Goal: Communication & Community: Answer question/provide support

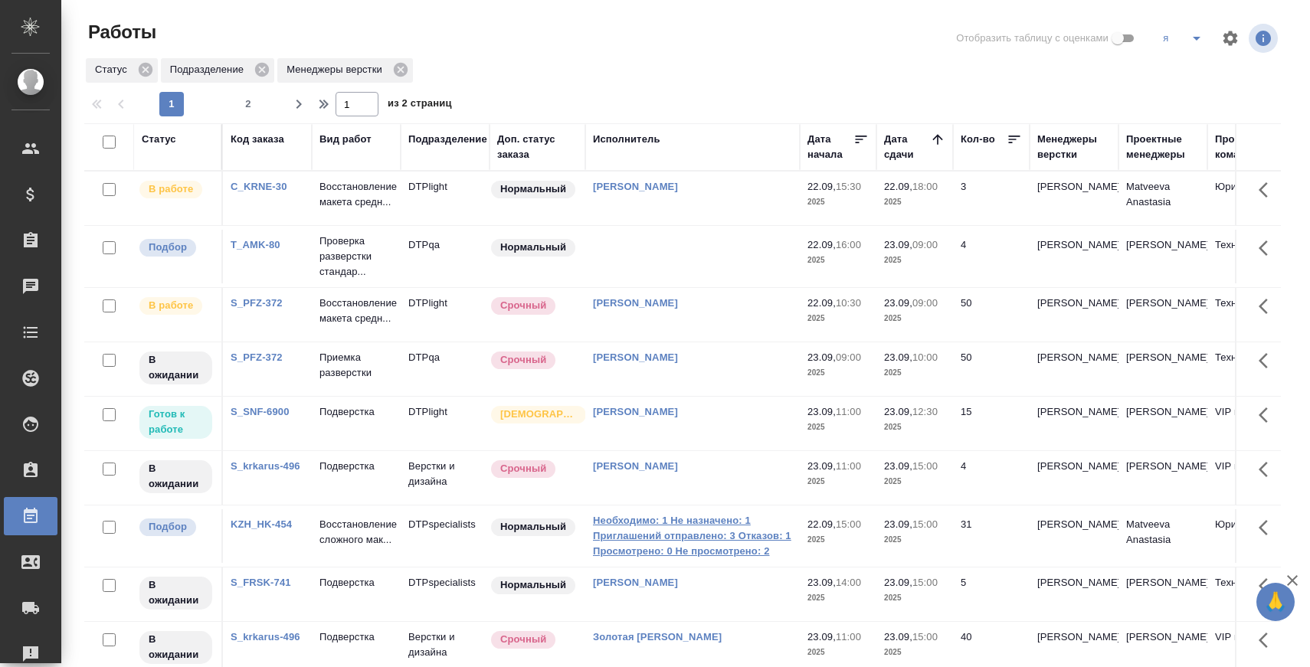
click at [702, 559] on link "Необходимо: 1 Не назначено: 1 Приглашений отправлено: 3 Отказов: 1 Просмотрено:…" at bounding box center [692, 536] width 199 height 46
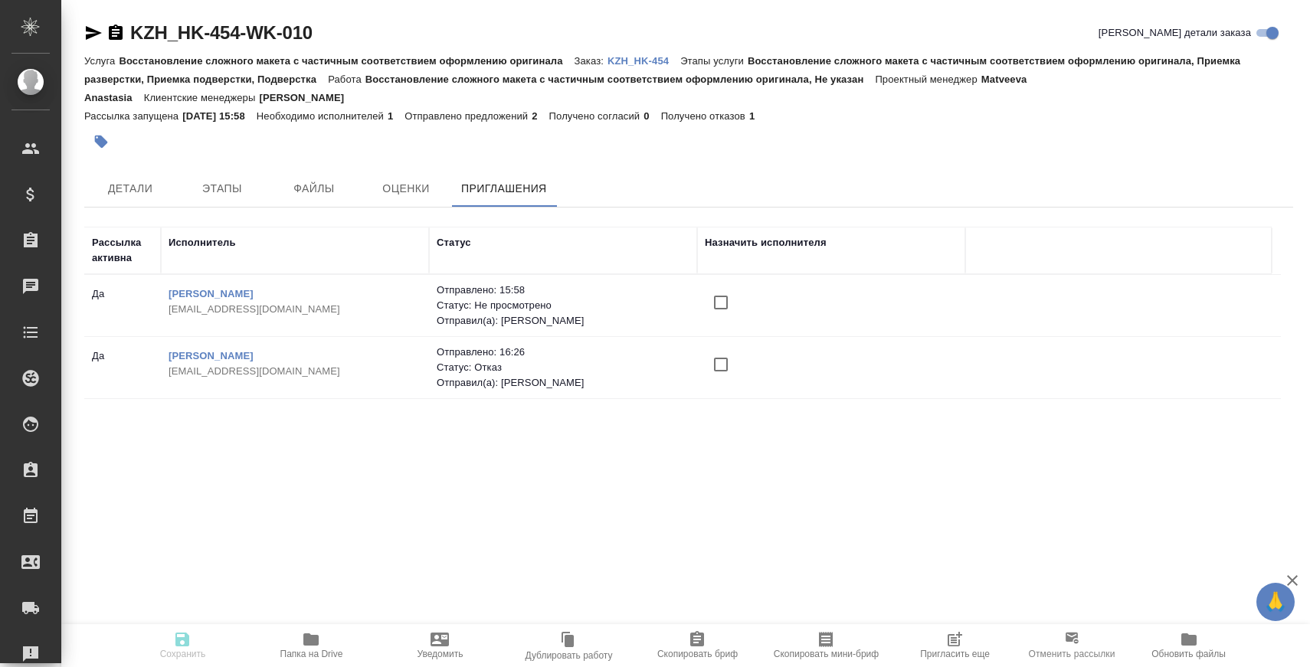
click at [957, 653] on span "Пригласить еще" at bounding box center [955, 654] width 70 height 11
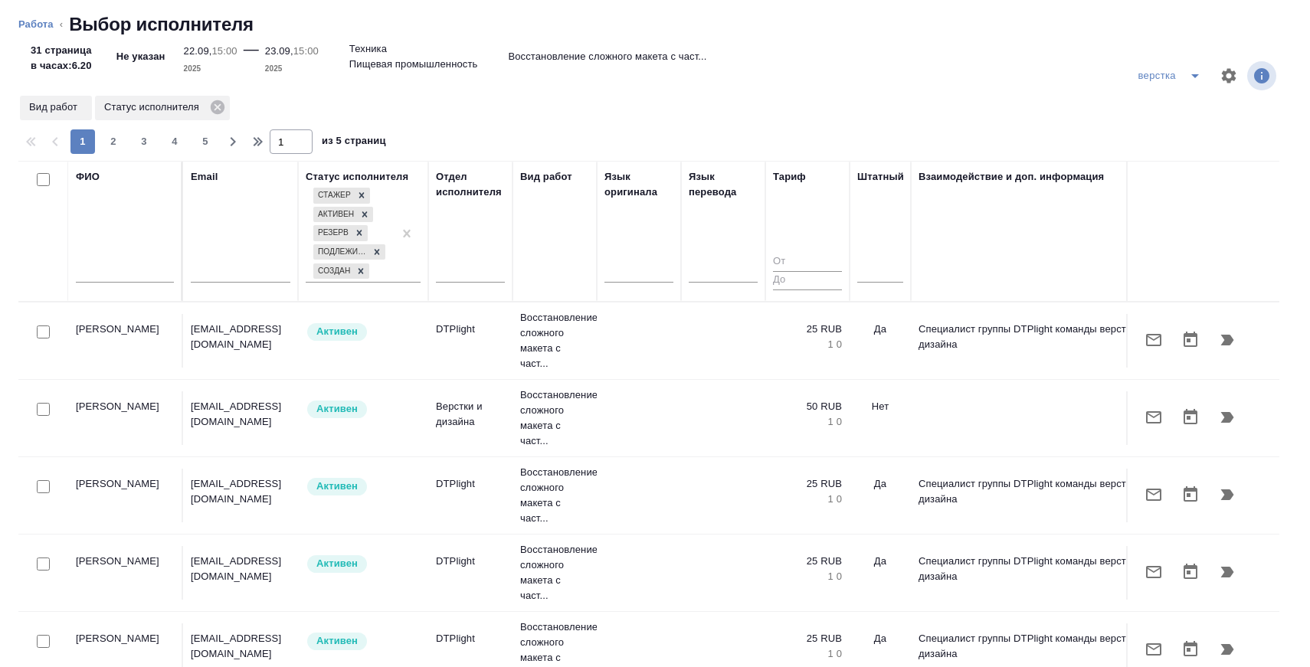
click at [147, 263] on div at bounding box center [125, 275] width 98 height 38
click at [122, 269] on input "text" at bounding box center [125, 273] width 98 height 19
type input "о"
type input "ли"
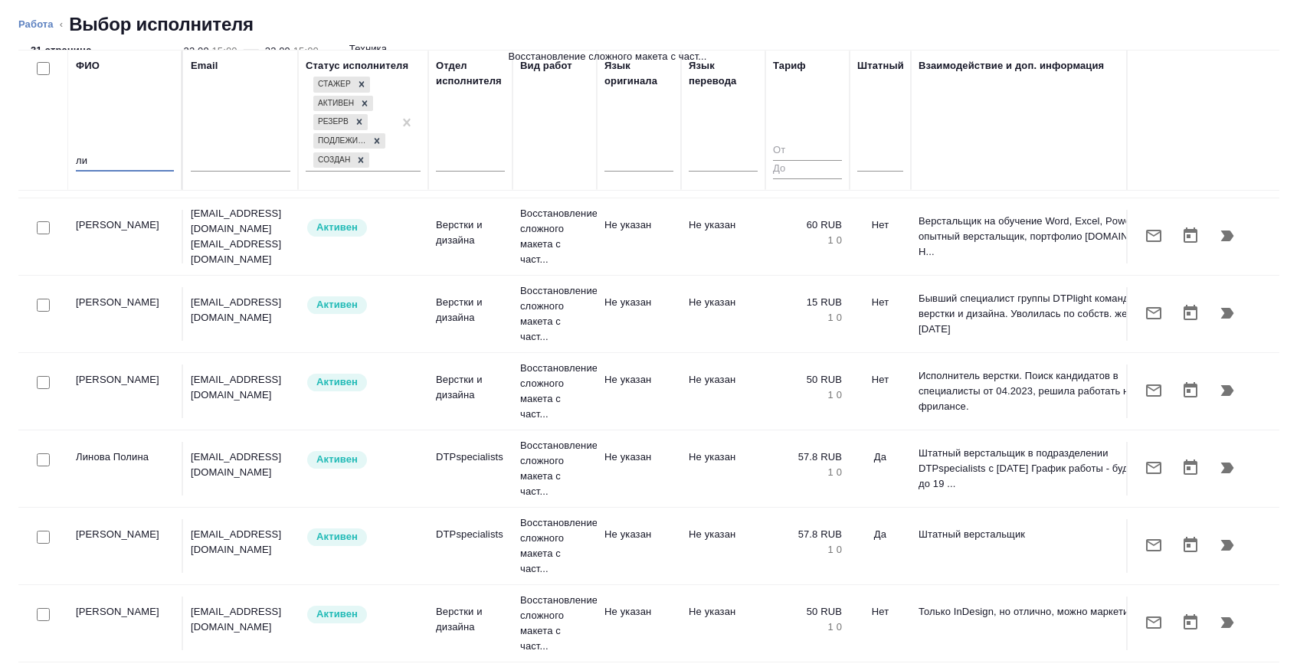
scroll to position [113, 0]
click at [1156, 624] on icon "button" at bounding box center [1154, 621] width 18 height 18
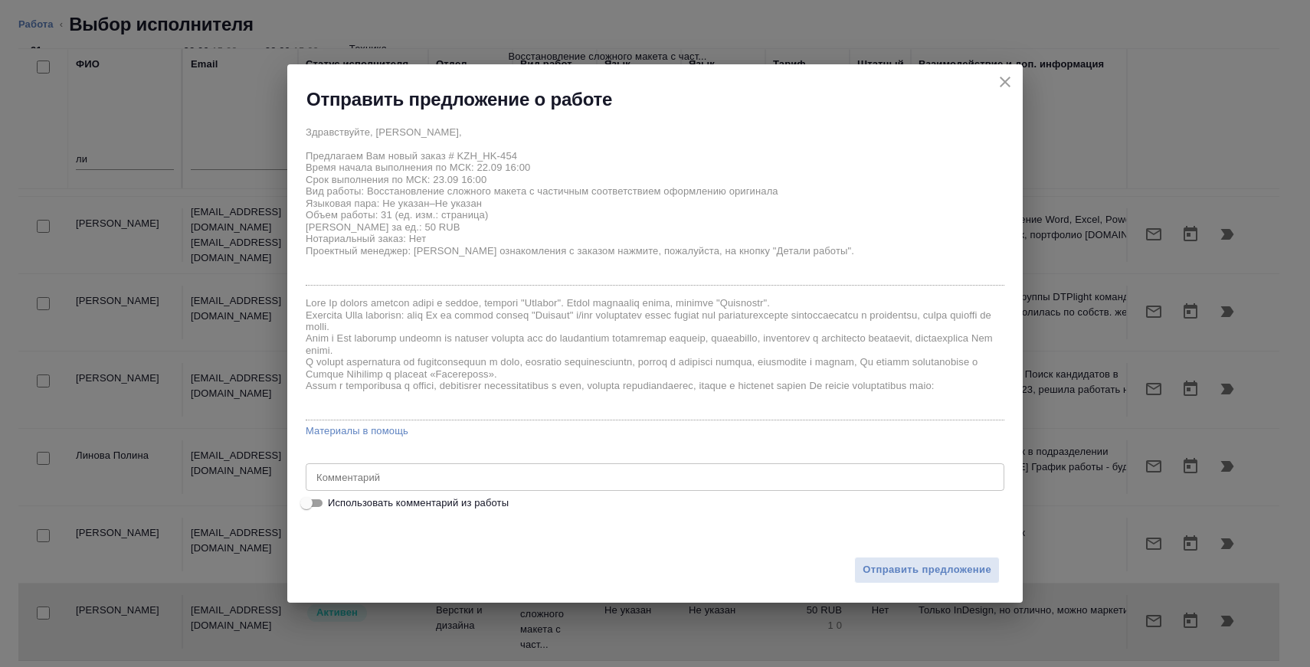
click at [403, 505] on span "Использовать комментарий из работы" at bounding box center [418, 503] width 181 height 15
click at [334, 505] on input "Использовать комментарий из работы" at bounding box center [306, 503] width 55 height 18
checkbox input "true"
type textarea "файлы в работу https://drive.awatera.com/s/Pm5Wb25edHiM2Jc необходимо разверста…"
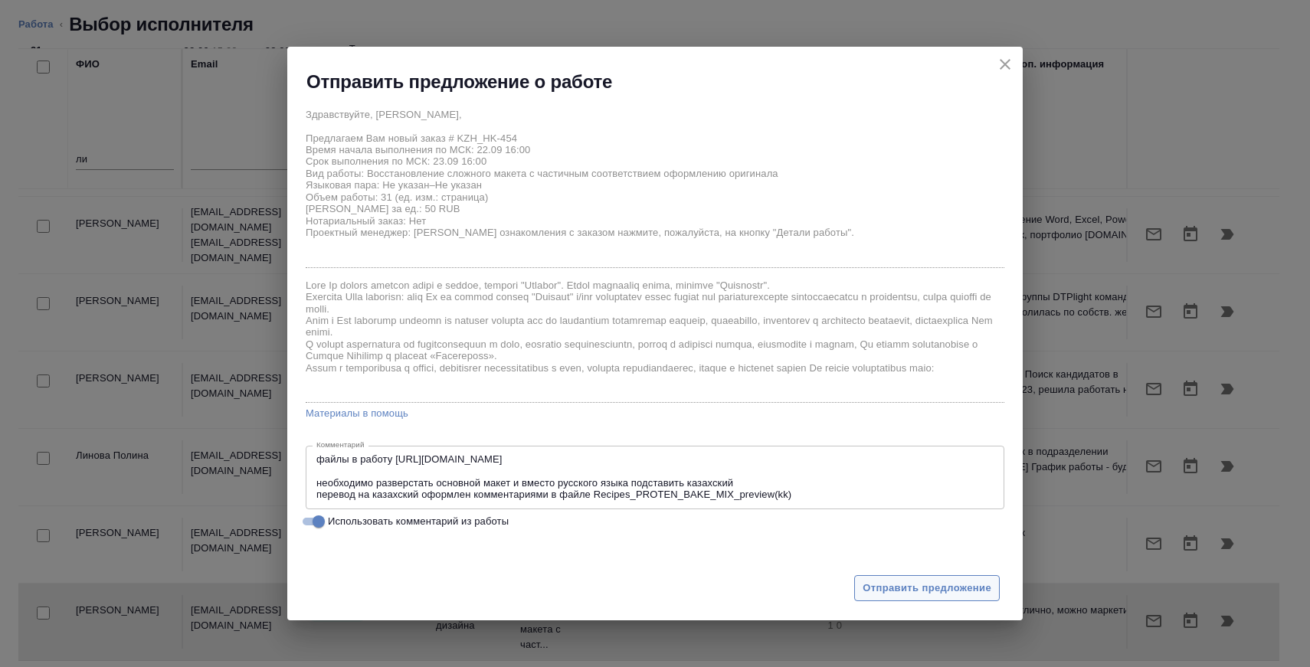
click at [909, 588] on span "Отправить предложение" at bounding box center [927, 589] width 129 height 18
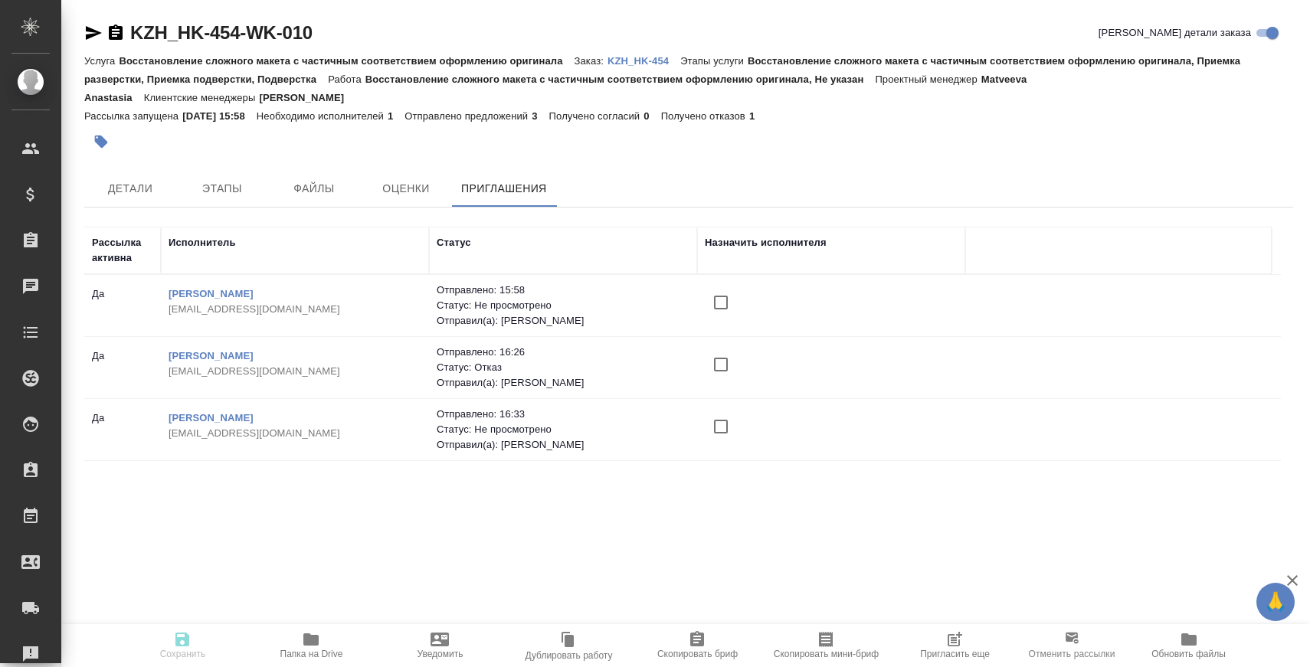
click at [971, 646] on span "Пригласить еще" at bounding box center [954, 645] width 110 height 29
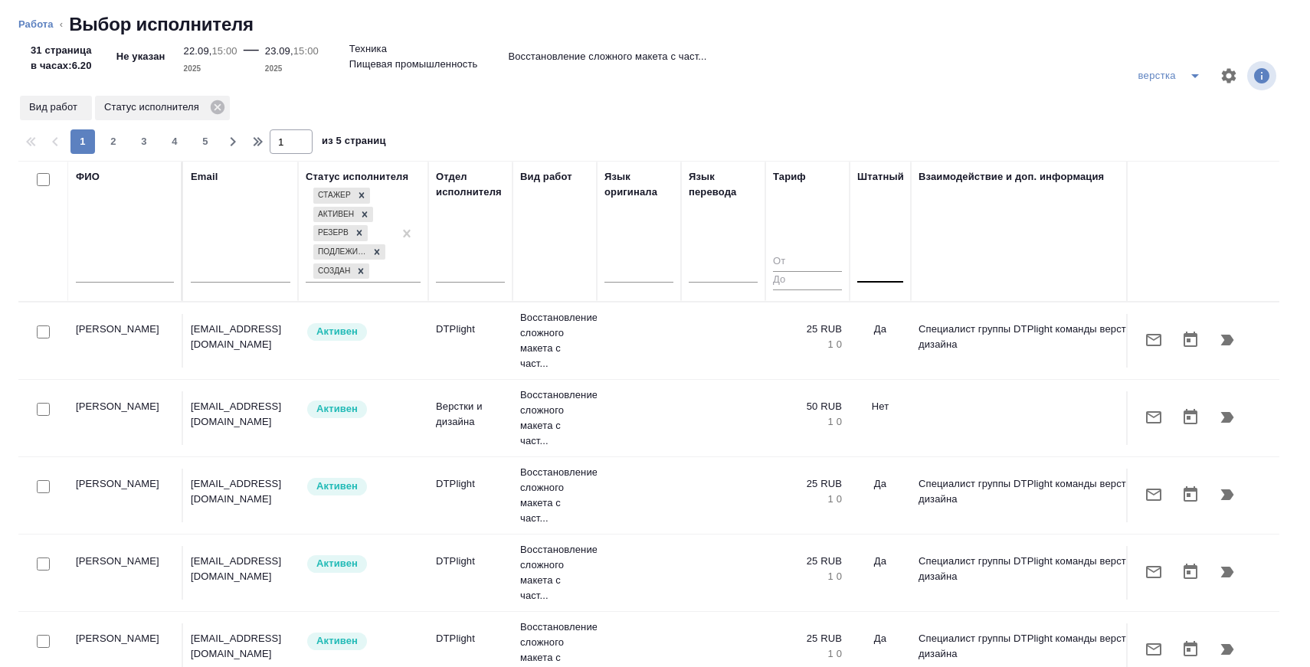
click at [868, 280] on div at bounding box center [880, 268] width 46 height 29
click at [876, 314] on td "Да" at bounding box center [880, 341] width 61 height 54
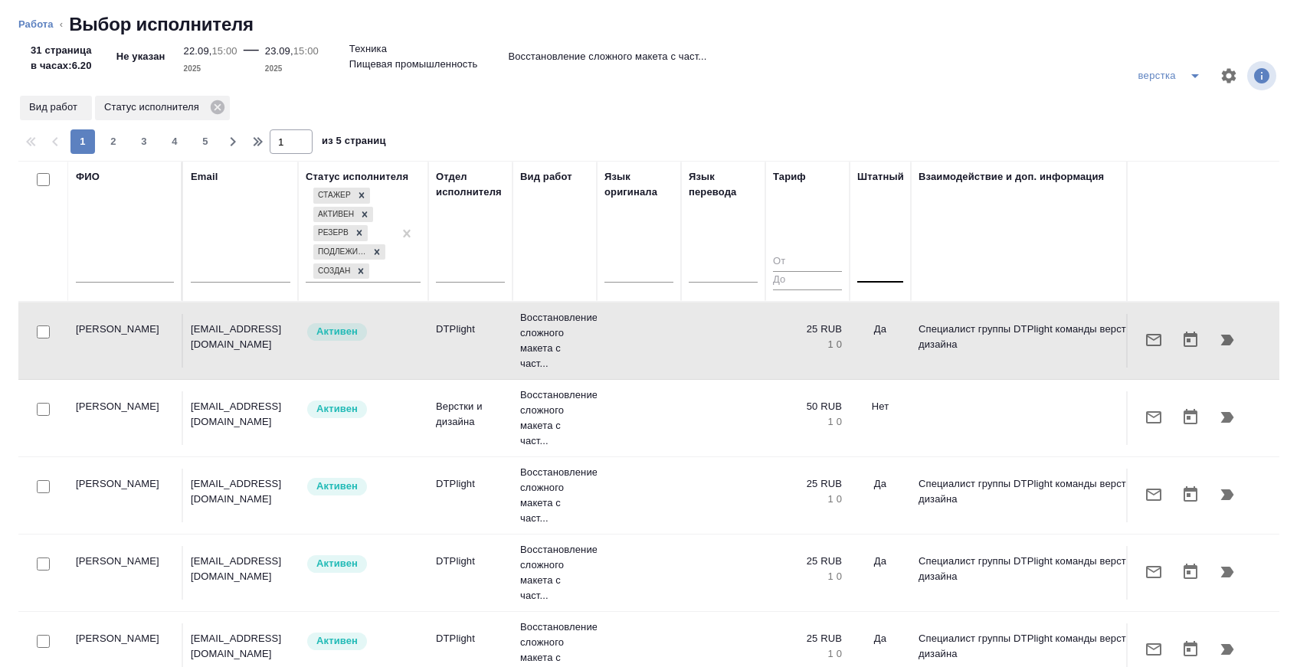
click at [877, 273] on div at bounding box center [880, 268] width 46 height 22
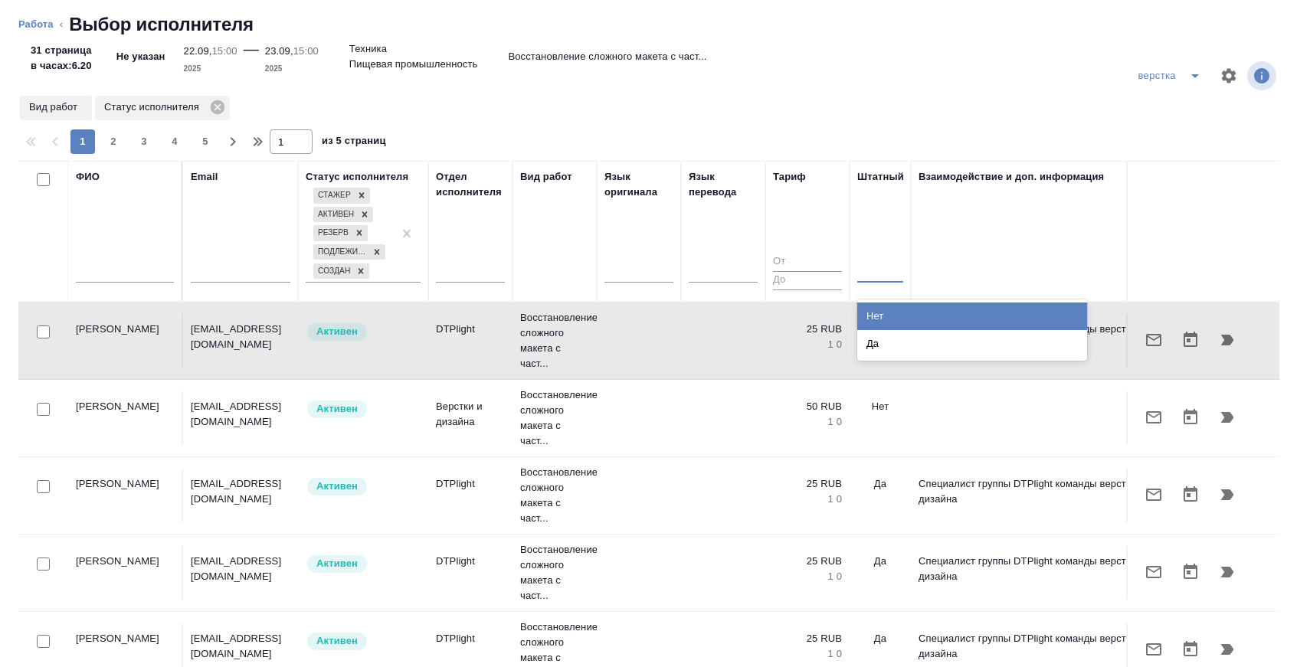
click at [877, 314] on div "Нет" at bounding box center [972, 317] width 230 height 28
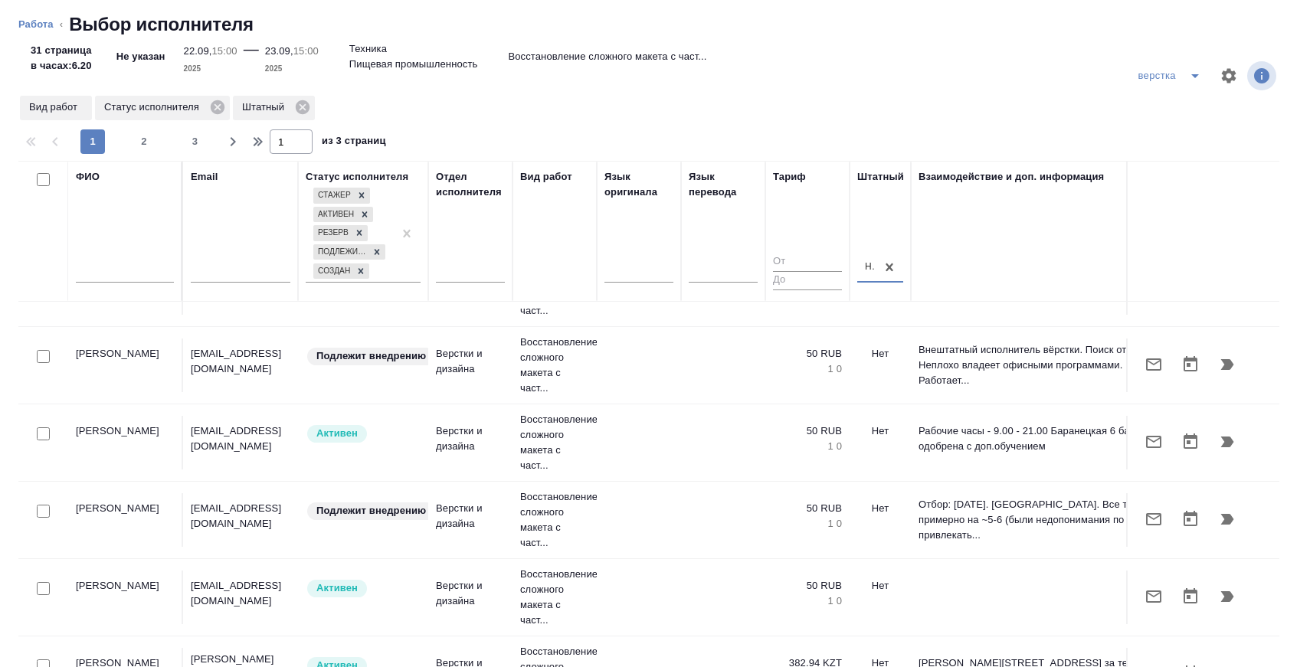
scroll to position [1463, 0]
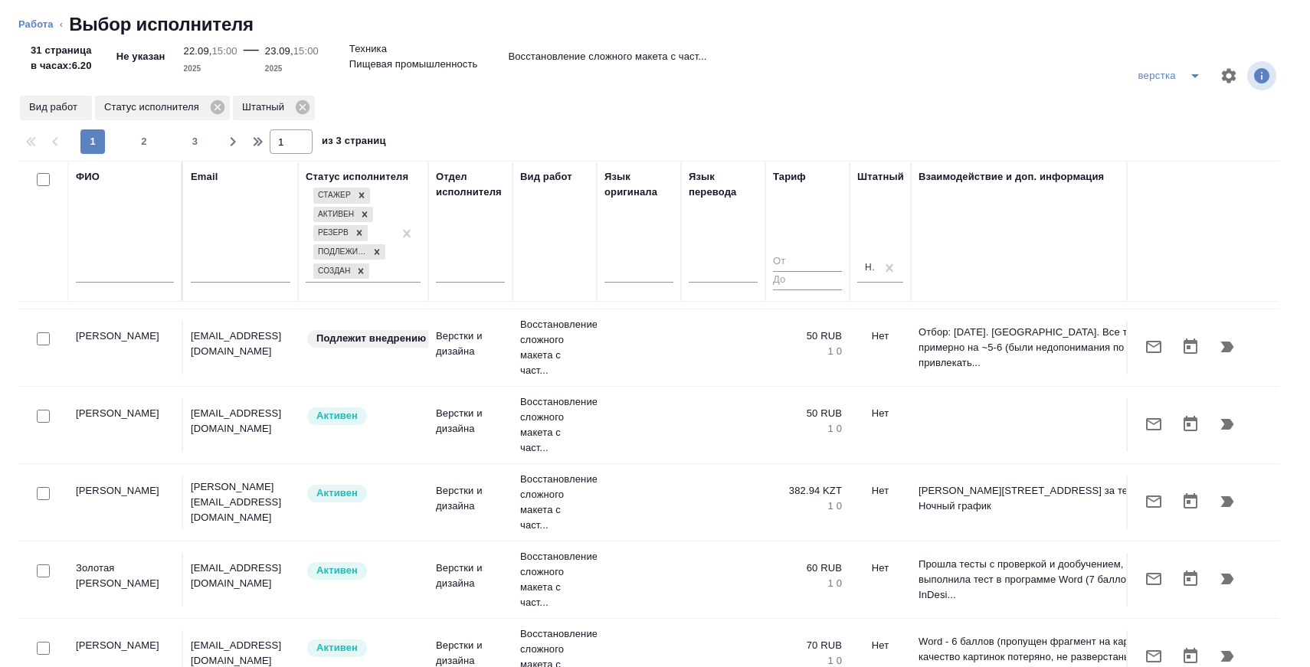
click at [120, 274] on input "text" at bounding box center [125, 273] width 98 height 19
type input "синникова"
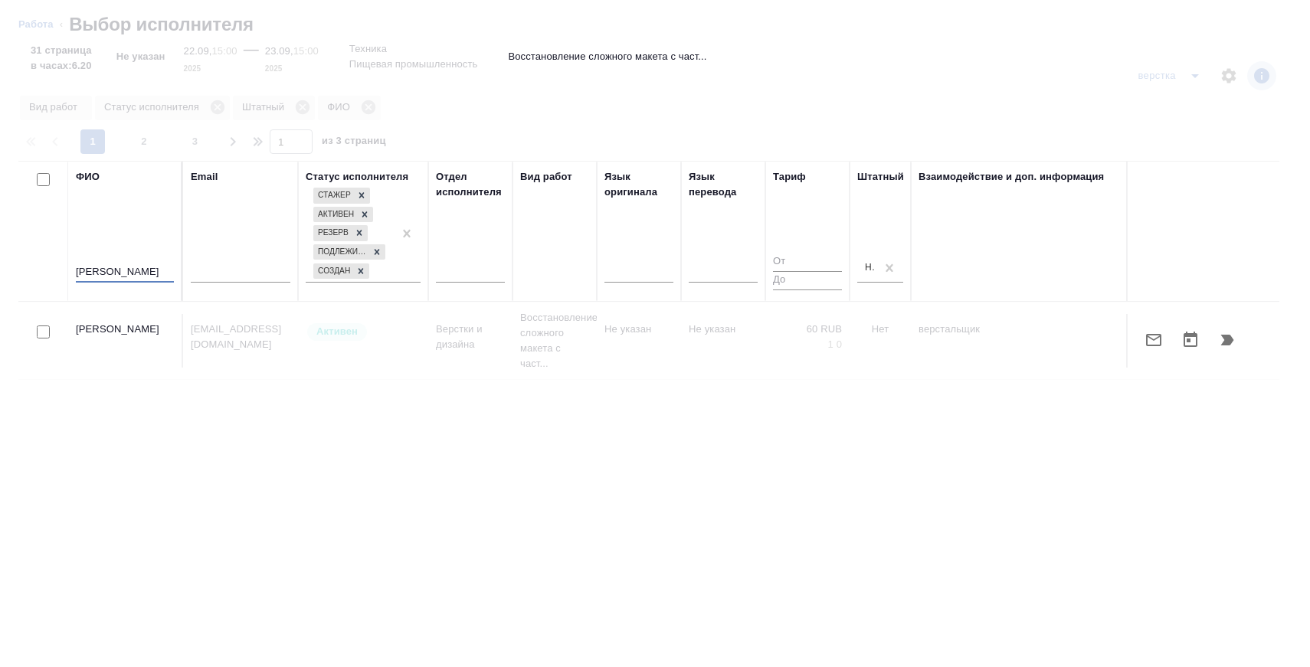
scroll to position [0, 0]
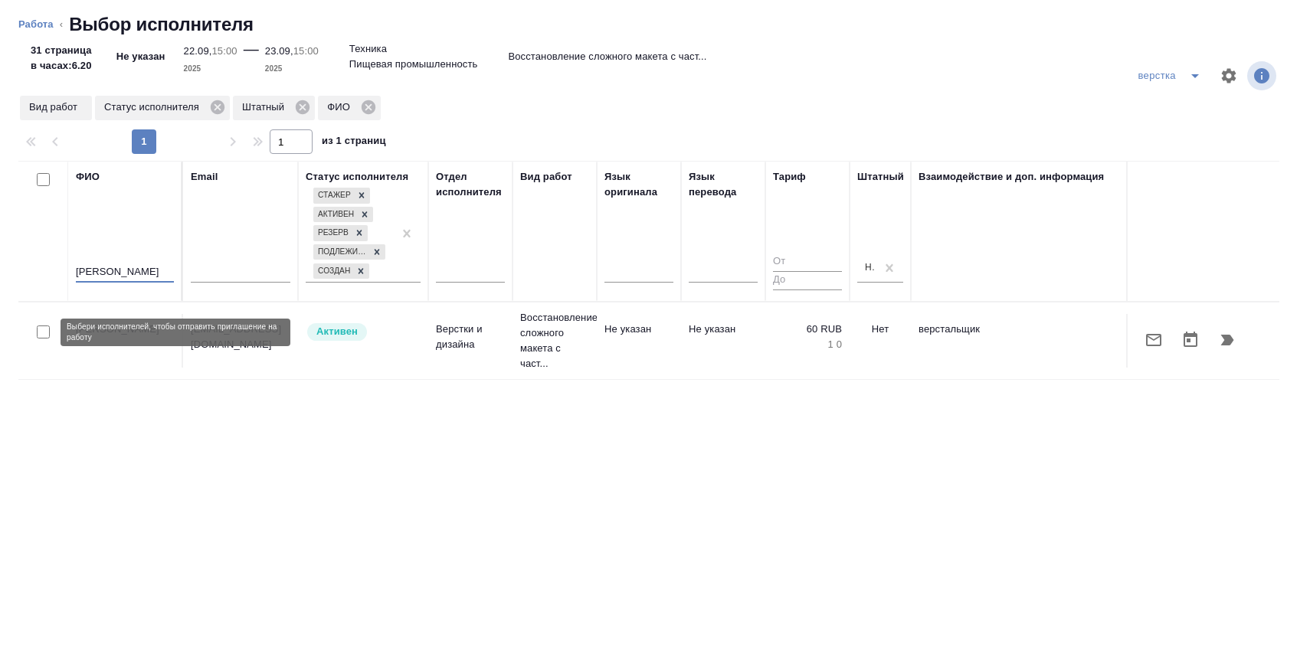
click at [41, 338] on input "checkbox" at bounding box center [43, 332] width 13 height 13
checkbox input "true"
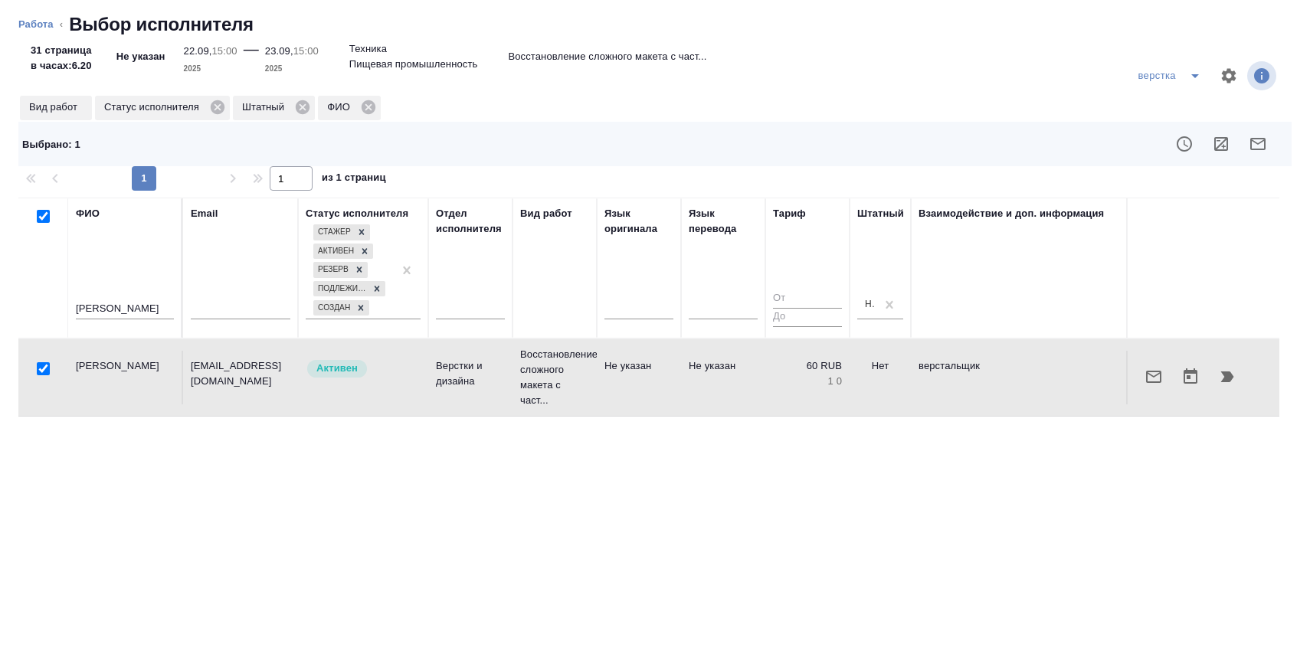
click at [103, 310] on input "синникова" at bounding box center [125, 309] width 98 height 19
type input "бинас"
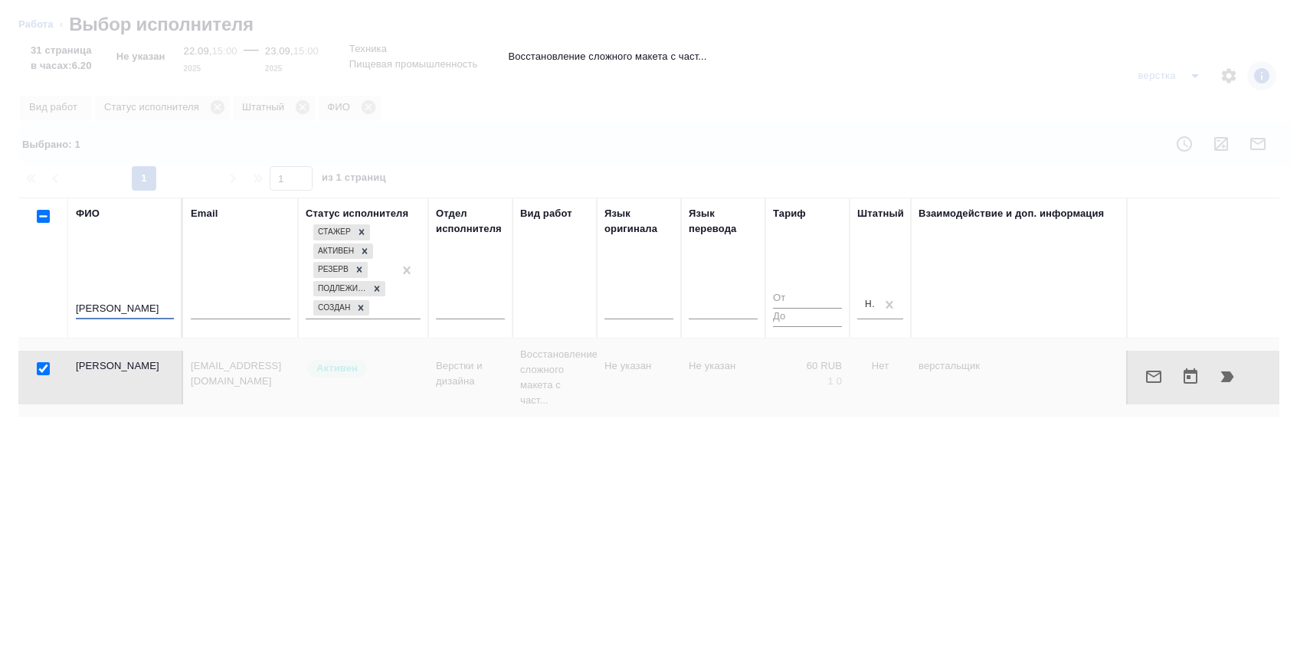
checkbox input "false"
type input "бинас"
checkbox input "true"
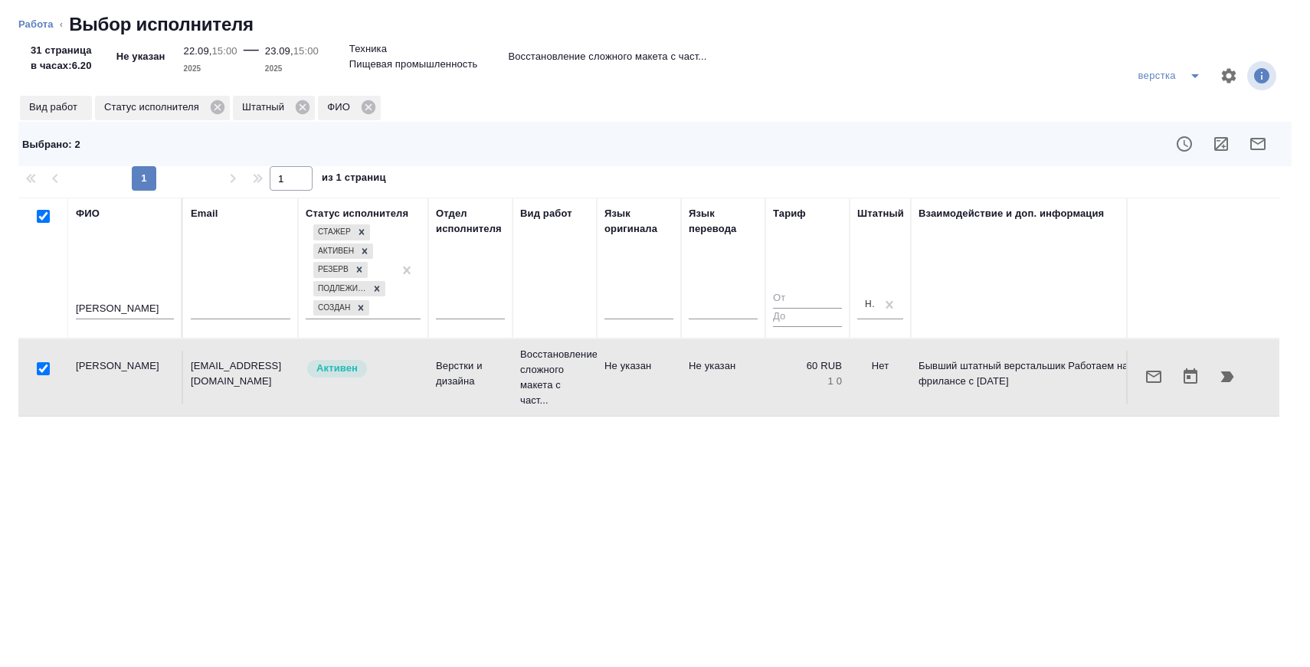
click at [105, 306] on input "бинас" at bounding box center [125, 309] width 98 height 19
type input "козлова"
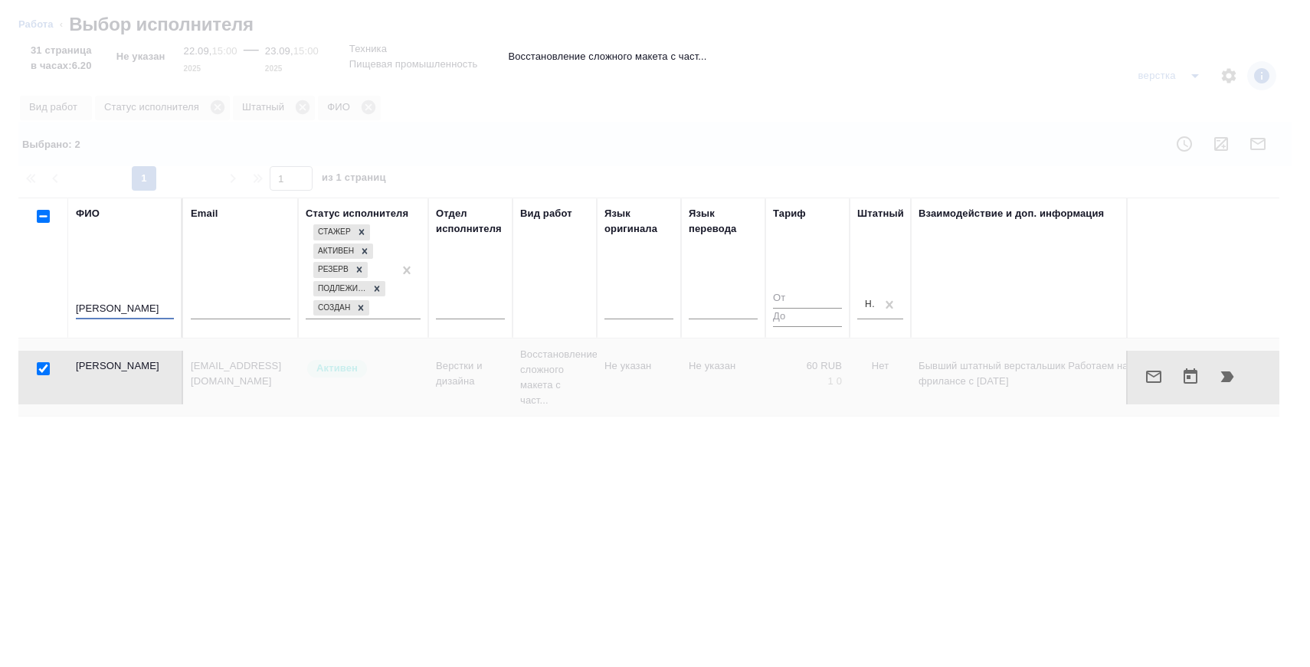
checkbox input "false"
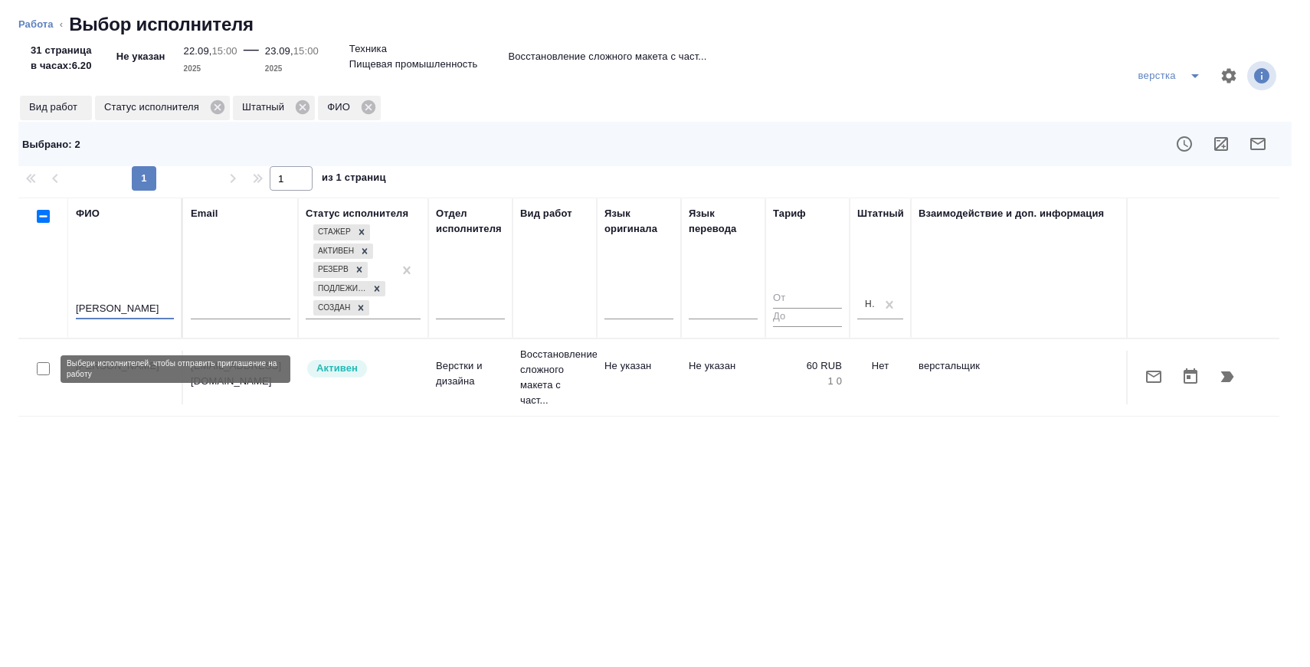
type input "козлова"
click at [43, 367] on input "checkbox" at bounding box center [43, 368] width 13 height 13
checkbox input "true"
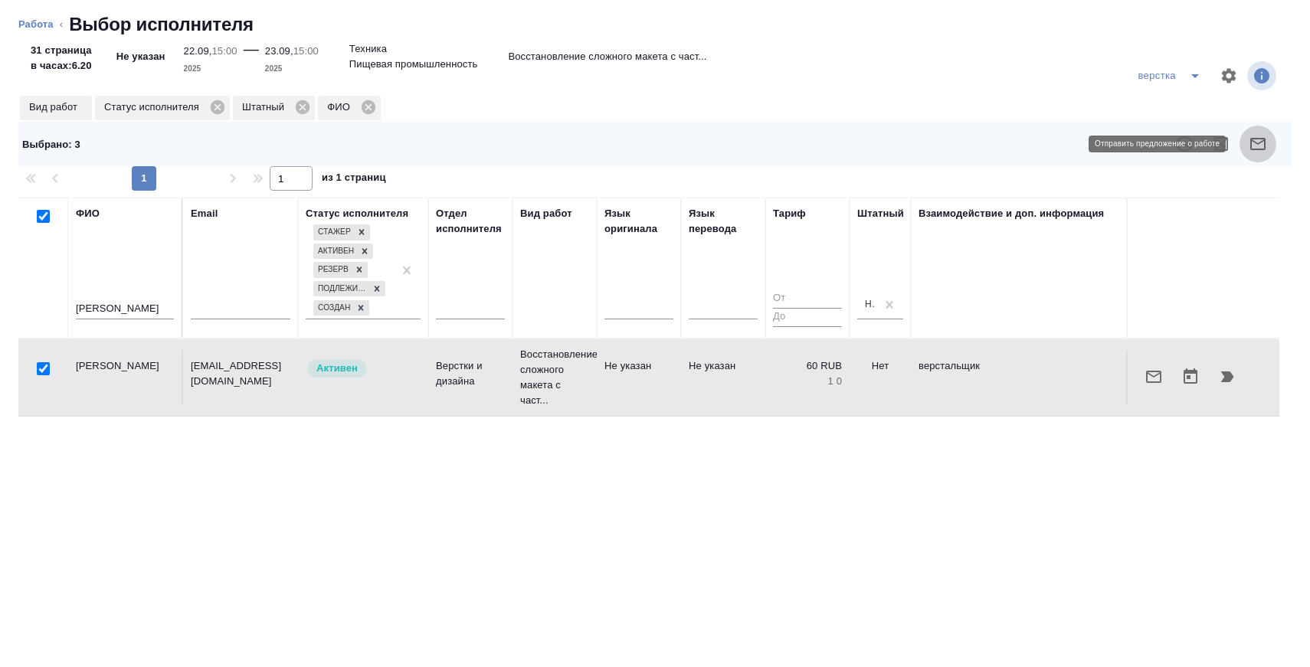
click at [1259, 153] on button "button" at bounding box center [1258, 144] width 37 height 37
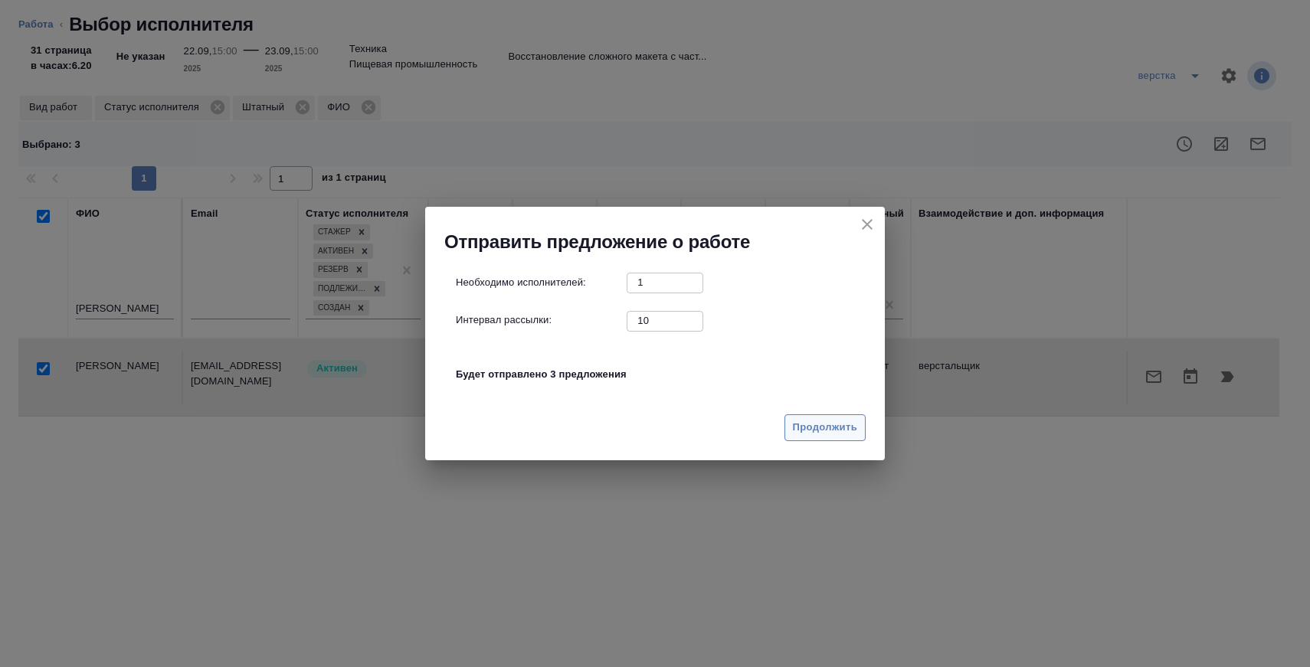
click at [825, 432] on span "Продолжить" at bounding box center [825, 428] width 64 height 18
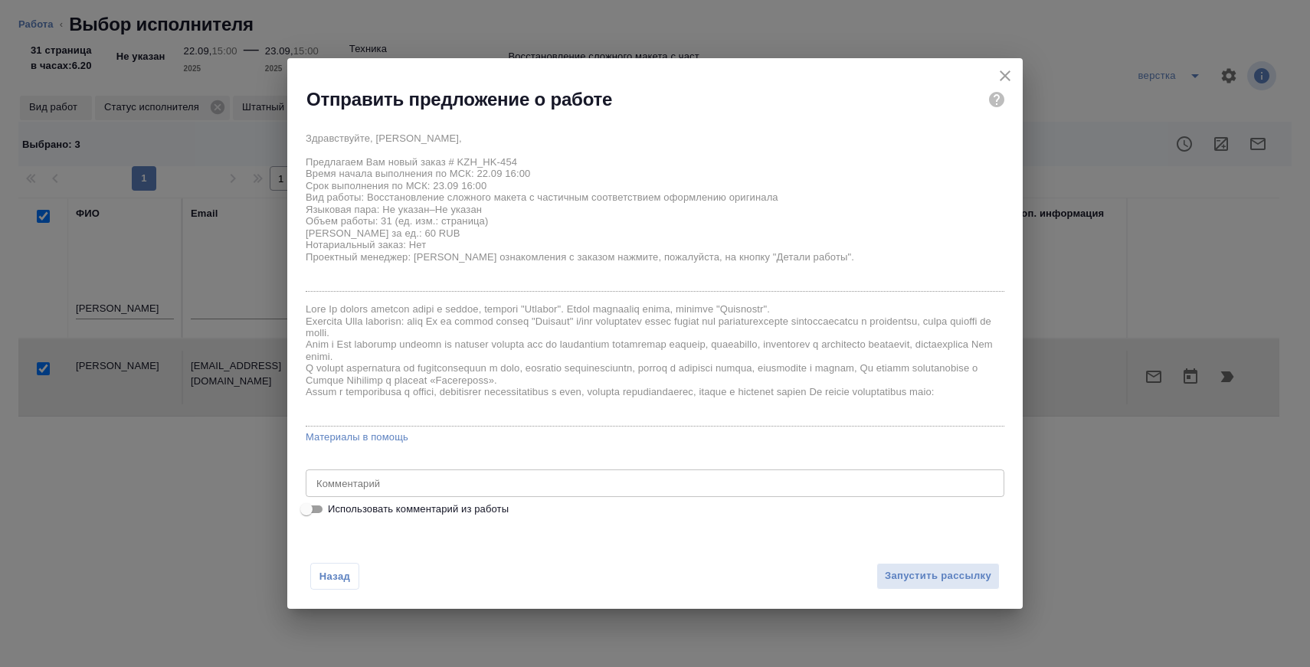
click at [460, 516] on span "Использовать комментарий из работы" at bounding box center [418, 509] width 181 height 15
click at [334, 516] on input "Использовать комментарий из работы" at bounding box center [306, 509] width 55 height 18
checkbox input "true"
type textarea "файлы в работу [URL][DOMAIN_NAME] необходимо разверстать основной макет и вмест…"
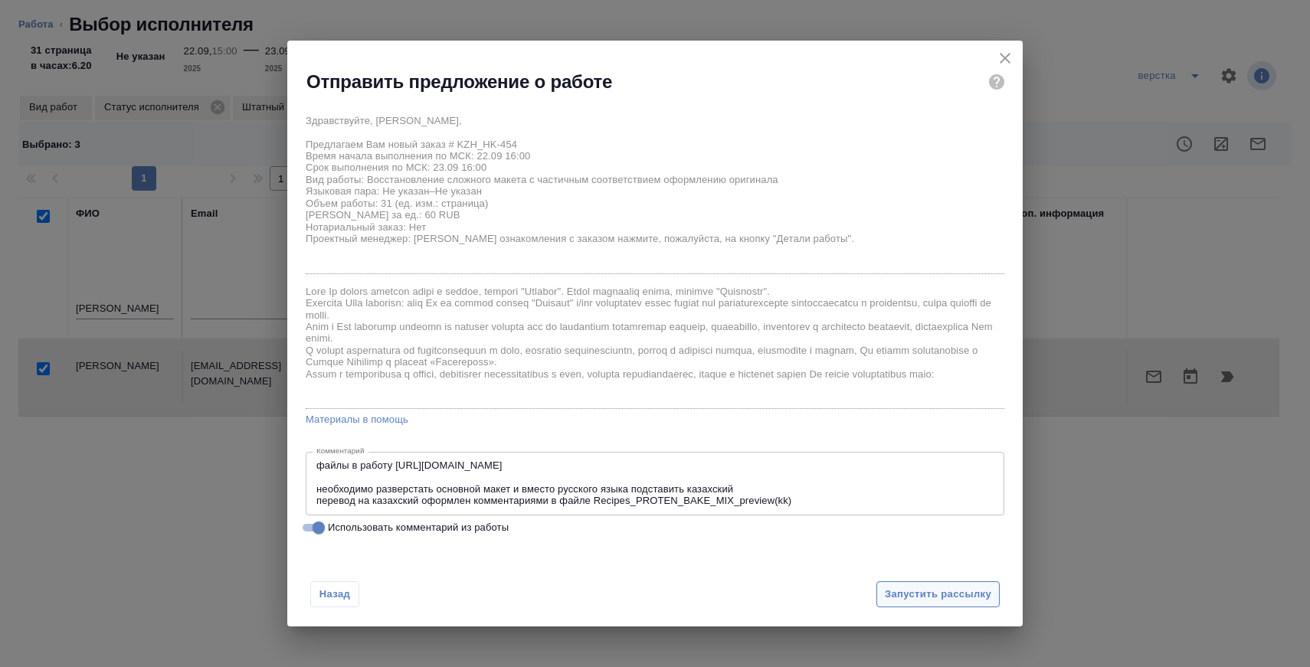
click at [965, 585] on button "Запустить рассылку" at bounding box center [937, 594] width 123 height 27
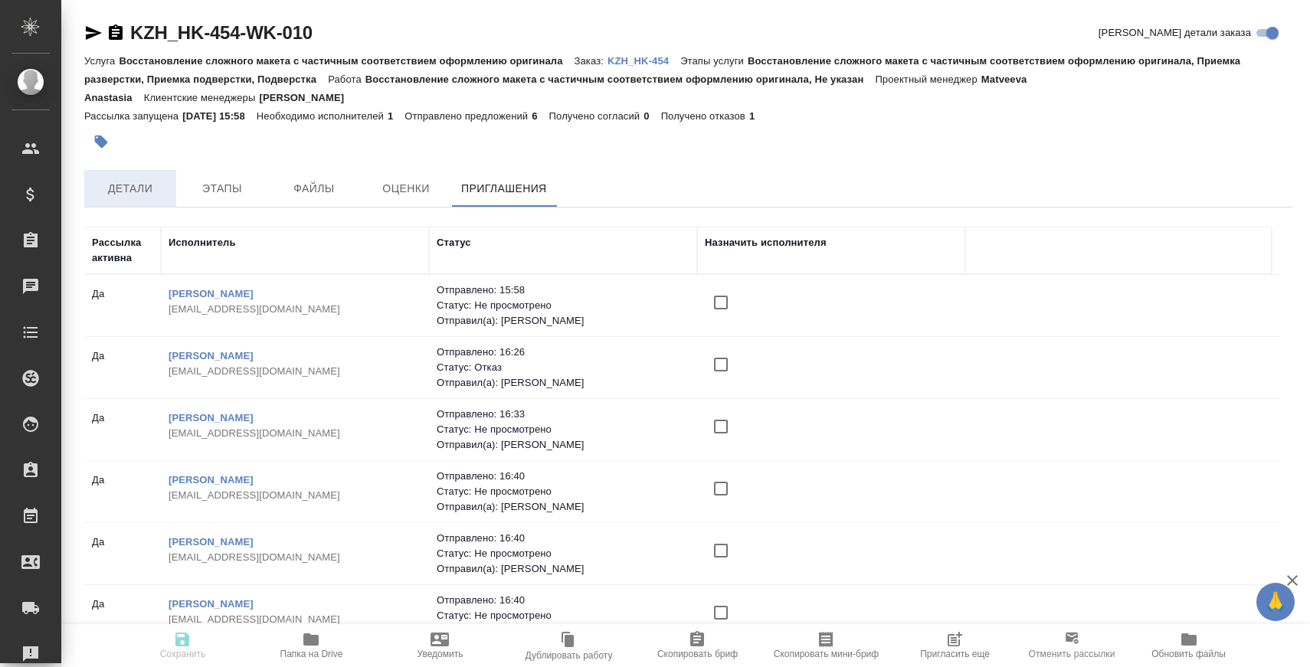
click at [128, 182] on span "Детали" at bounding box center [130, 188] width 74 height 19
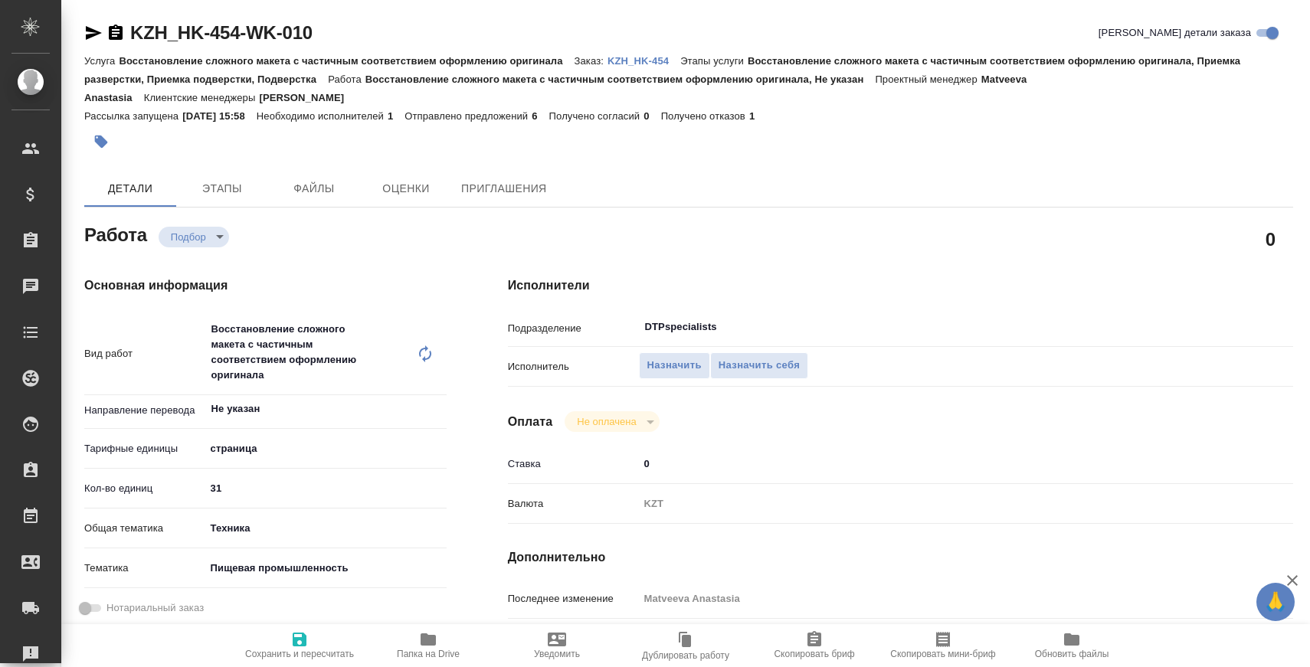
type textarea "x"
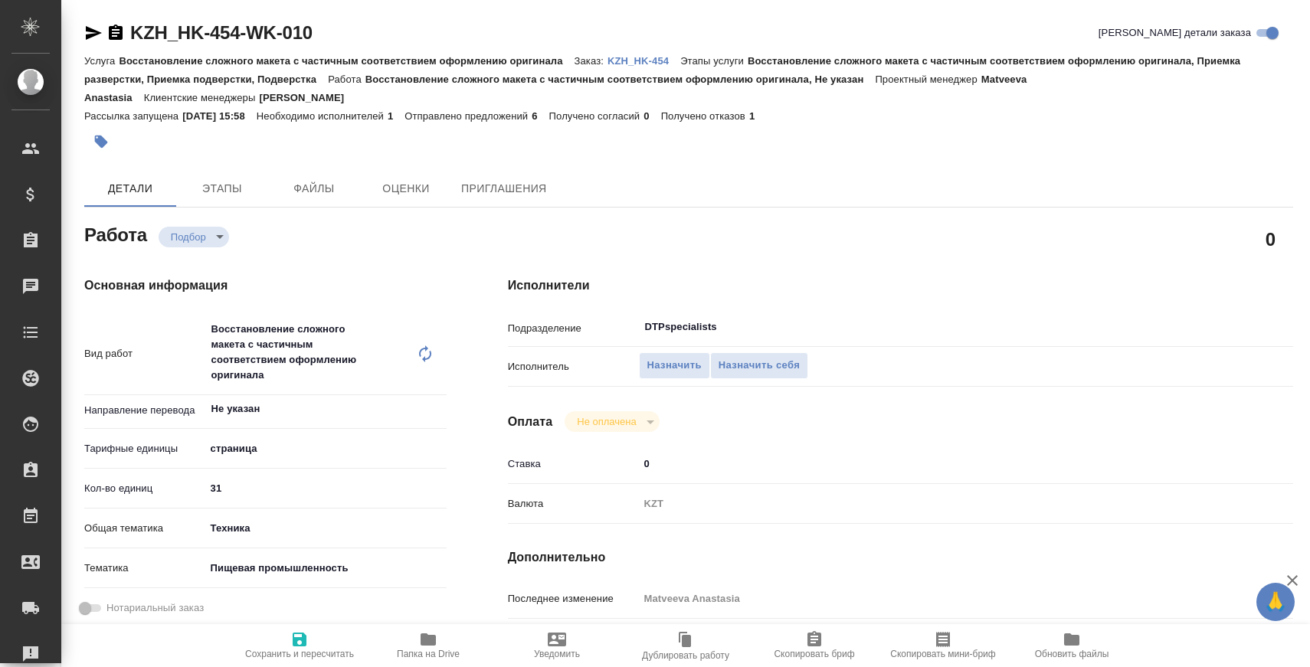
type textarea "x"
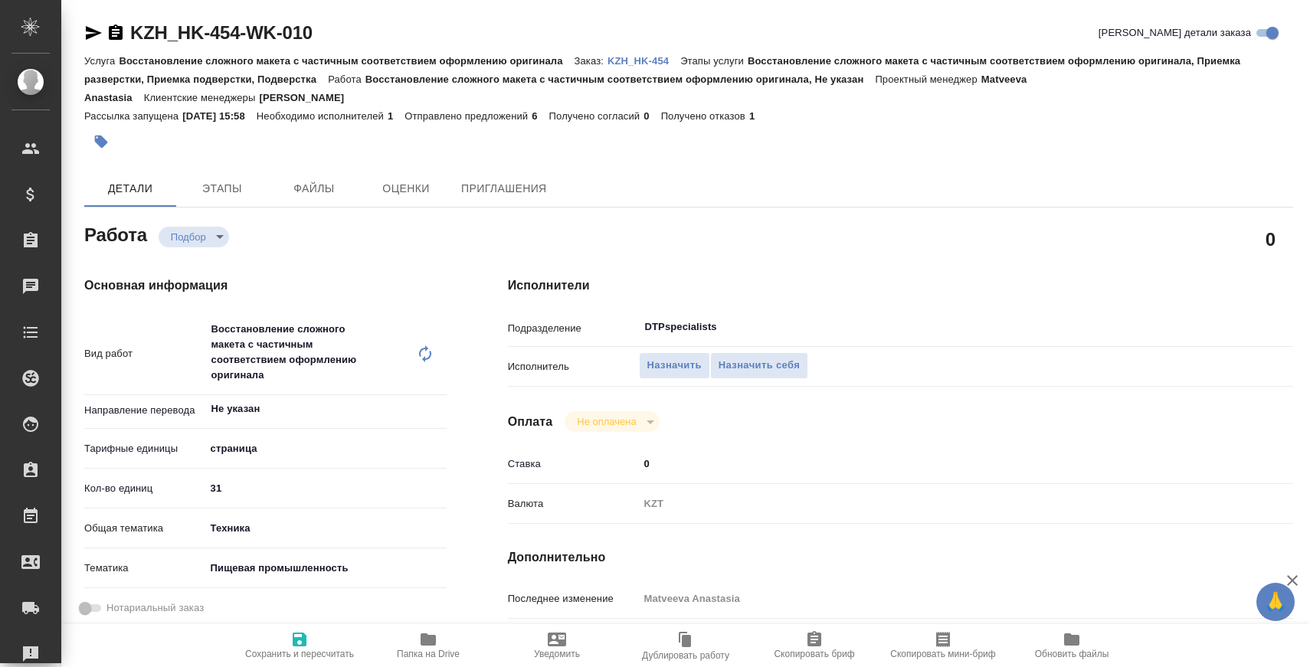
type textarea "x"
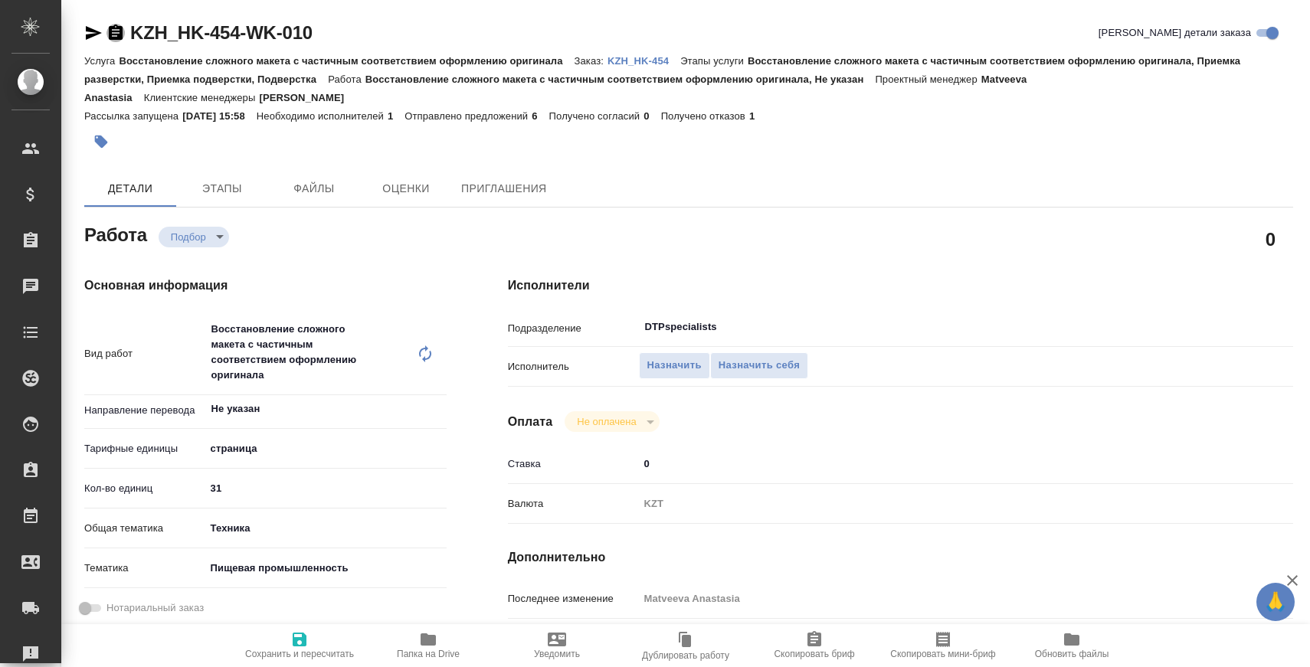
click at [116, 32] on icon "button" at bounding box center [115, 33] width 18 height 18
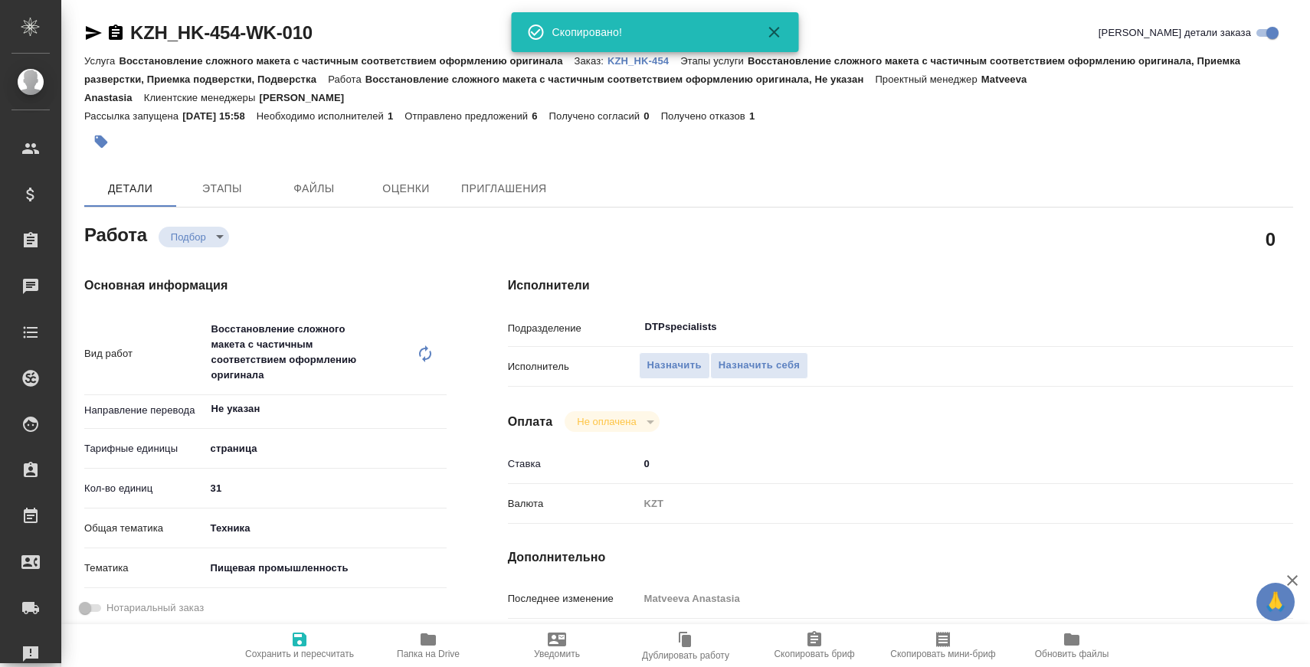
type textarea "x"
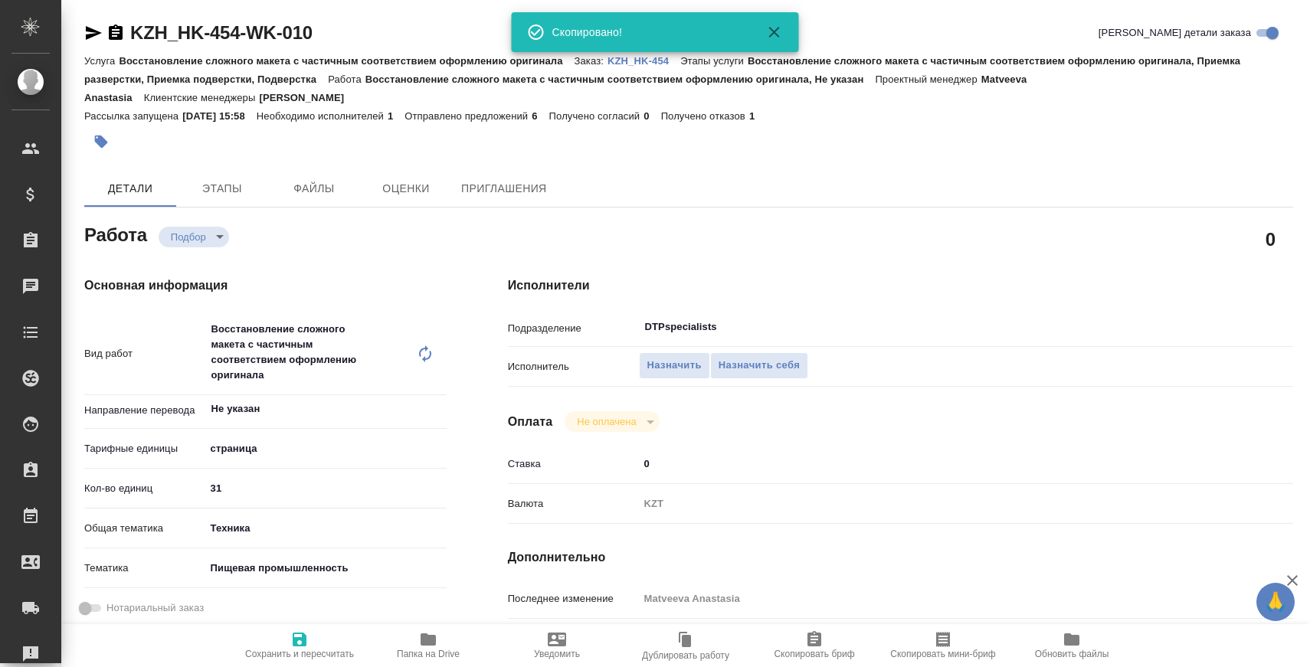
type textarea "x"
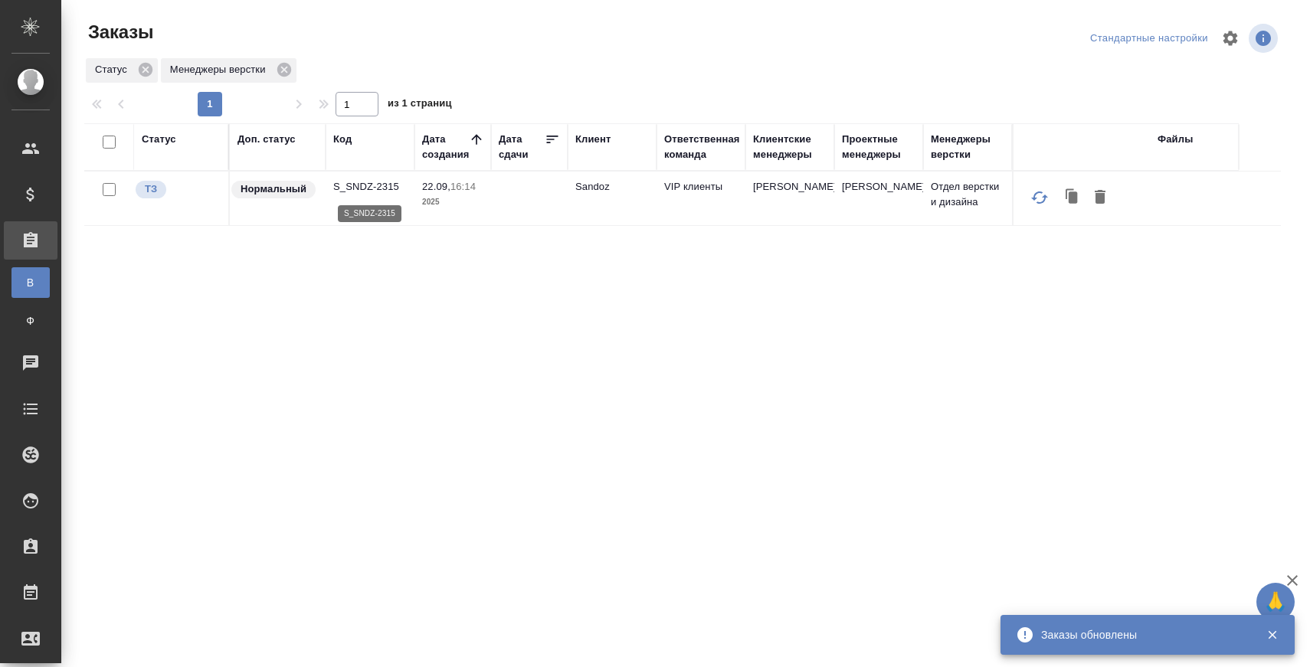
click at [380, 187] on p "S_SNDZ-2315" at bounding box center [370, 186] width 74 height 15
click at [378, 182] on p "S_SNDZ-2315" at bounding box center [370, 186] width 74 height 15
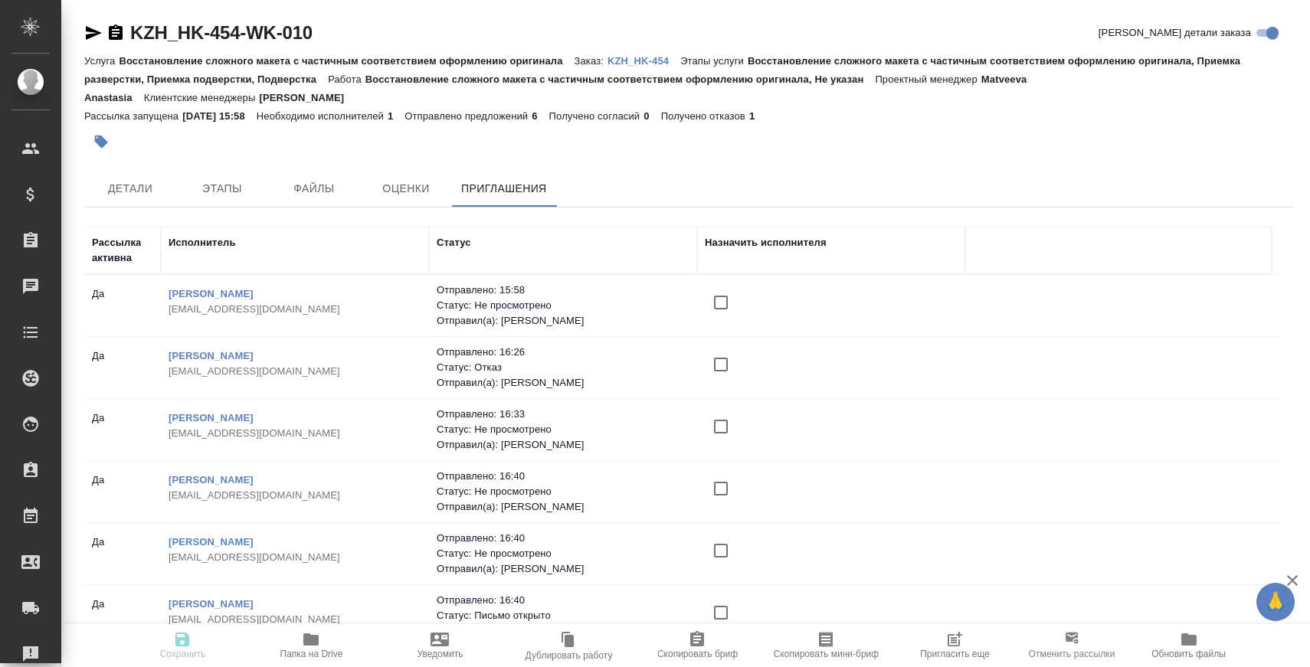
scroll to position [20, 0]
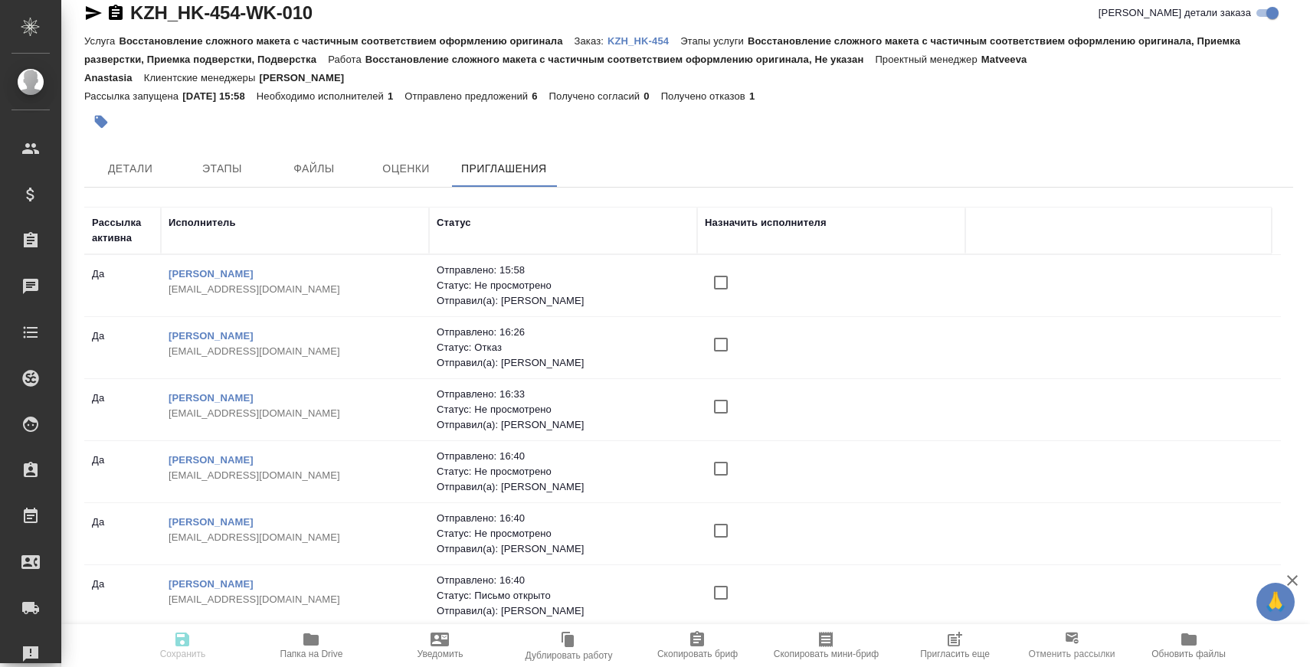
click at [966, 650] on span "Пригласить еще" at bounding box center [955, 654] width 70 height 11
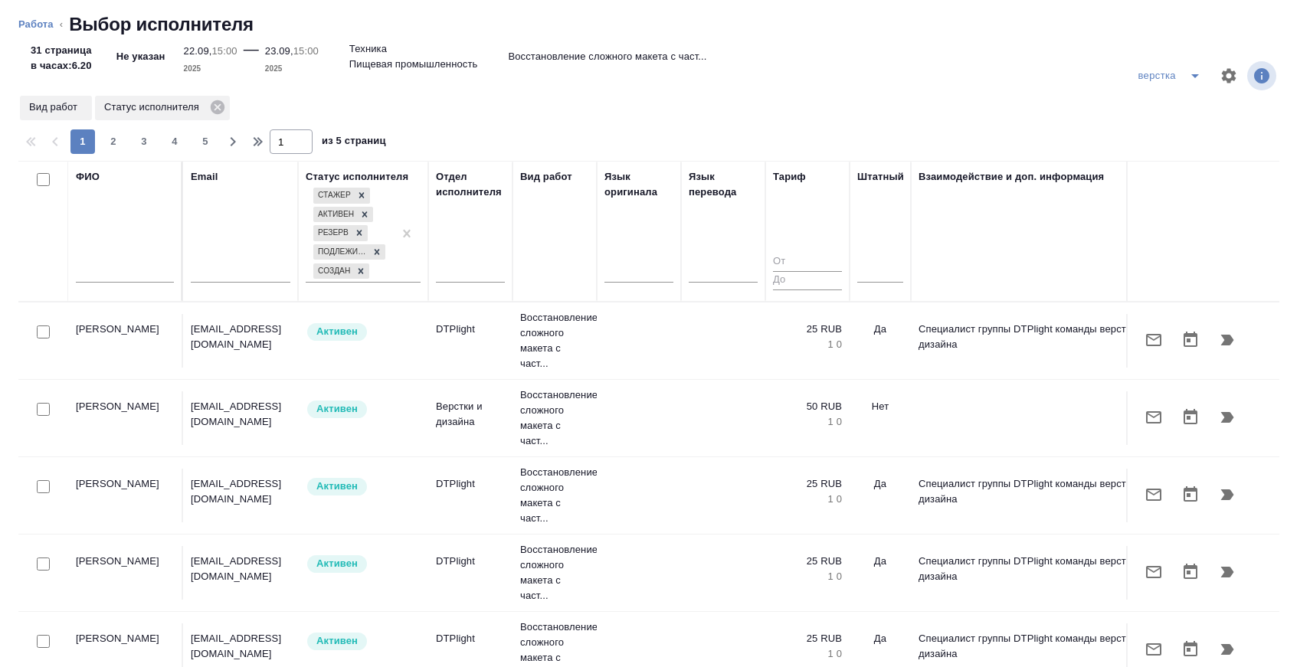
click at [154, 263] on div at bounding box center [125, 275] width 98 height 38
click at [142, 273] on input "text" at bounding box center [125, 273] width 98 height 19
type input "пономарь"
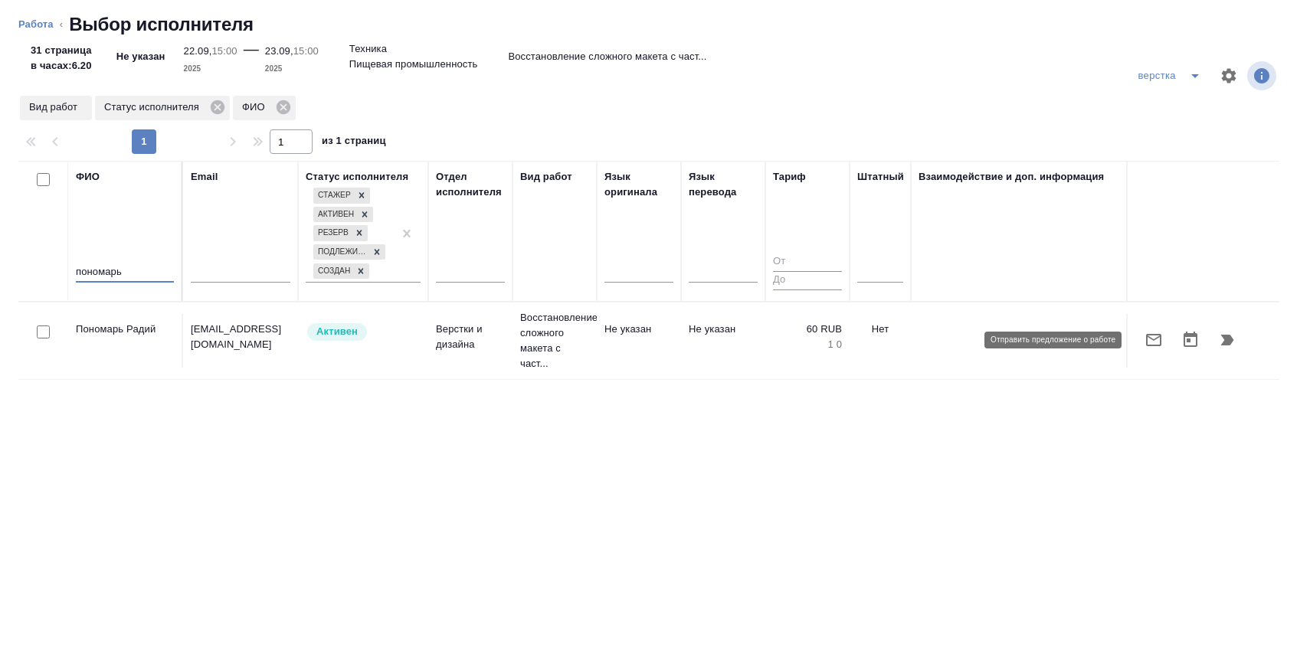
click at [1148, 332] on icon "button" at bounding box center [1154, 340] width 18 height 18
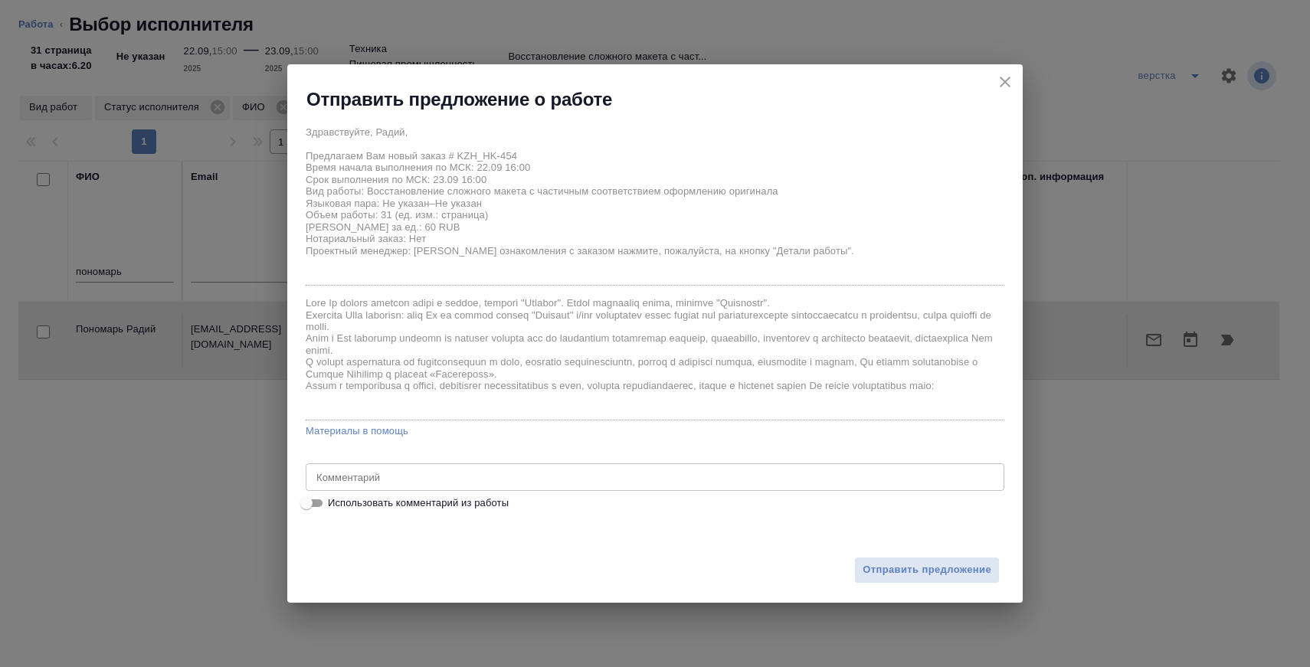
click at [479, 509] on span "Использовать комментарий из работы" at bounding box center [418, 503] width 181 height 15
click at [334, 509] on input "Использовать комментарий из работы" at bounding box center [306, 503] width 55 height 18
checkbox input "true"
type textarea "файлы в работу https://drive.awatera.com/s/Pm5Wb25edHiM2Jc необходимо разверста…"
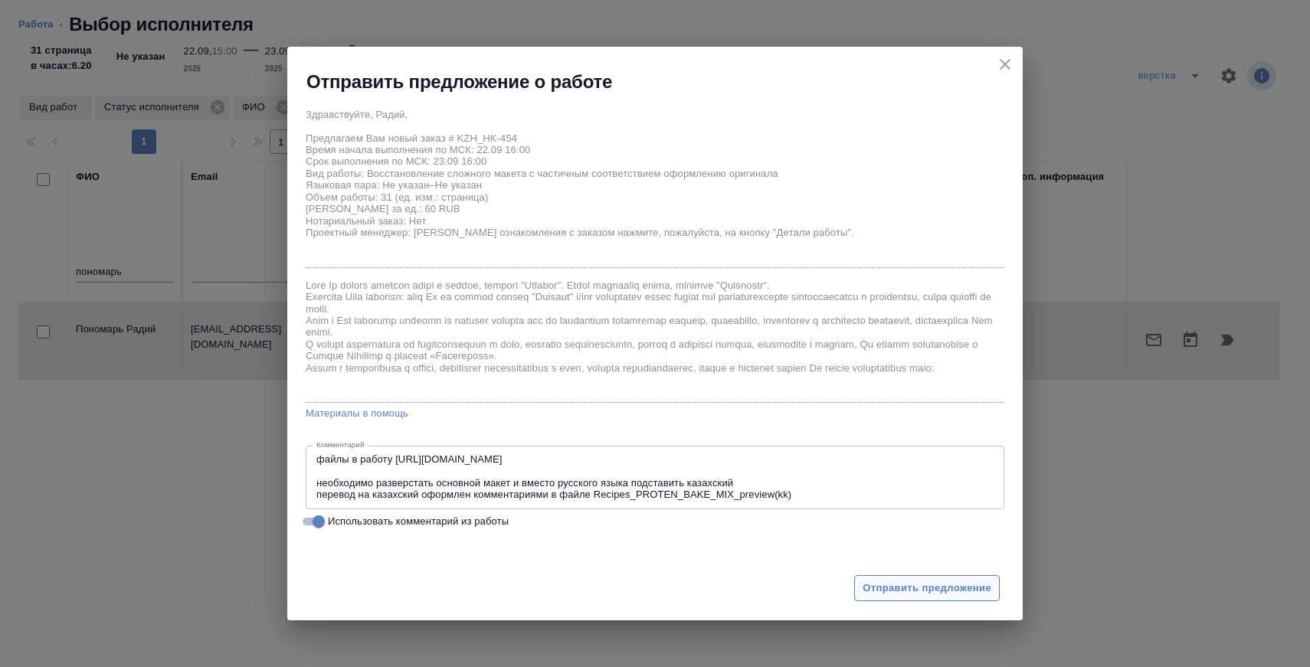
click at [877, 591] on span "Отправить предложение" at bounding box center [927, 589] width 129 height 18
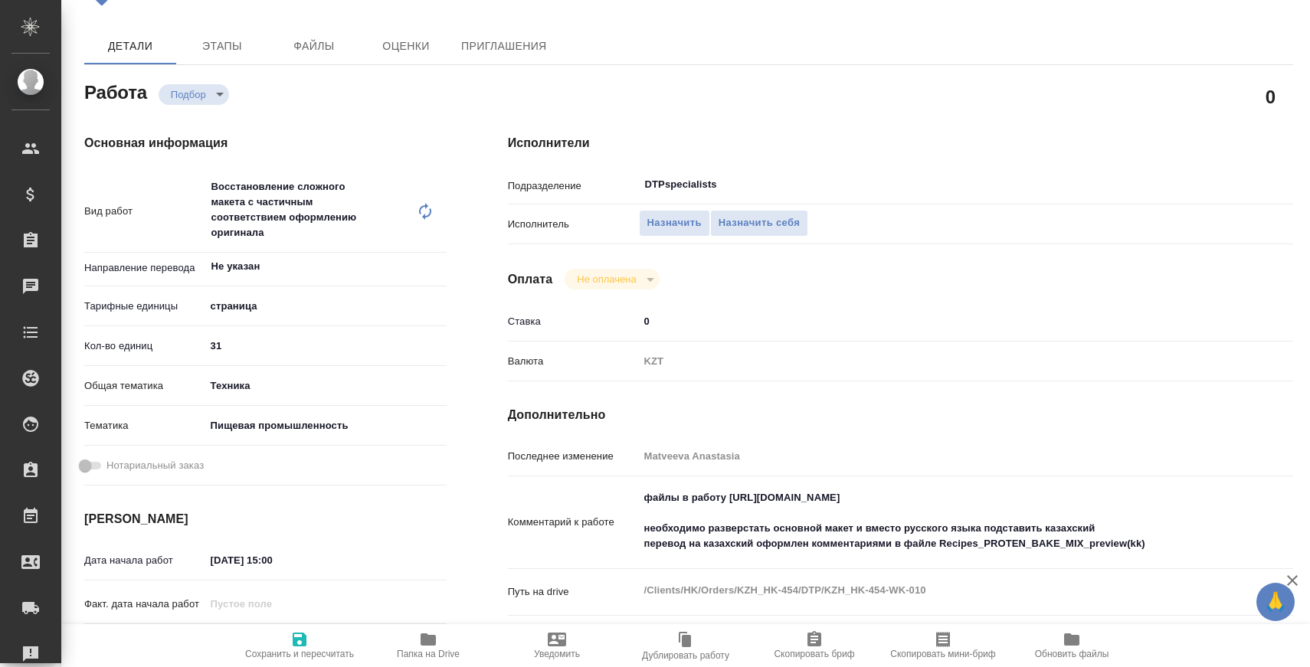
scroll to position [416, 0]
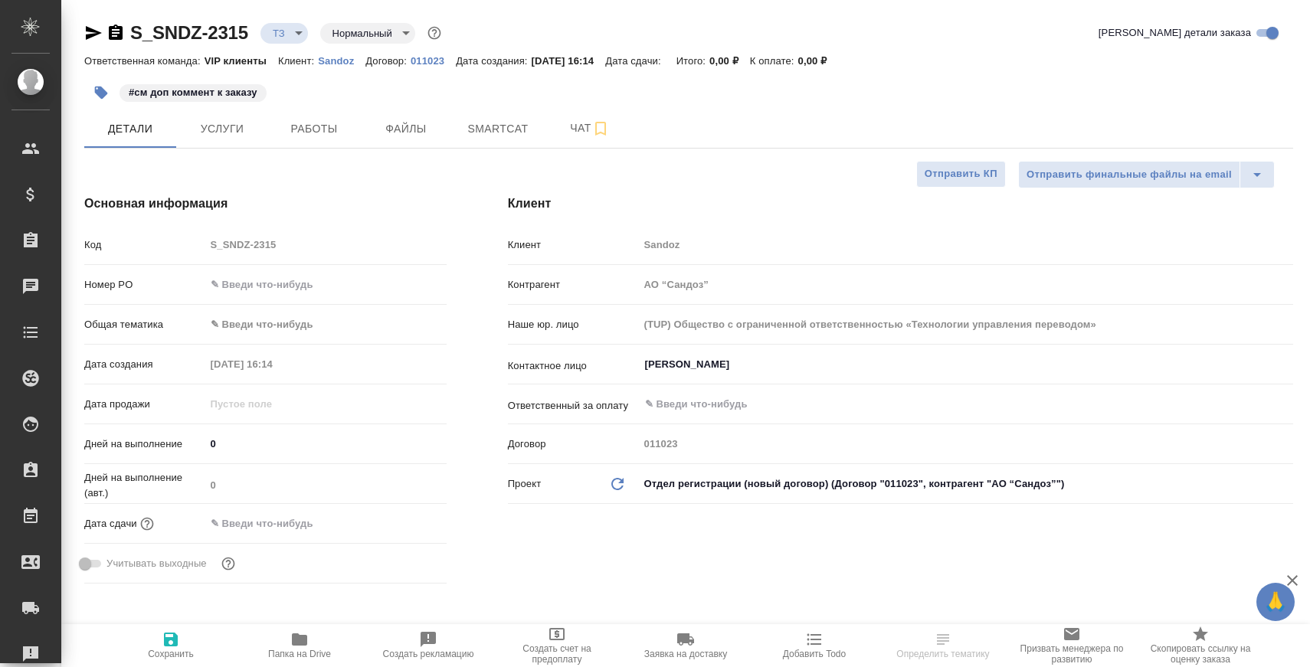
select select "RU"
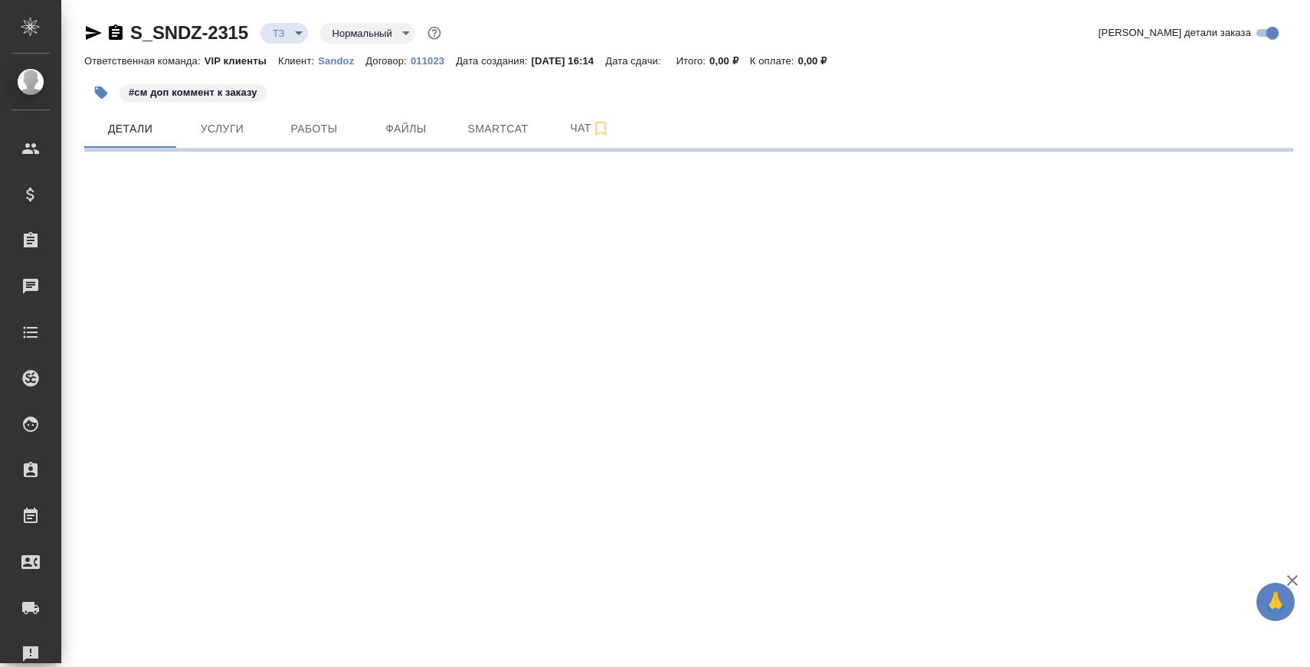
select select "RU"
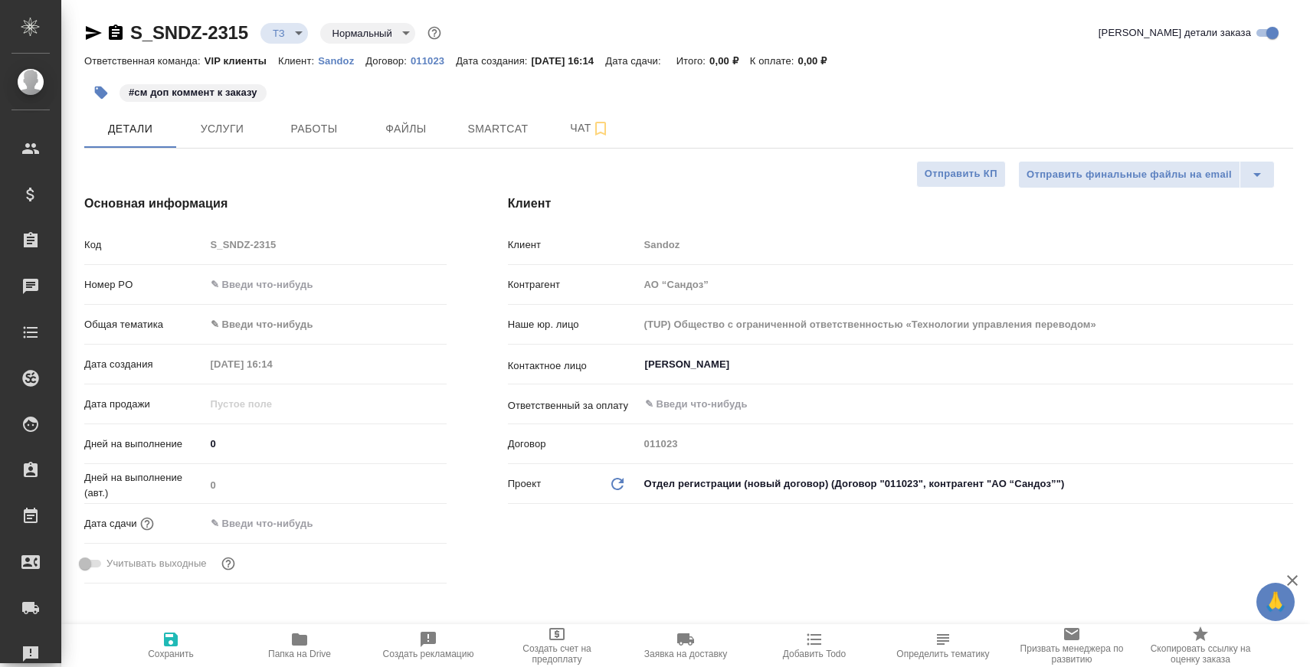
type textarea "x"
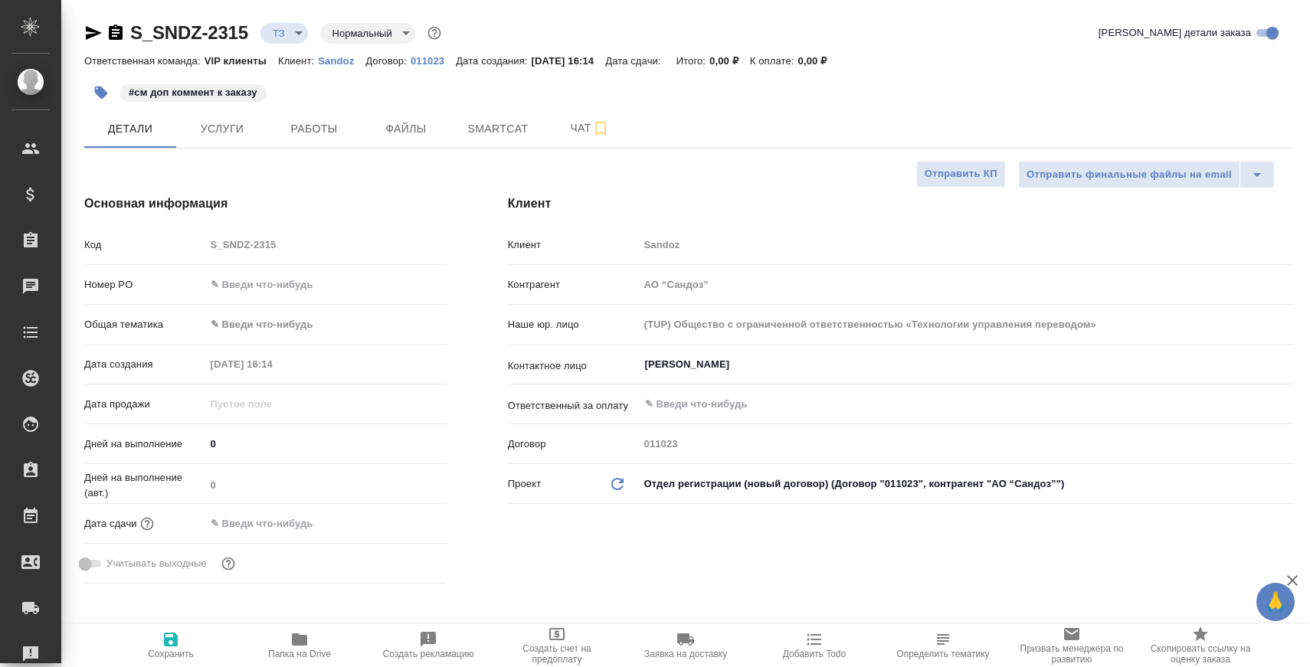
type textarea "x"
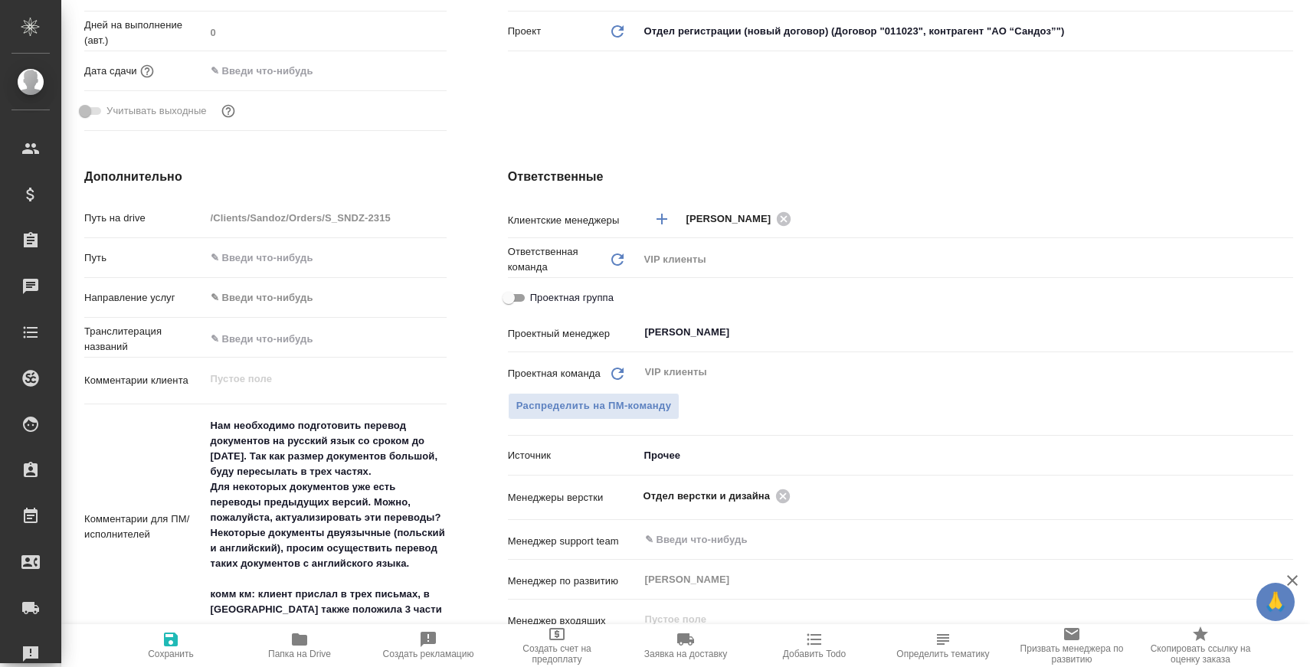
click at [305, 645] on icon "button" at bounding box center [299, 640] width 15 height 12
type textarea "x"
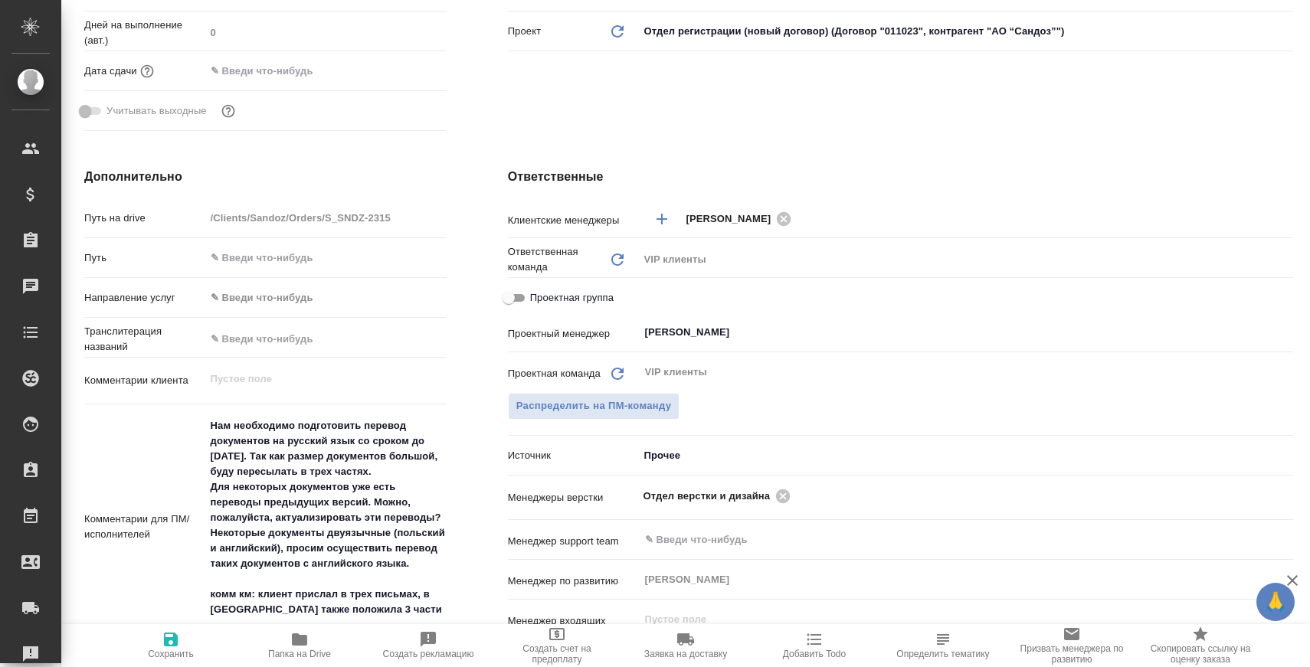
type textarea "x"
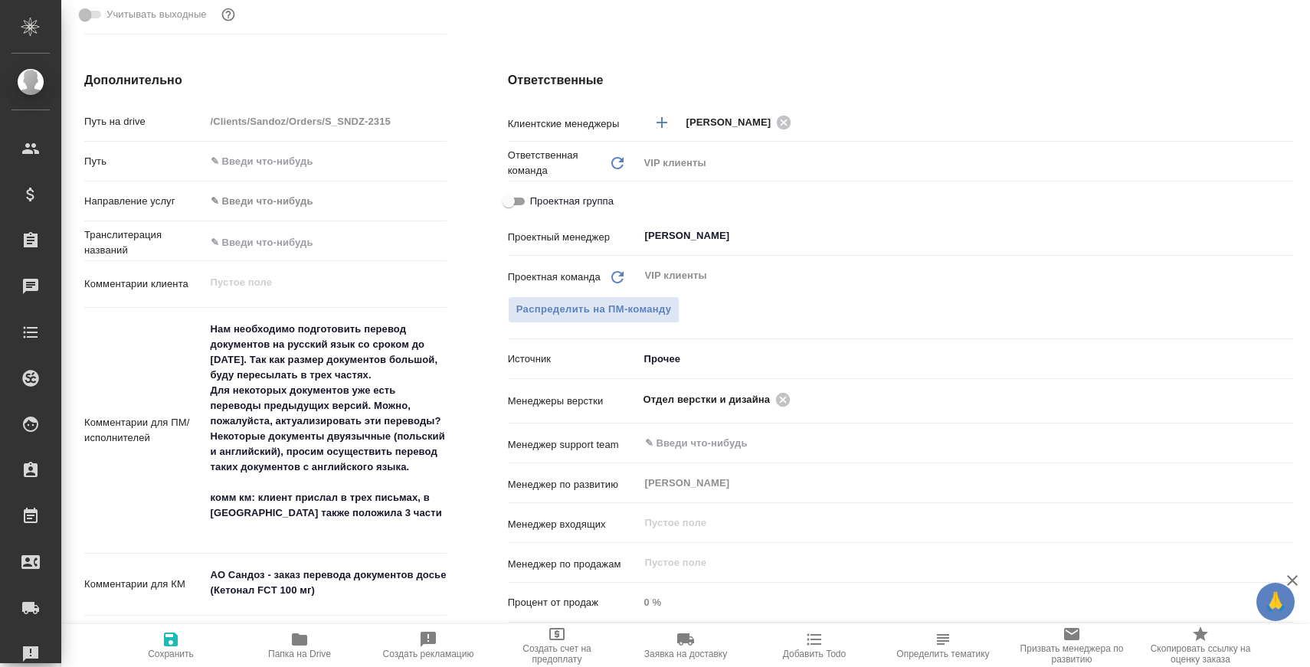
type textarea "x"
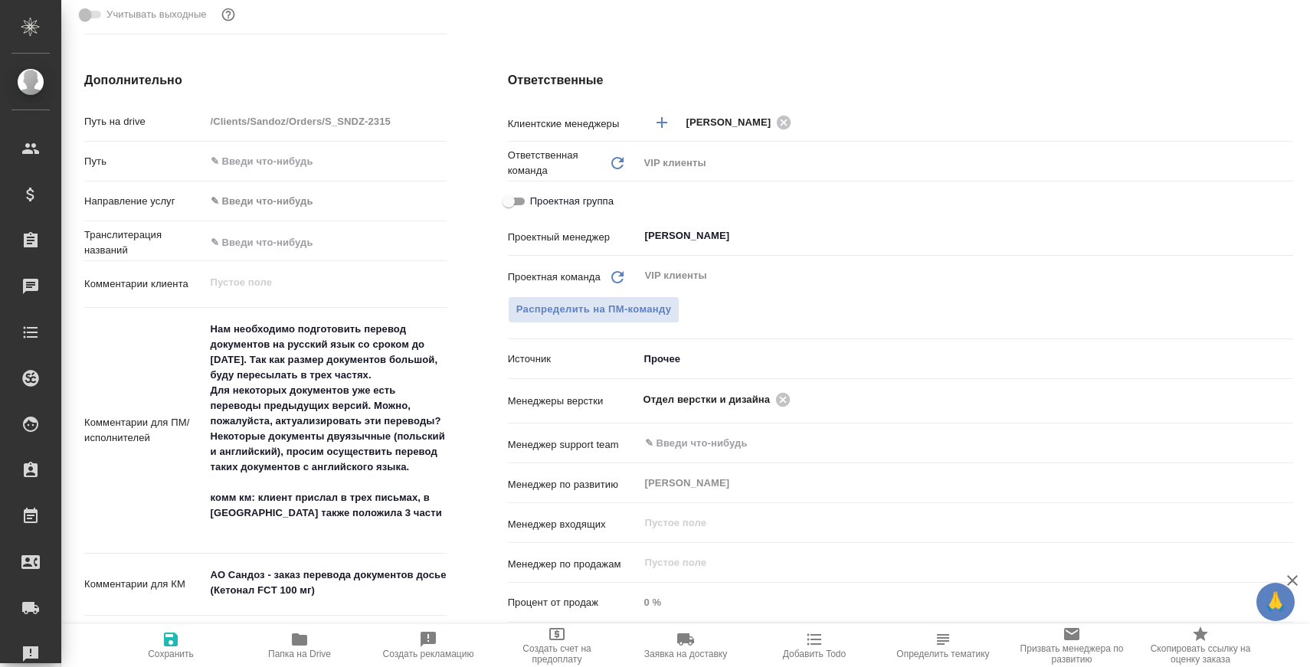
type textarea "x"
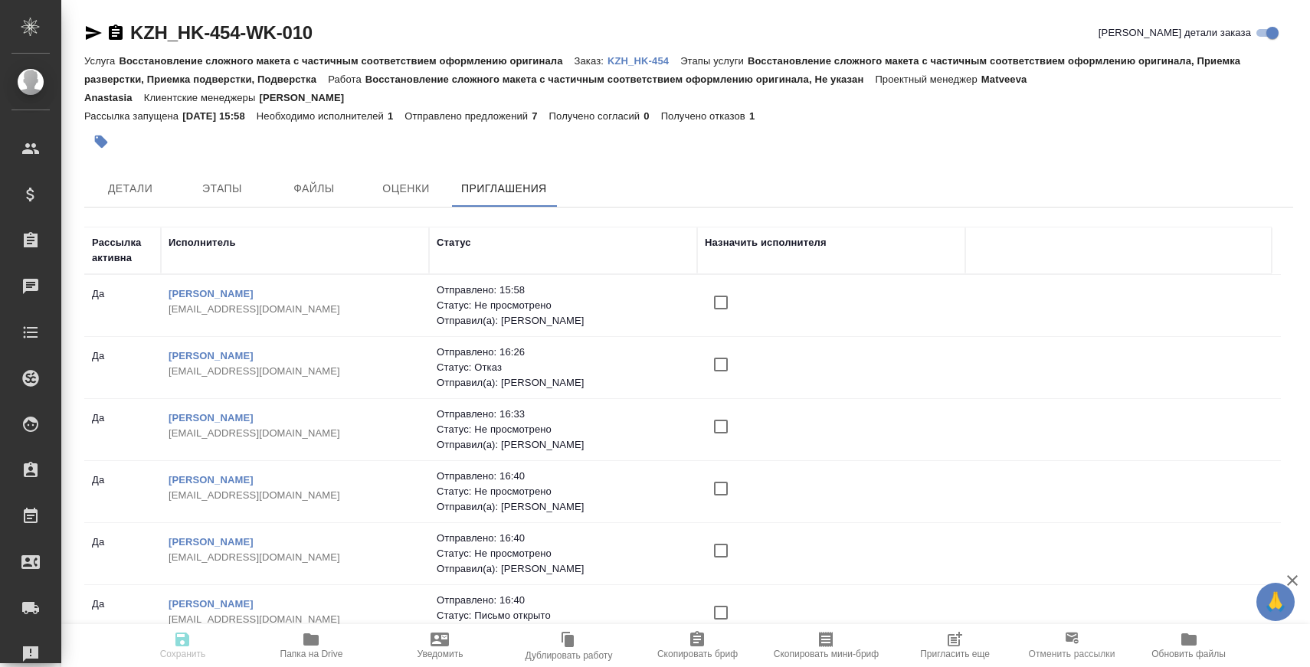
scroll to position [61, 0]
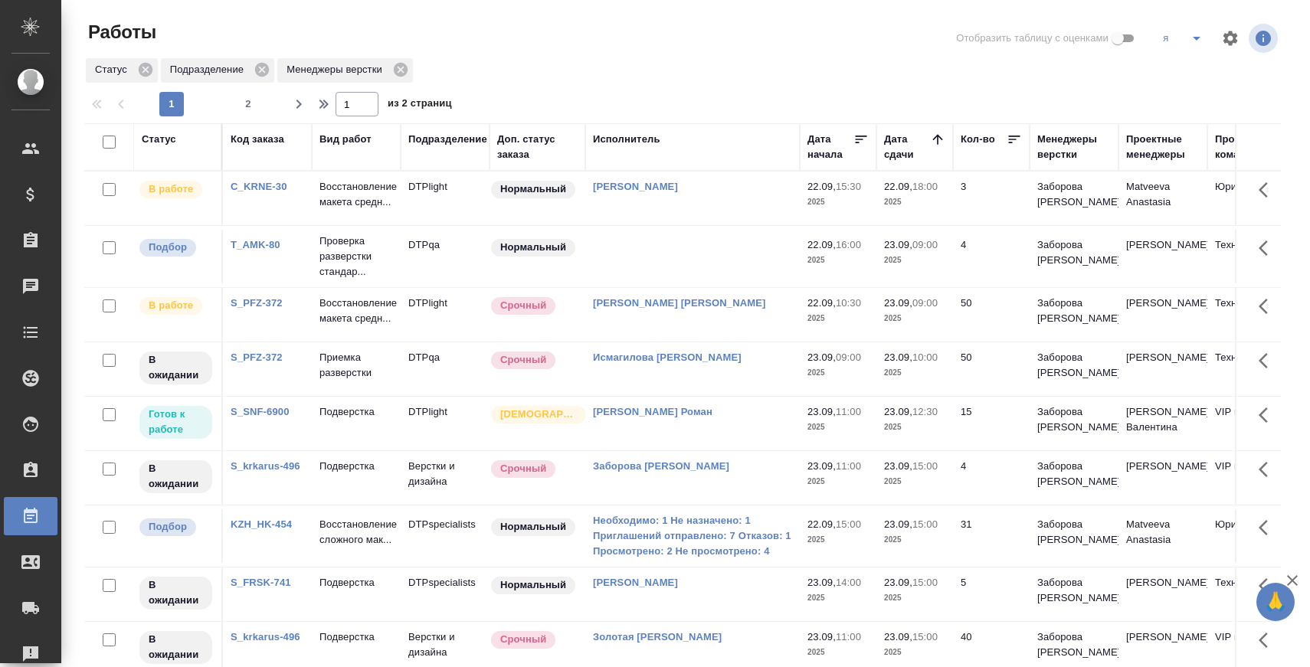
scroll to position [47, 0]
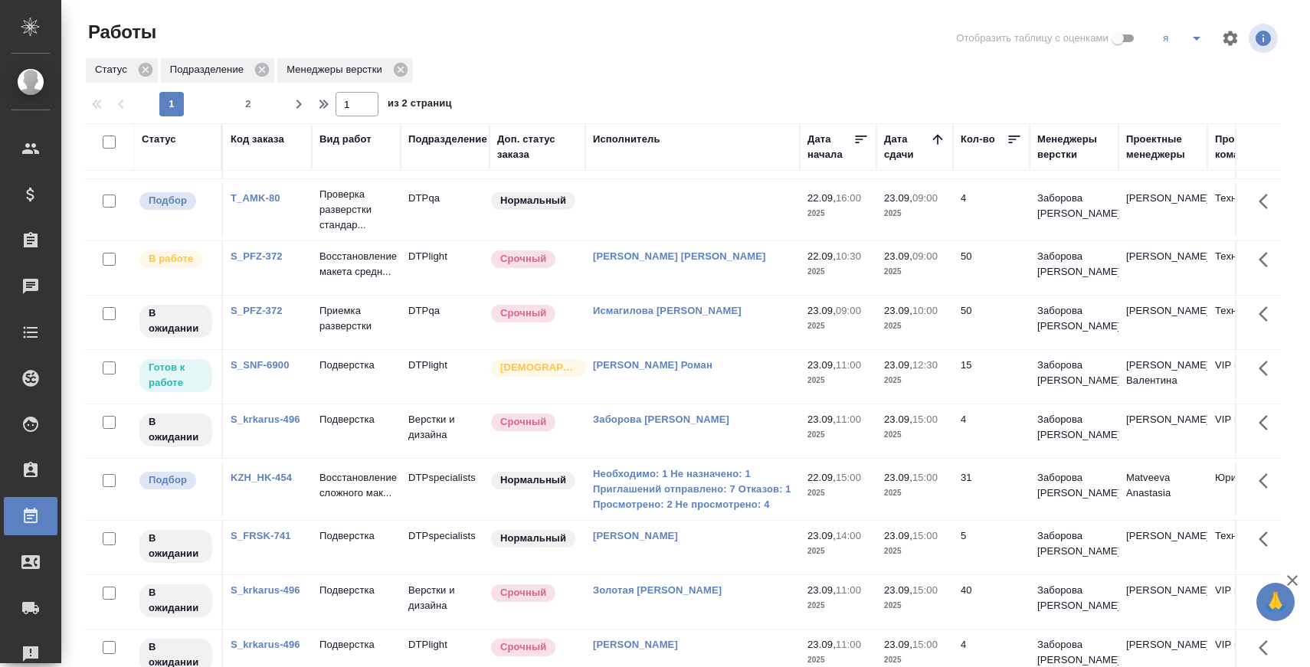
click at [260, 483] on link "KZH_HK-454" at bounding box center [261, 477] width 61 height 11
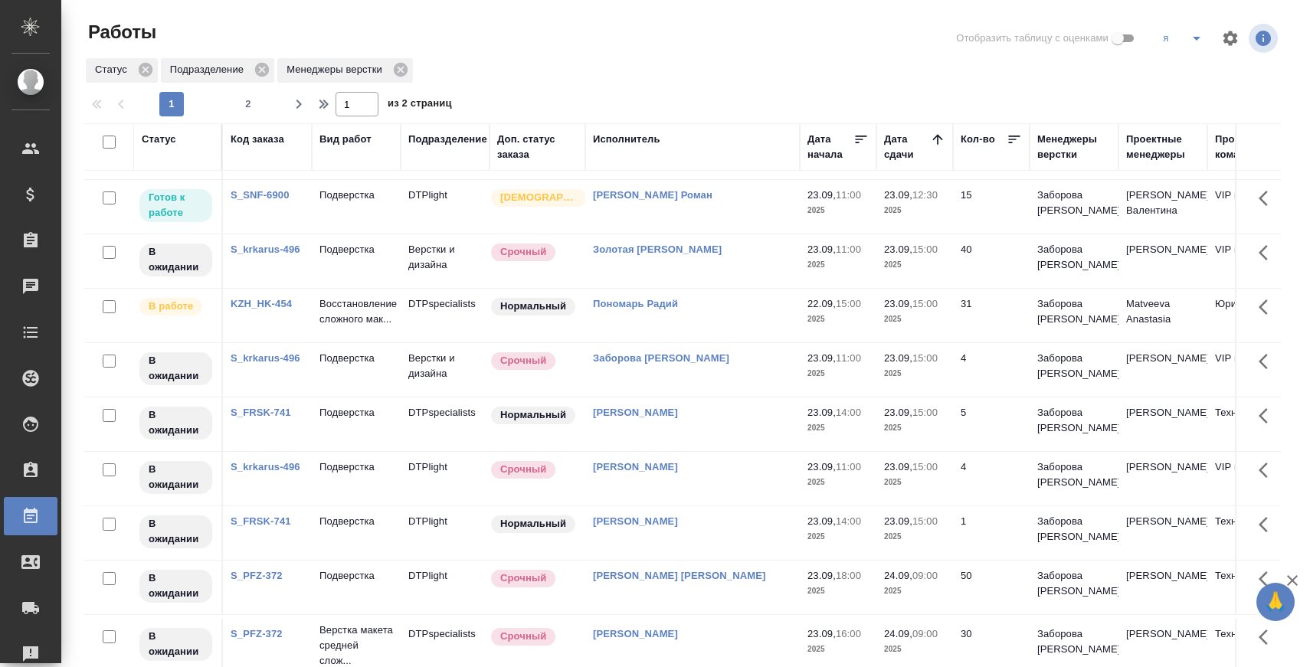
scroll to position [0, 0]
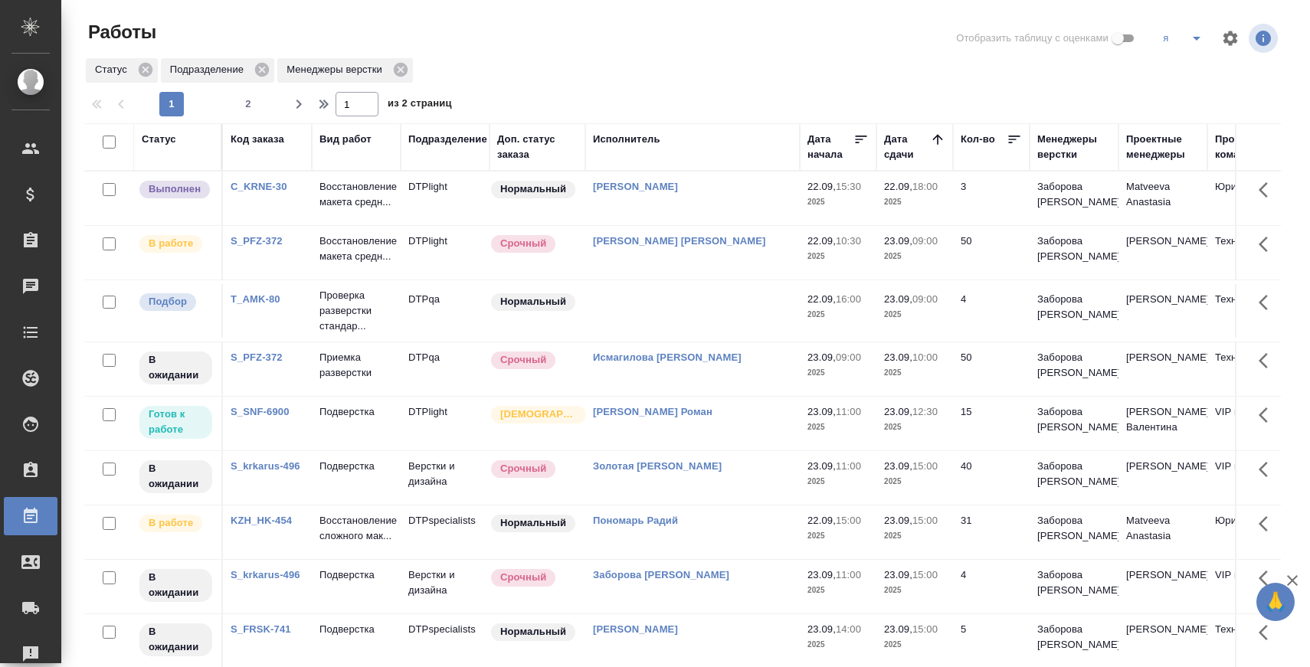
click at [346, 191] on p "Восстановление макета средн..." at bounding box center [356, 194] width 74 height 31
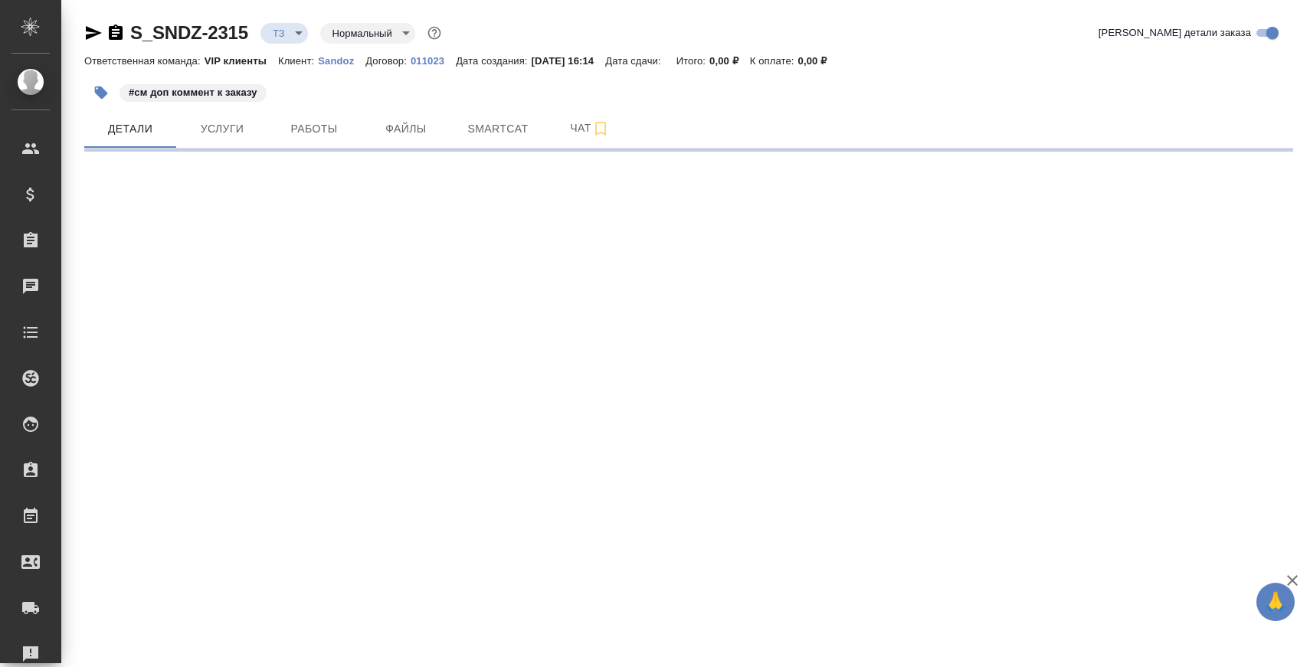
select select "RU"
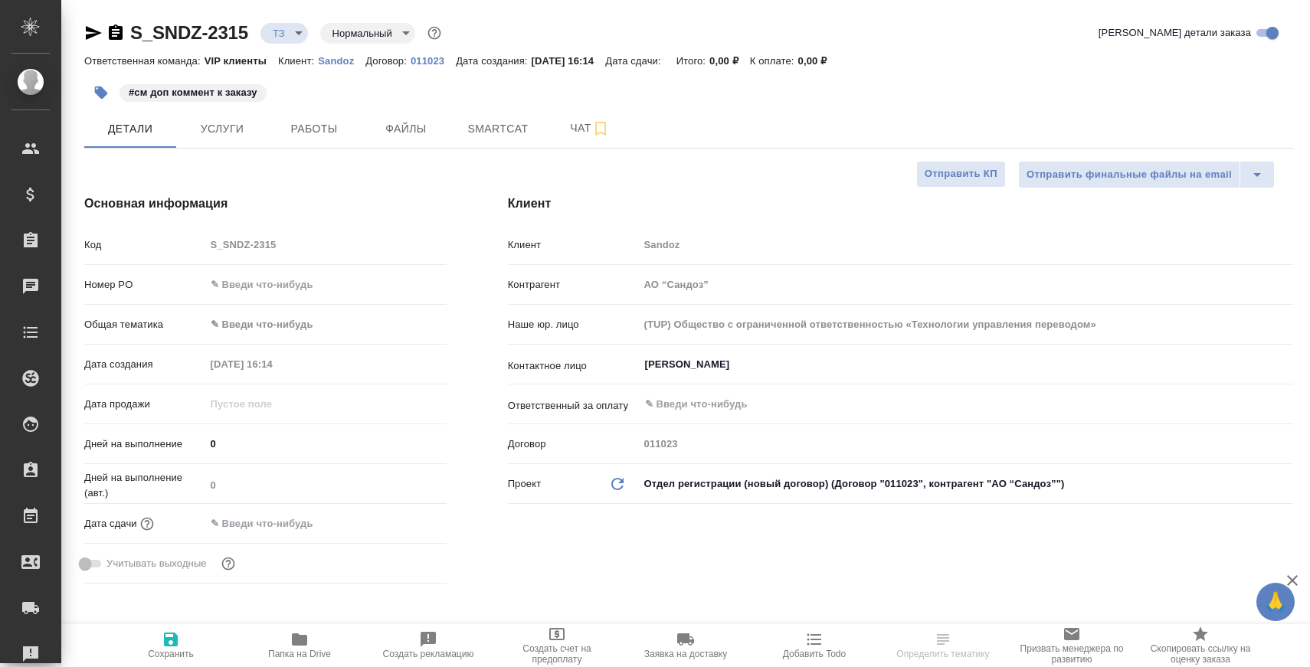
type textarea "x"
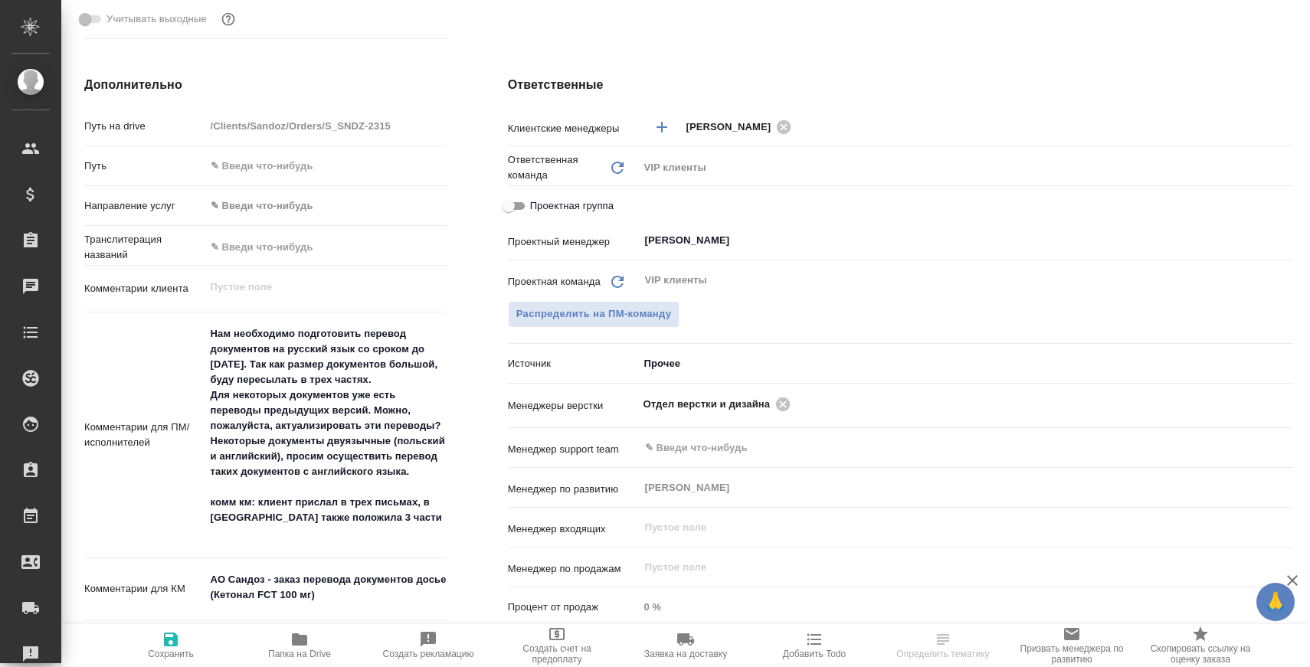
scroll to position [564, 0]
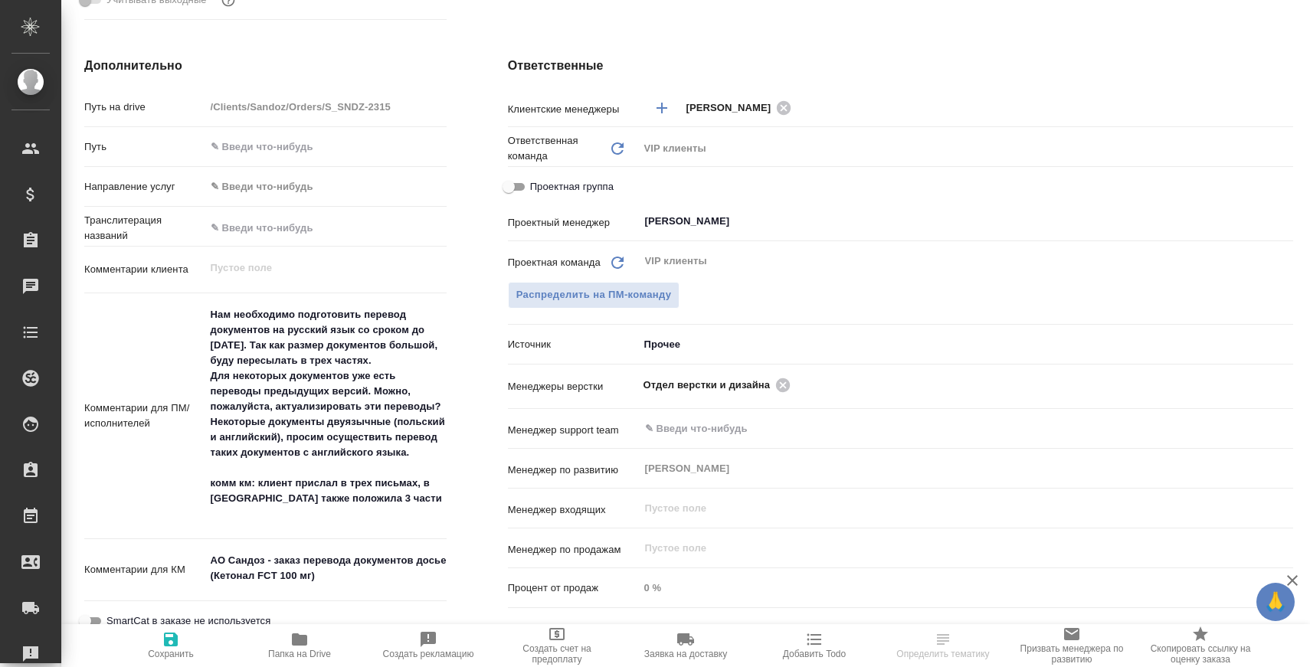
type textarea "x"
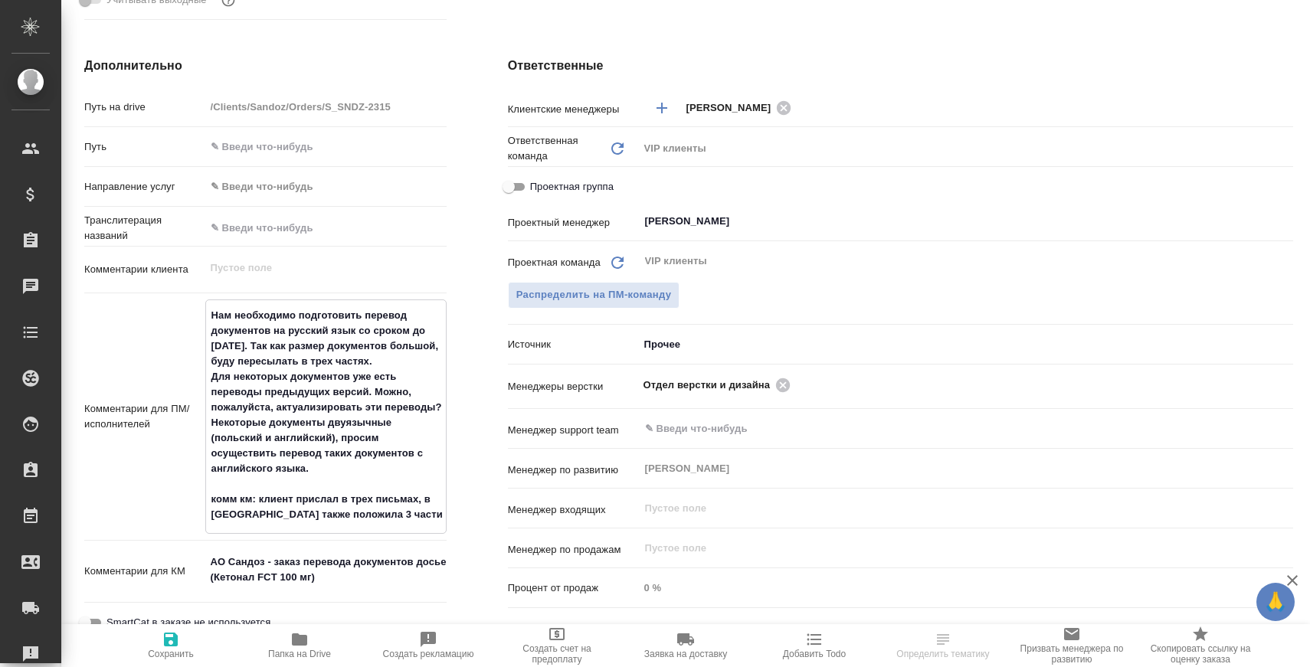
drag, startPoint x: 263, startPoint y: 344, endPoint x: 397, endPoint y: 397, distance: 144.1
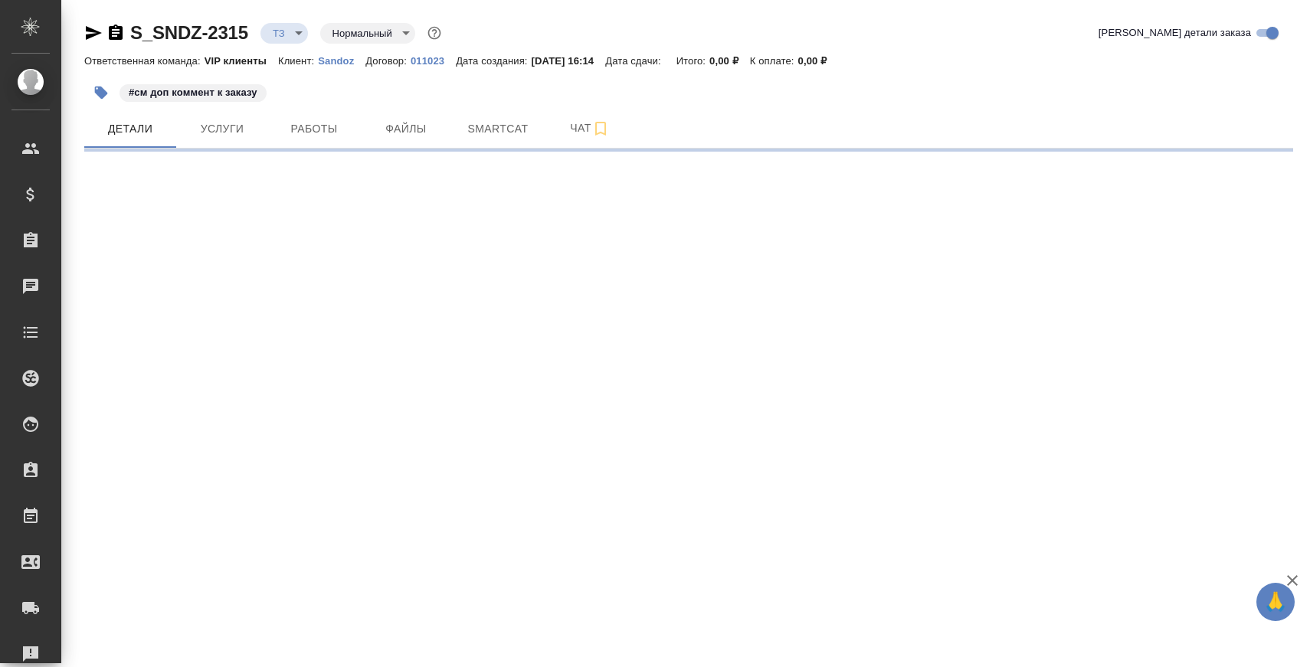
scroll to position [0, 0]
select select "RU"
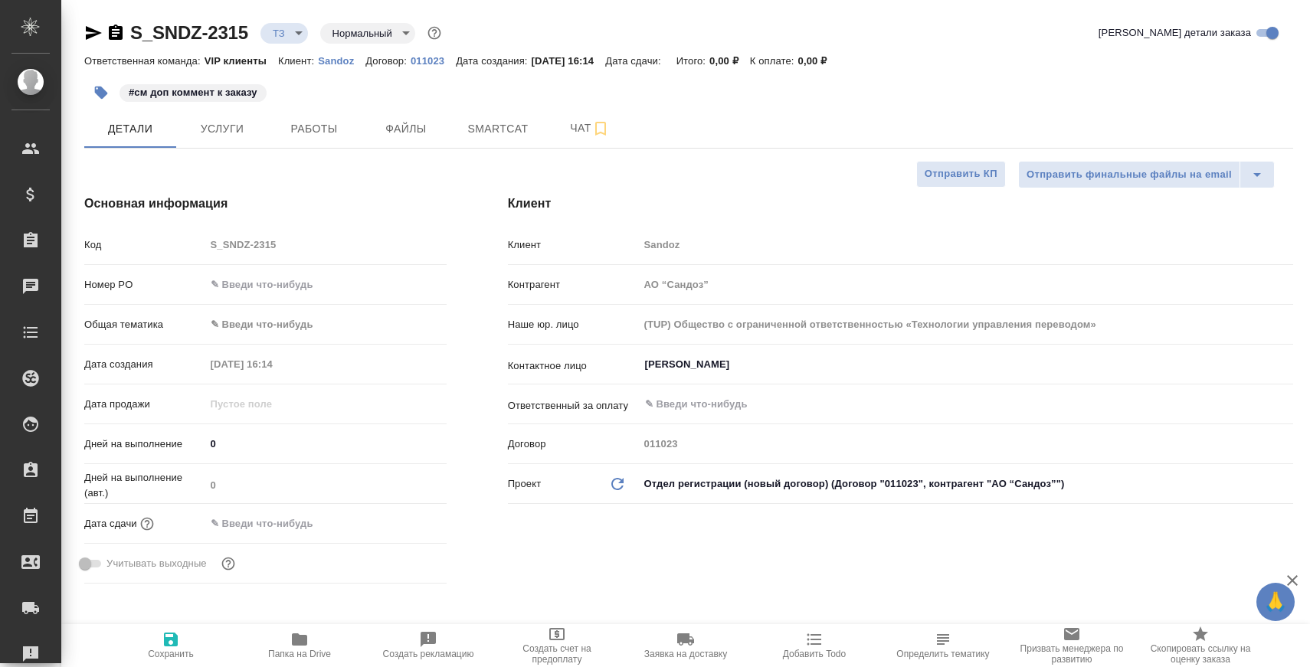
type textarea "x"
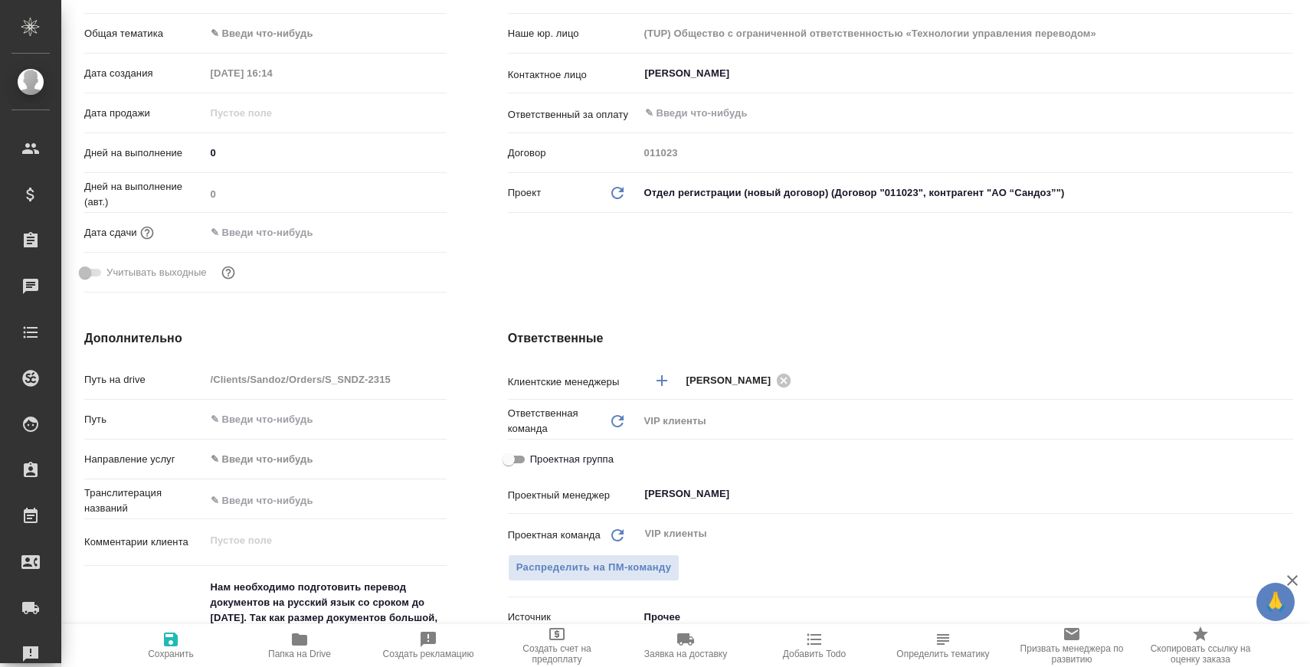
scroll to position [467, 0]
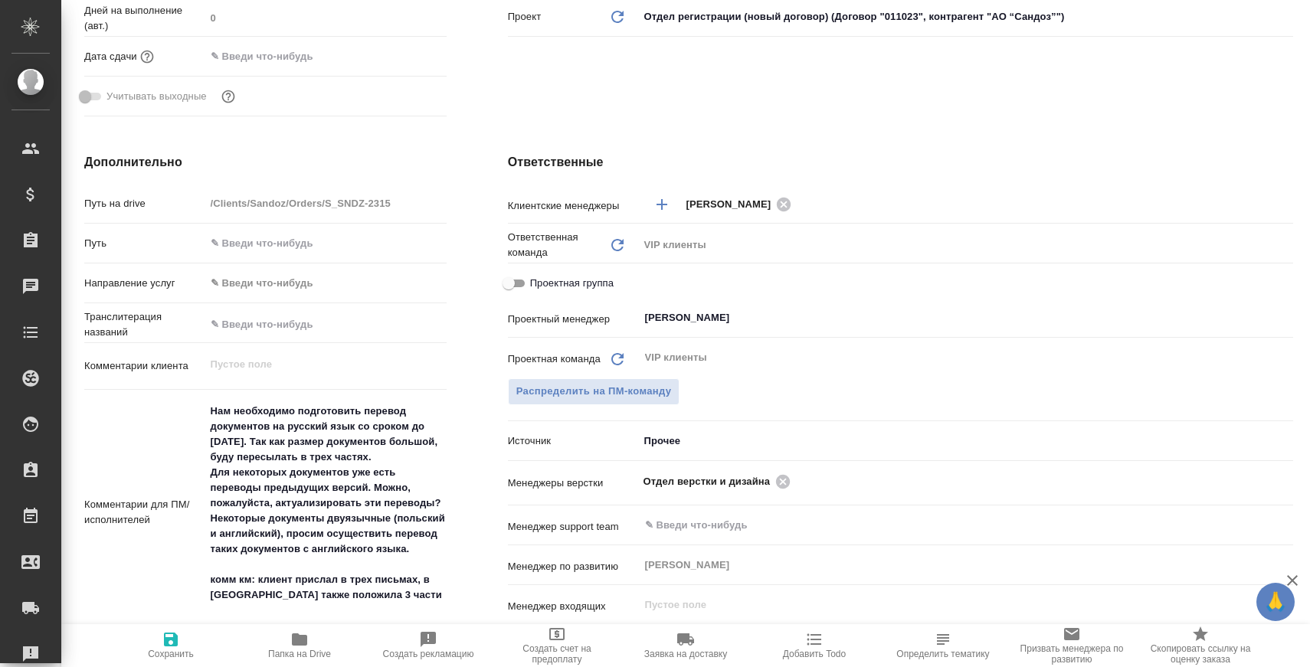
type textarea "x"
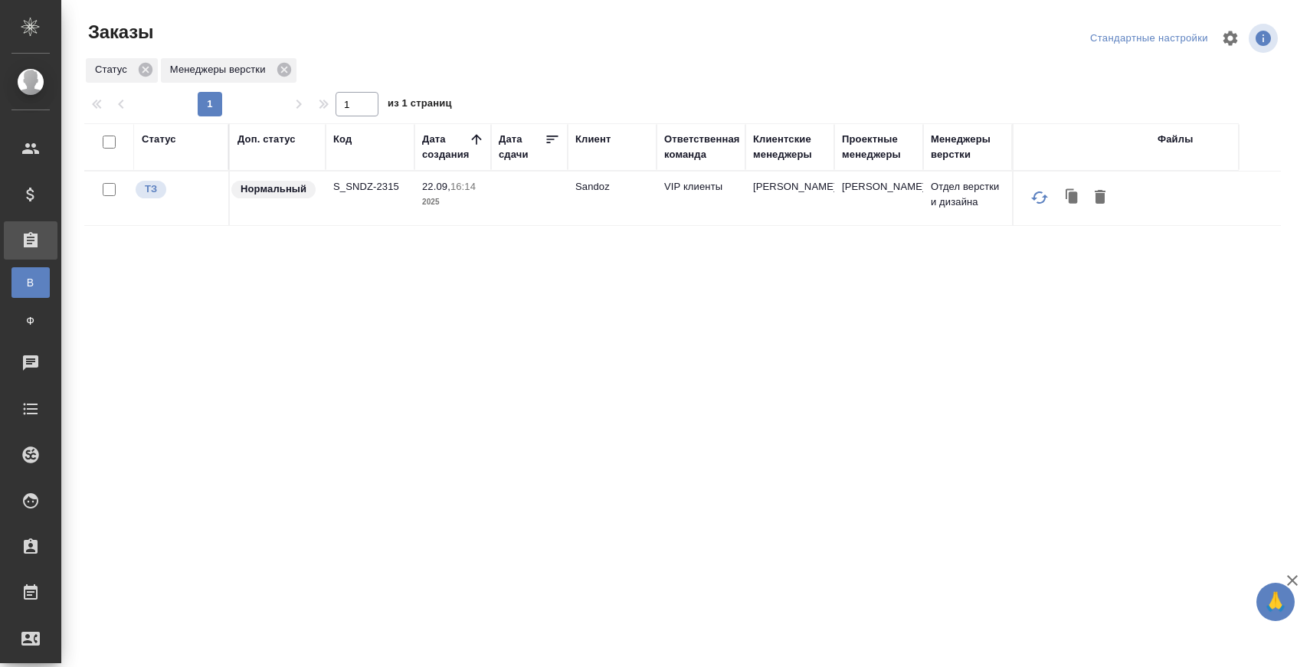
click at [387, 188] on p "S_SNDZ-2315" at bounding box center [370, 186] width 74 height 15
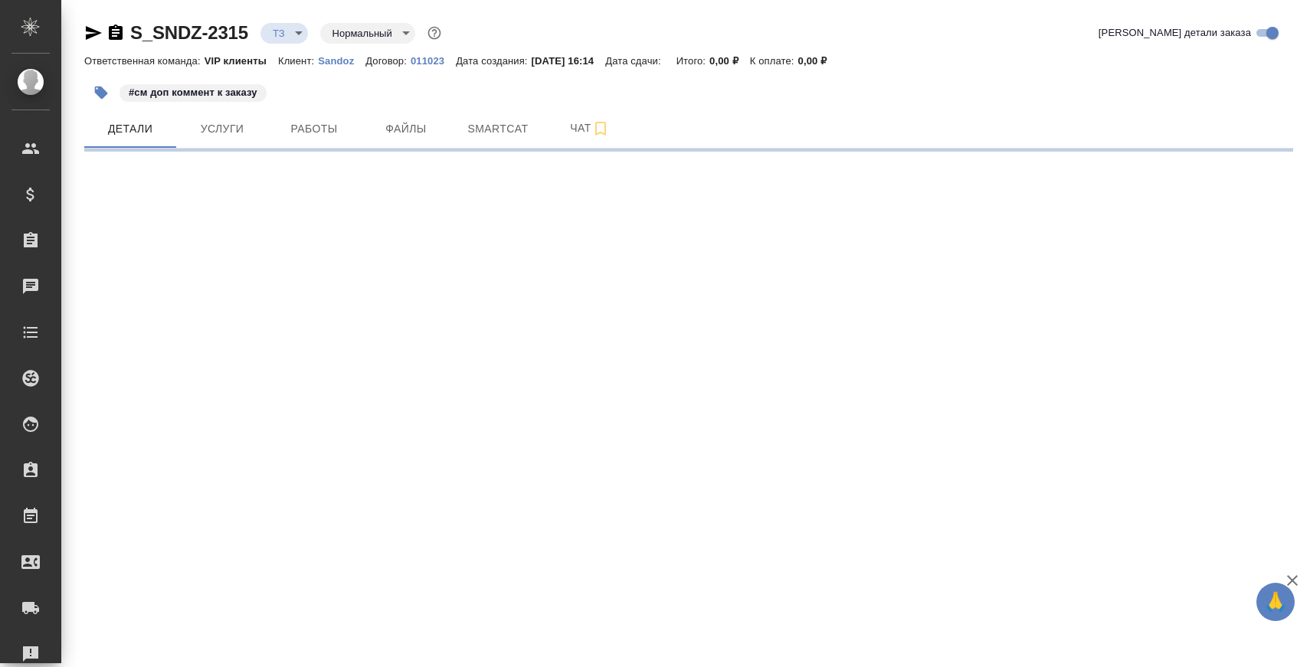
select select "RU"
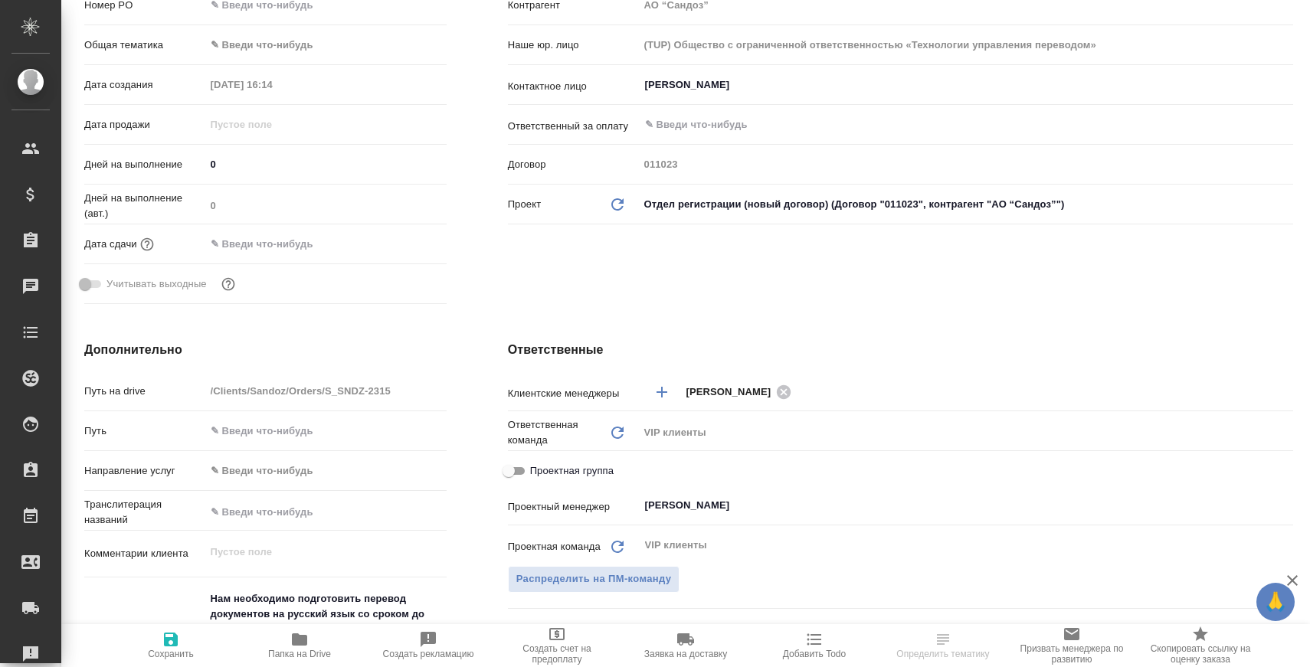
type textarea "x"
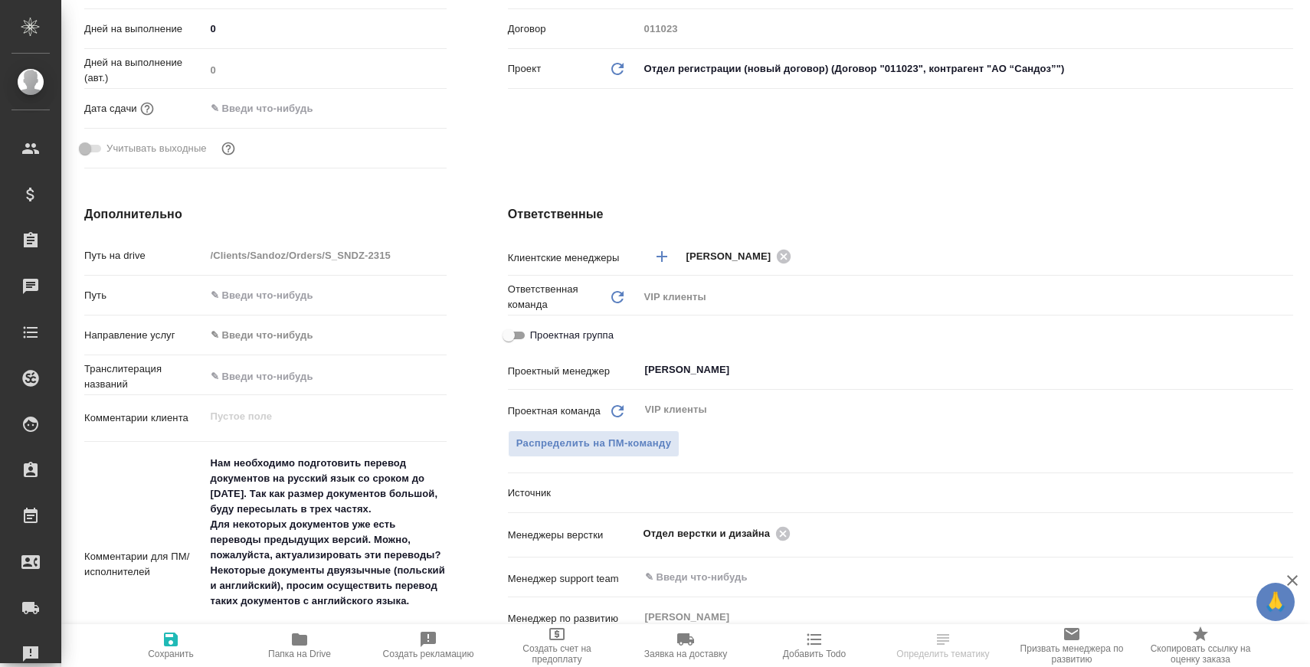
type textarea "x"
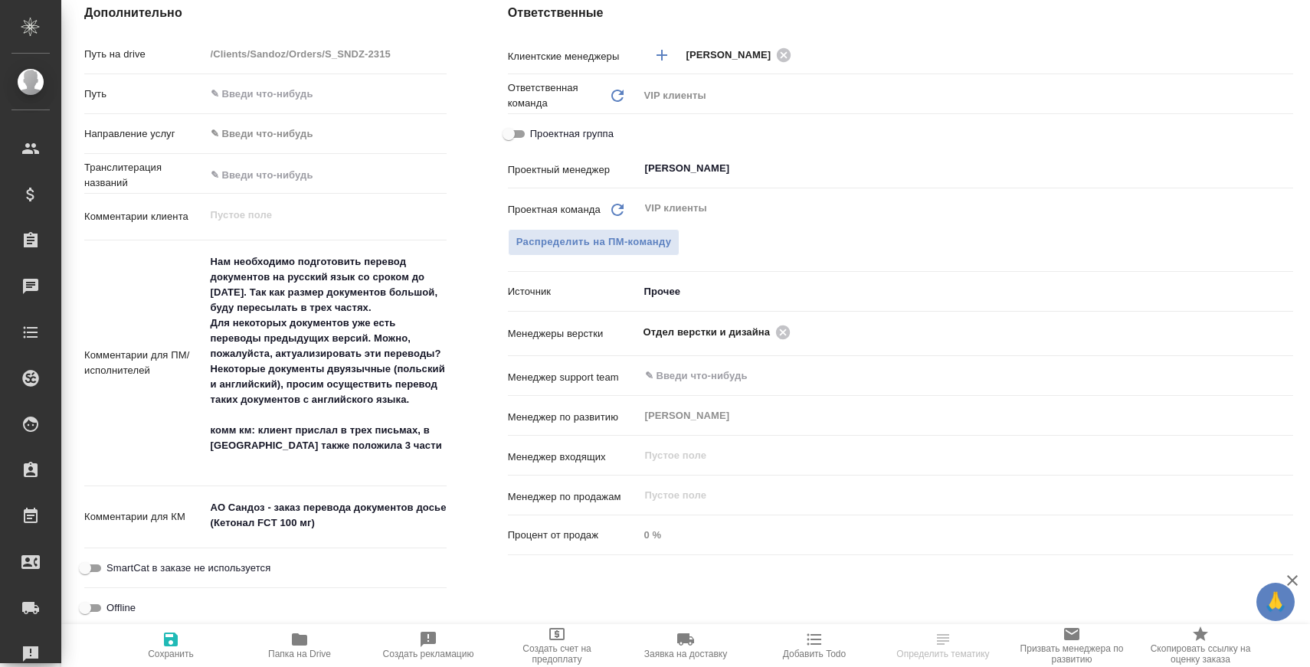
scroll to position [623, 0]
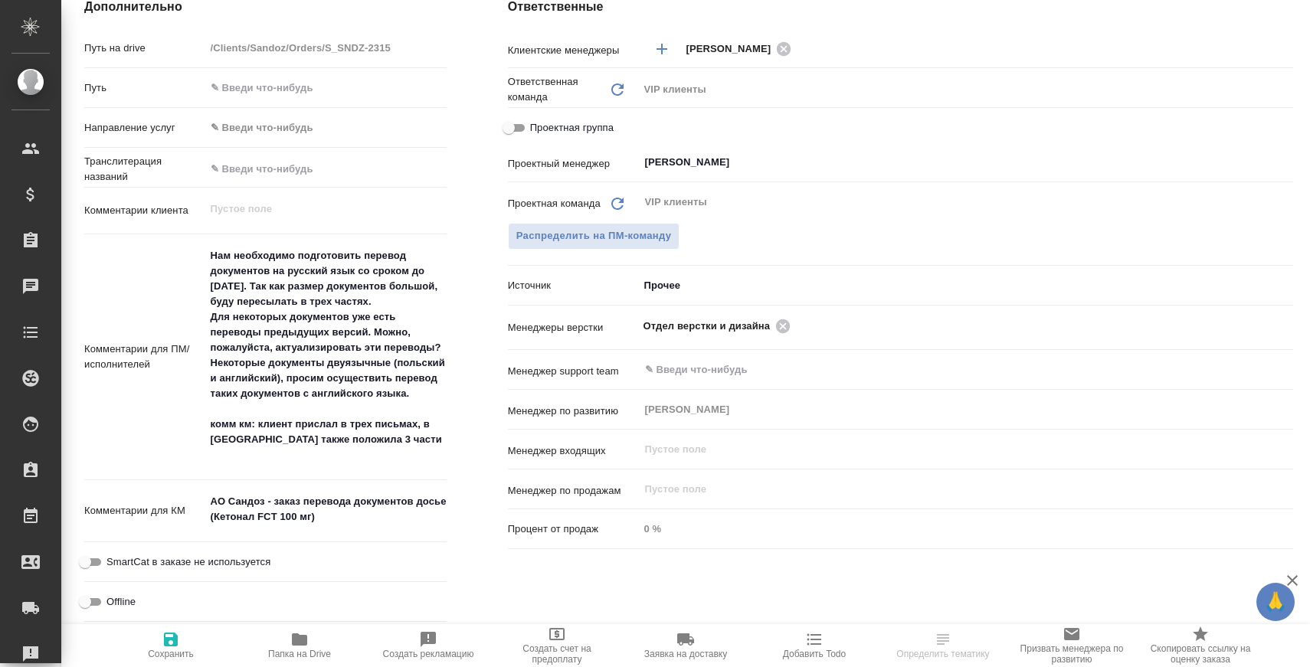
type textarea "x"
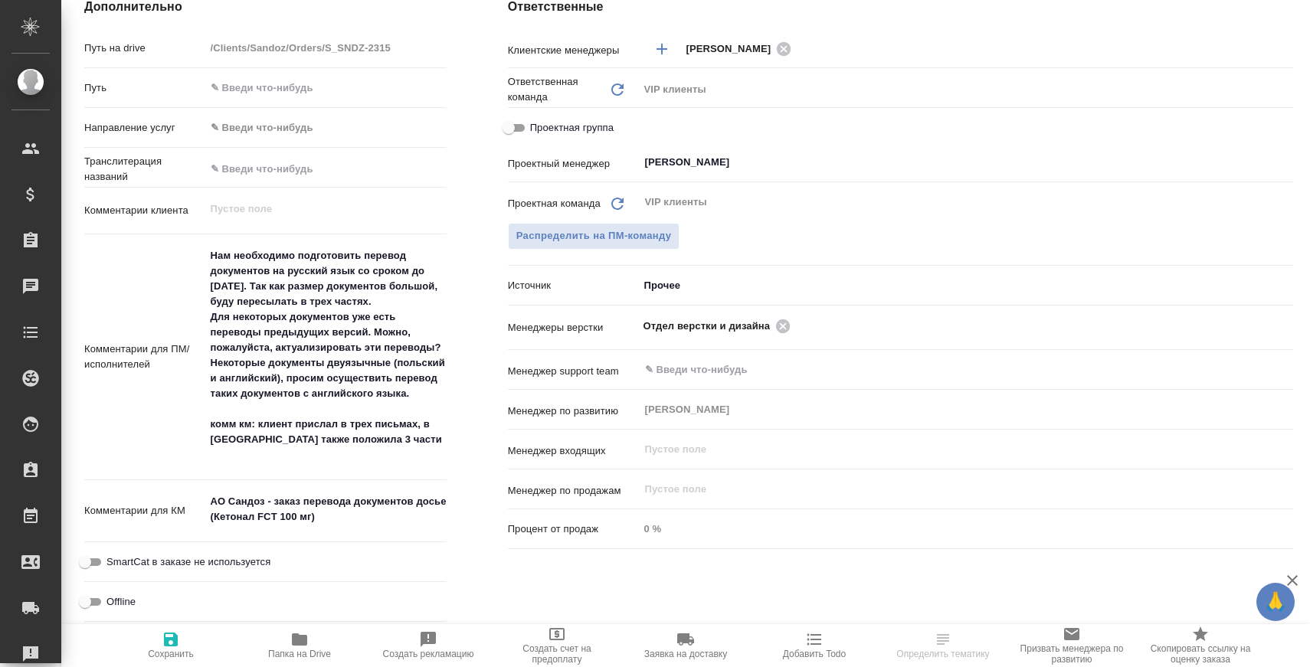
type textarea "x"
click at [789, 326] on icon at bounding box center [783, 326] width 14 height 14
type textarea "x"
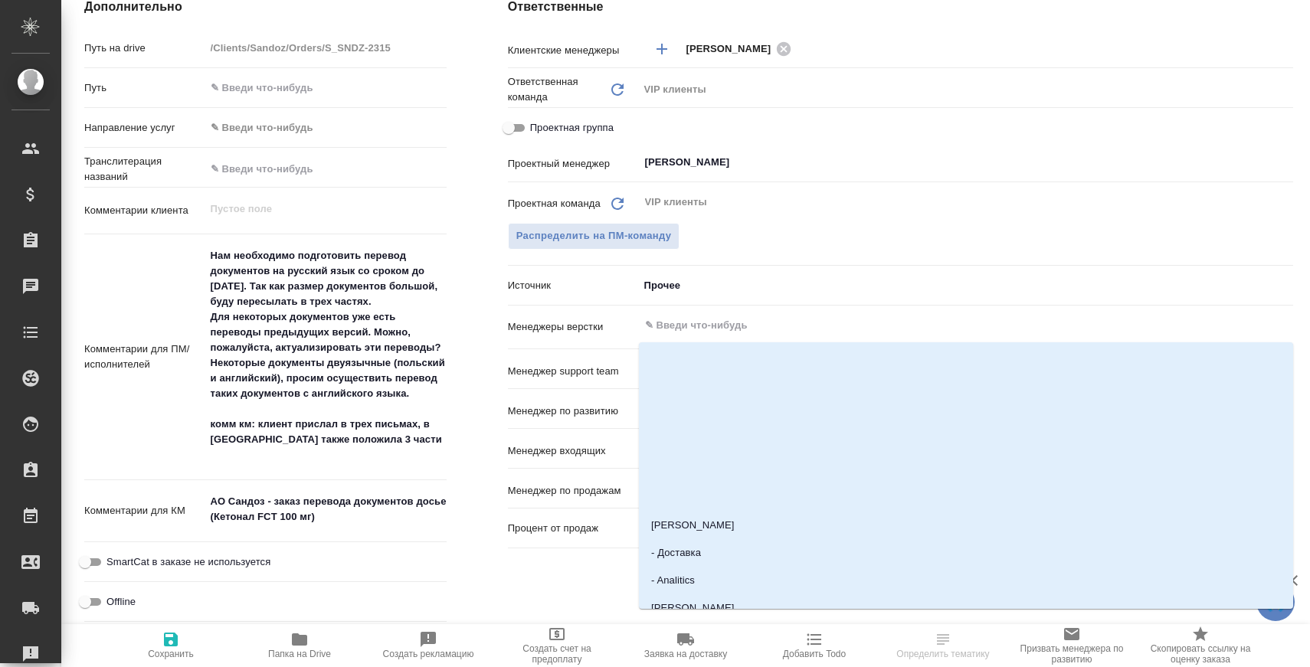
click at [789, 326] on input "text" at bounding box center [941, 325] width 594 height 18
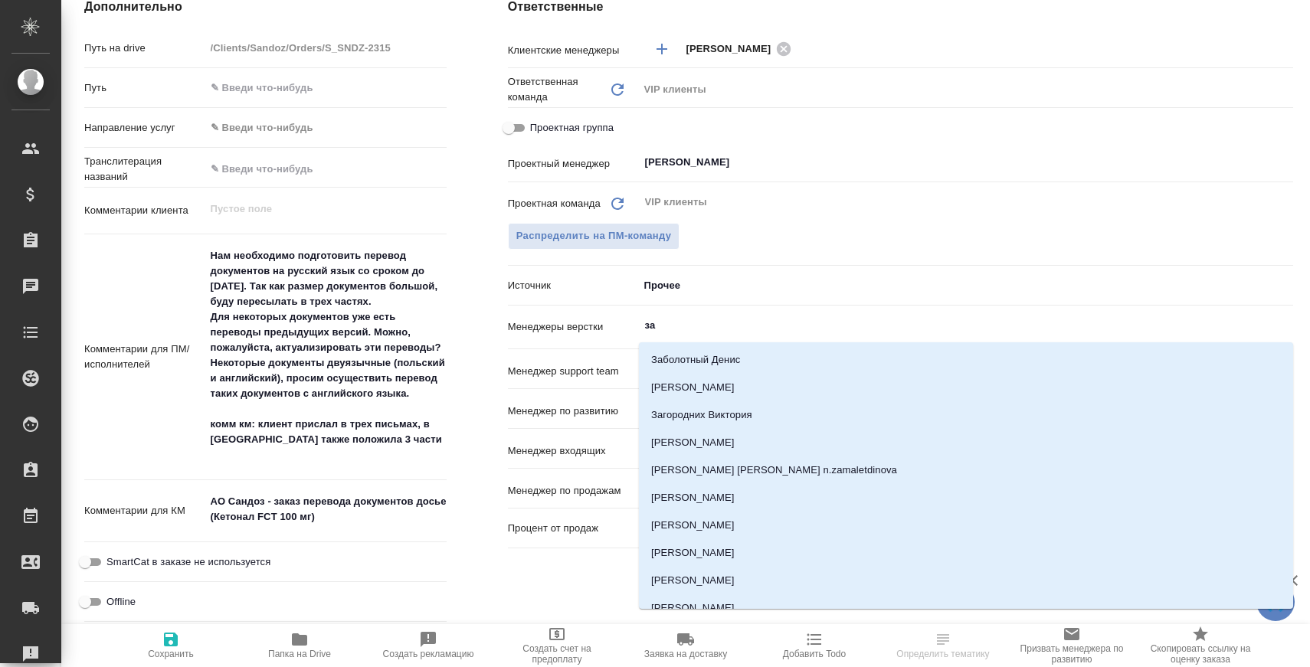
type input "заб"
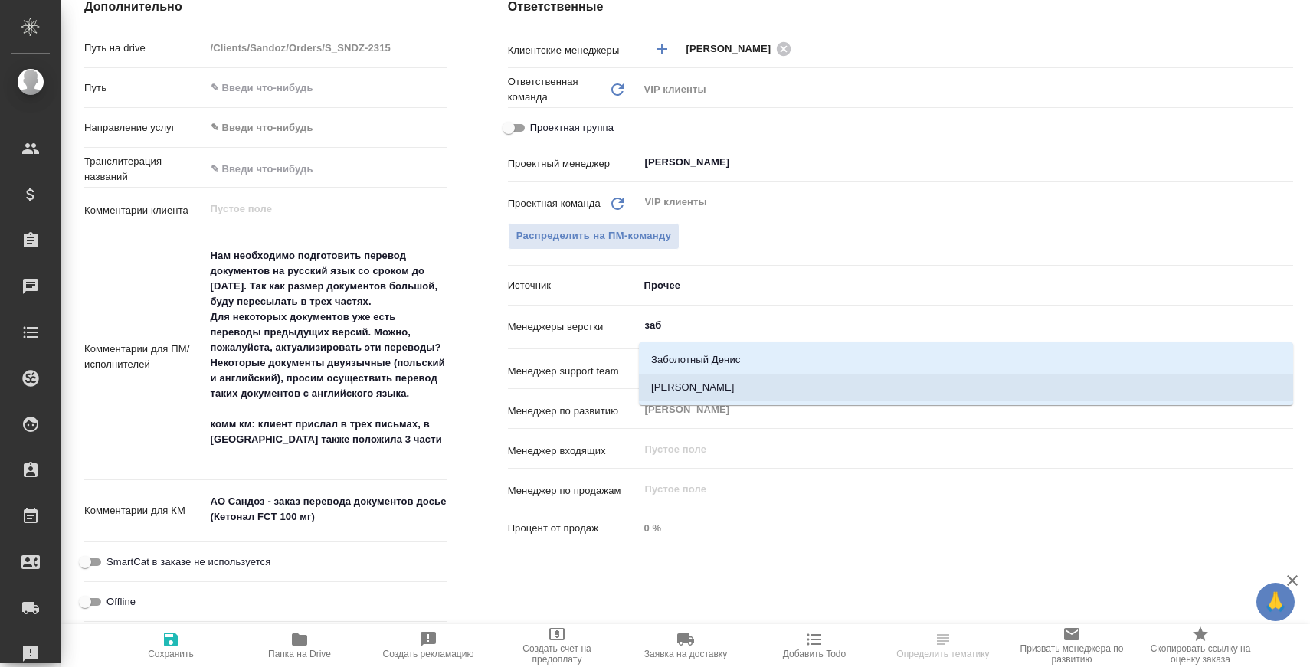
click at [776, 391] on li "[PERSON_NAME]" at bounding box center [966, 388] width 654 height 28
type textarea "x"
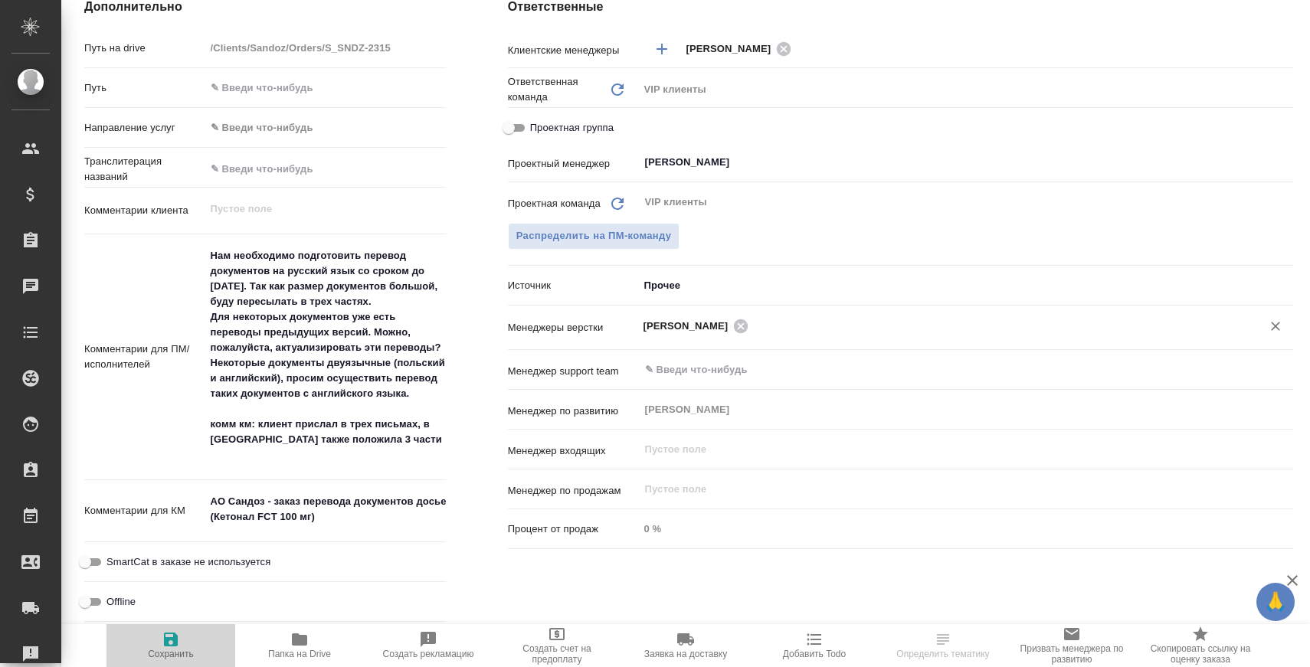
click at [173, 650] on span "Сохранить" at bounding box center [171, 654] width 46 height 11
type textarea "x"
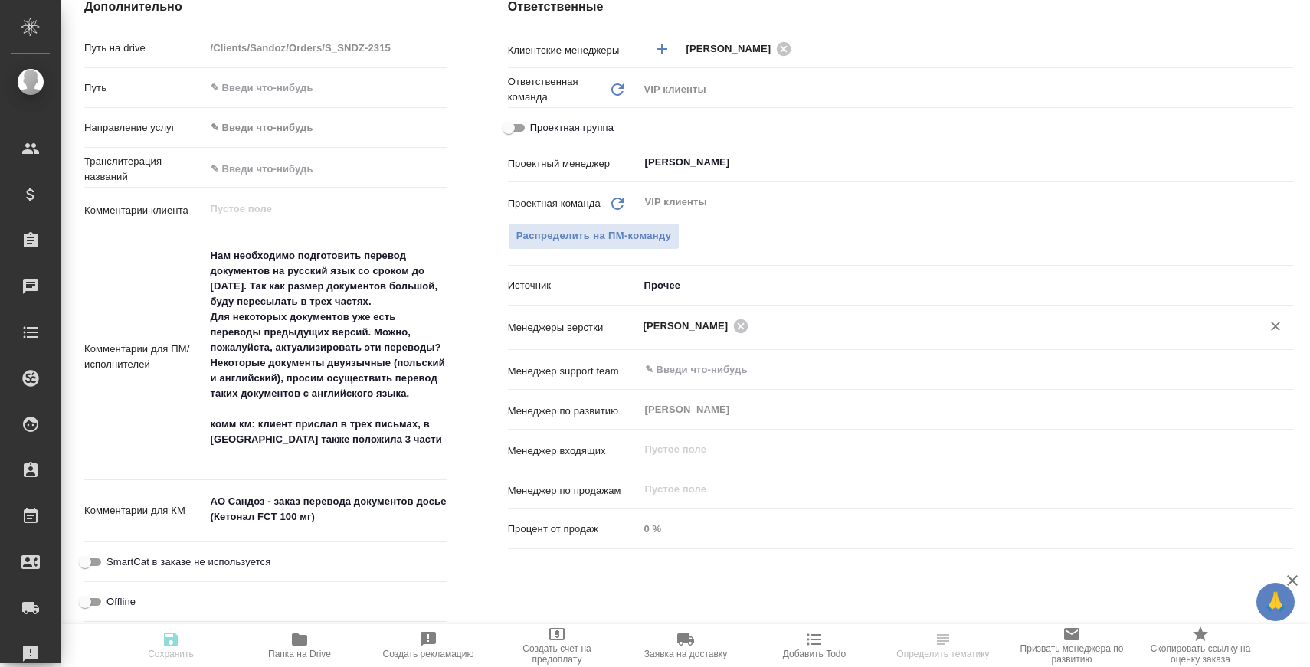
type textarea "x"
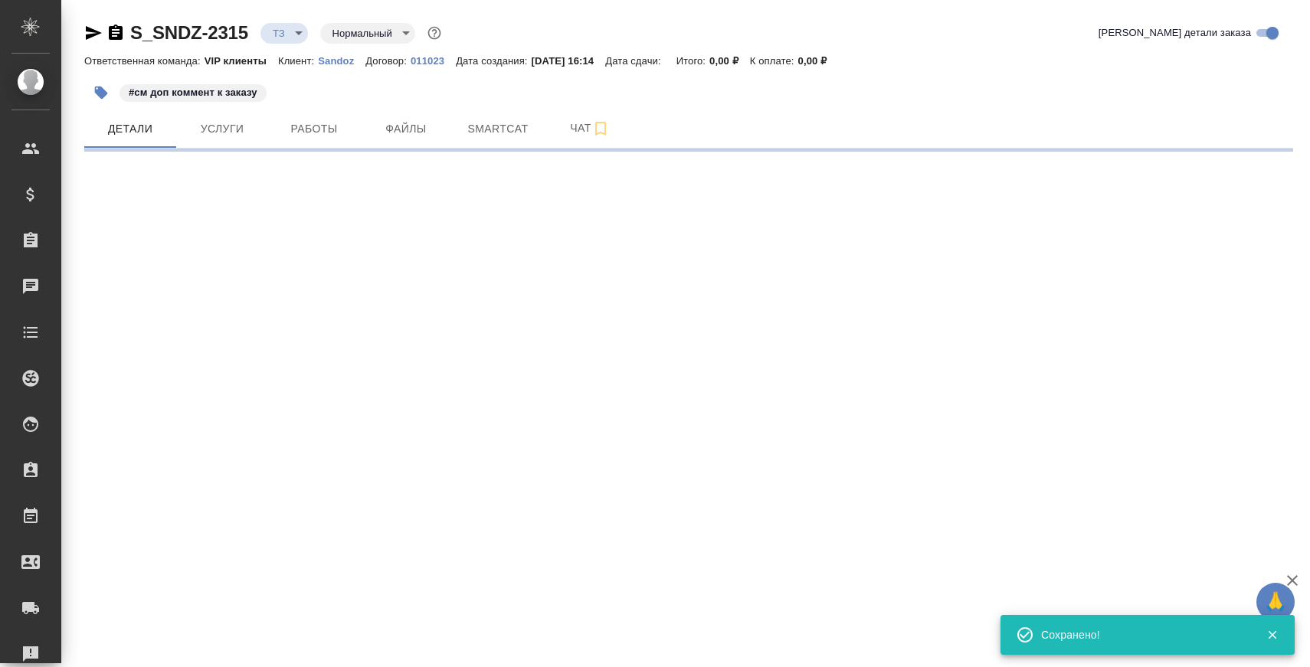
scroll to position [0, 0]
select select "RU"
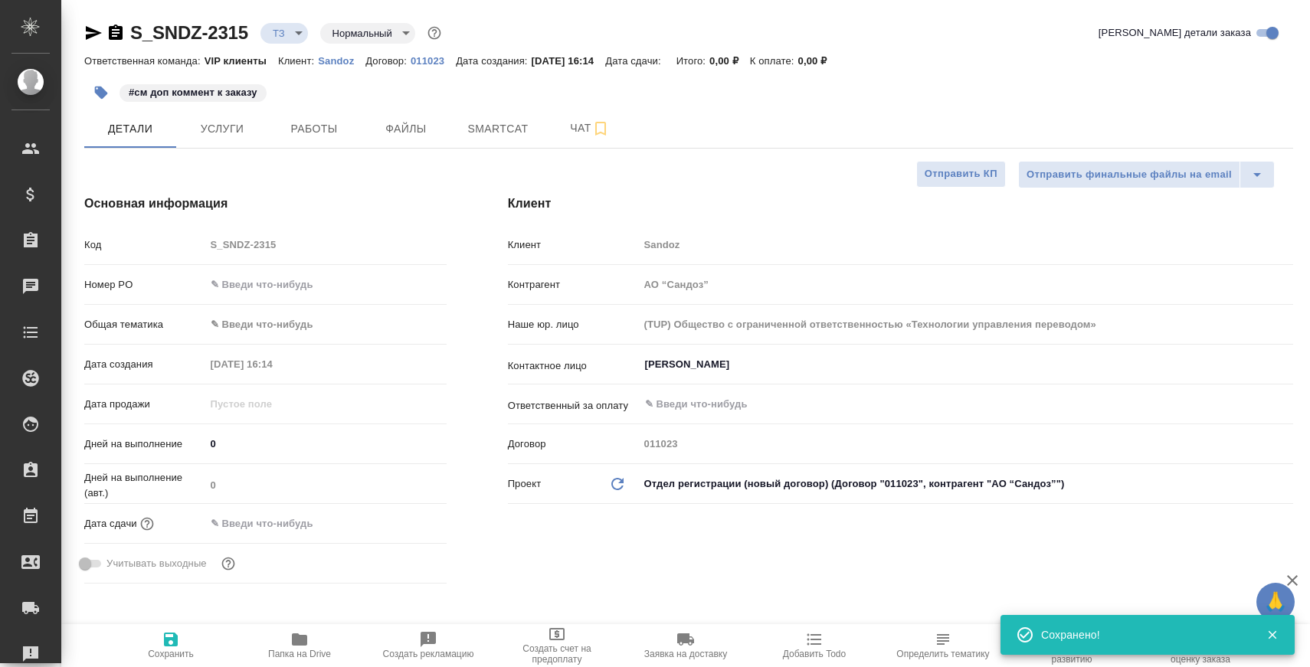
click at [295, 653] on span "Папка на Drive" at bounding box center [299, 654] width 63 height 11
type textarea "x"
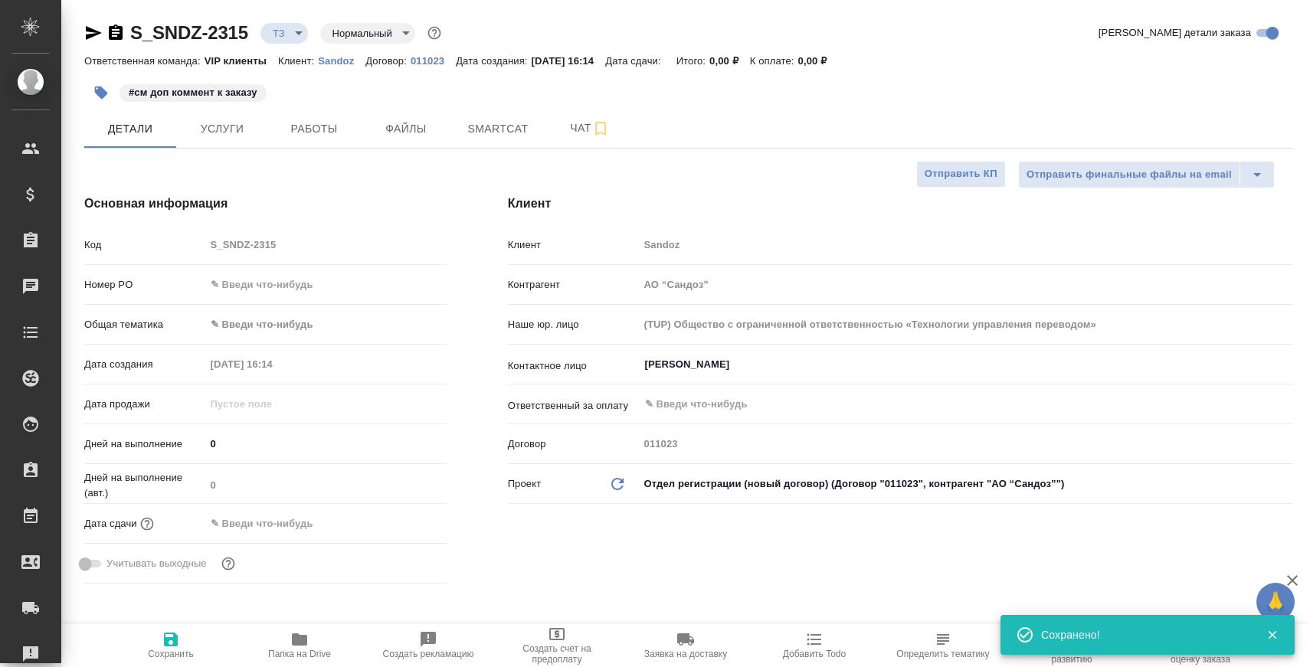
type textarea "x"
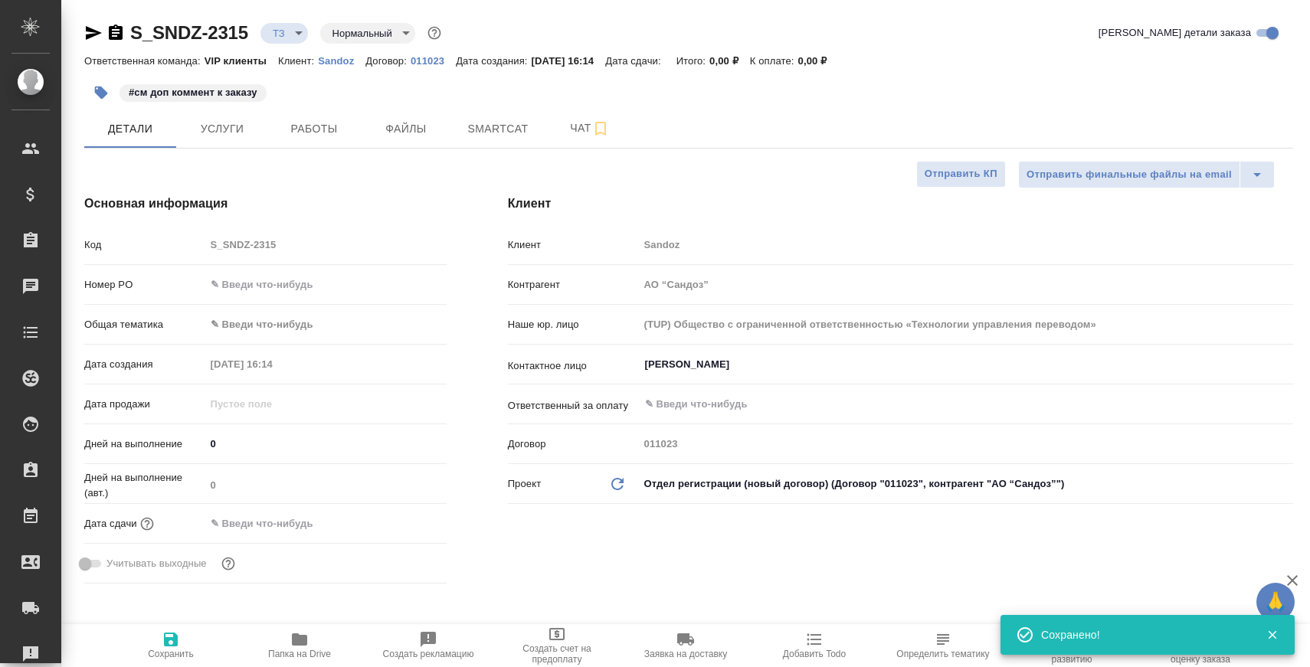
click at [118, 32] on icon "button" at bounding box center [115, 33] width 18 height 18
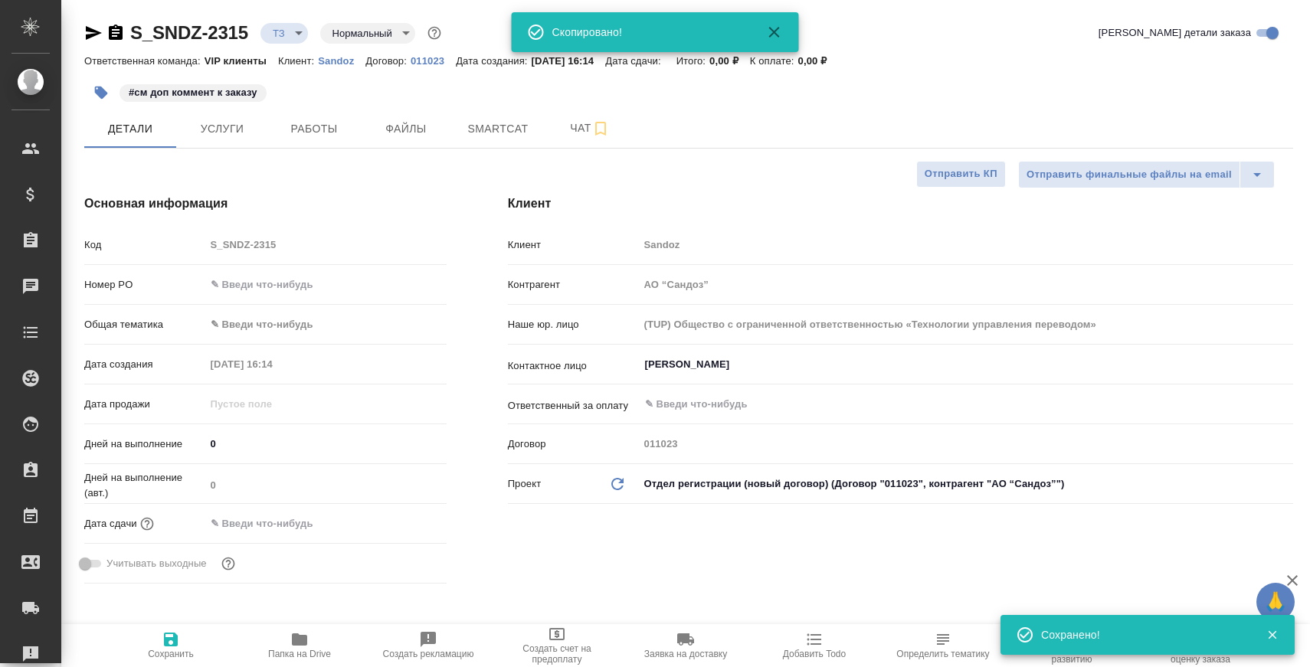
type textarea "x"
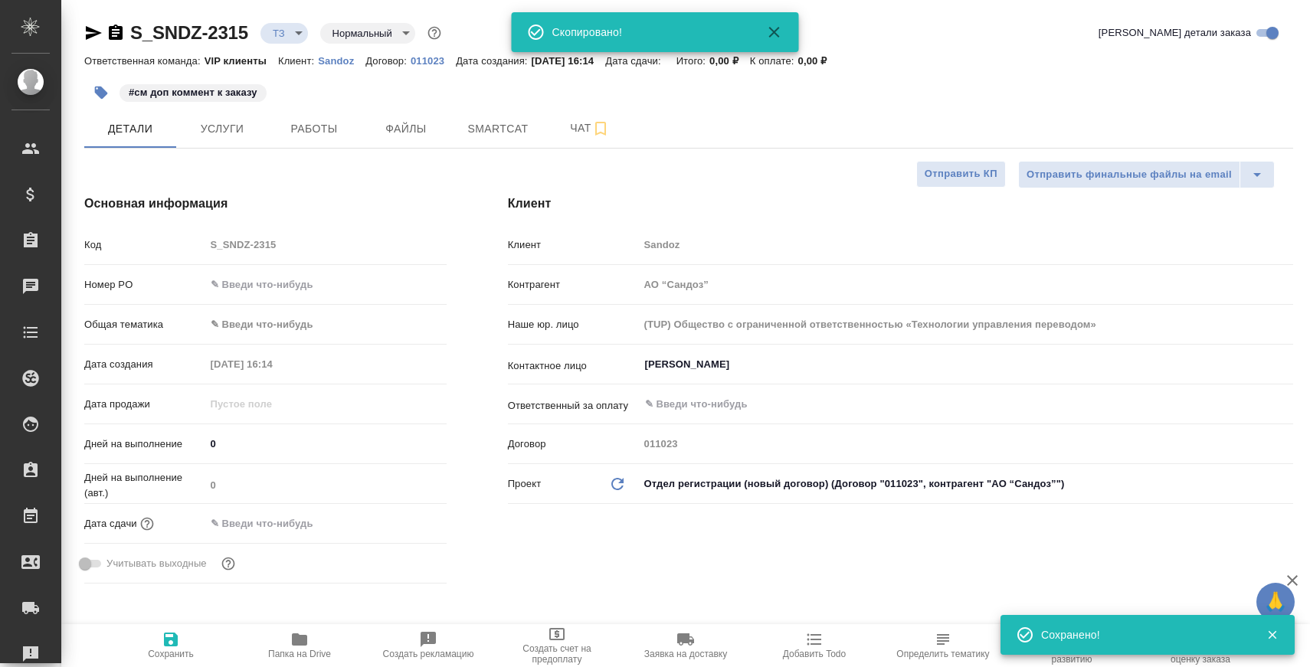
type textarea "x"
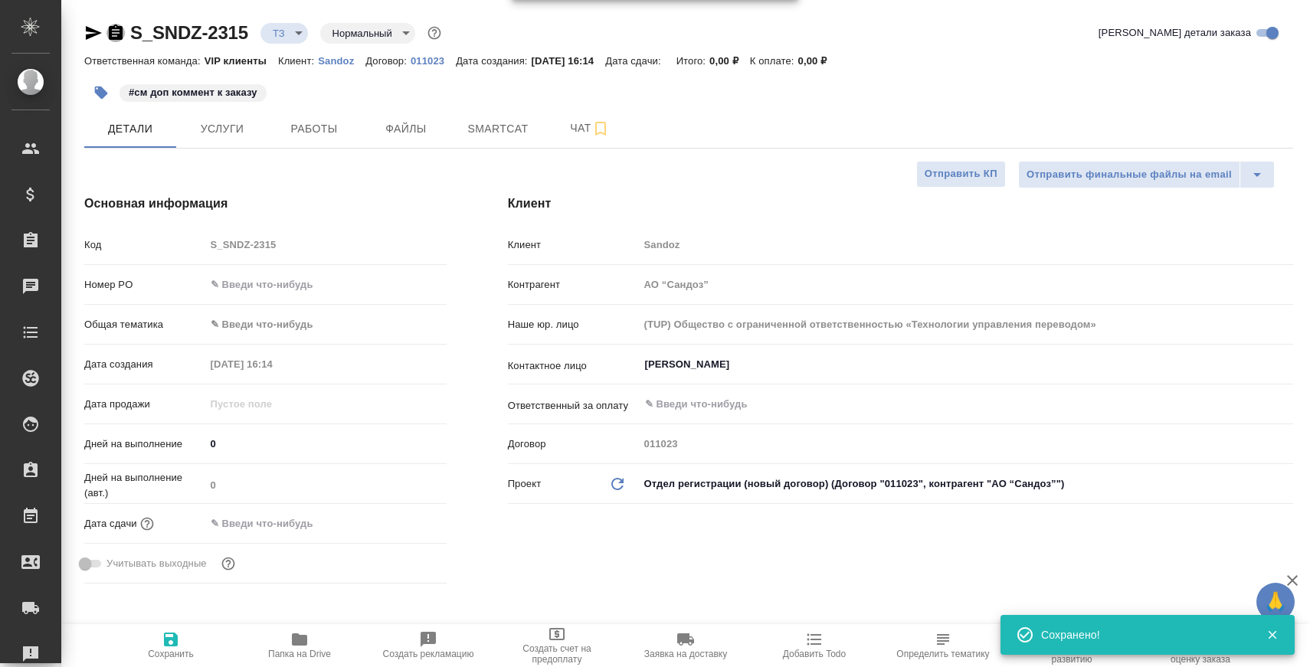
click at [116, 28] on icon "button" at bounding box center [116, 32] width 14 height 15
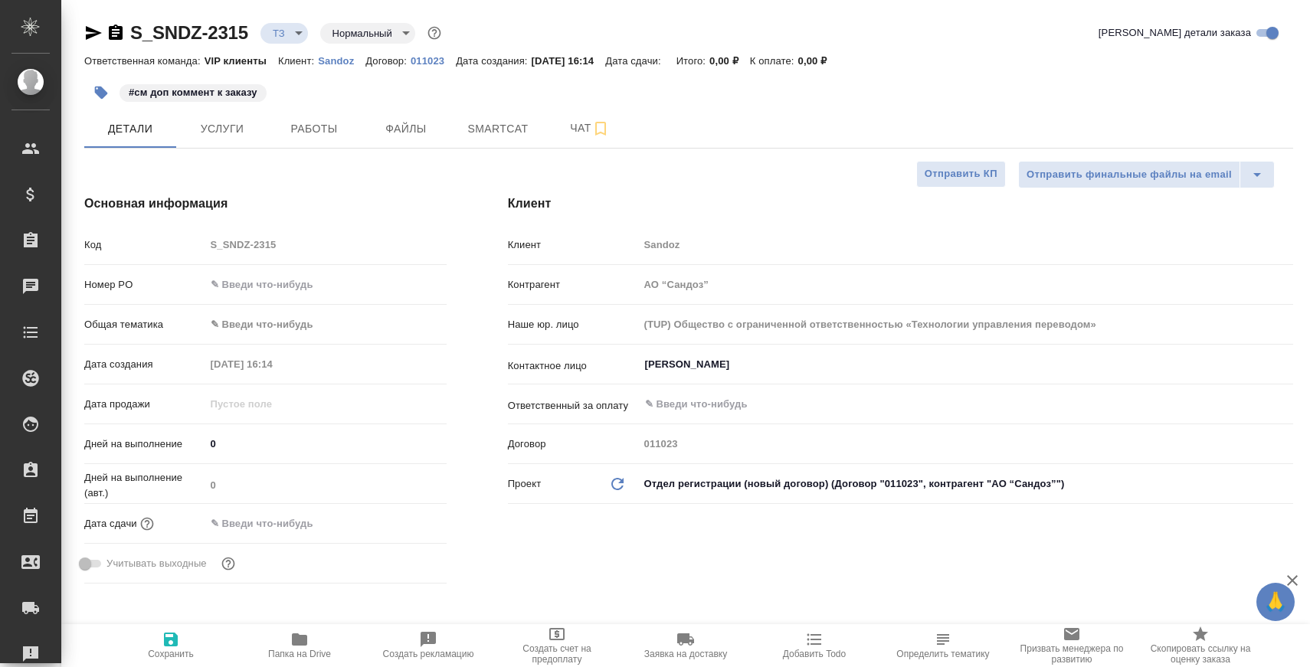
type textarea "x"
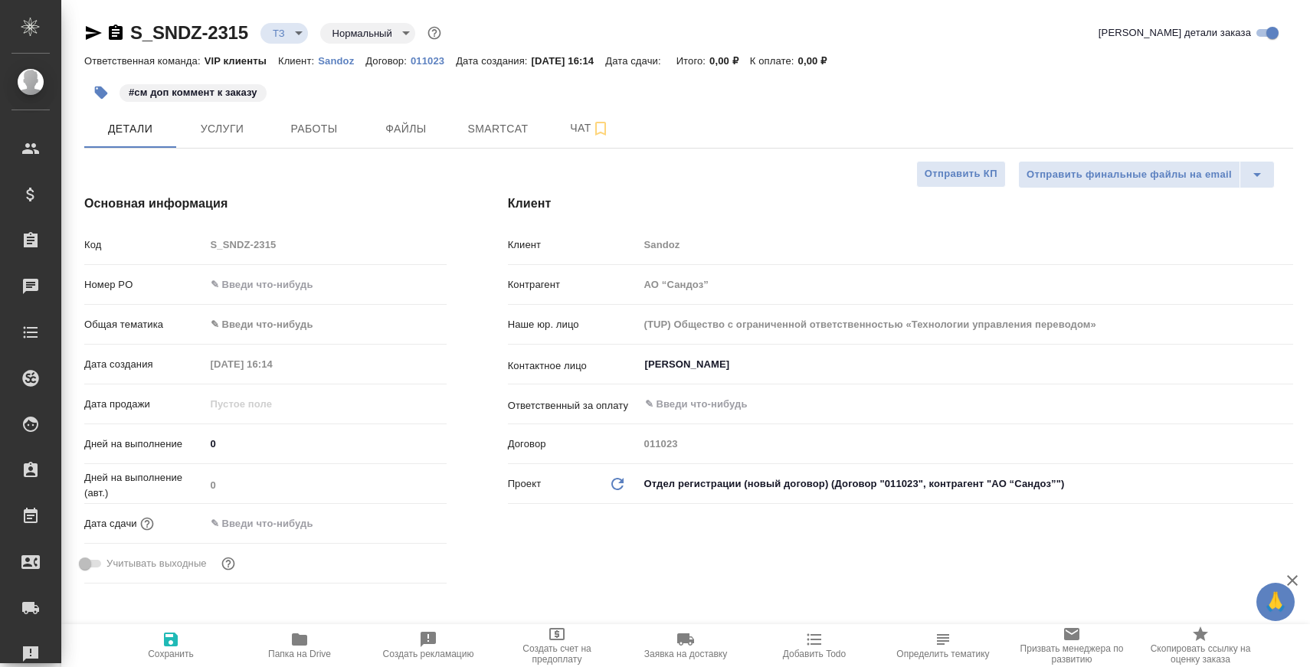
type textarea "x"
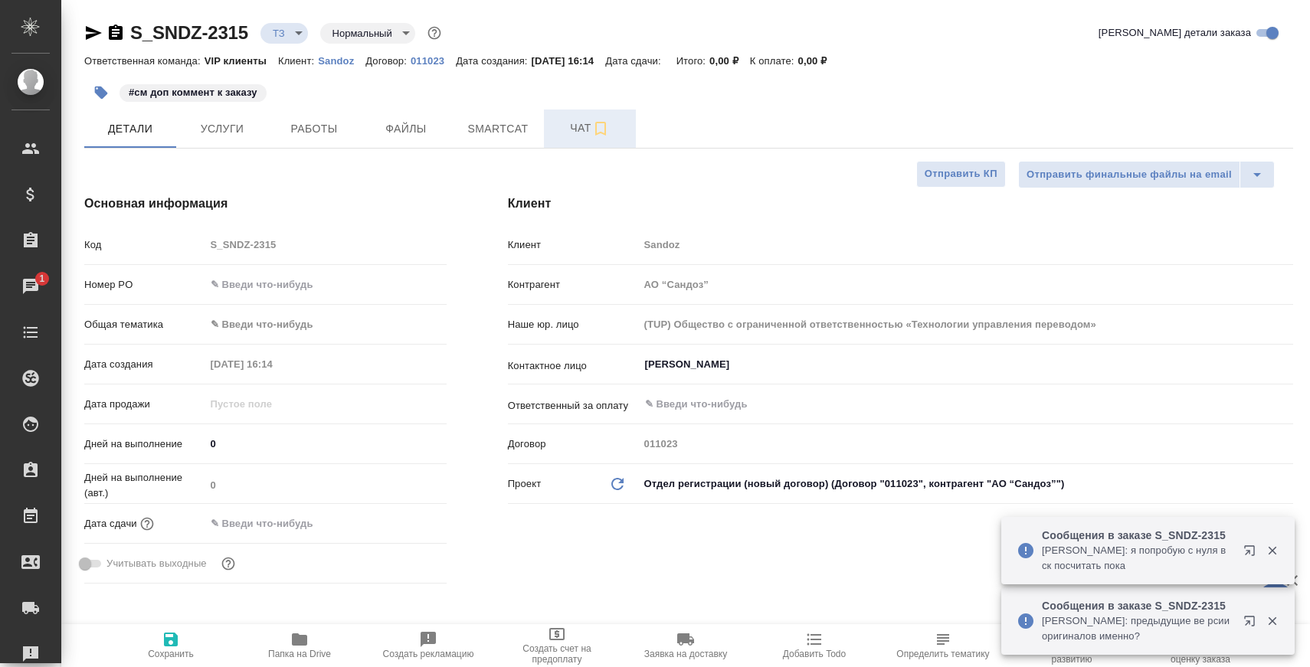
click at [563, 117] on button "Чат" at bounding box center [590, 129] width 92 height 38
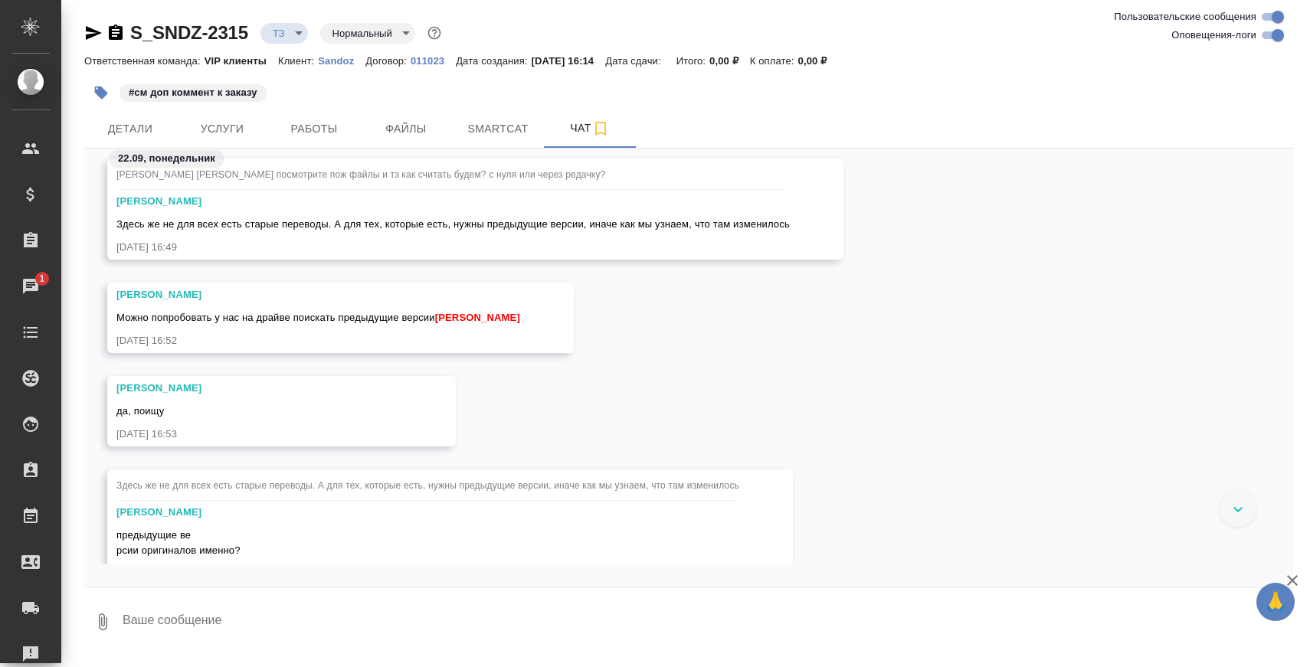
scroll to position [724, 0]
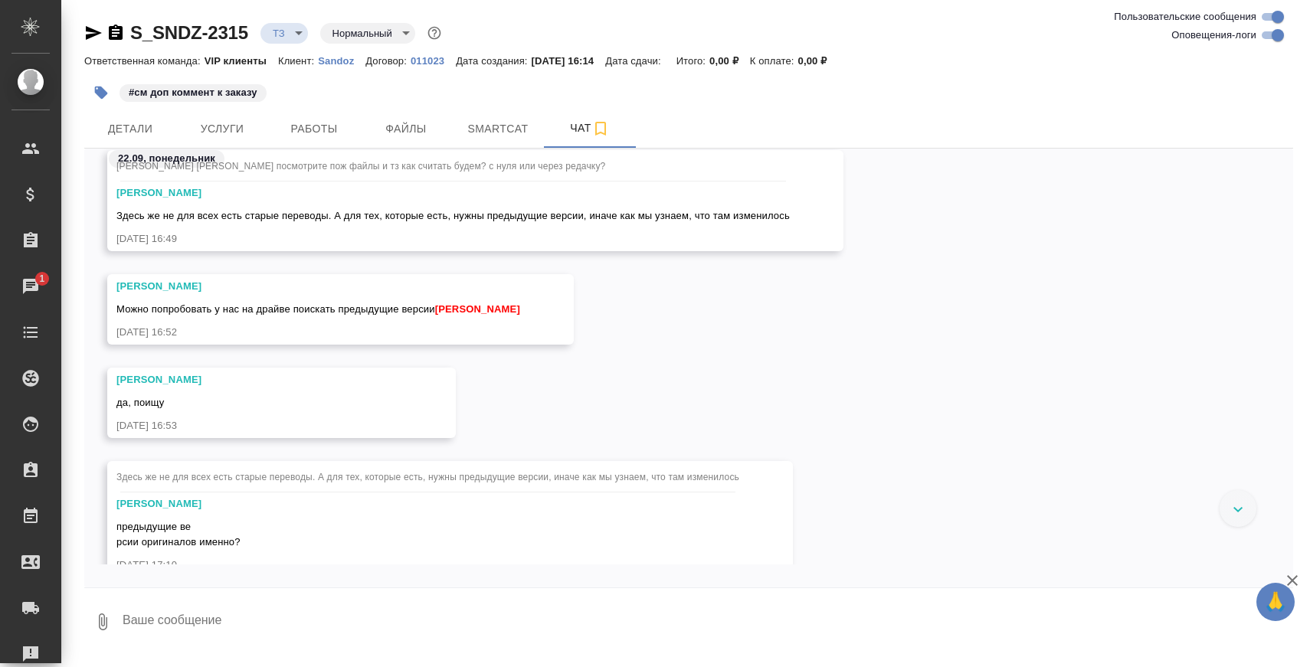
click at [406, 621] on textarea at bounding box center [707, 622] width 1172 height 52
paste textarea "1/Translations/M3/32P"
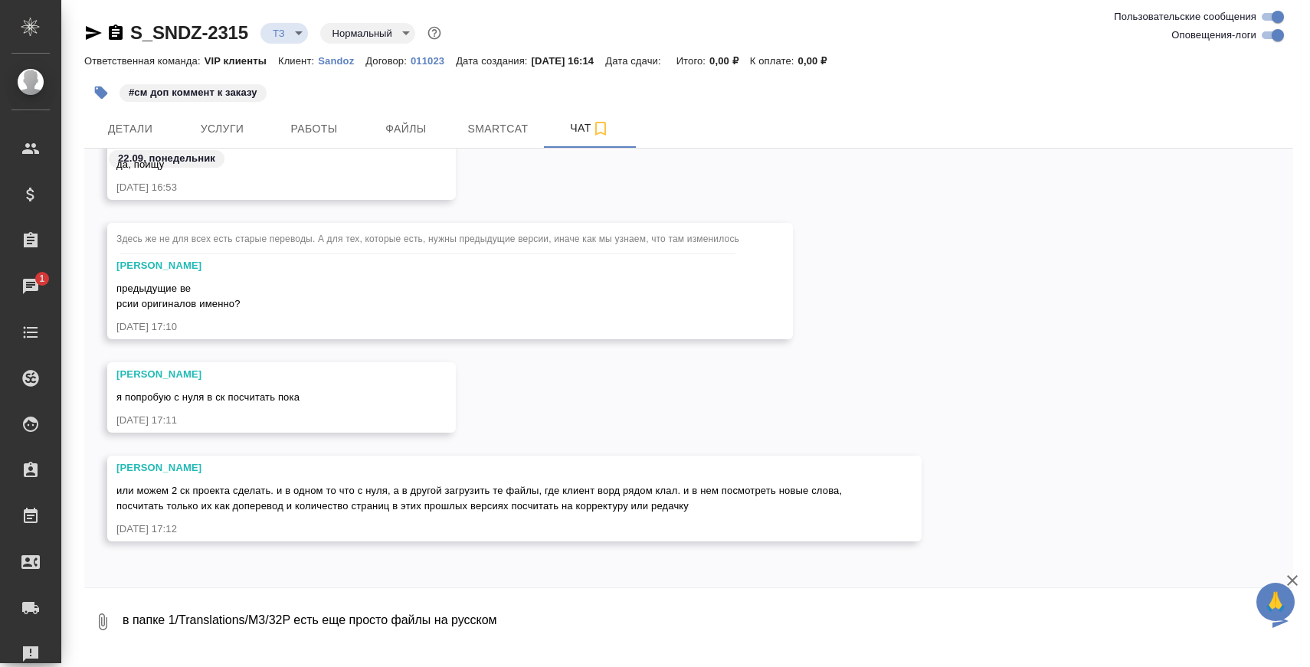
drag, startPoint x: 352, startPoint y: 617, endPoint x: 730, endPoint y: 617, distance: 378.5
click at [730, 617] on textarea "в папке 1/Translations/M3/32P есть еще просто файлы на русском" at bounding box center [694, 622] width 1147 height 52
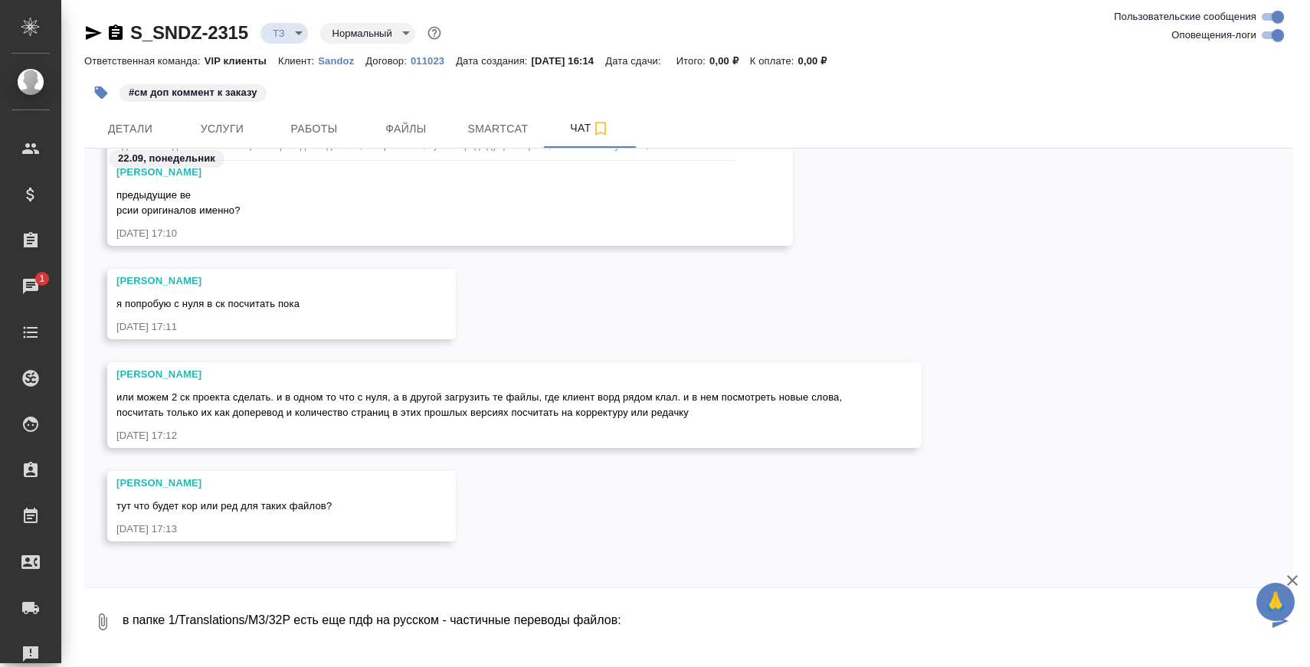
paste textarea "3.2.p.8.2-postapproval-stability-002643450_ru.pdf 3.2.p.3.3-manuf-process-and-c…"
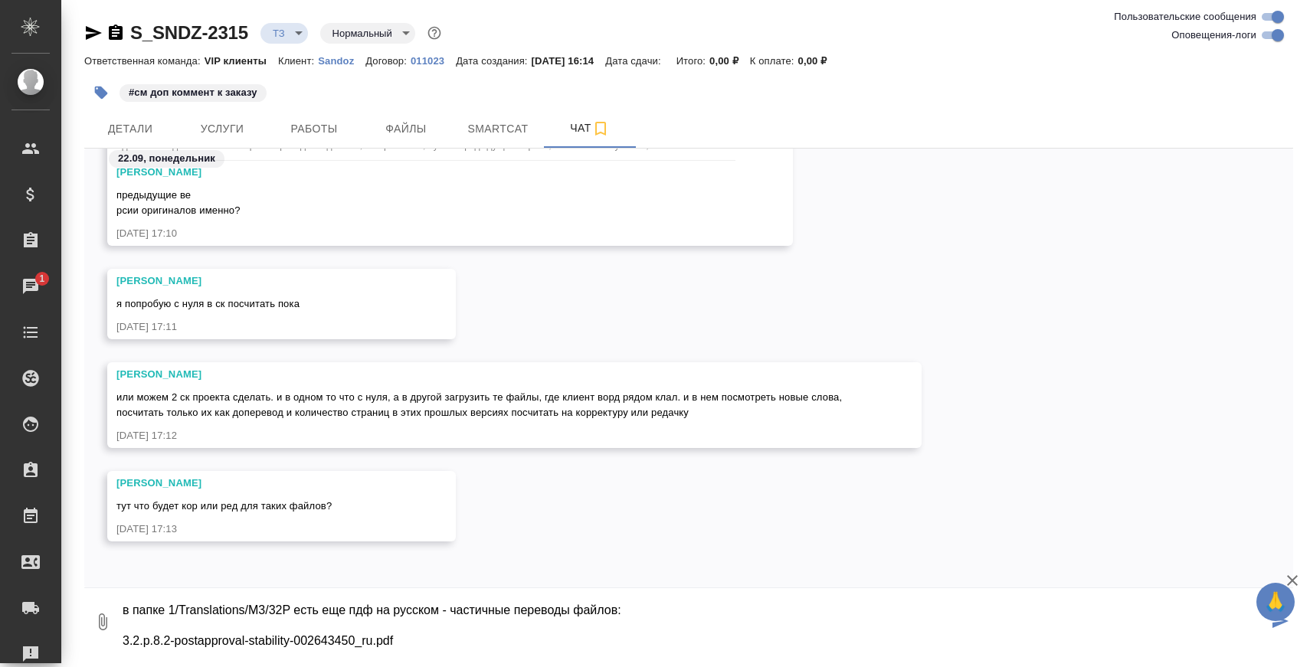
scroll to position [41, 0]
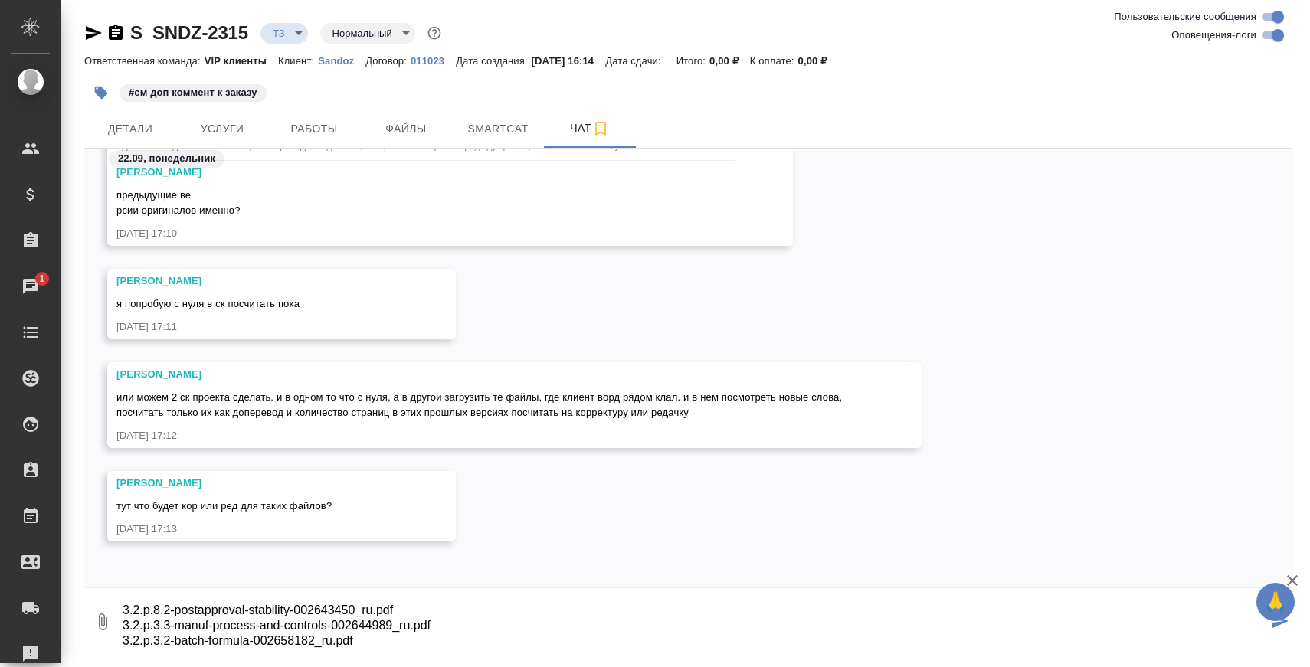
type textarea "в папке 1/Translations/M3/32P есть еще пдф на русском - частичные переводы файл…"
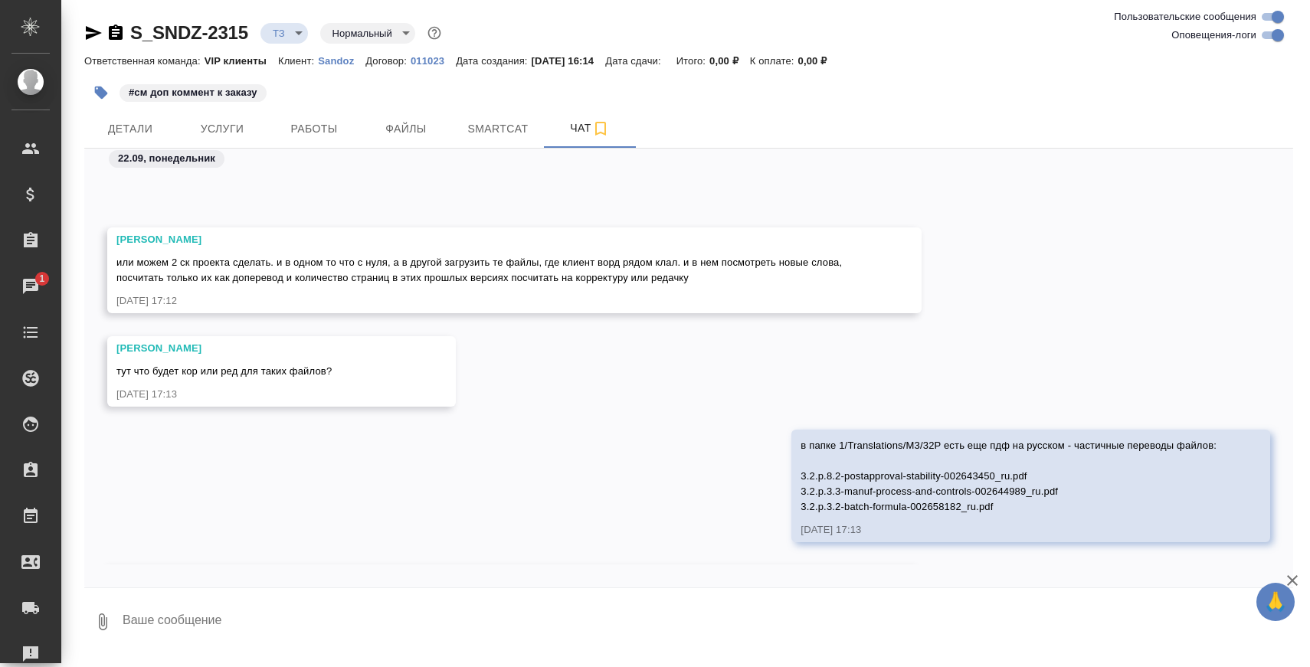
scroll to position [1339, 0]
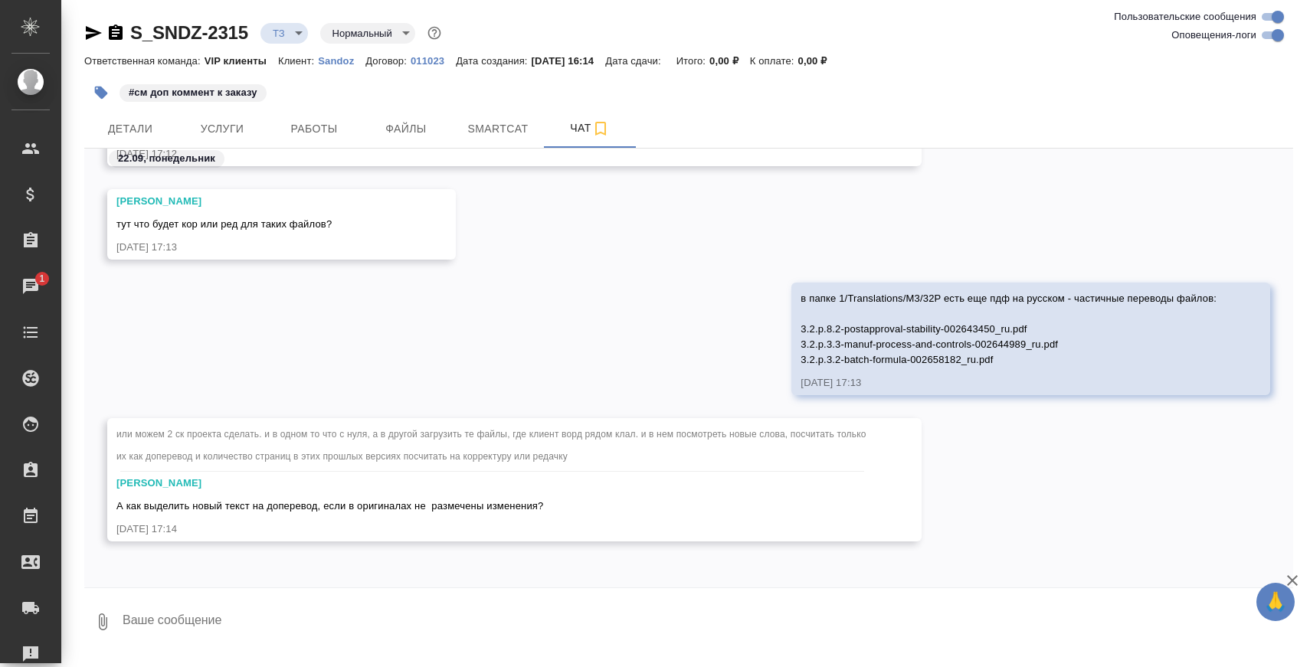
click at [477, 616] on textarea at bounding box center [707, 622] width 1172 height 52
click at [876, 241] on button "Закрепить сообщение" at bounding box center [880, 256] width 168 height 30
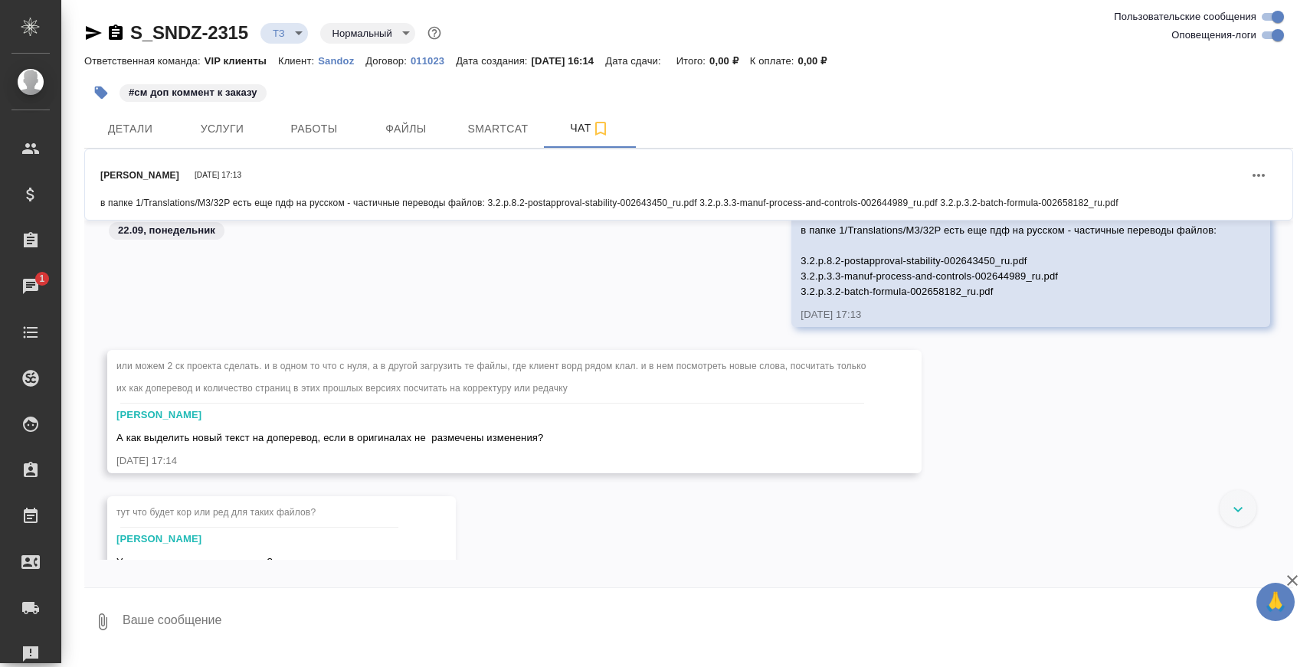
scroll to position [1411, 0]
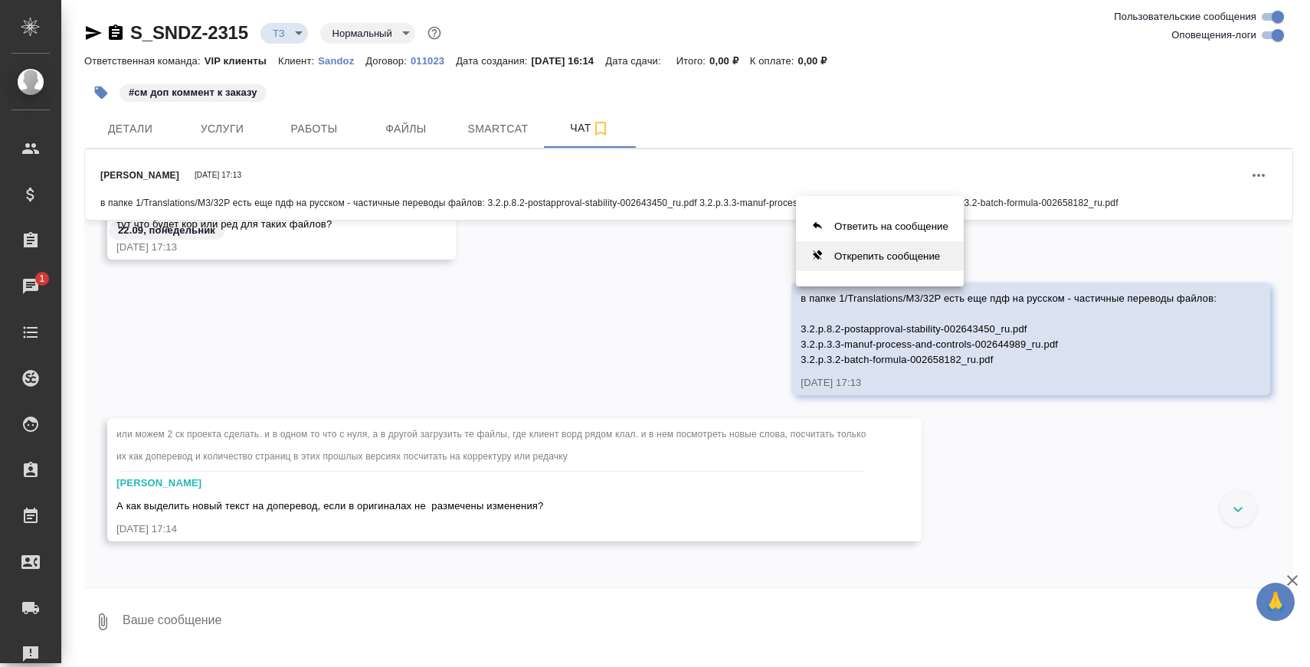
click at [906, 257] on button "Открепить сообщение" at bounding box center [880, 256] width 168 height 30
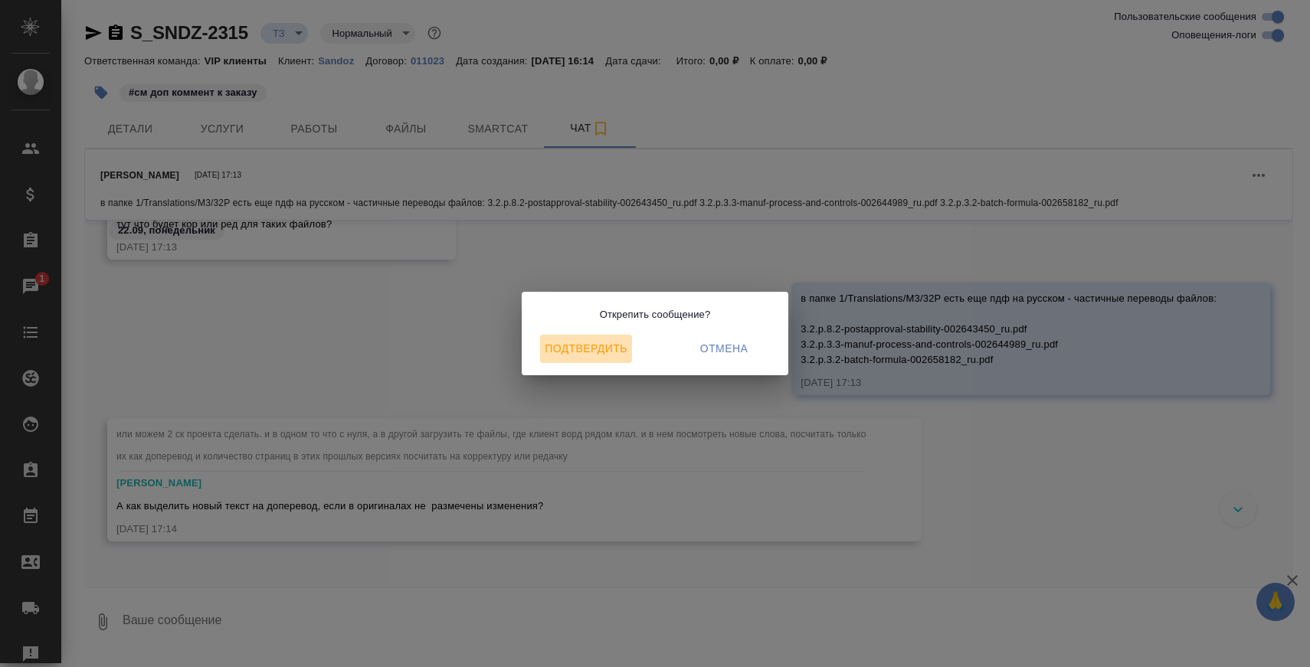
click at [604, 355] on span "Подтвердить" at bounding box center [586, 348] width 80 height 19
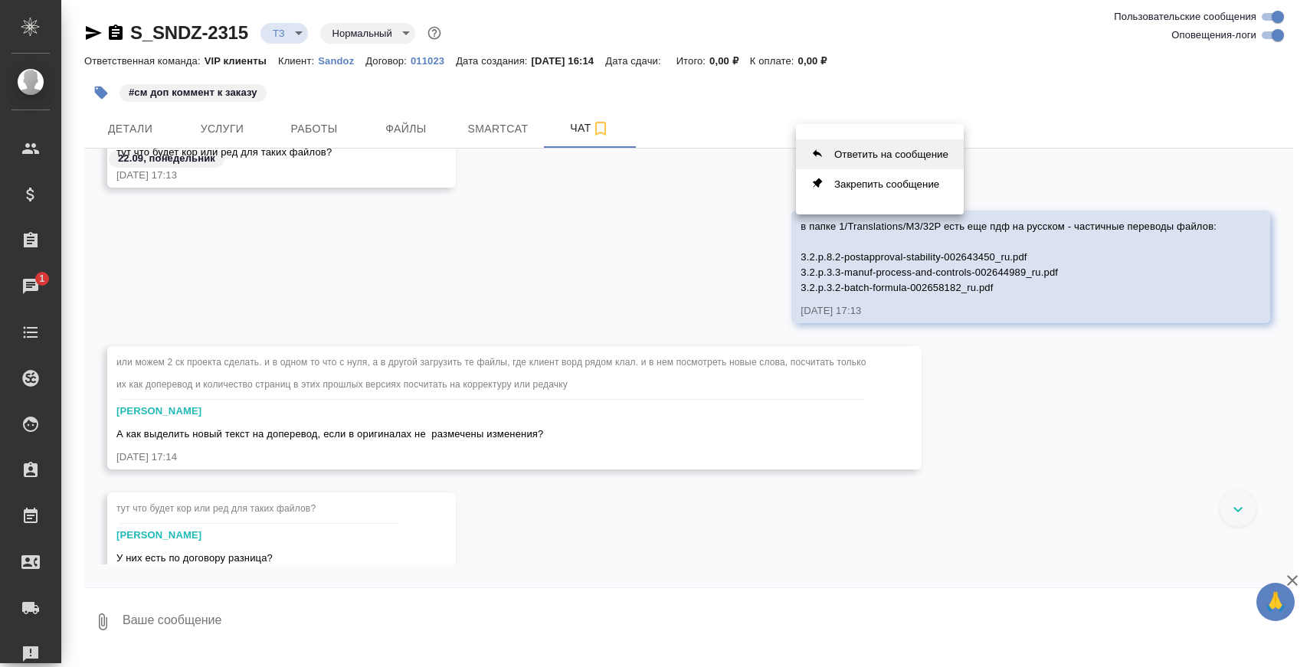
click at [862, 152] on button "Ответить на сообщение" at bounding box center [880, 154] width 168 height 30
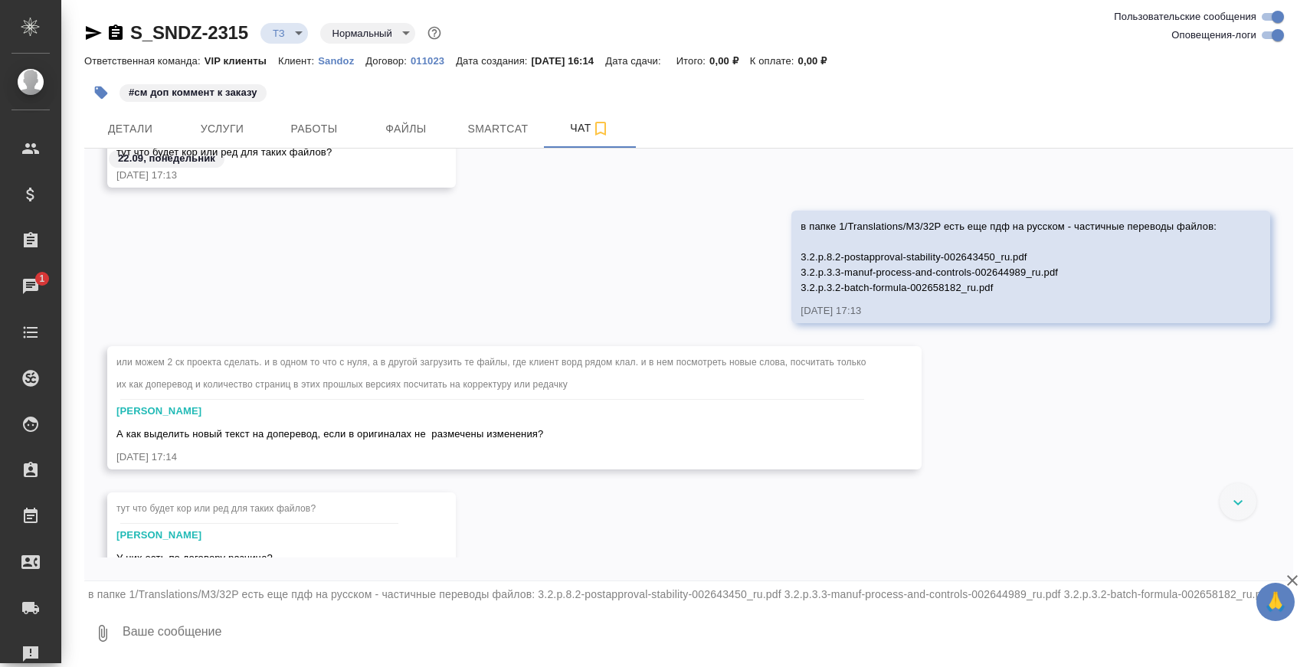
scroll to position [2, 0]
click at [368, 635] on textarea at bounding box center [707, 631] width 1172 height 52
paste textarea "1/Translations/M3/32S/dpm 12004-manufacturer_ru.pdf"
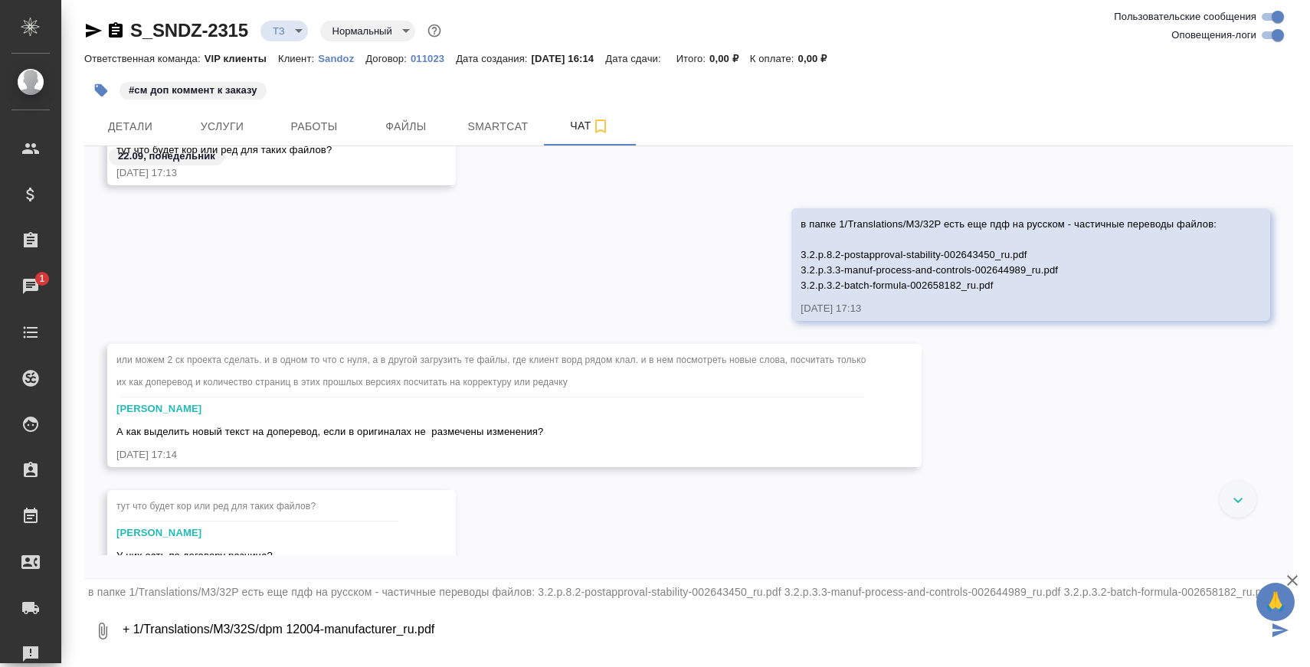
click at [284, 630] on textarea "+ 1/Translations/M3/32S/dpm 12004-manufacturer_ru.pdf" at bounding box center [694, 631] width 1147 height 52
click at [522, 631] on textarea "+ 1/Translations/M3/32S/dpm файл 12004-manufacturer_ru.pdf" at bounding box center [694, 631] width 1147 height 52
type textarea "+ 1/Translations/M3/32S/dpm файл 12004-manufacturer_ru.pdf"
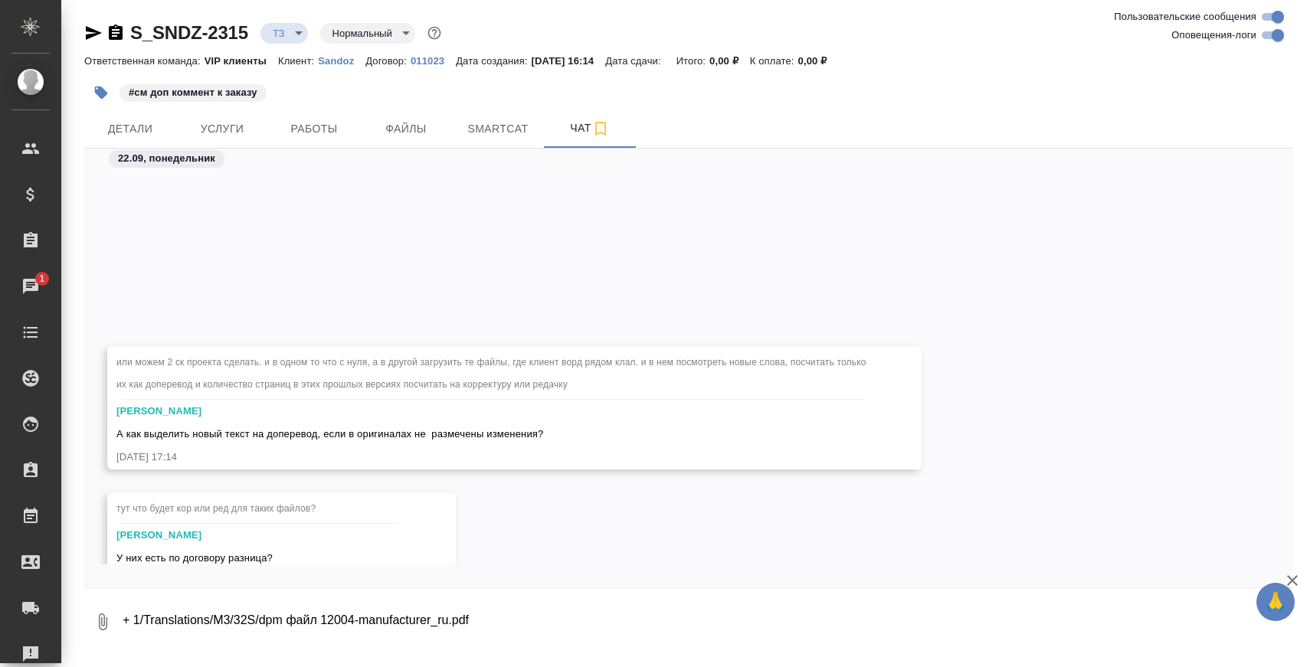
scroll to position [1659, 0]
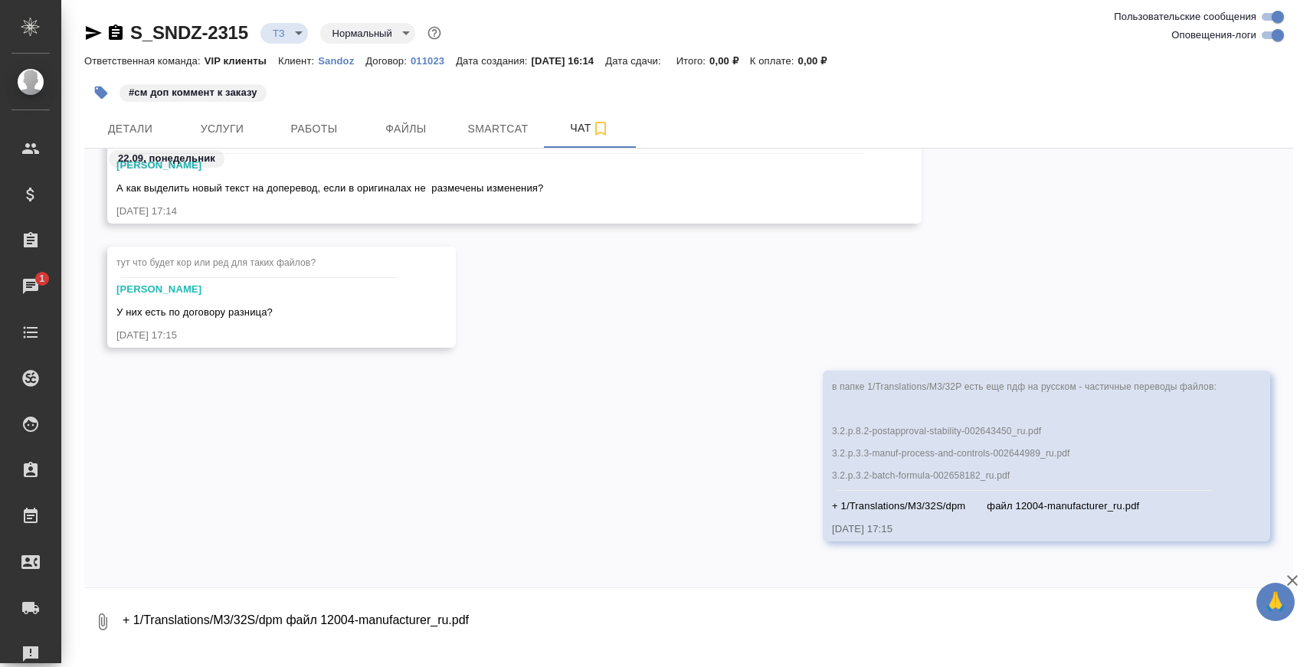
click at [474, 623] on textarea "+ 1/Translations/M3/32S/dpm файл 12004-manufacturer_ru.pdf" at bounding box center [707, 622] width 1172 height 52
type textarea "нам с уже имеющимися такими"
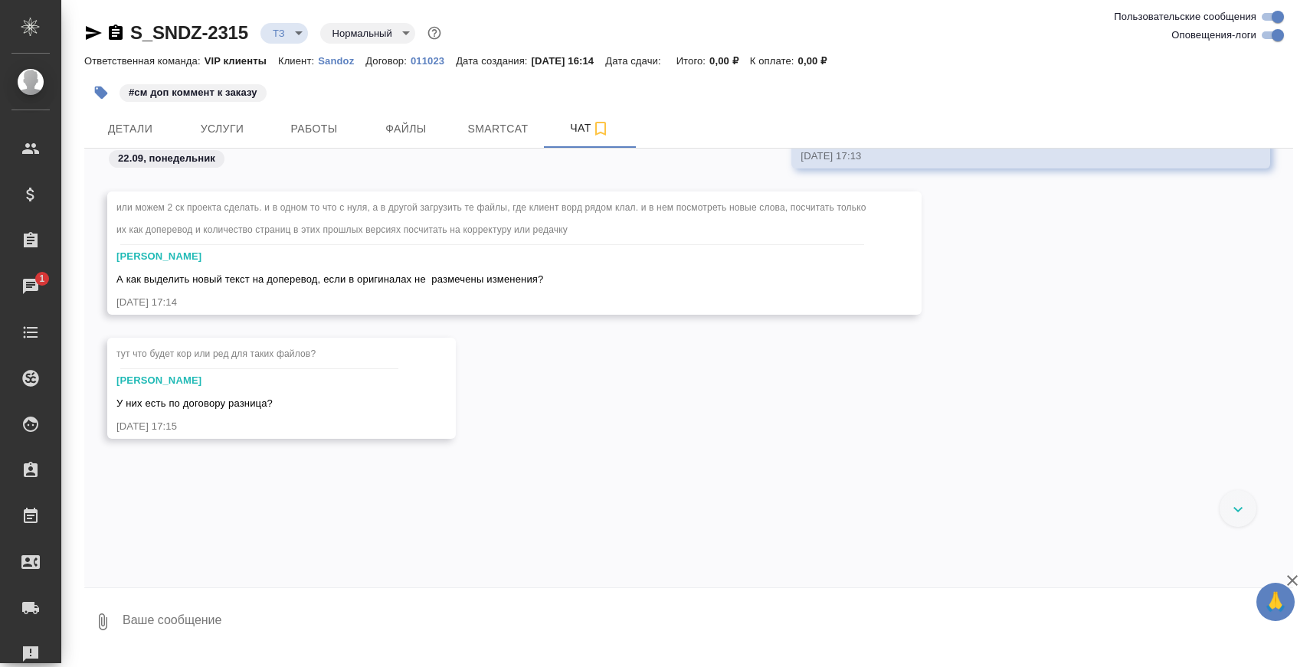
scroll to position [1170, 0]
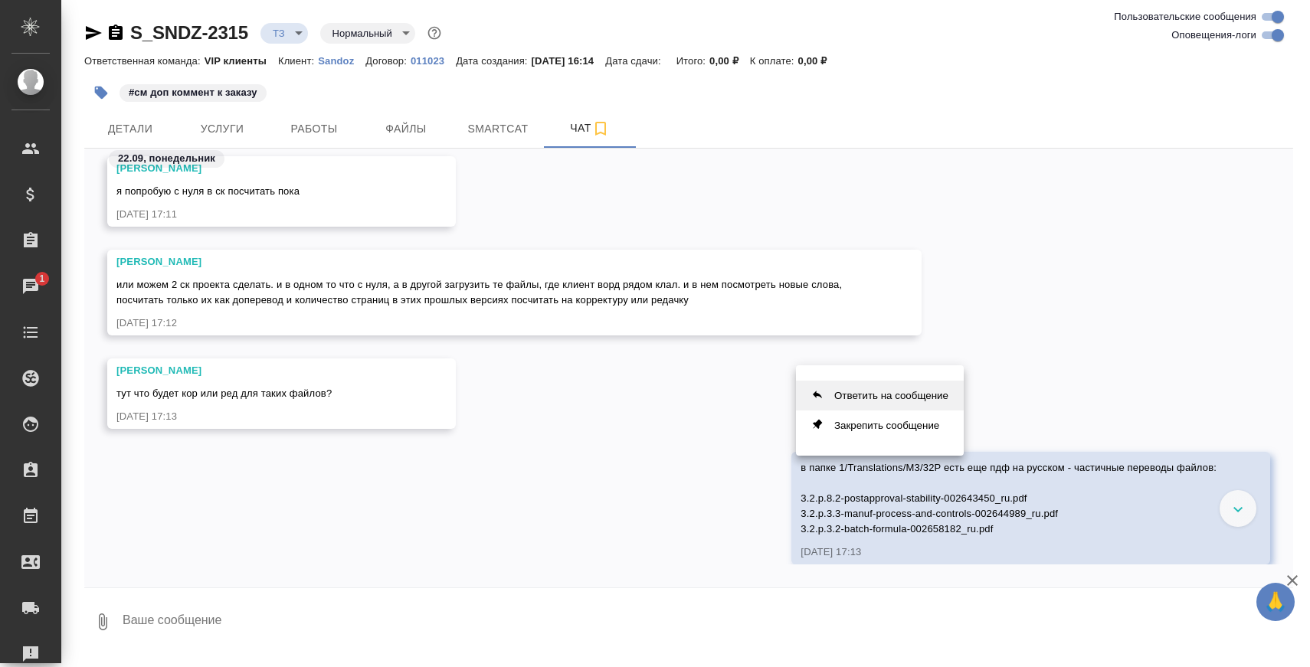
click at [899, 403] on button "Ответить на сообщение" at bounding box center [880, 396] width 168 height 30
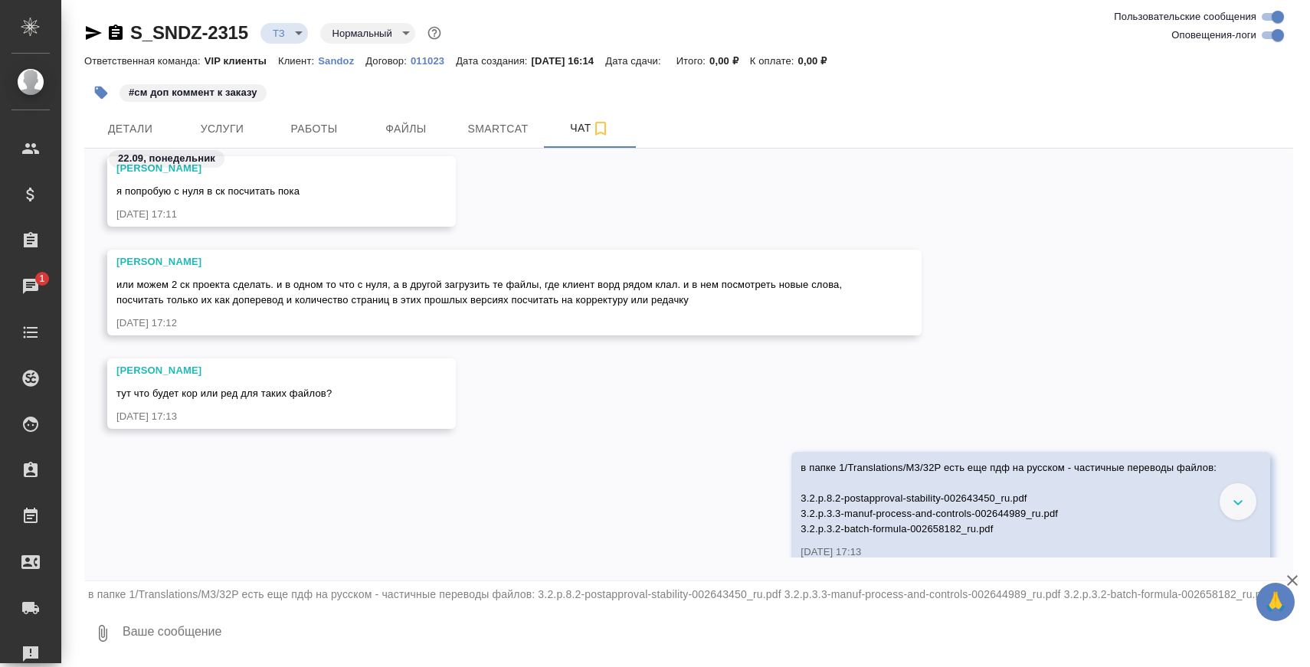
click at [653, 657] on div ".cls-1 fill:#fff; AWATERA Zaborova Aleksandra Клиенты Спецификации Заказы 1 Чат…" at bounding box center [655, 333] width 1310 height 667
click at [658, 641] on textarea at bounding box center [707, 634] width 1172 height 52
type textarea "н"
type textarea "нам с такими файлами что делать? разверстывать русский и скрывать или игнорируе…"
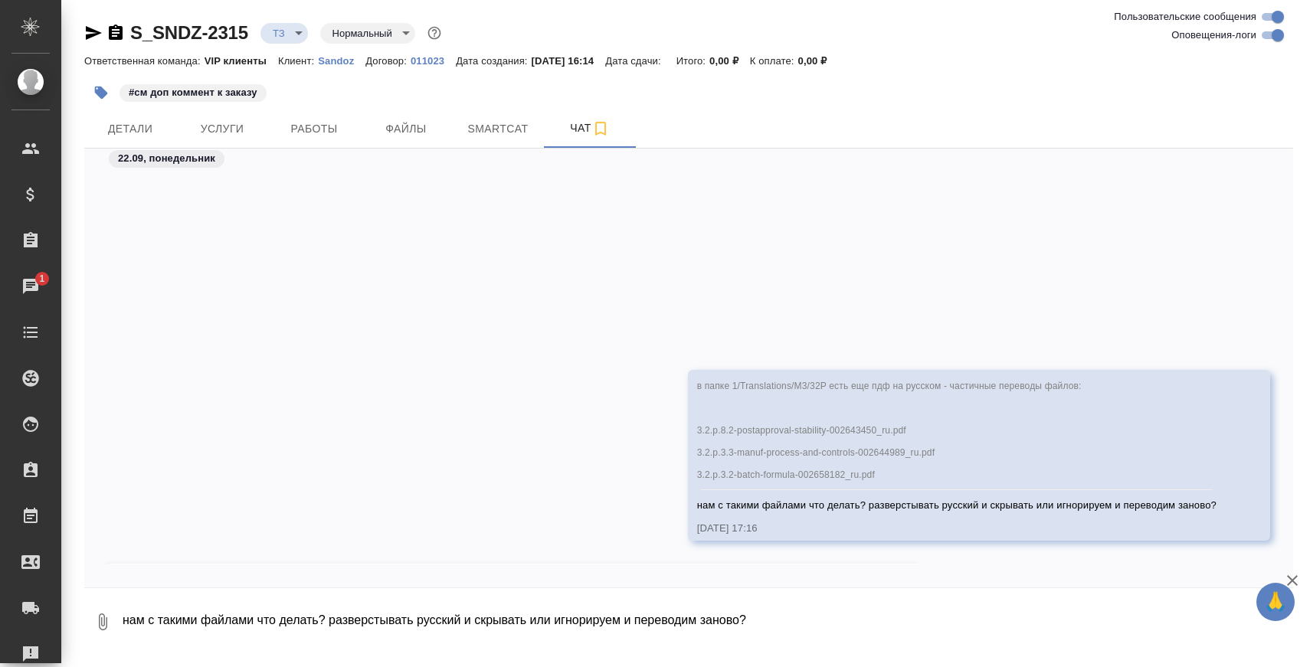
scroll to position [2089, 0]
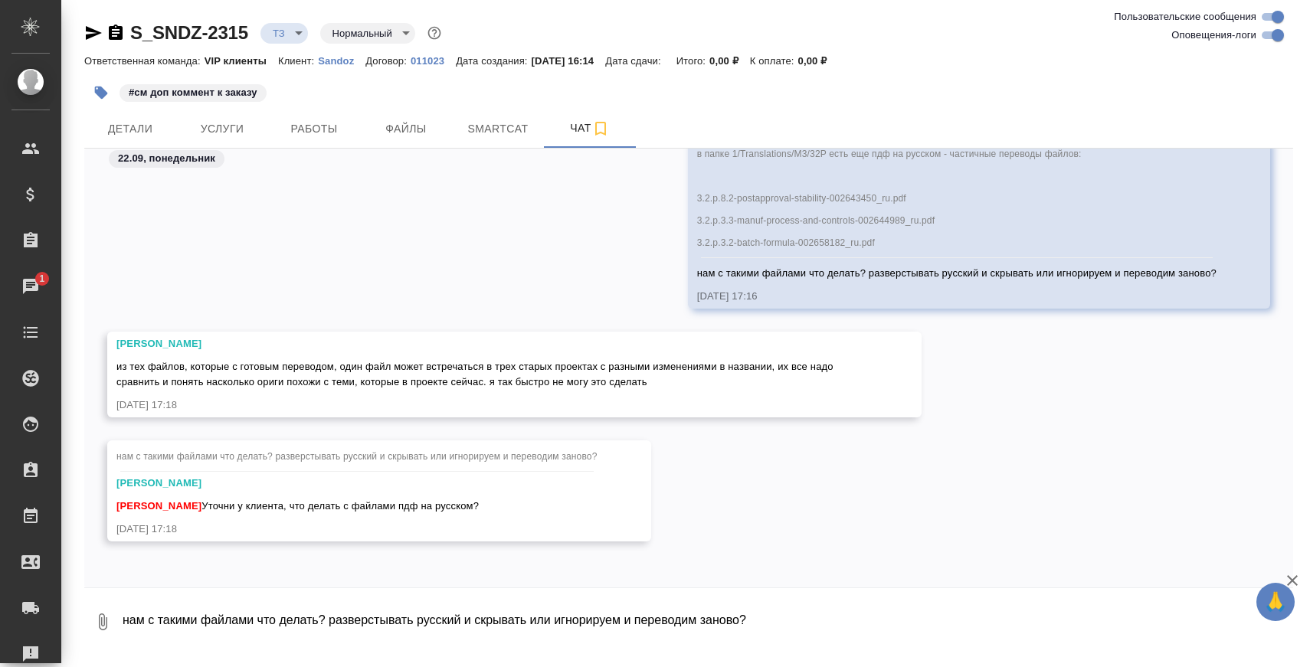
click at [418, 612] on textarea "нам с такими файлами что делать? разверстывать русский и скрывать или игнорируе…" at bounding box center [707, 622] width 1172 height 52
paste textarea "3/Translations_3"
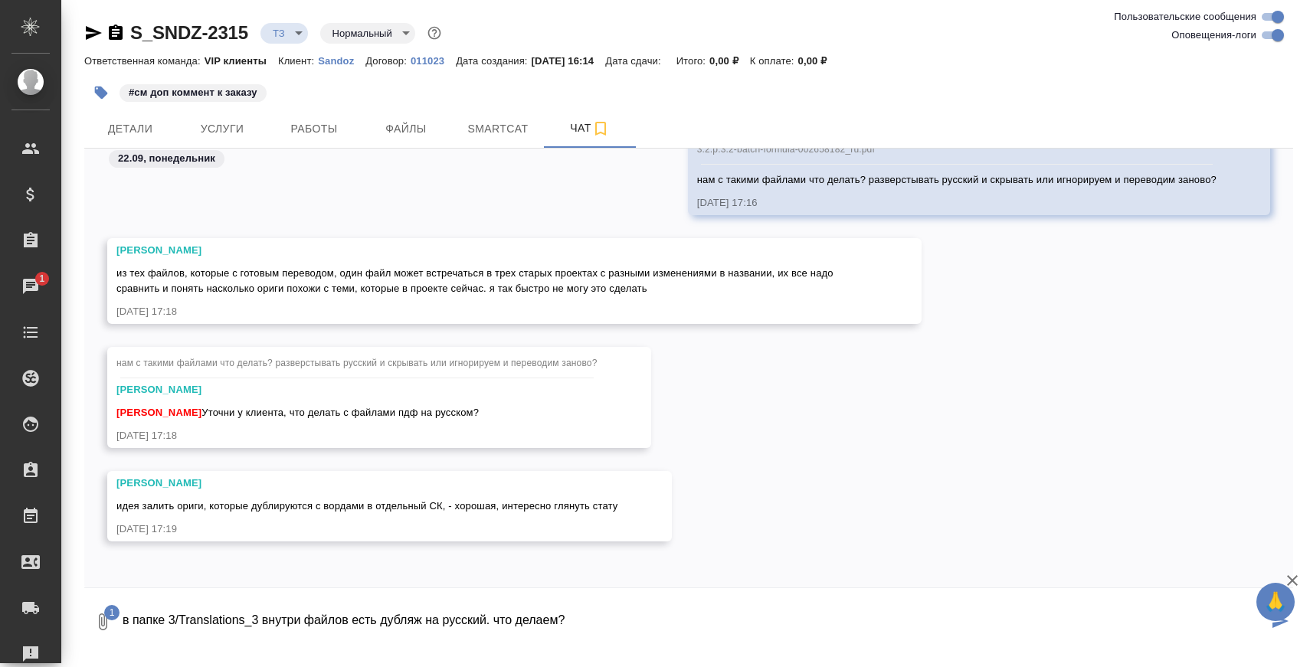
paste textarea
type textarea "в папке 3/Translations_3 внутри файлов есть дубляж на русский. что делаем?"
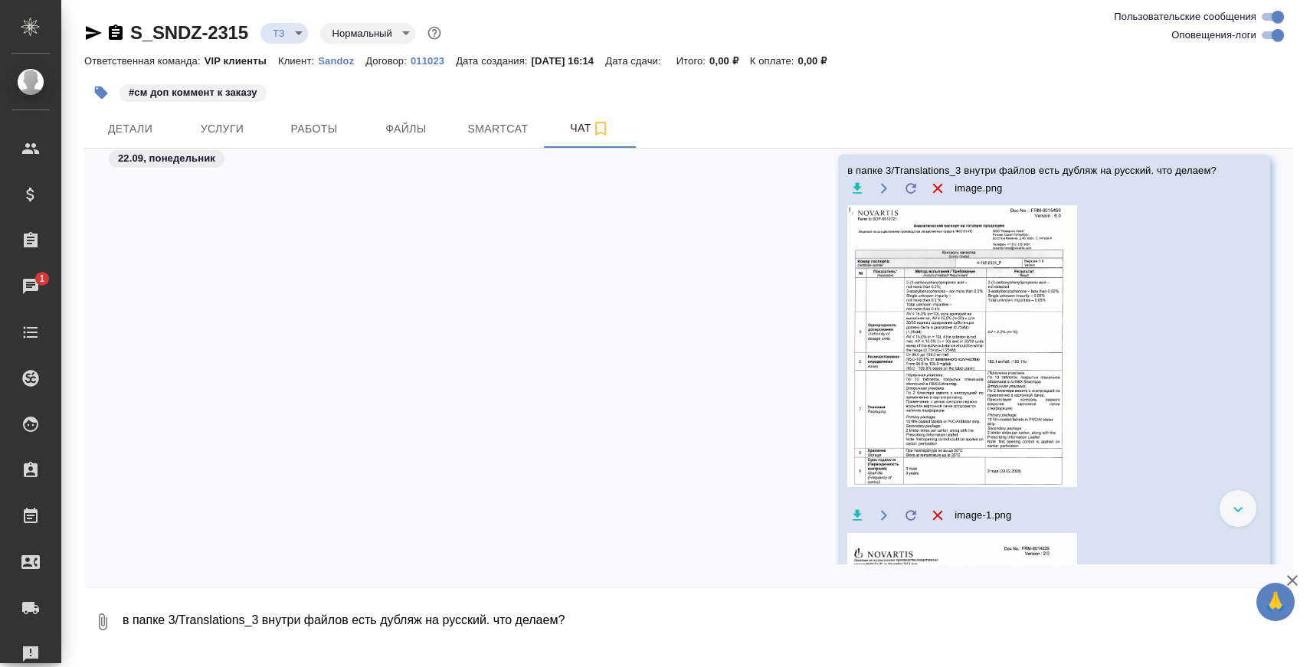
scroll to position [2590, 0]
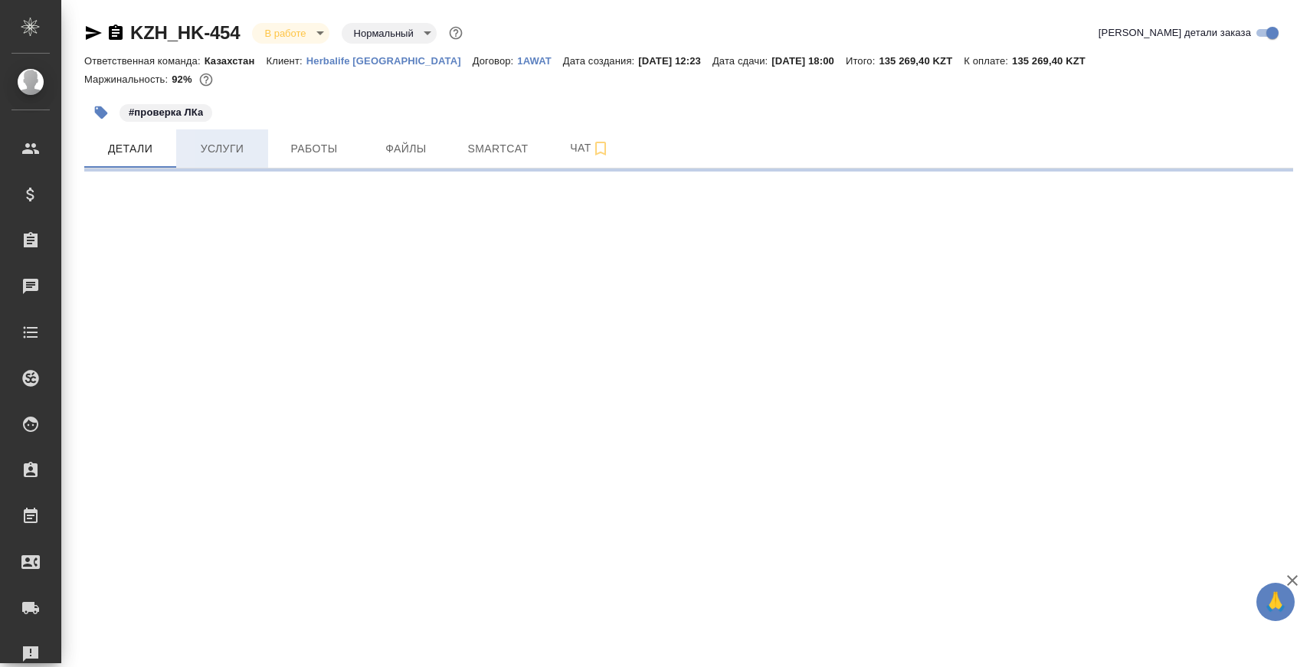
select select "RU"
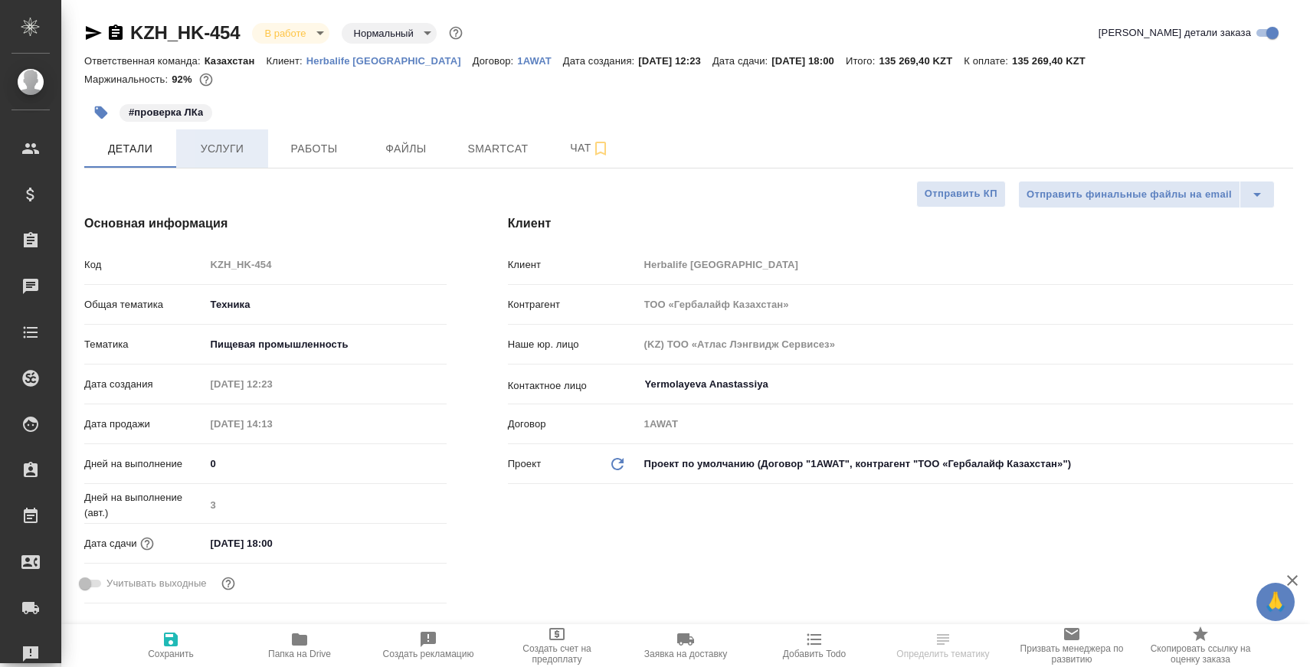
type textarea "x"
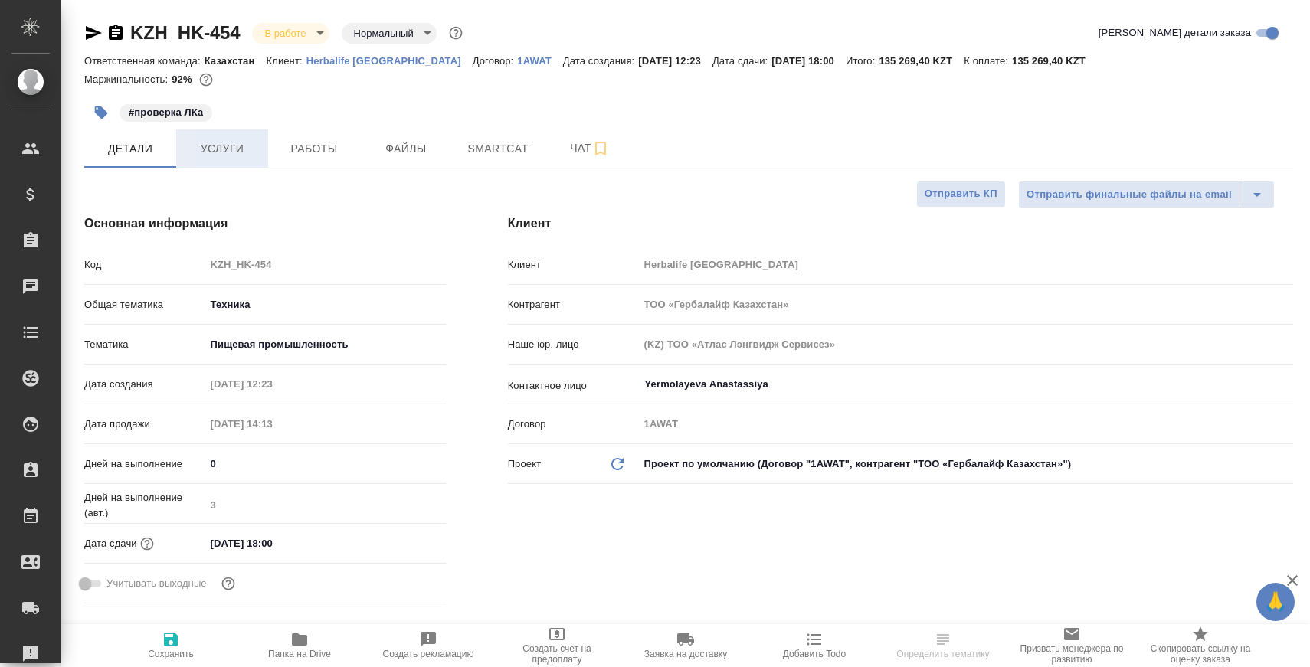
type textarea "x"
click at [228, 146] on span "Услуги" at bounding box center [222, 148] width 74 height 19
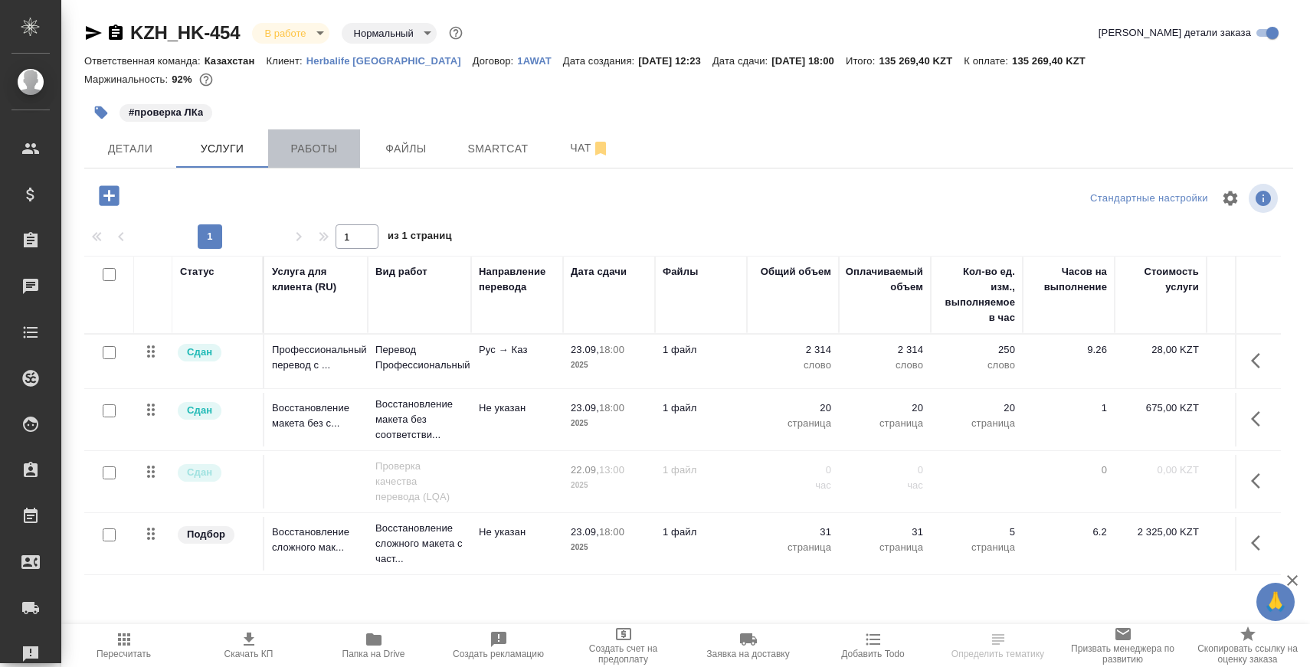
click at [313, 147] on span "Работы" at bounding box center [314, 148] width 74 height 19
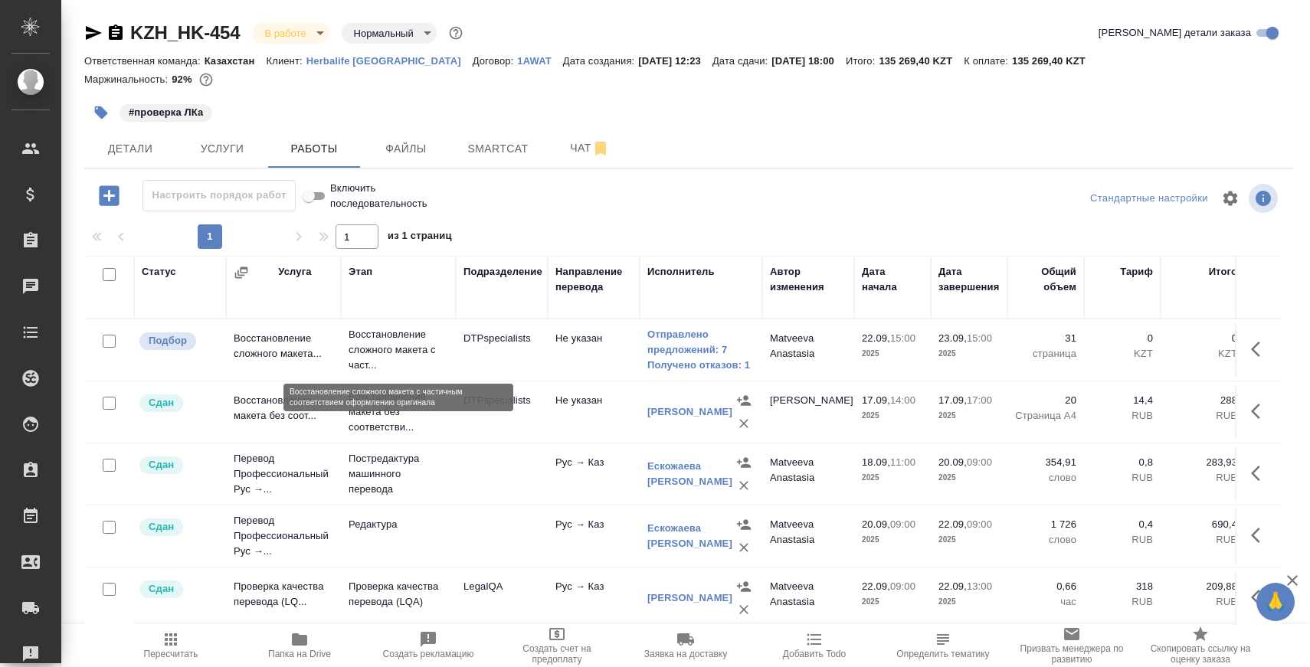
click at [408, 339] on p "Восстановление сложного макета с част..." at bounding box center [399, 350] width 100 height 46
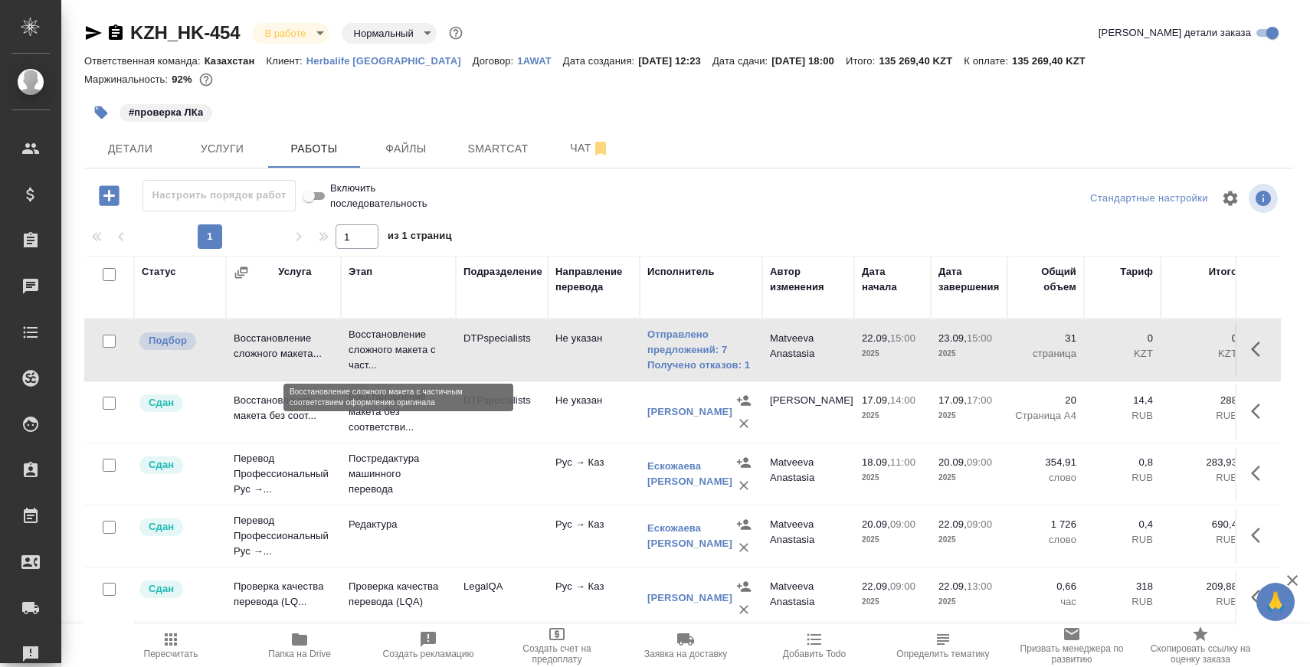
click at [408, 339] on p "Восстановление сложного макета с част..." at bounding box center [399, 350] width 100 height 46
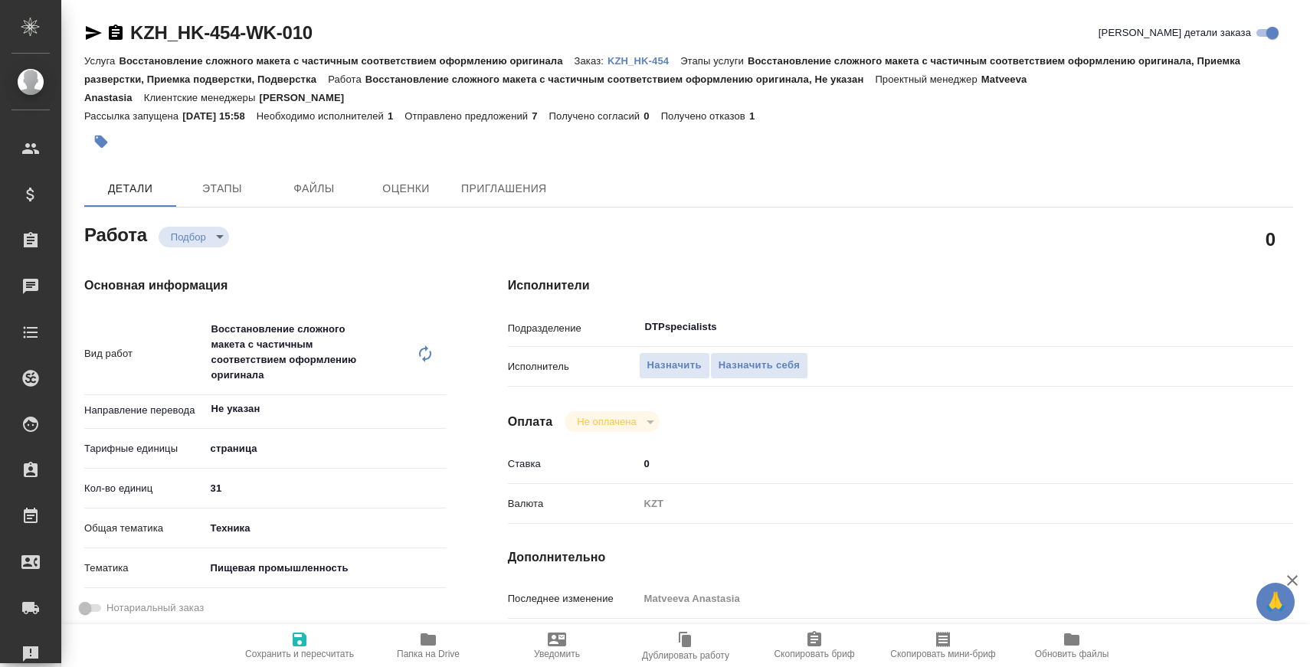
type textarea "x"
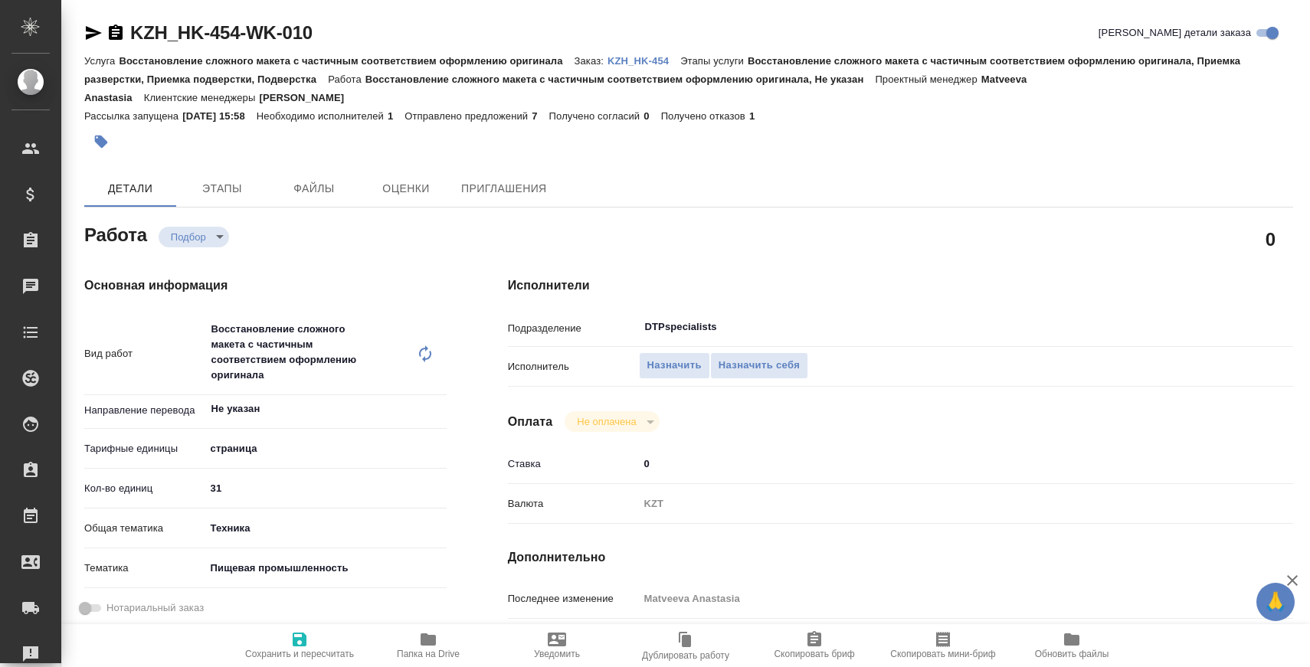
type textarea "x"
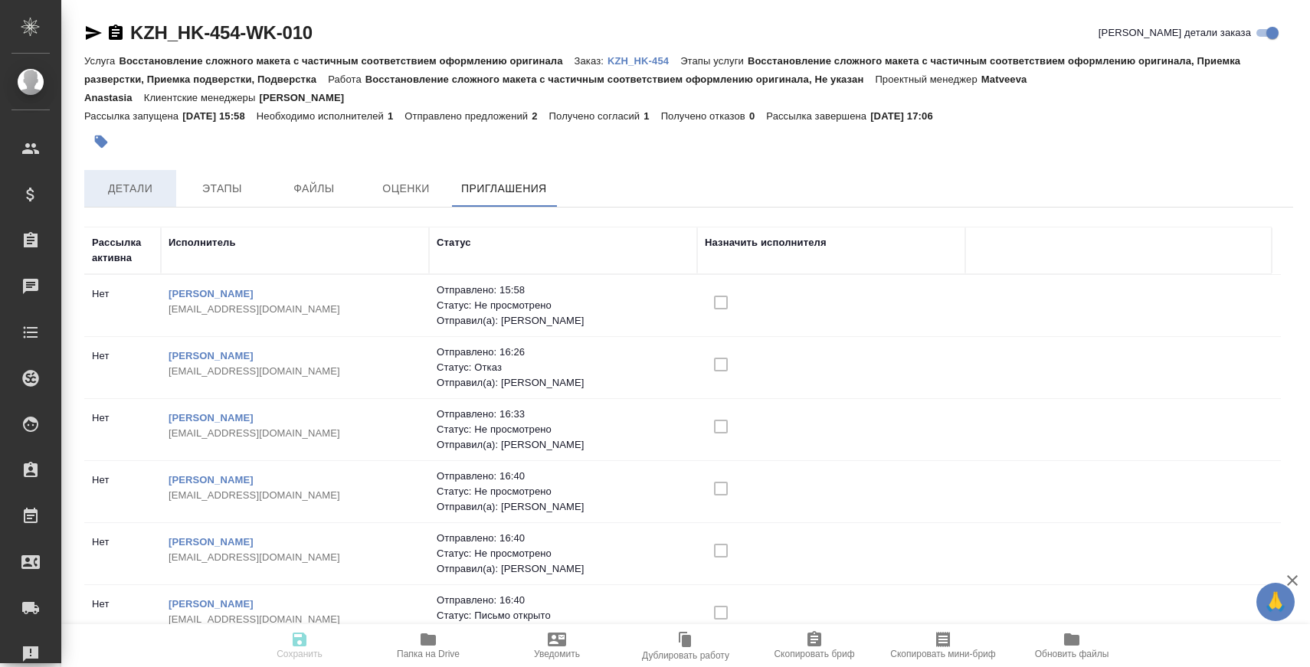
click at [122, 178] on button "Детали" at bounding box center [130, 188] width 92 height 37
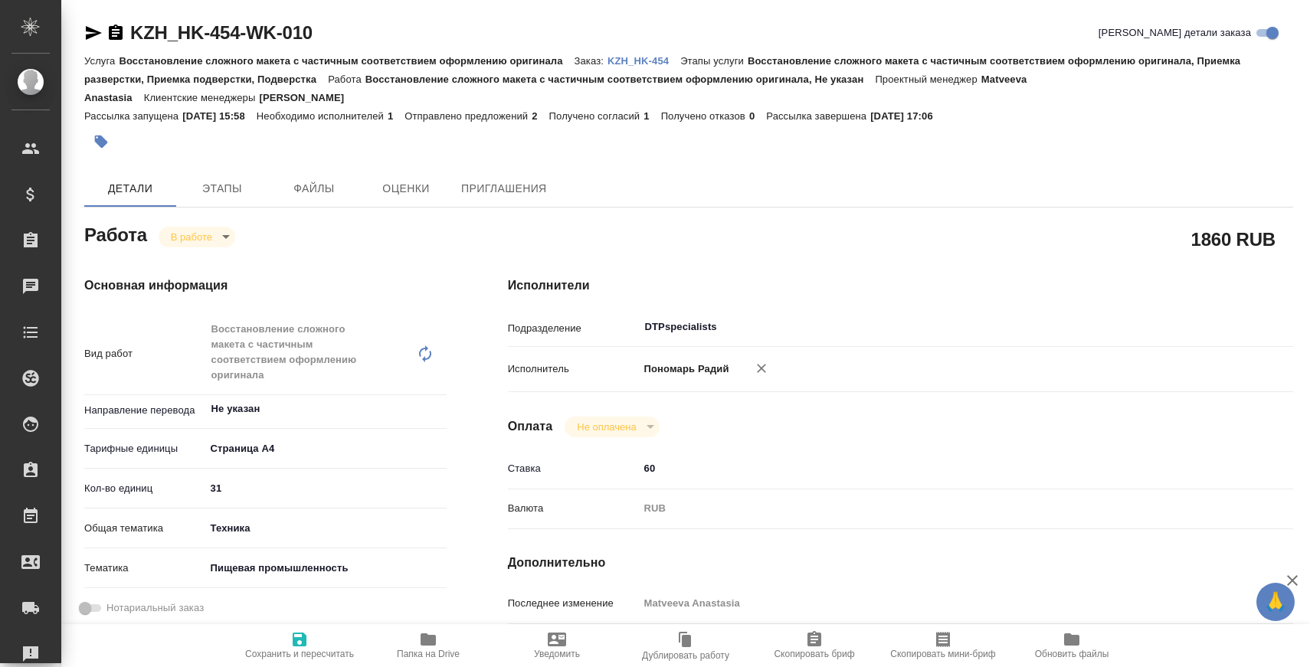
type textarea "x"
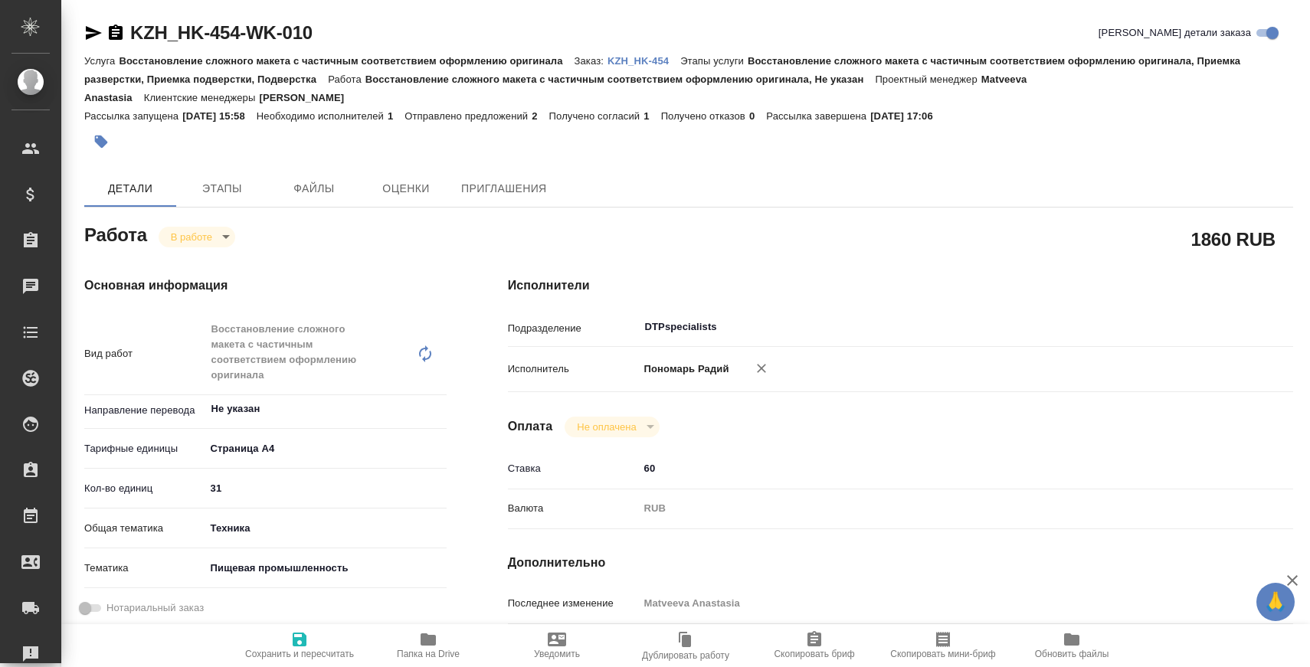
type textarea "x"
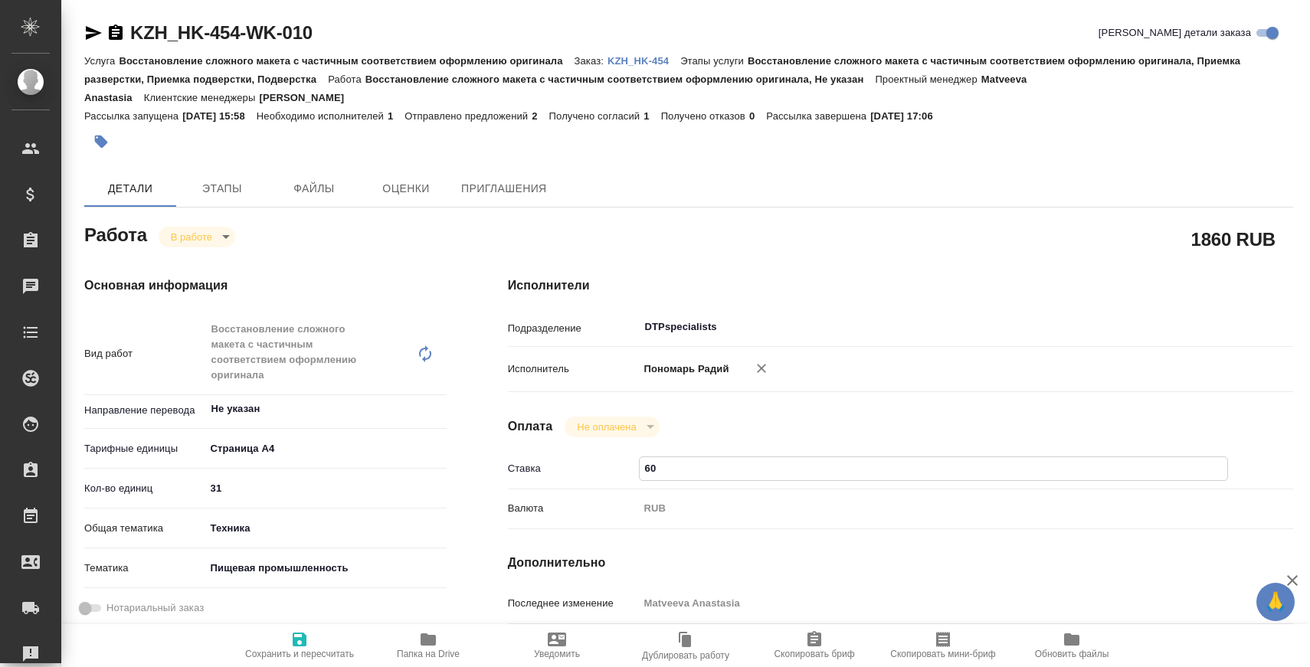
drag, startPoint x: 695, startPoint y: 465, endPoint x: 602, endPoint y: 467, distance: 92.7
click at [603, 467] on div "Ставка 60" at bounding box center [900, 469] width 785 height 27
type textarea "x"
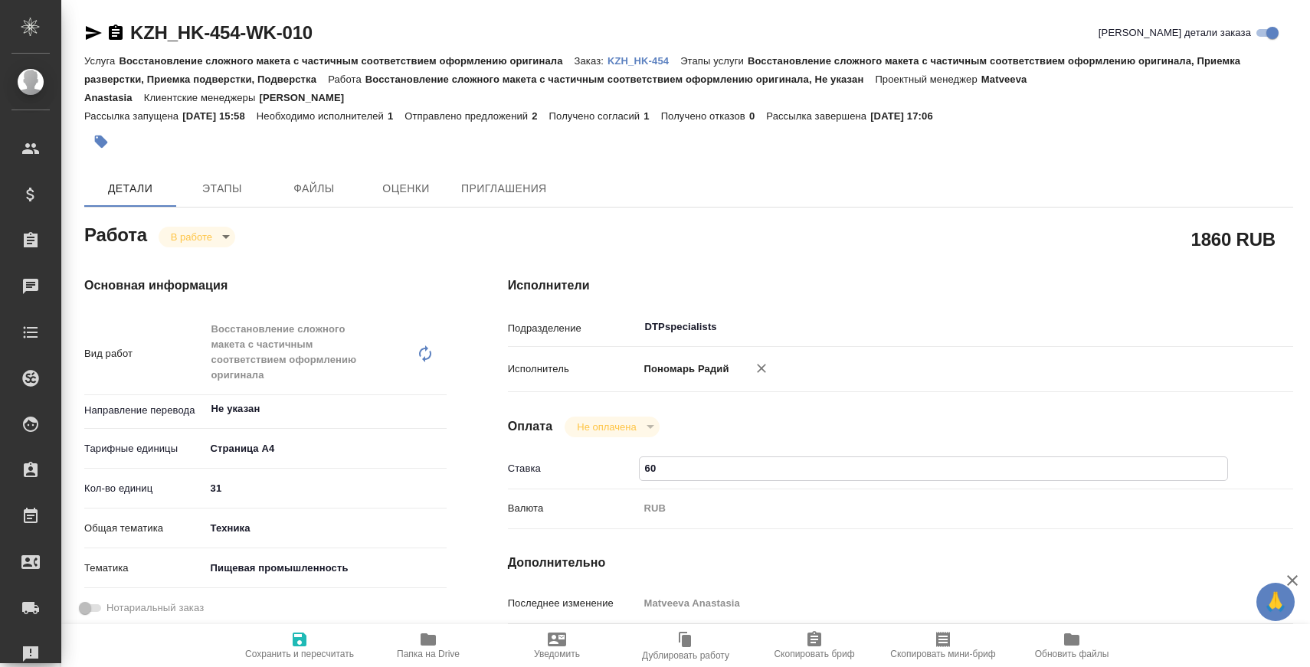
type textarea "x"
type input "7"
type textarea "x"
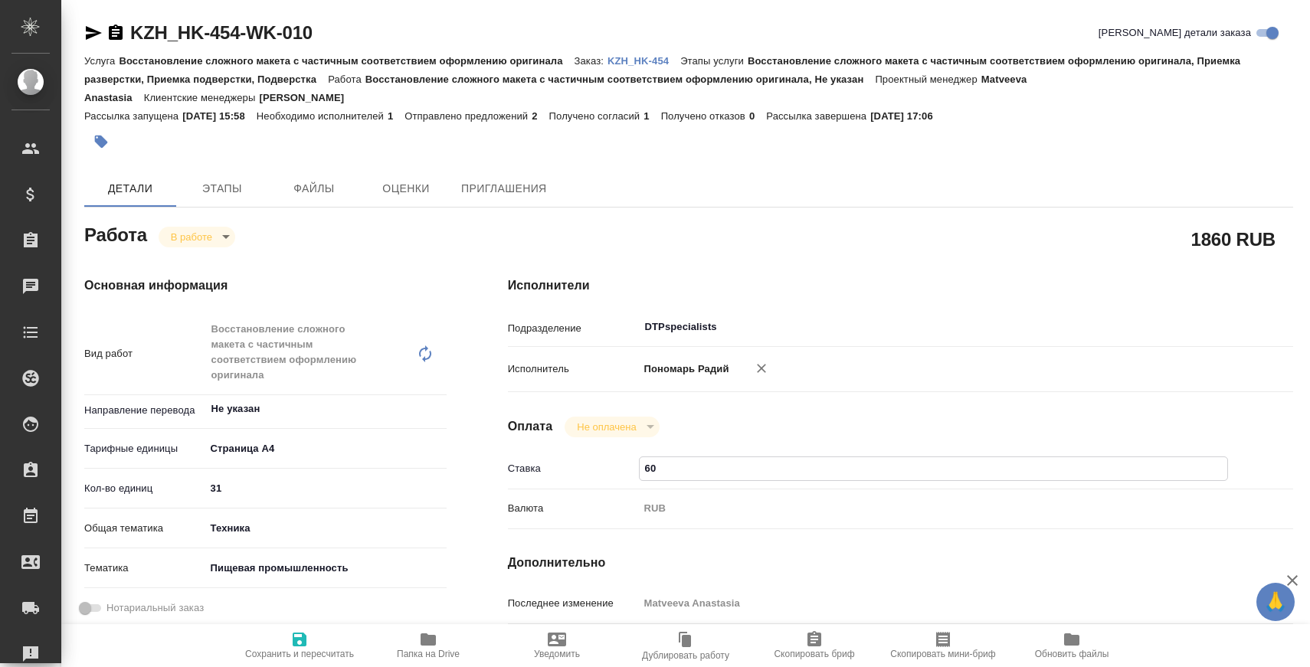
type textarea "x"
type input "75"
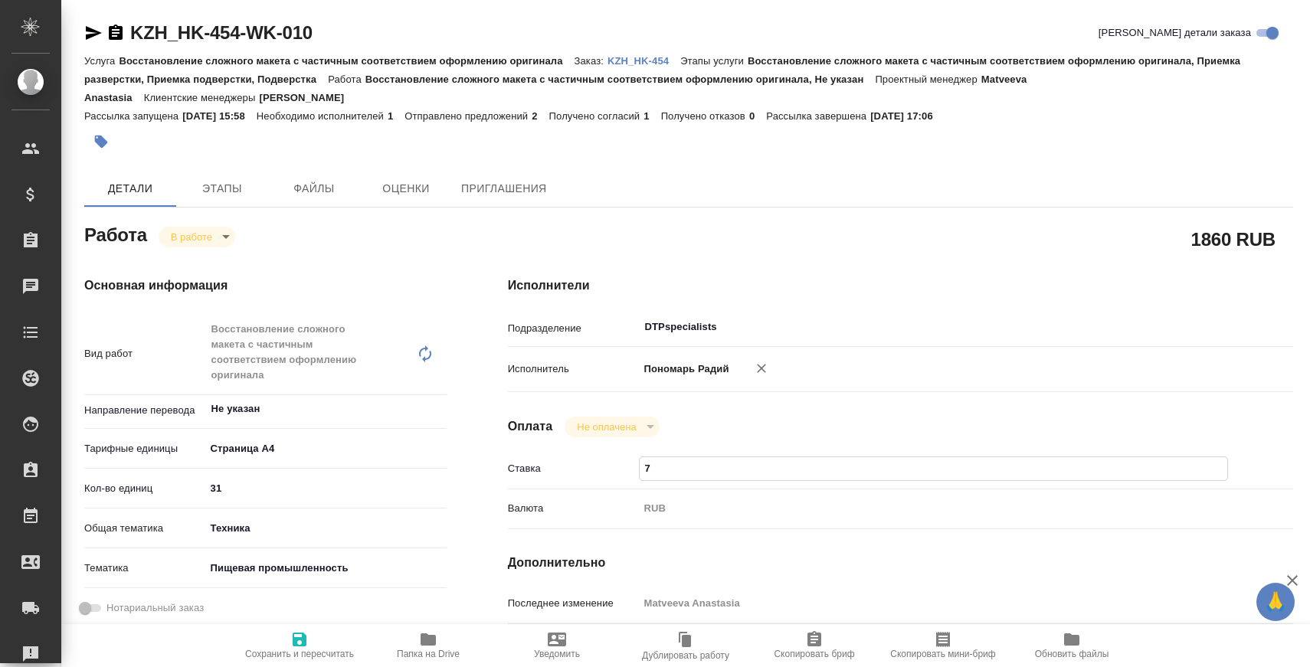
type textarea "x"
type input "75"
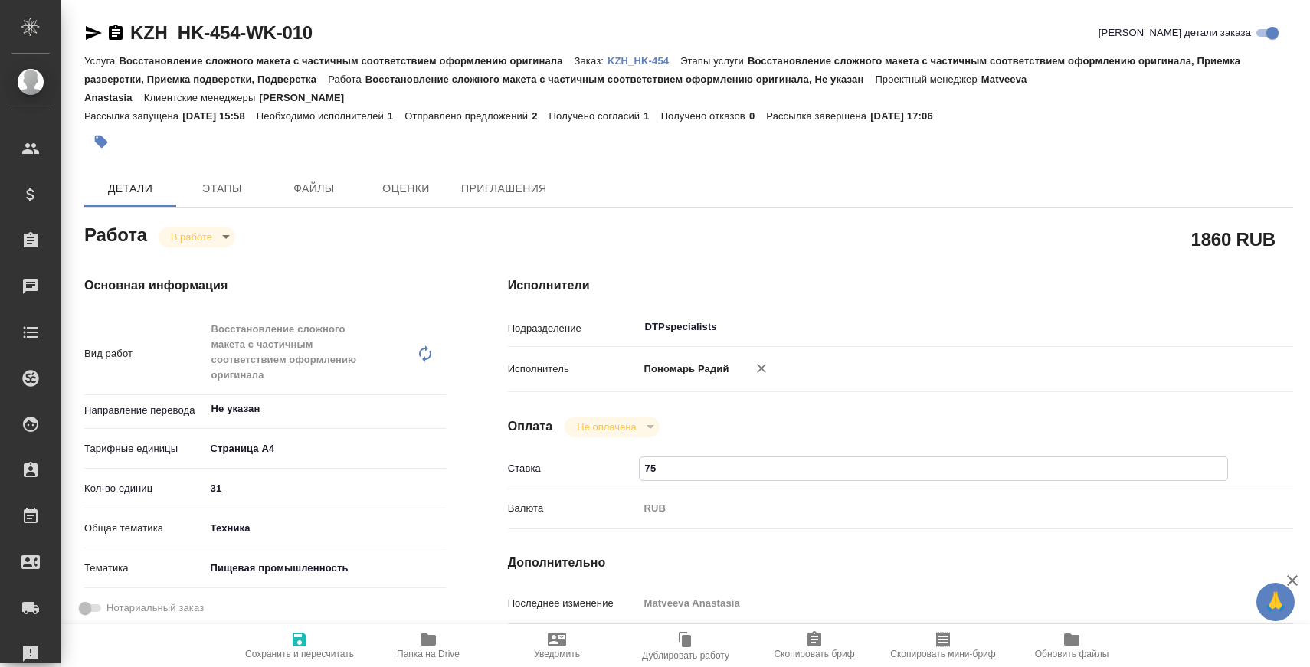
click at [319, 631] on span "Сохранить и пересчитать" at bounding box center [299, 645] width 110 height 29
type textarea "x"
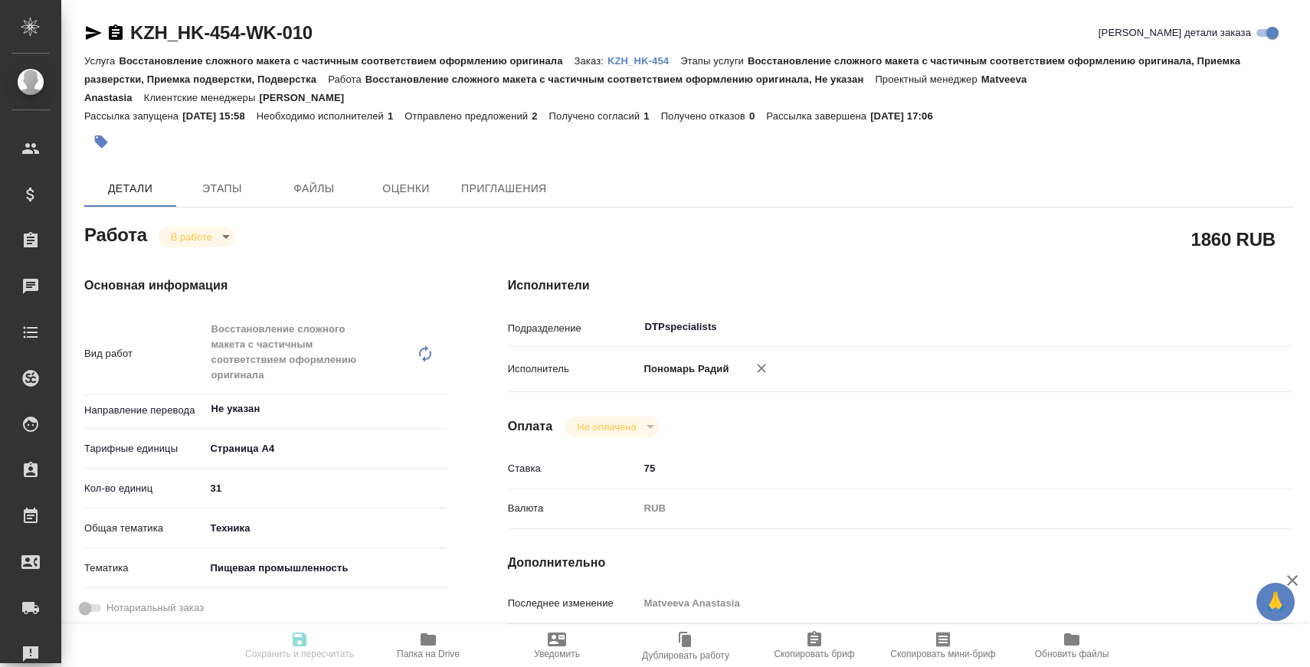
type textarea "x"
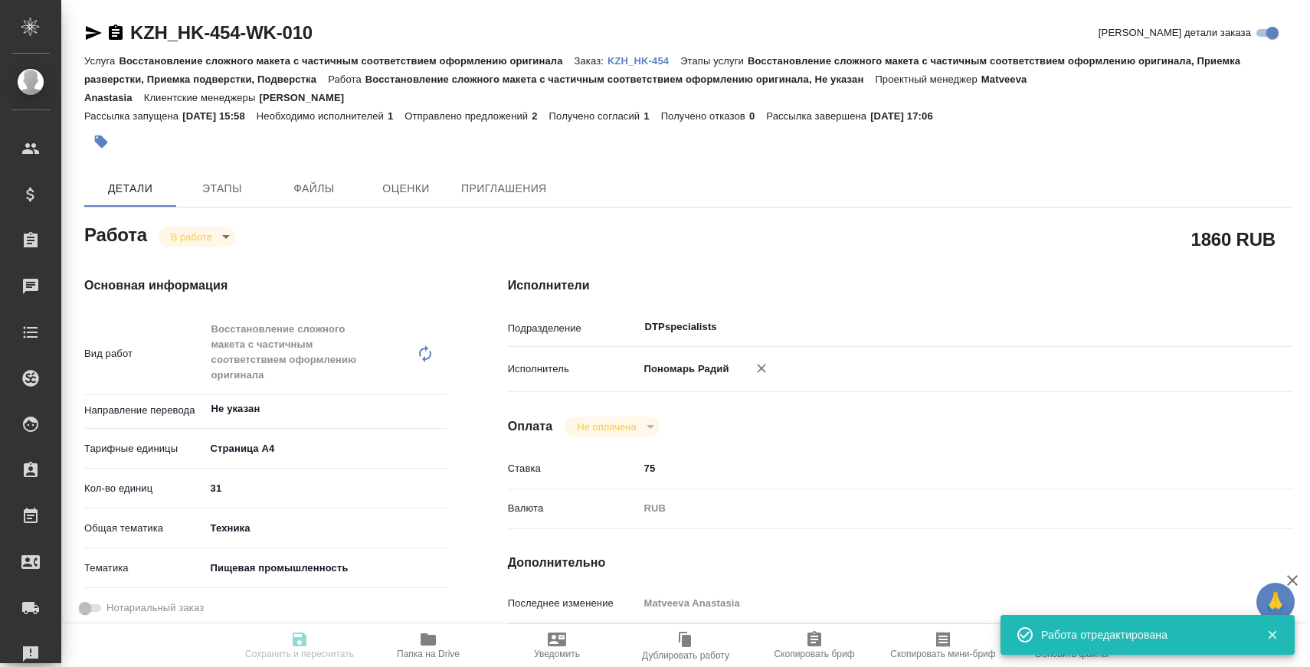
type textarea "x"
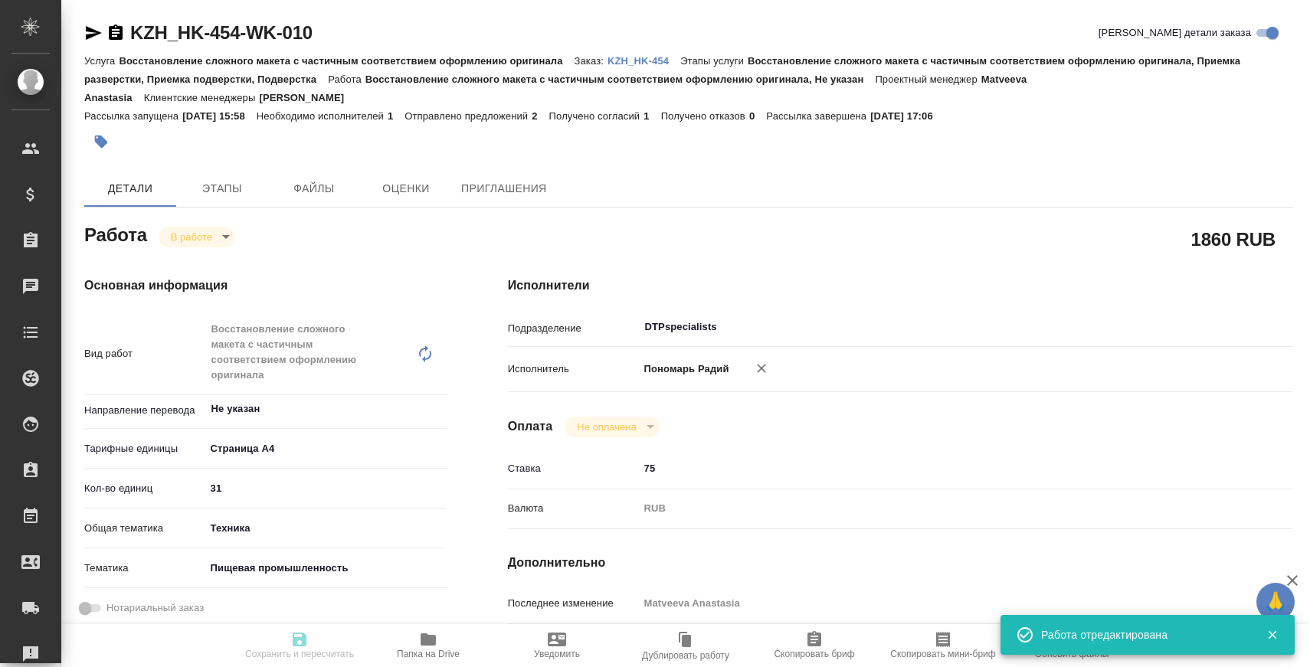
type textarea "x"
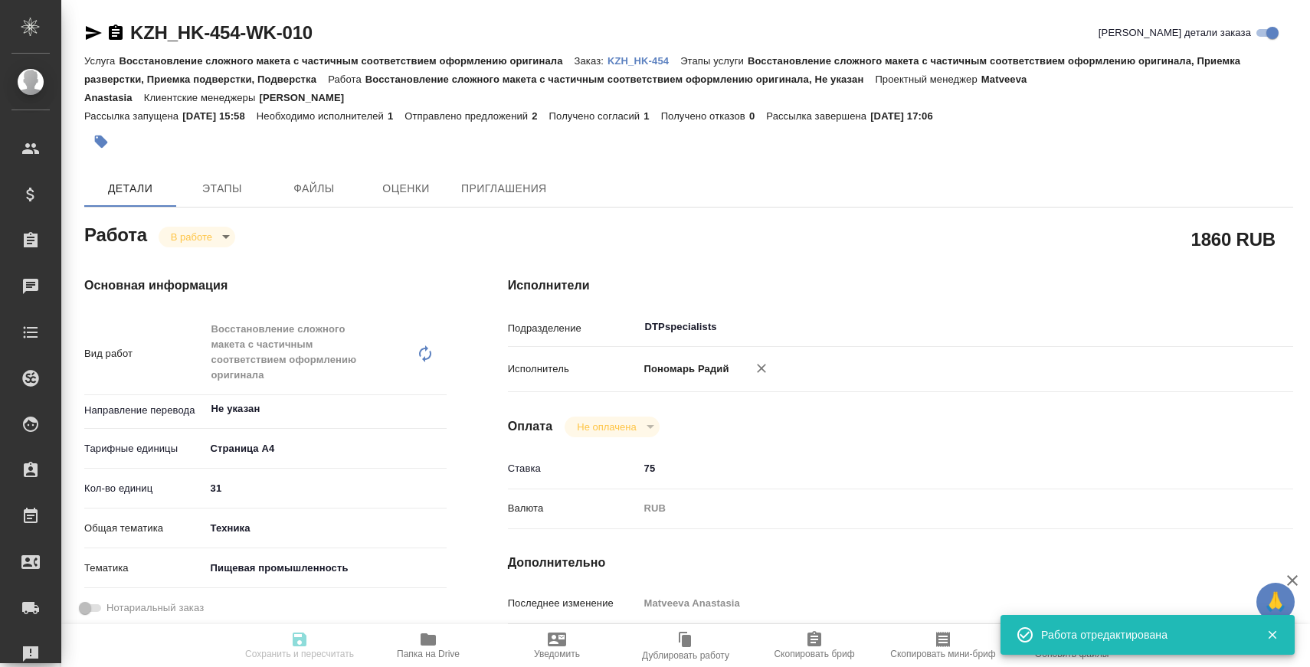
type input "inProgress"
type textarea "Восстановление сложного макета с частичным соответствием оформлению оригинала"
type textarea "x"
type input "Не указан"
type input "5f036ec4e16dec2d6b59c8ff"
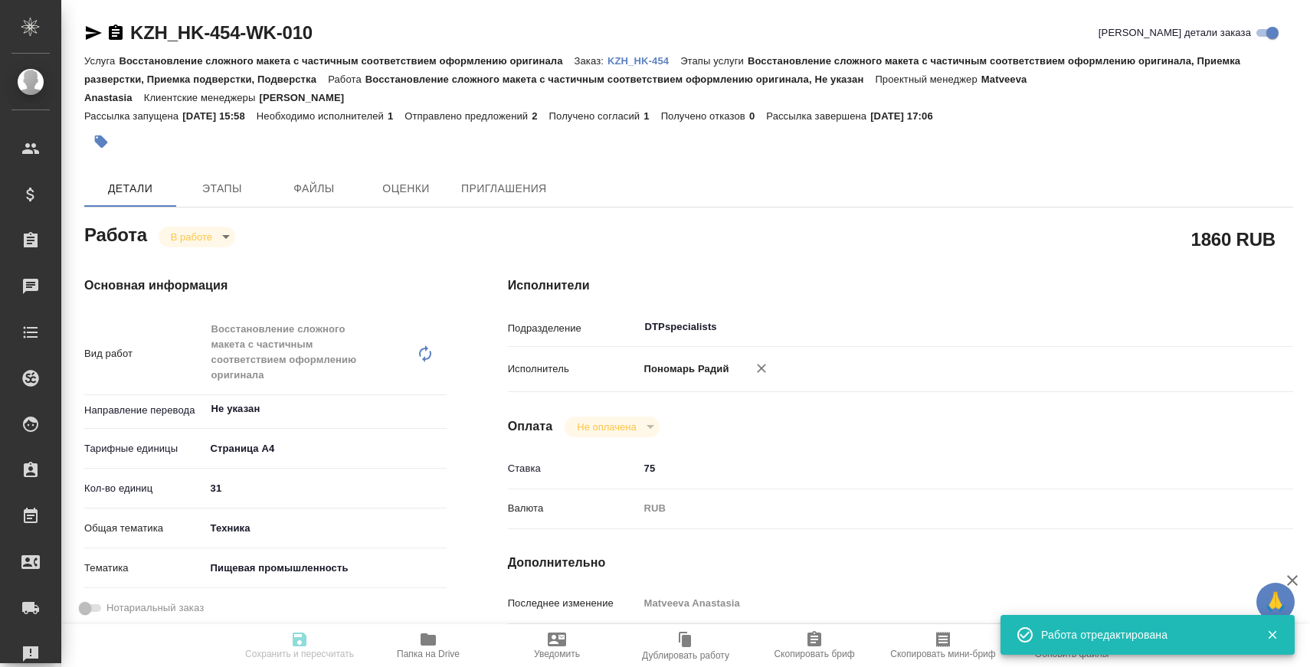
type input "31"
type input "tech"
type input "5a8b8b956a9677013d343d8f"
type input "[DATE] 15:00"
type input "22.09.2025 17:06"
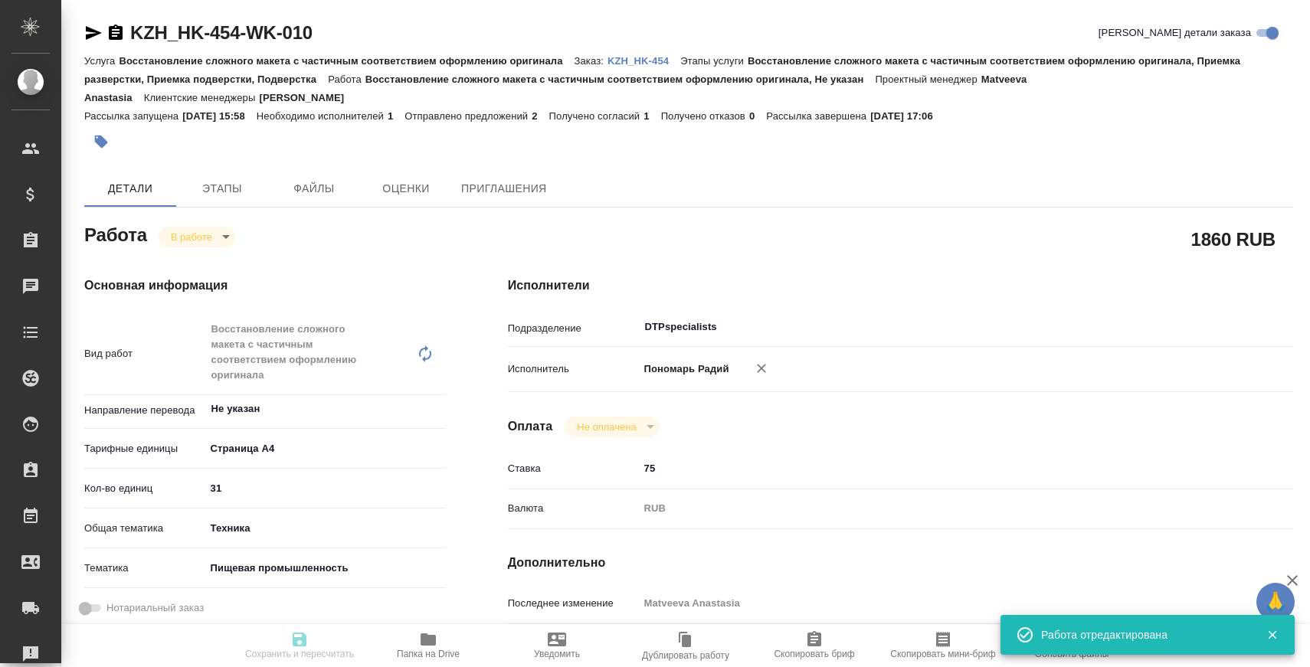
type input "[DATE] 15:00"
type input "[DATE] 18:00"
type input "DTPspecialists"
type input "notPayed"
type input "75"
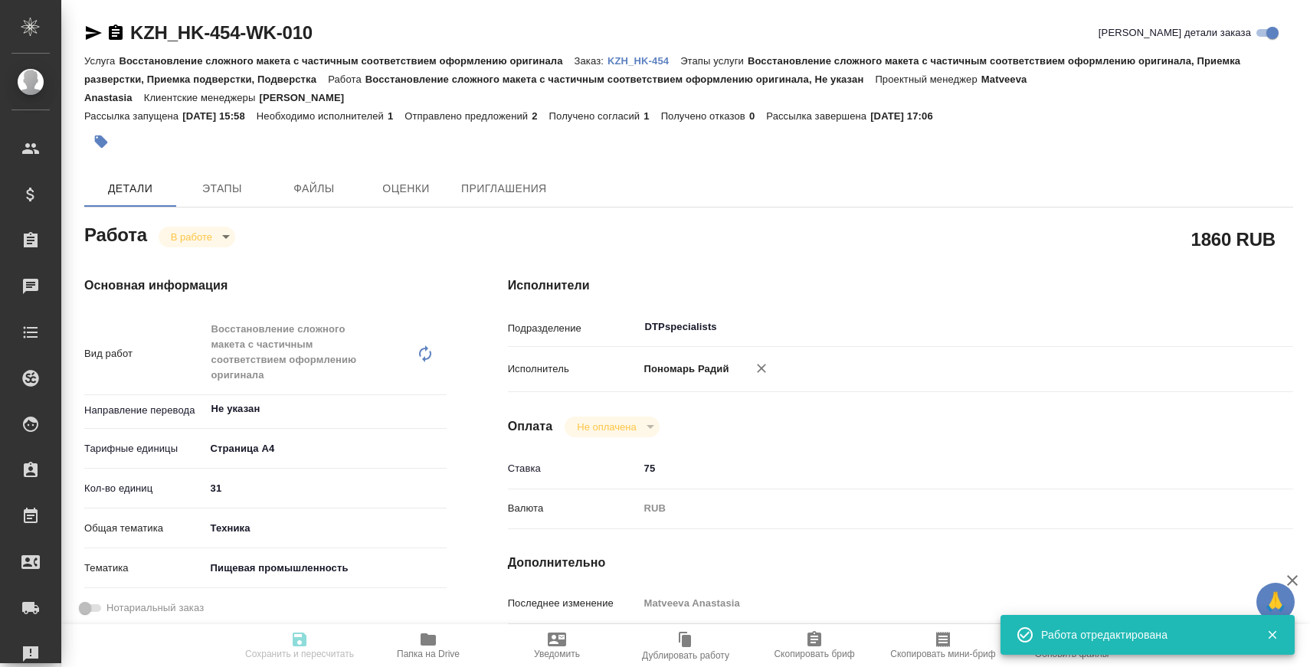
type input "RUB"
type input "Заборова Александра"
type textarea "файлы в работу https://drive.awatera.com/s/Pm5Wb25edHiM2Jc необходимо разверста…"
type textarea "x"
type textarea "/Clients/HK/Orders/KZH_HK-454/DTP/KZH_HK-454-WK-010"
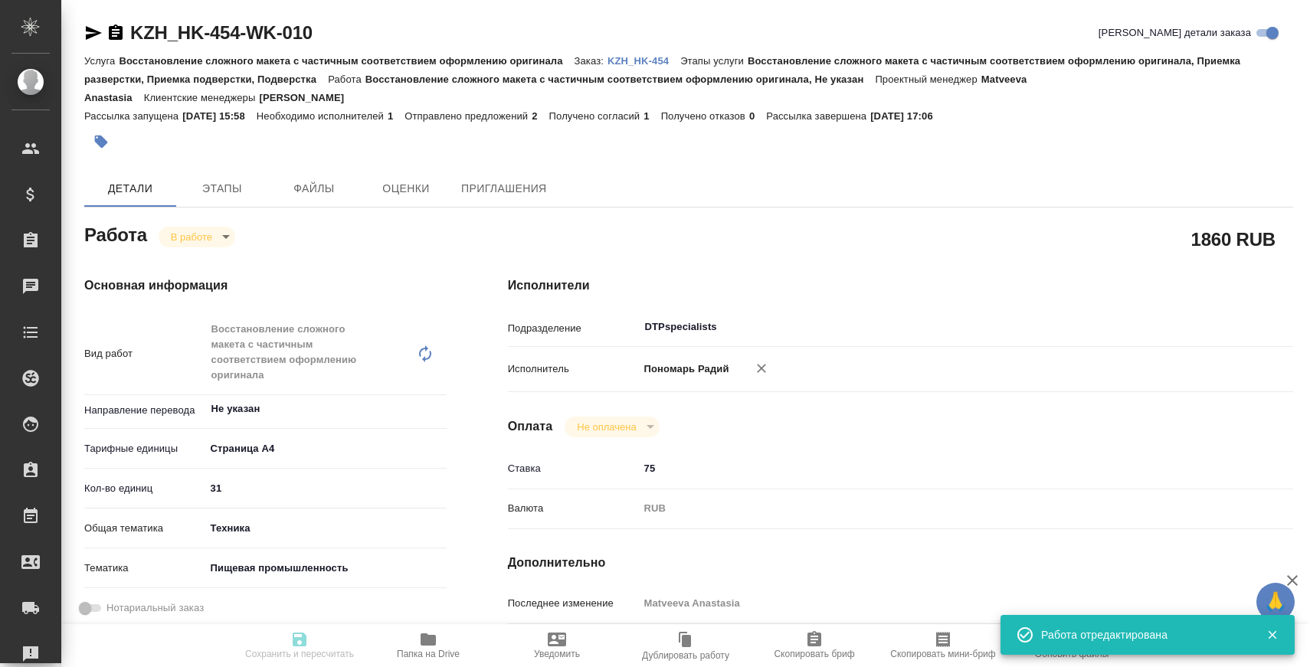
type textarea "x"
type input "KZH_HK-454"
type input "Восстановление сложного макета с частичным соответствием оформлению оригинала"
type input "Восстановление сложного макета с частичным соответствием оформлению оригинала, …"
type input "Кошербаева Назерке"
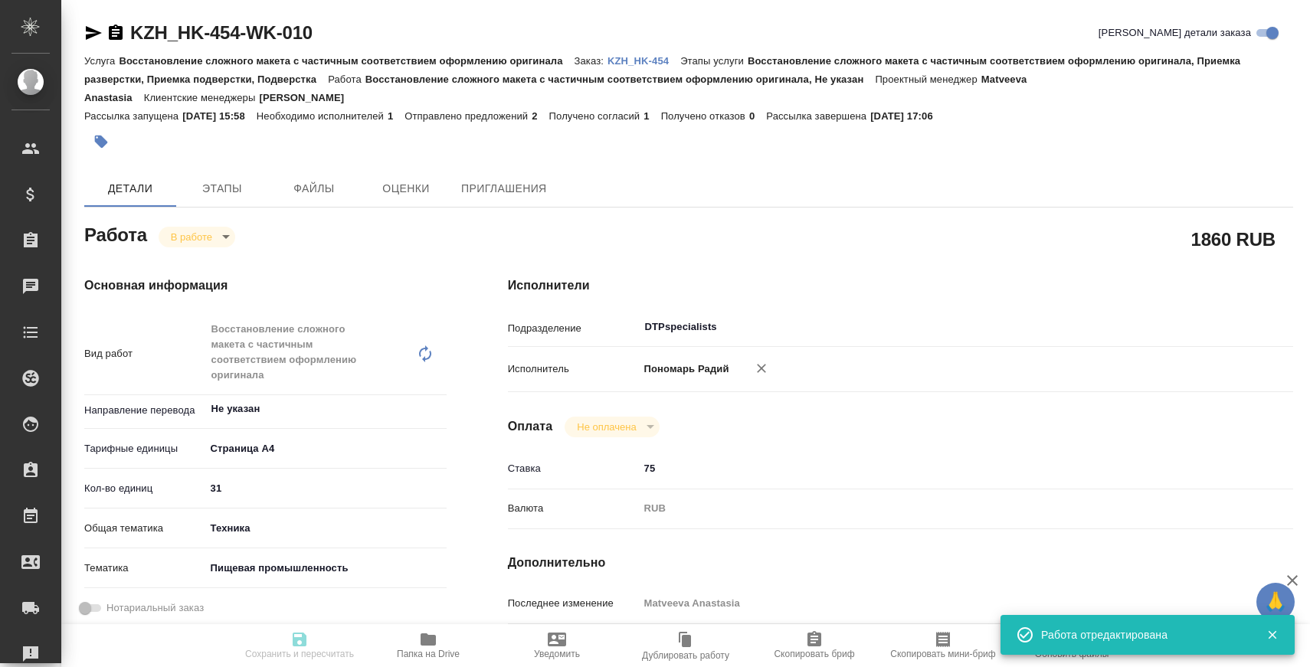
type input "Заборова Александра"
type input "/Clients/HK/Orders/KZH_HK-454"
type textarea "x"
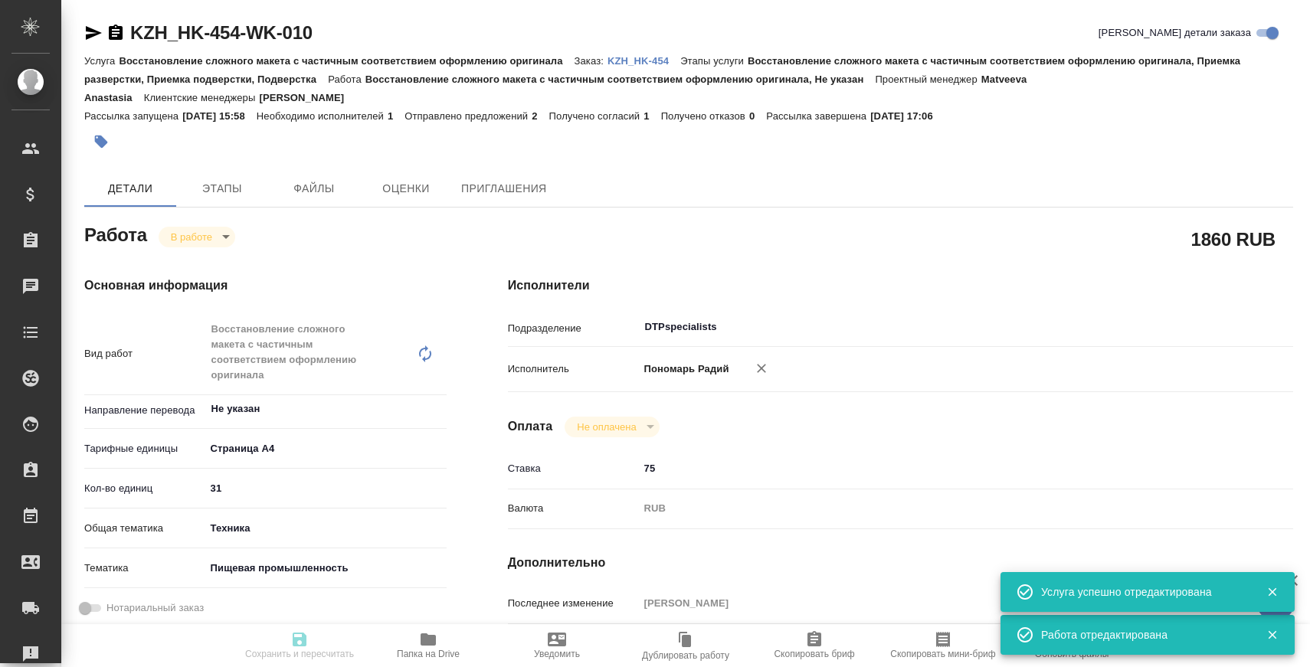
type textarea "x"
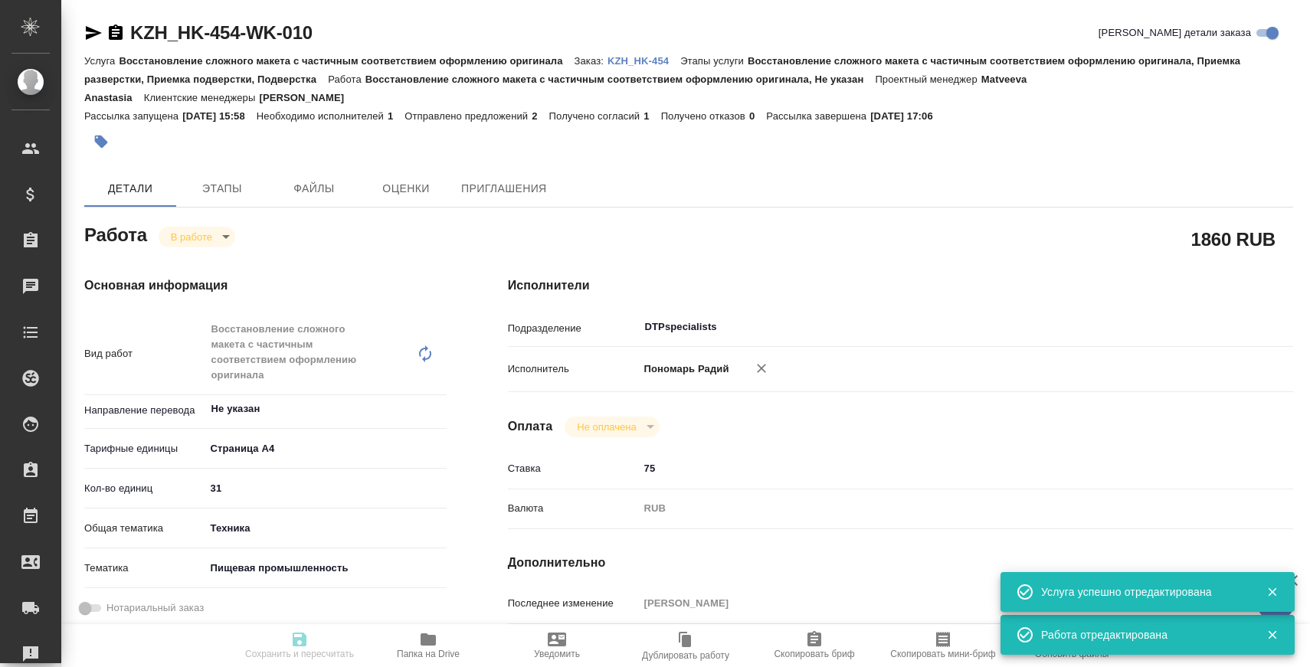
type textarea "x"
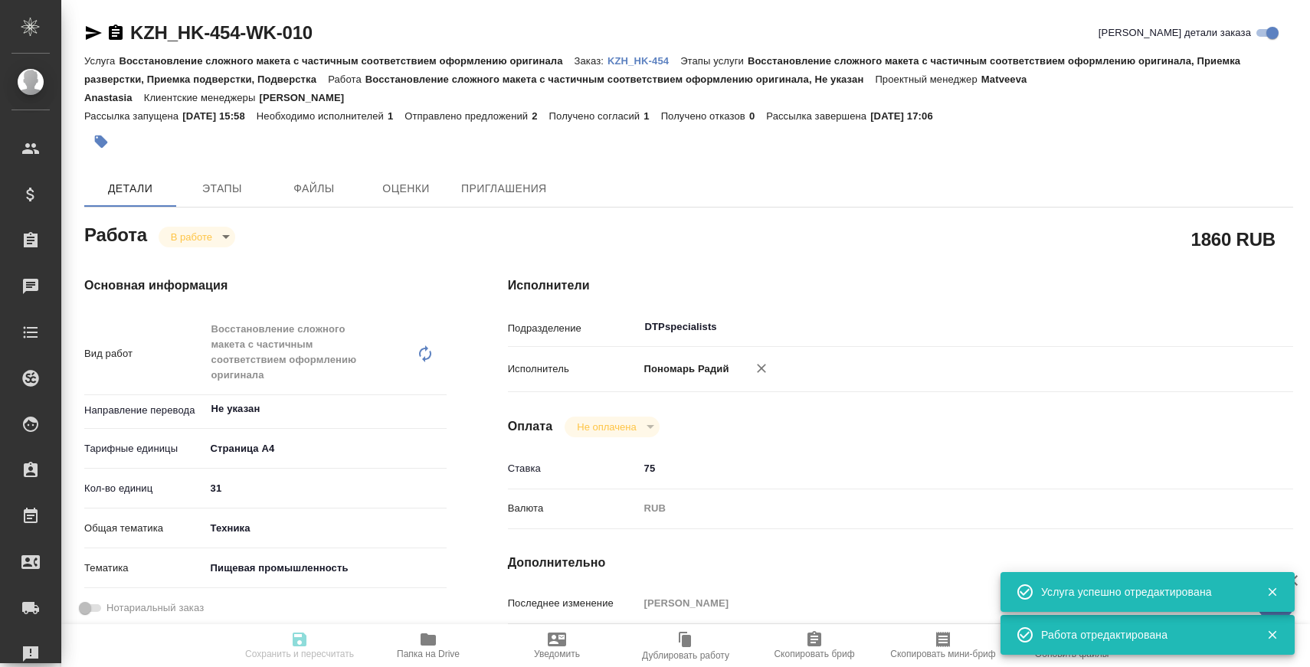
type textarea "x"
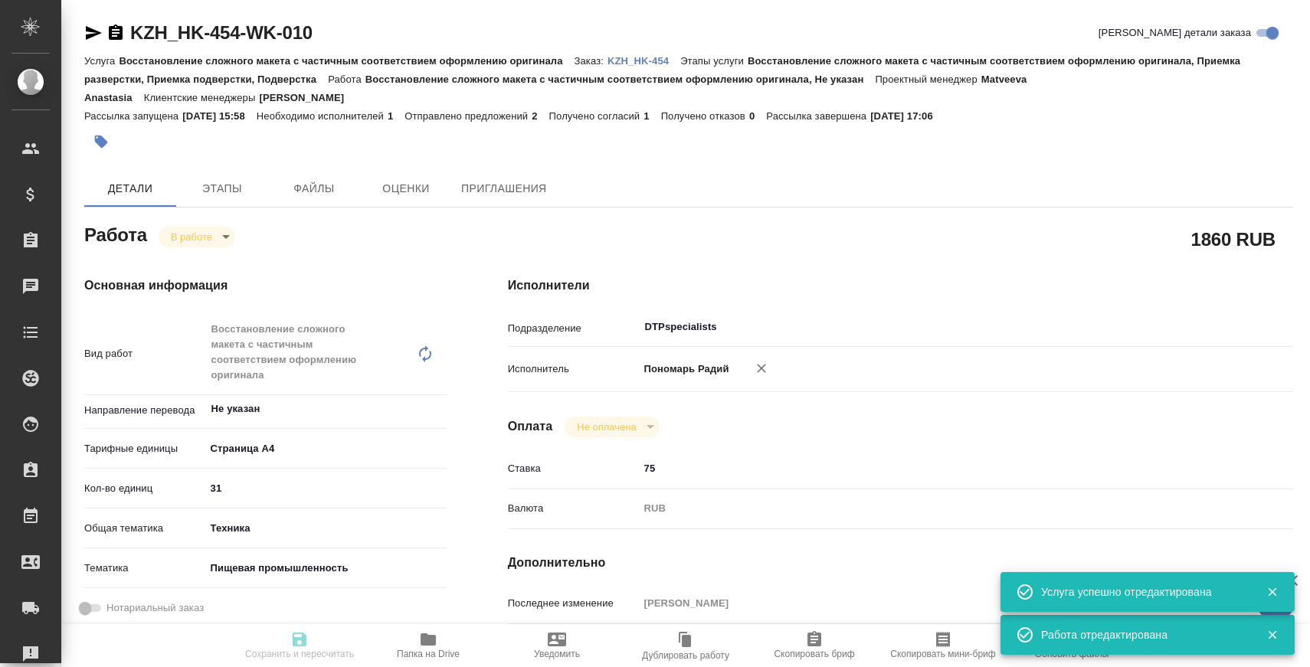
type textarea "x"
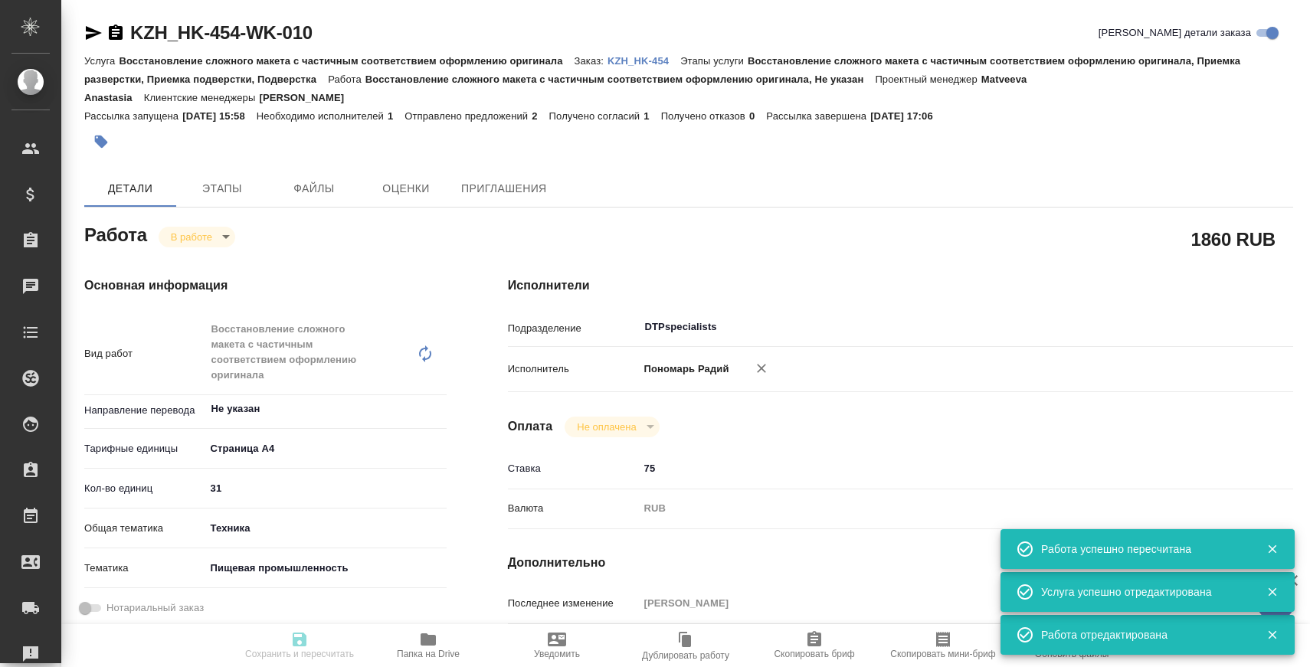
type input "inProgress"
type textarea "Восстановление сложного макета с частичным соответствием оформлению оригинала"
type textarea "x"
type input "Не указан"
type input "5f036ec4e16dec2d6b59c8ff"
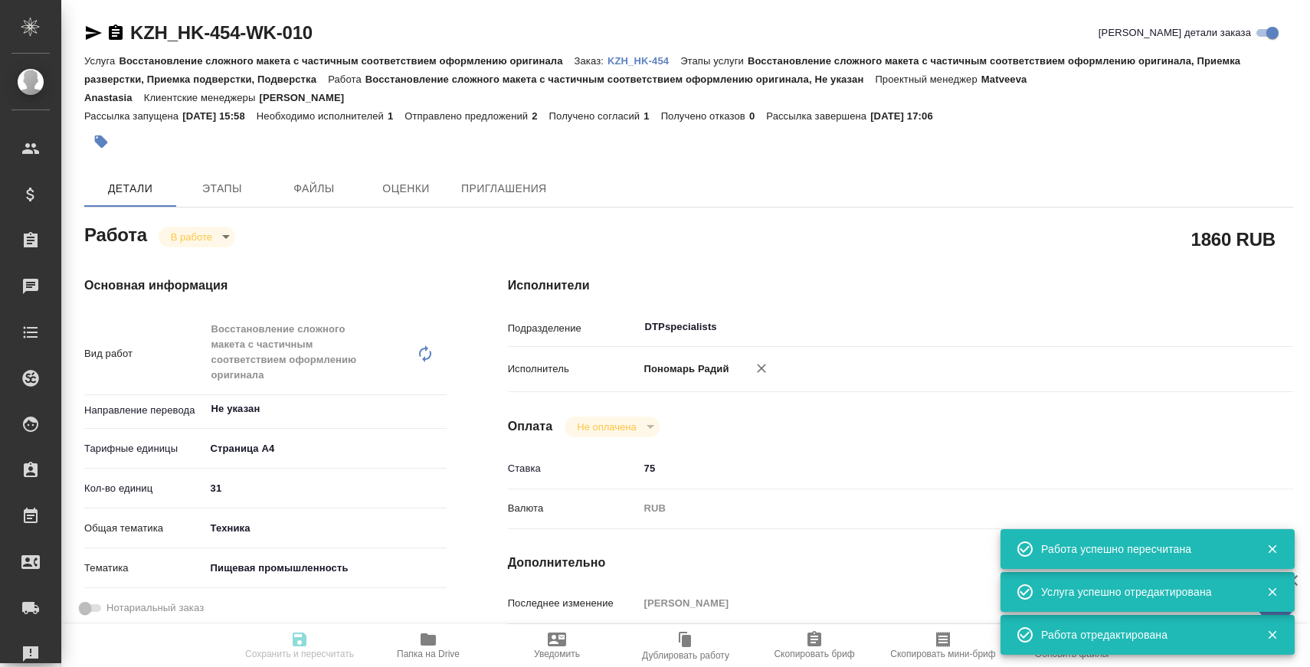
type input "31"
type input "tech"
type input "5a8b8b956a9677013d343d8f"
type input "22.09.2025 15:00"
type input "22.09.2025 17:06"
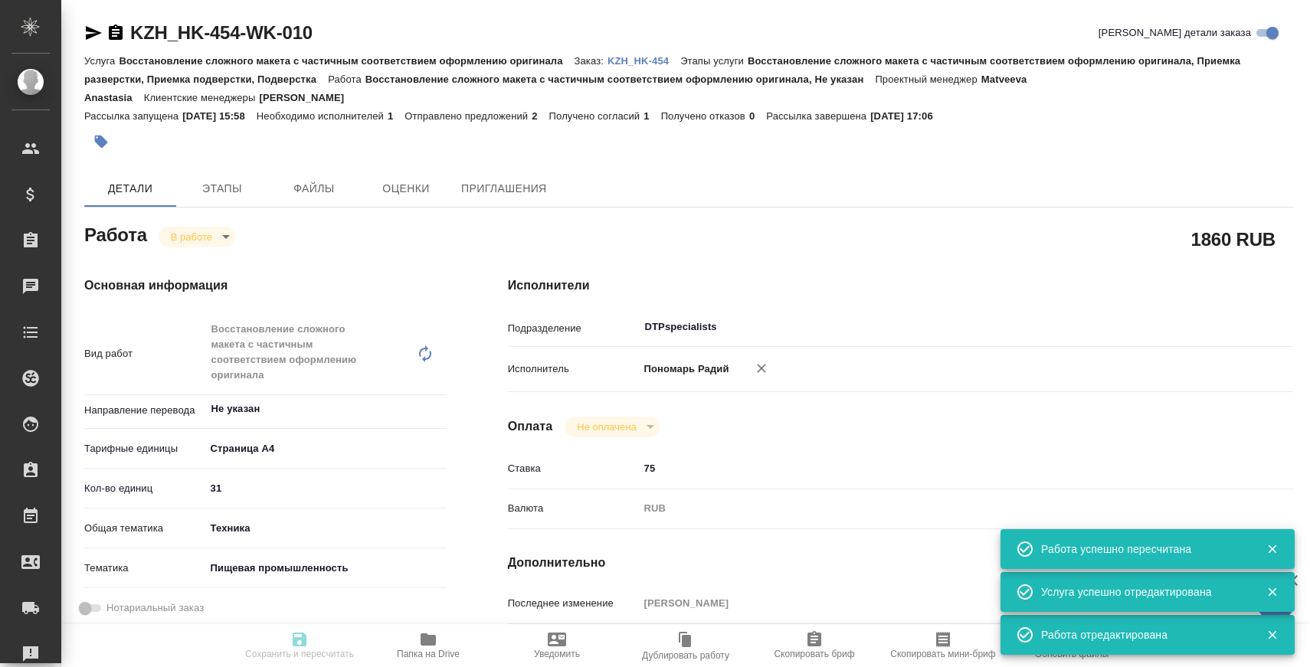
type input "23.09.2025 15:00"
type input "23.09.2025 18:00"
type input "DTPspecialists"
type input "notPayed"
type input "75"
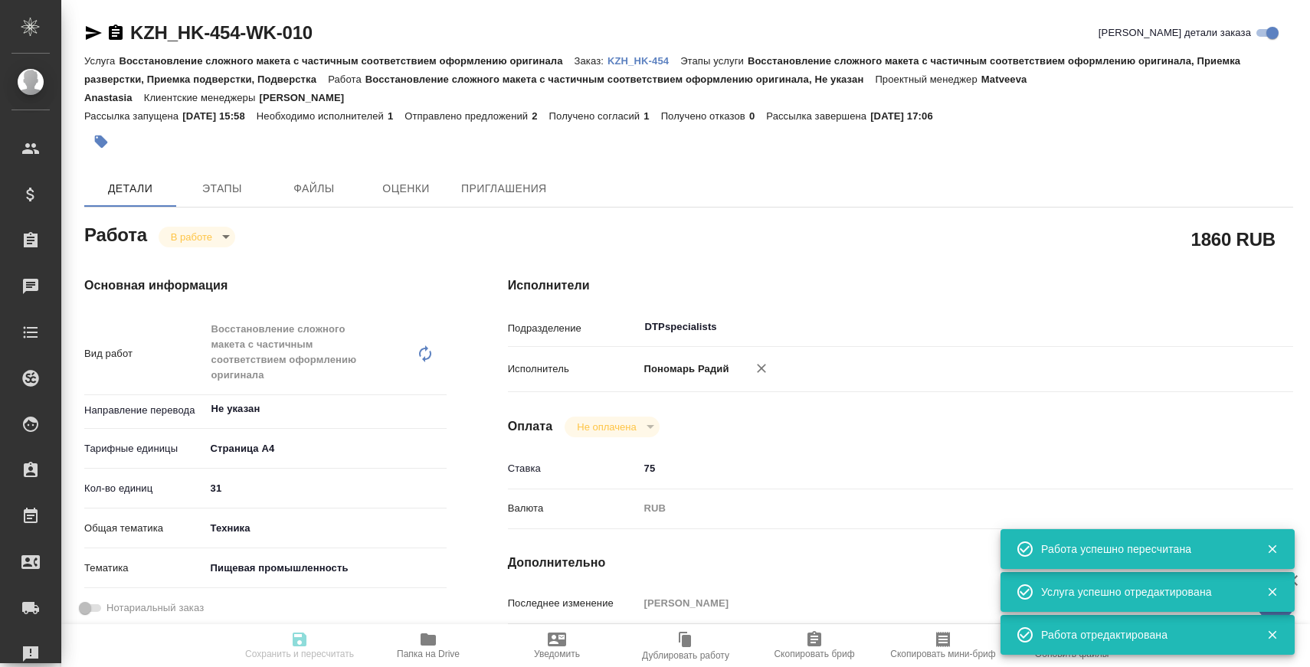
type input "RUB"
type input "Заборова Александра"
type textarea "файлы в работу https://drive.awatera.com/s/Pm5Wb25edHiM2Jc необходимо разверста…"
type textarea "x"
type textarea "/Clients/HK/Orders/KZH_HK-454/DTP/KZH_HK-454-WK-010"
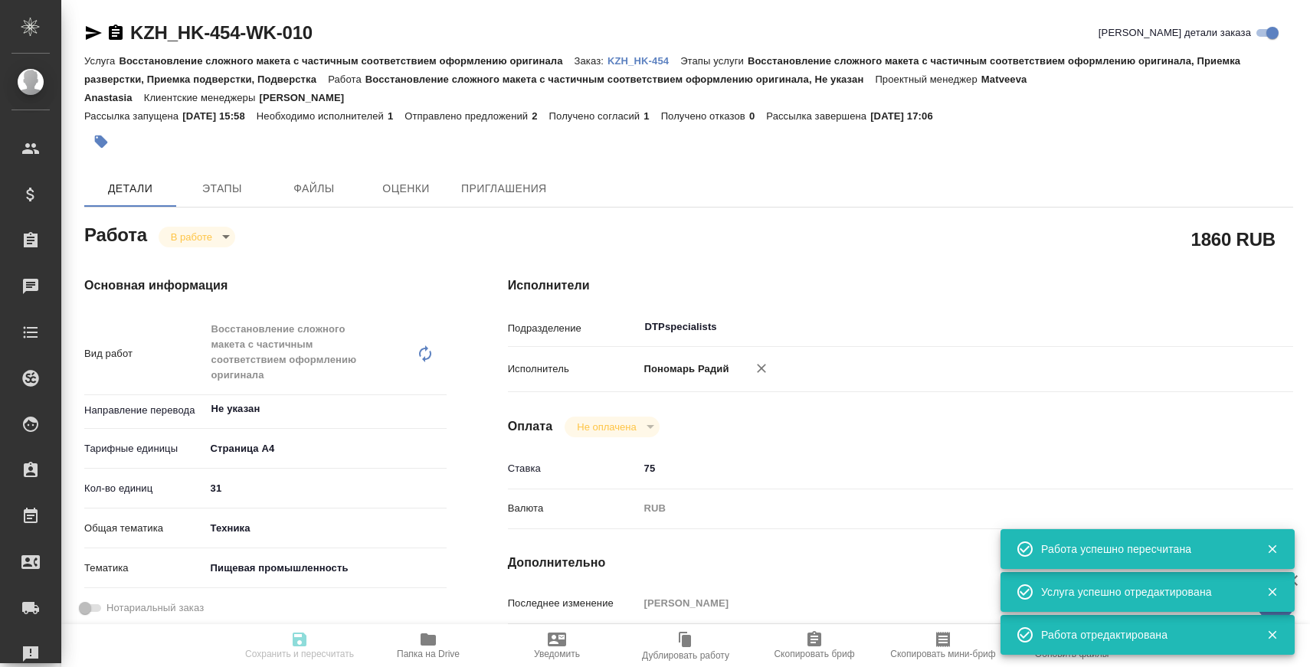
type textarea "x"
type input "KZH_HK-454"
type input "Восстановление сложного макета с частичным соответствием оформлению оригинала"
type input "Восстановление сложного макета с частичным соответствием оформлению оригинала, …"
type input "Кошербаева Назерке"
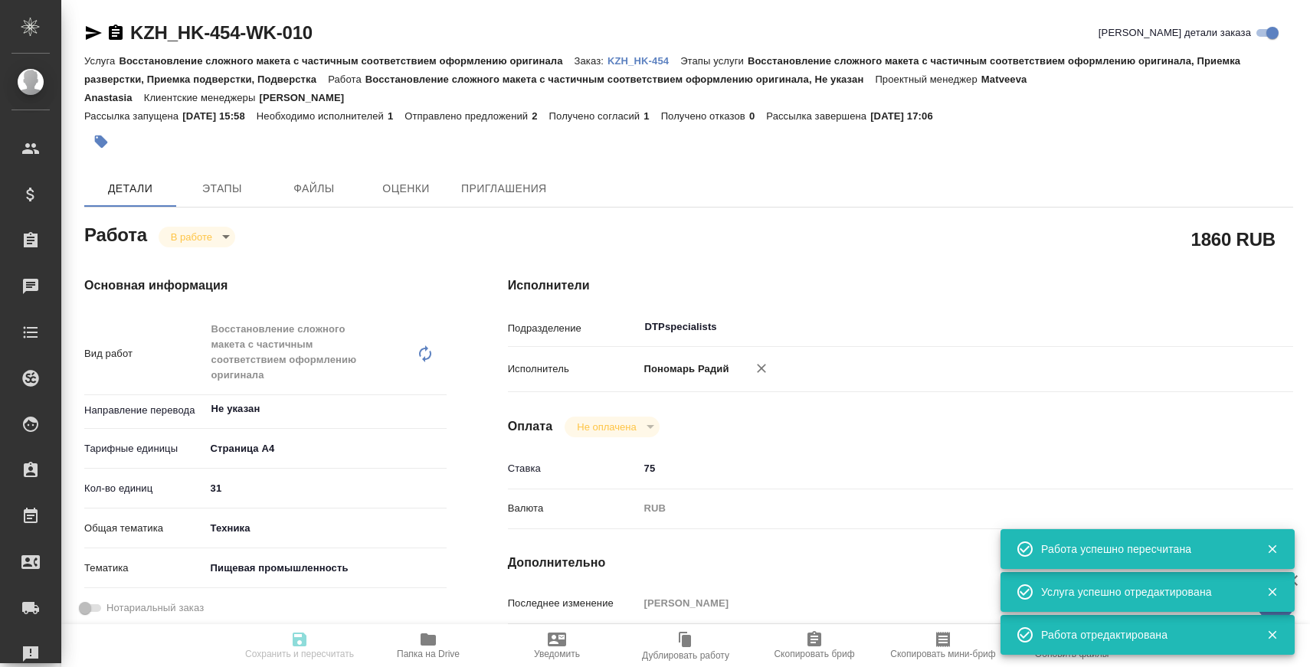
type input "Заборова Александра"
type input "/Clients/HK/Orders/KZH_HK-454"
type textarea "x"
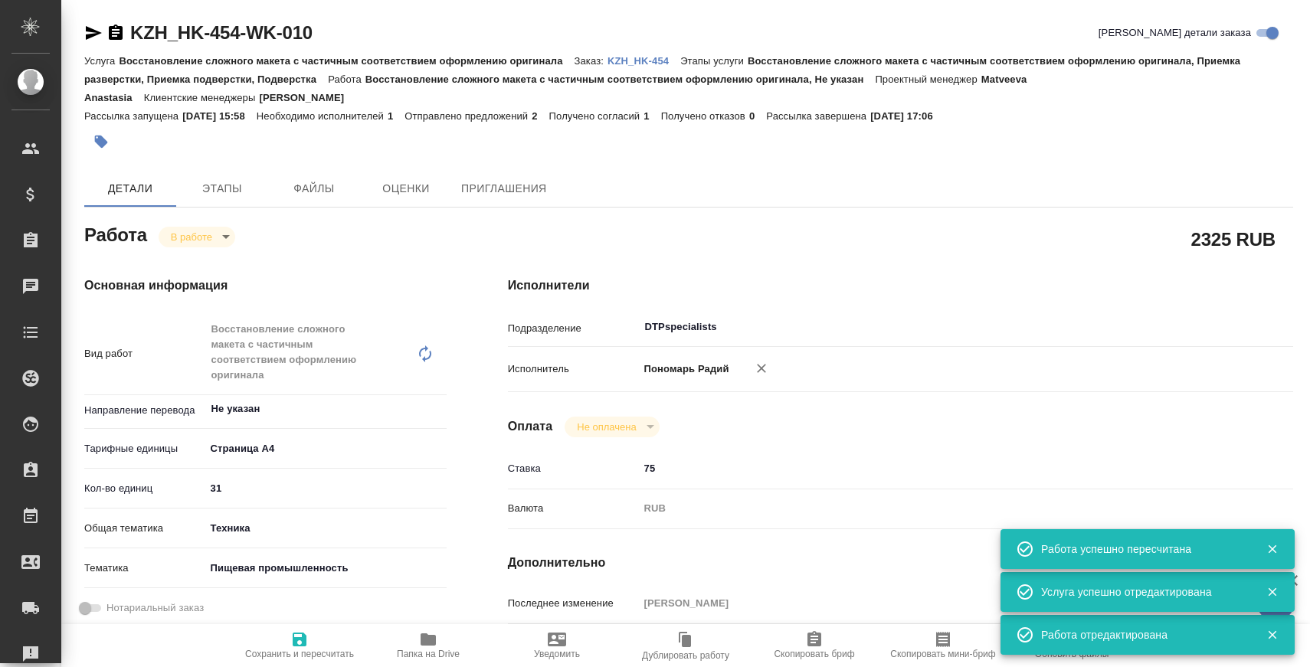
type textarea "x"
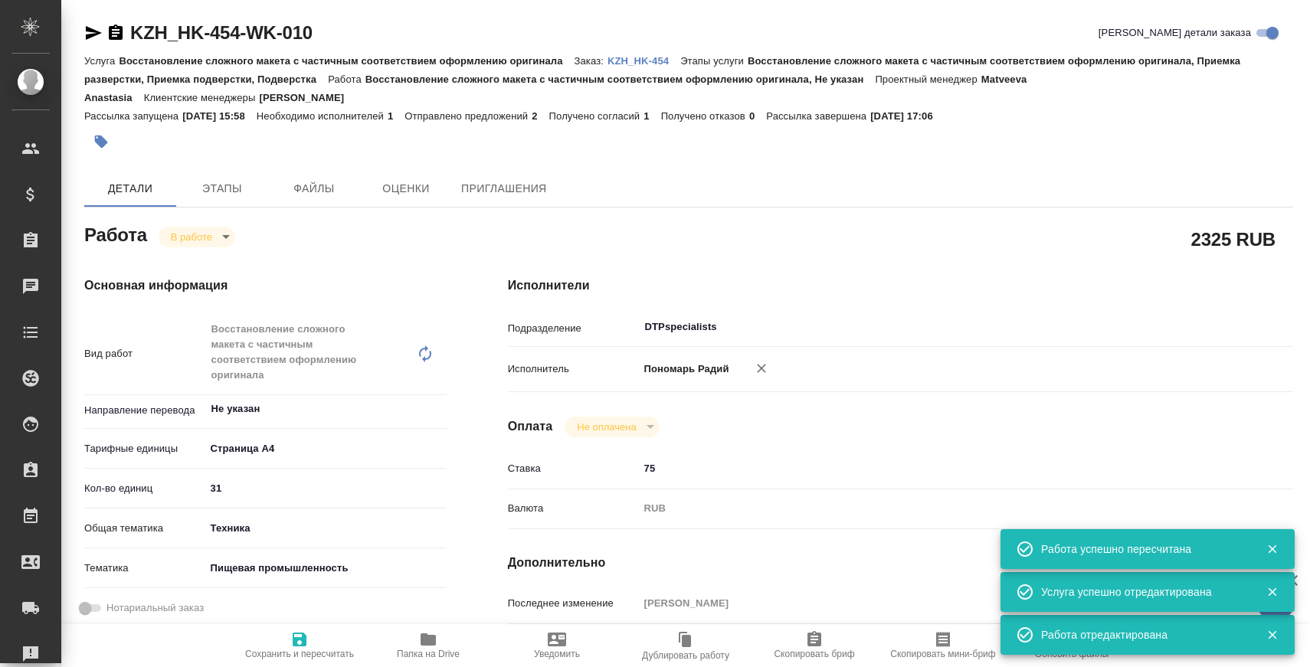
type textarea "x"
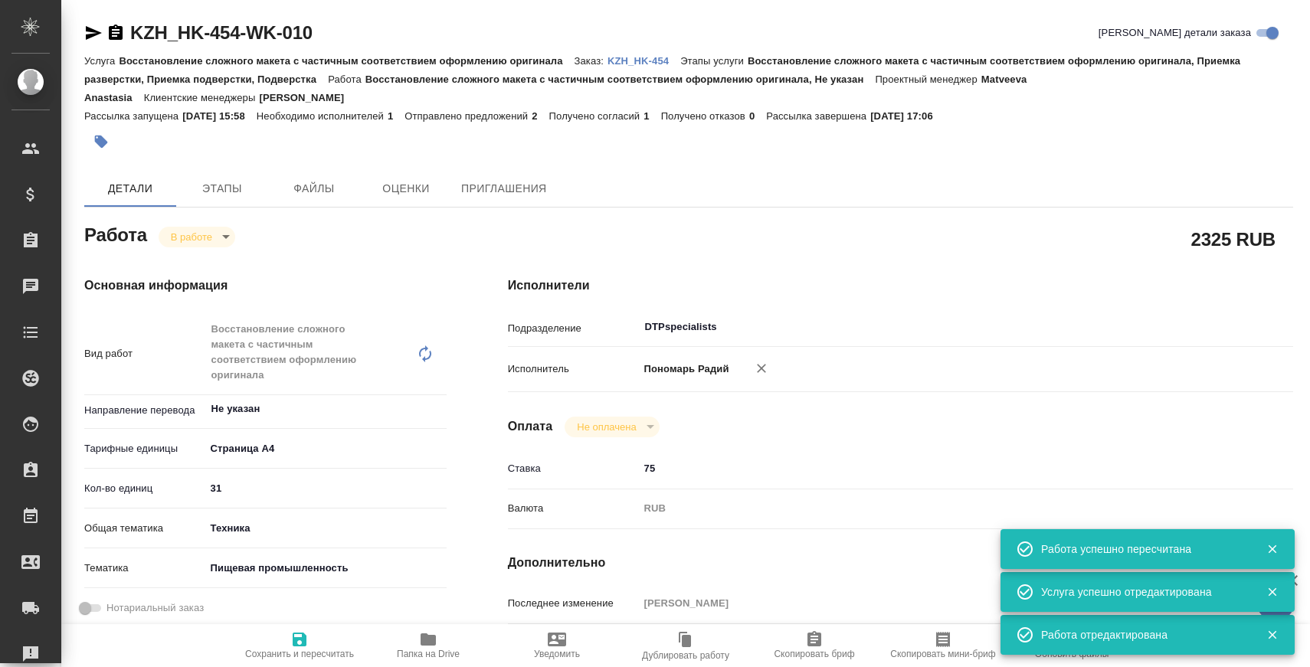
type textarea "x"
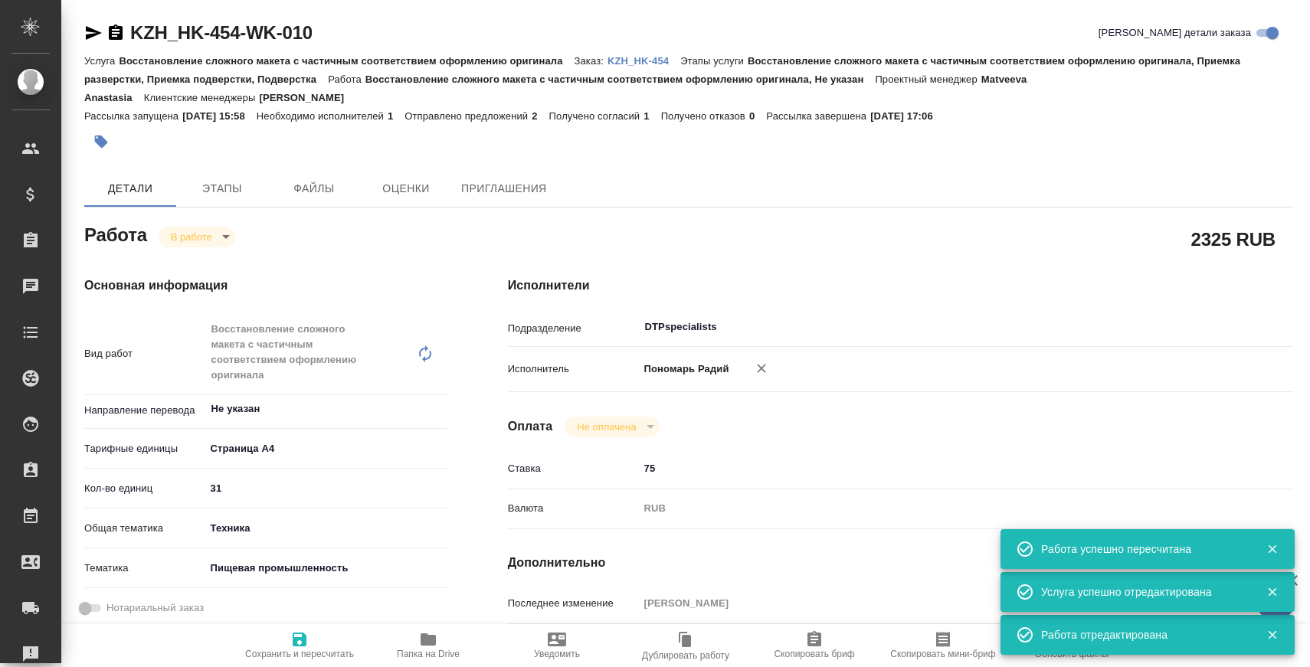
type textarea "x"
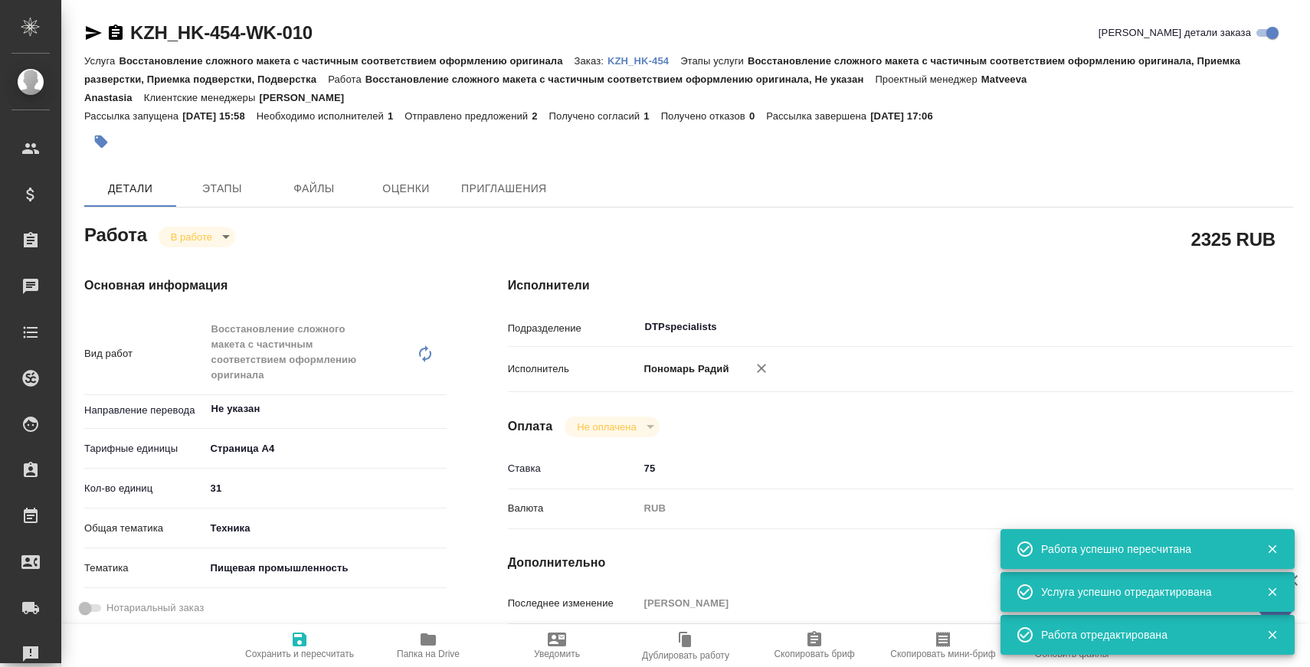
type textarea "x"
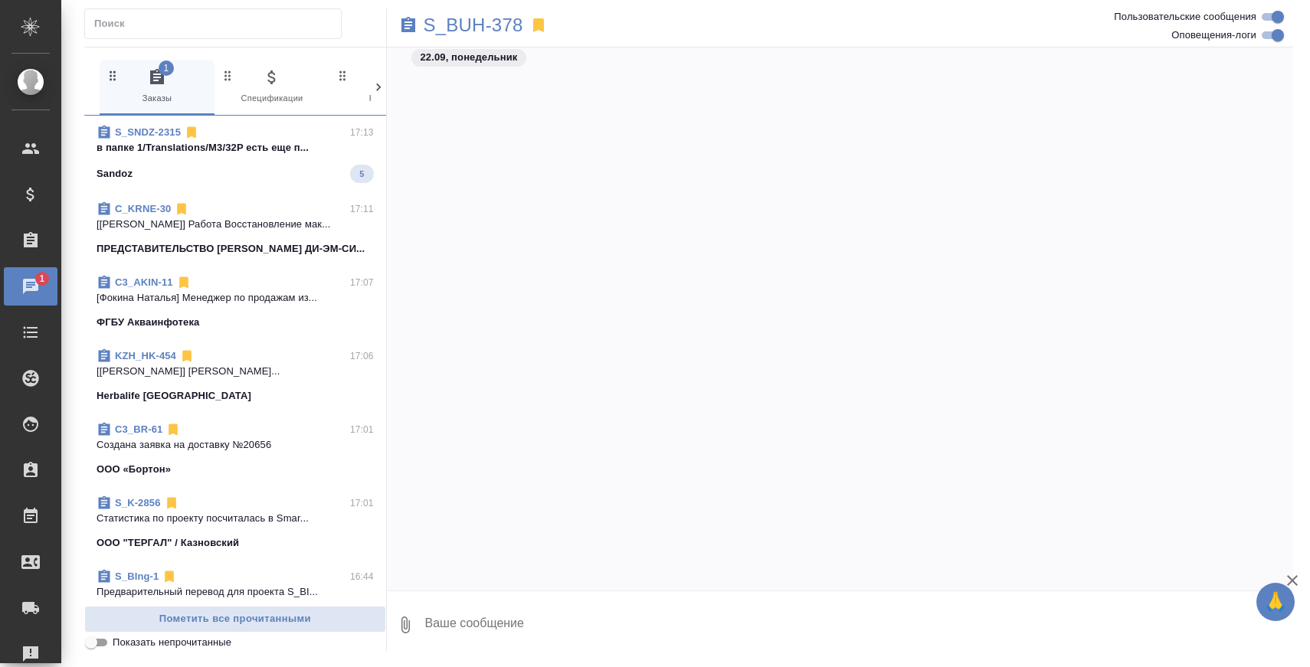
scroll to position [50418, 0]
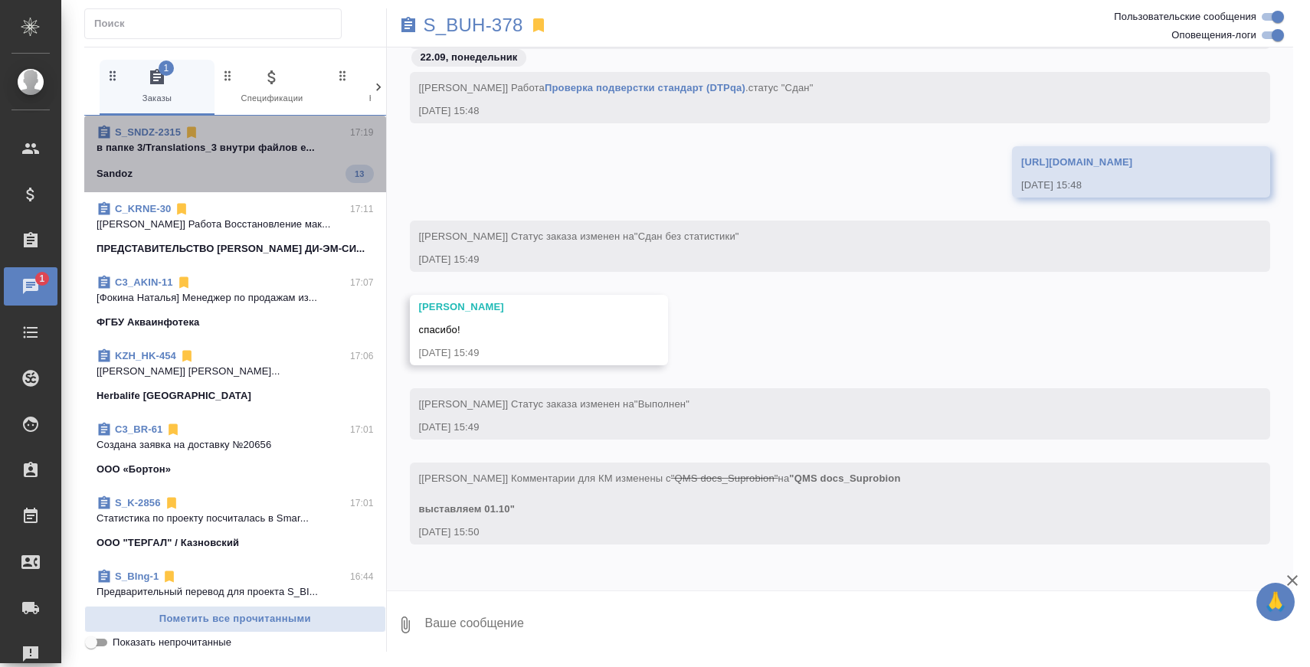
click at [255, 149] on p "в папке 3/Translations_3 внутри файлов е..." at bounding box center [235, 147] width 277 height 15
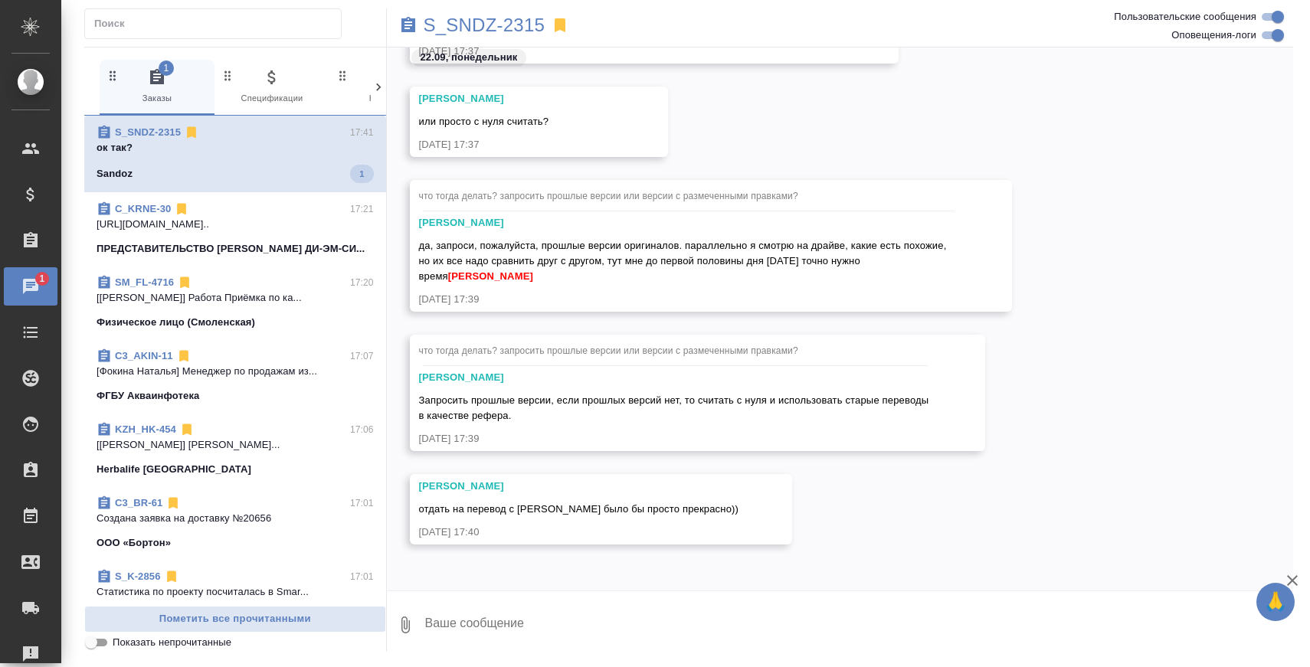
scroll to position [3408, 0]
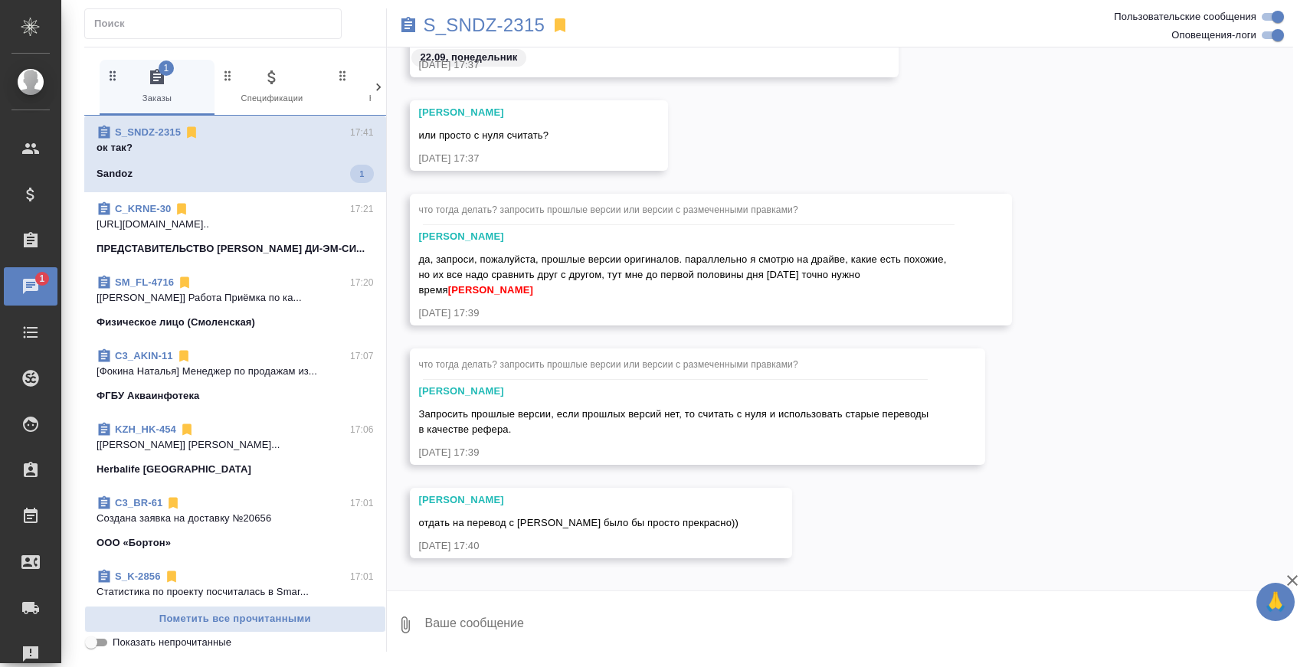
click at [299, 241] on p "ПРЕДСТАВИТЕЛЬСТВО [PERSON_NAME] ДИ-ЭМ-СИ..." at bounding box center [231, 248] width 268 height 15
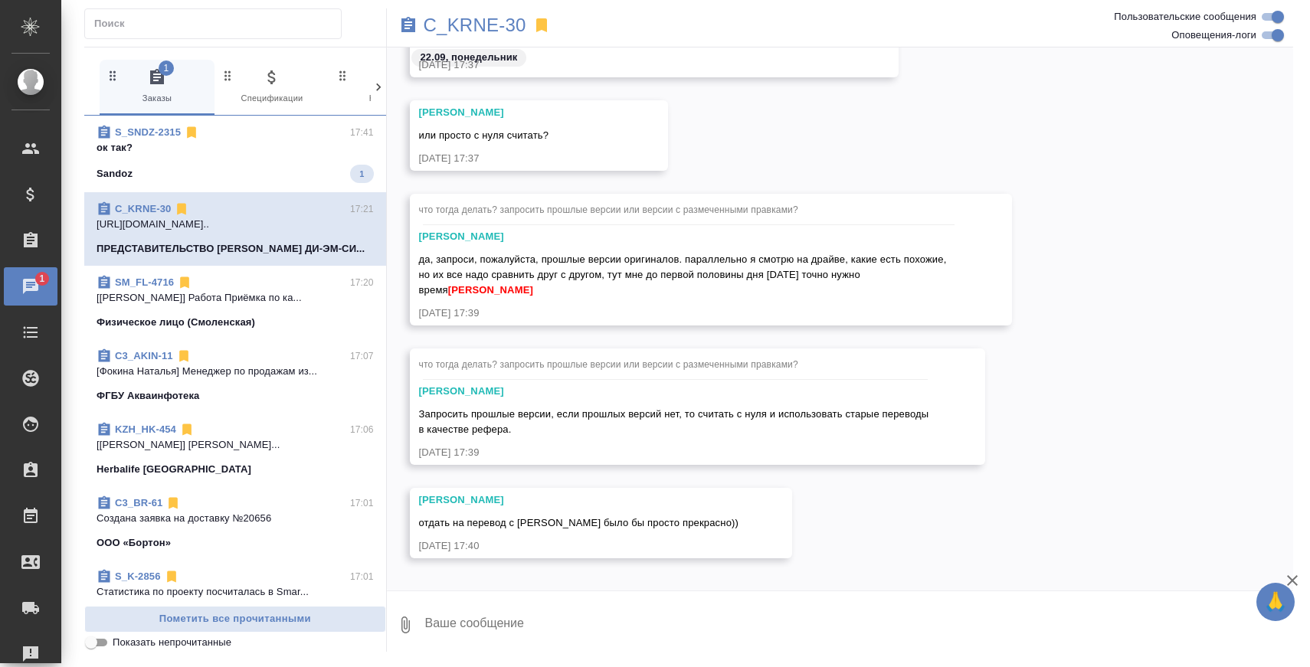
scroll to position [20421, 0]
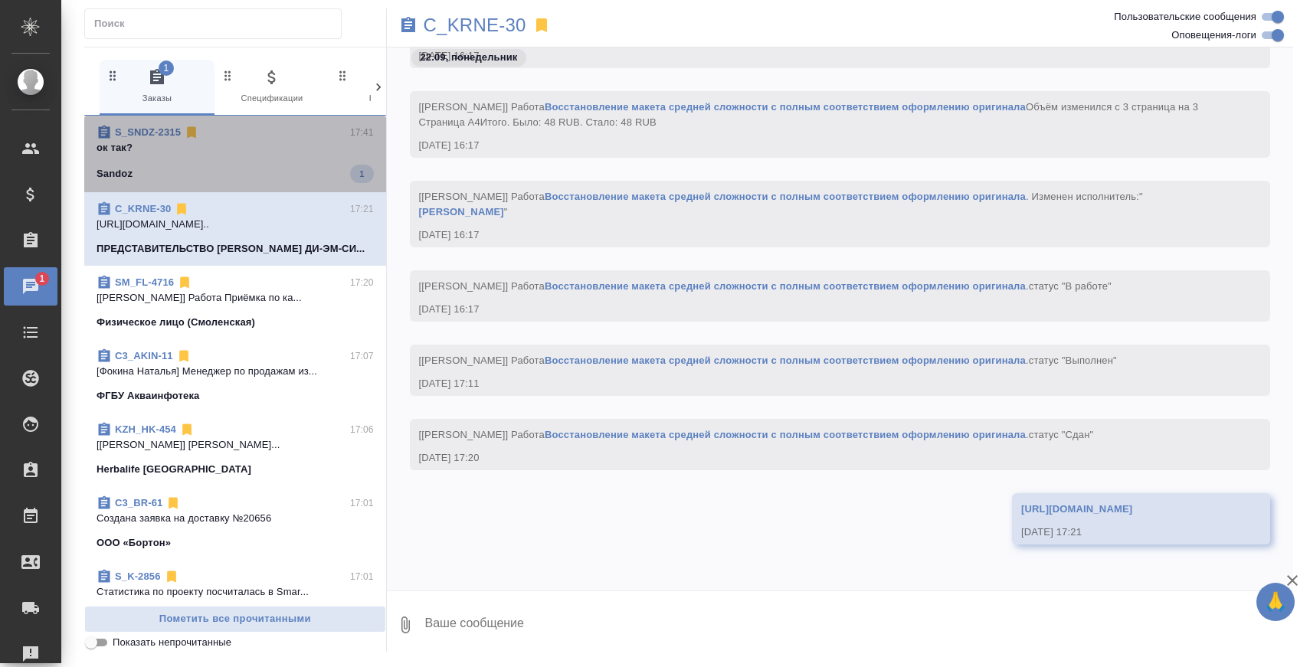
click at [306, 156] on span "S_SNDZ-2315 17:41 ок так? Sandoz 1" at bounding box center [235, 154] width 277 height 58
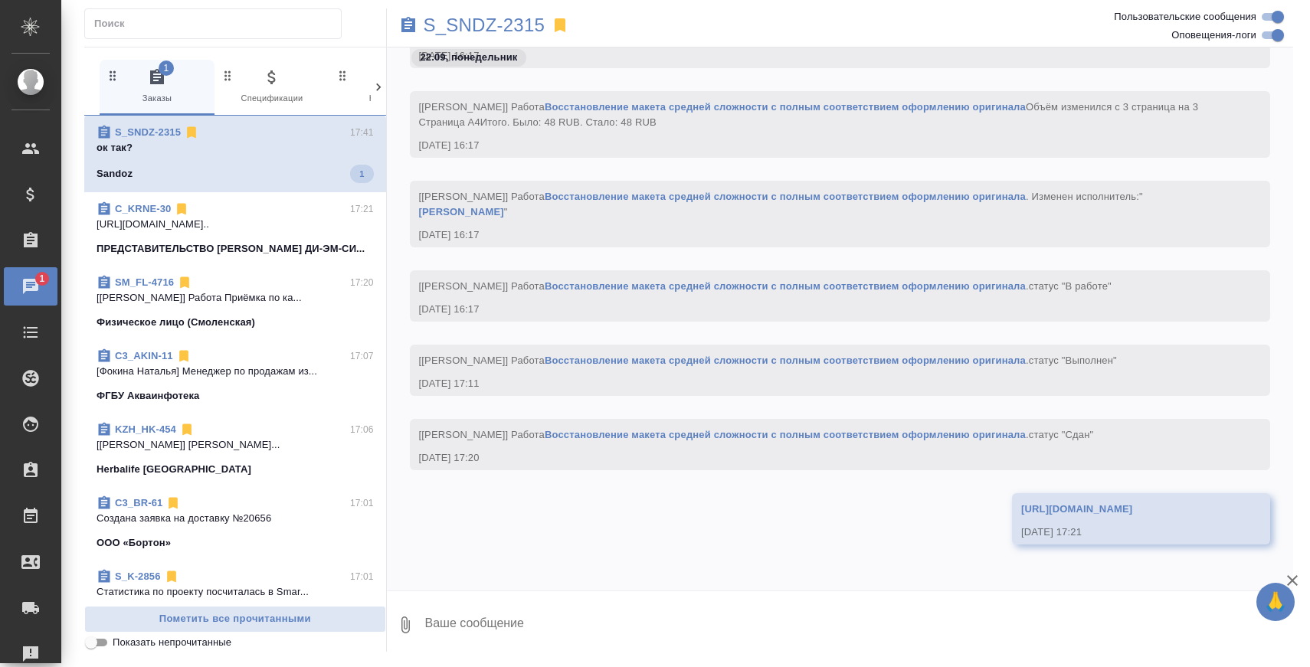
scroll to position [3451, 0]
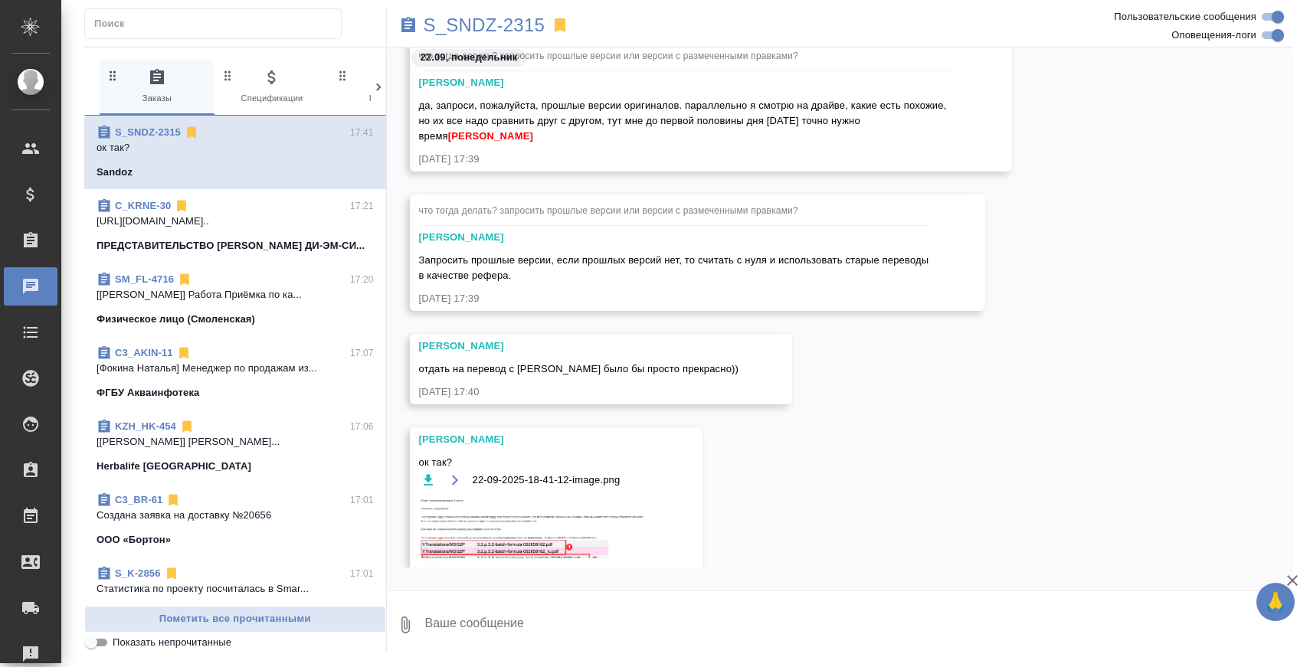
click at [498, 543] on img at bounding box center [534, 529] width 230 height 65
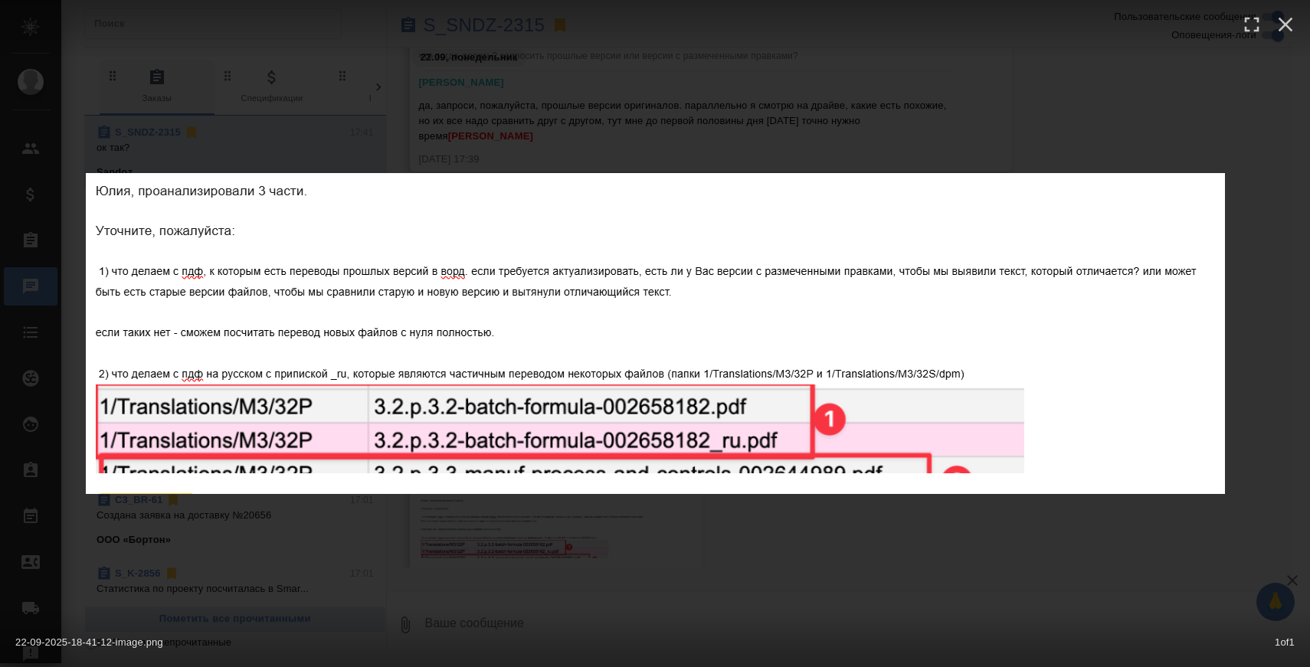
click at [929, 519] on div "22-09-2025-18-41-12-image.png 1 of 1" at bounding box center [655, 333] width 1310 height 667
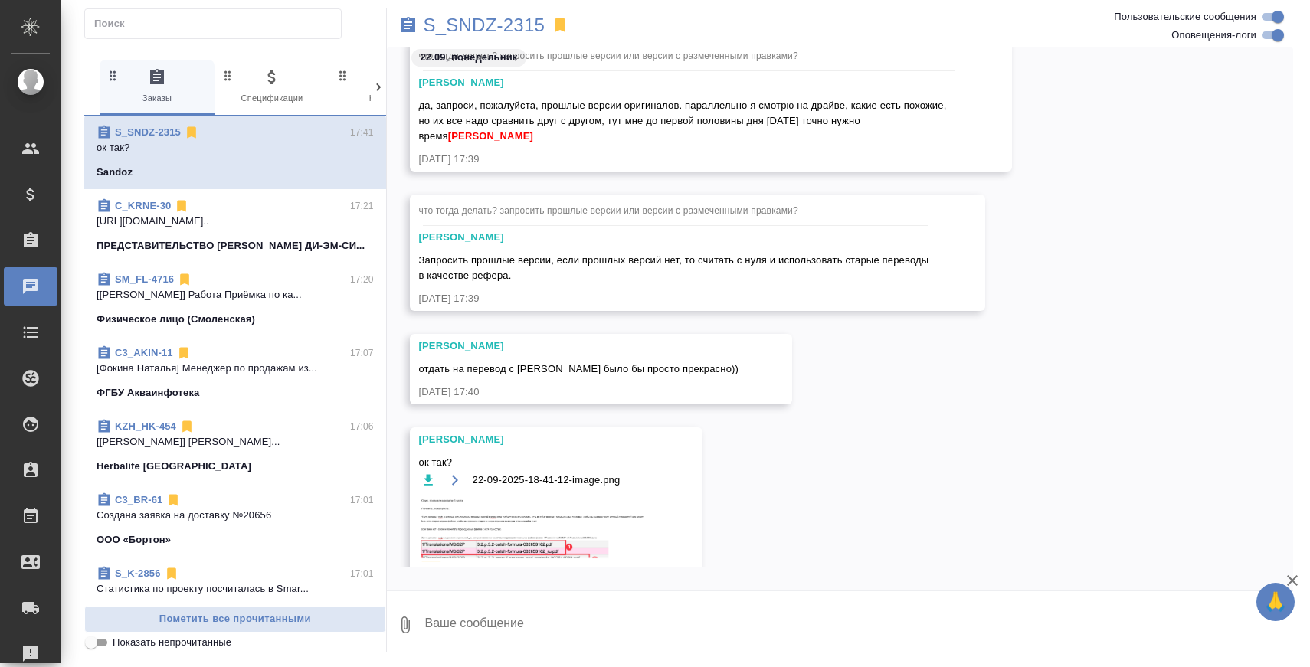
scroll to position [3516, 0]
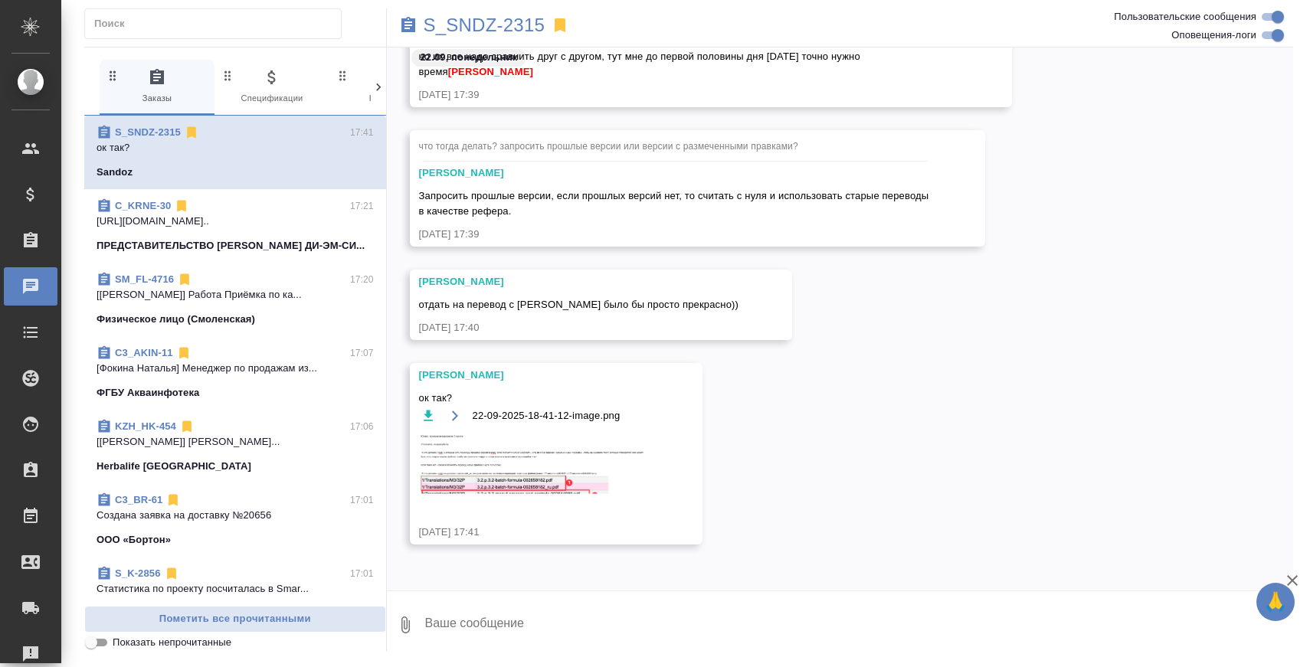
click at [509, 447] on img at bounding box center [534, 465] width 230 height 65
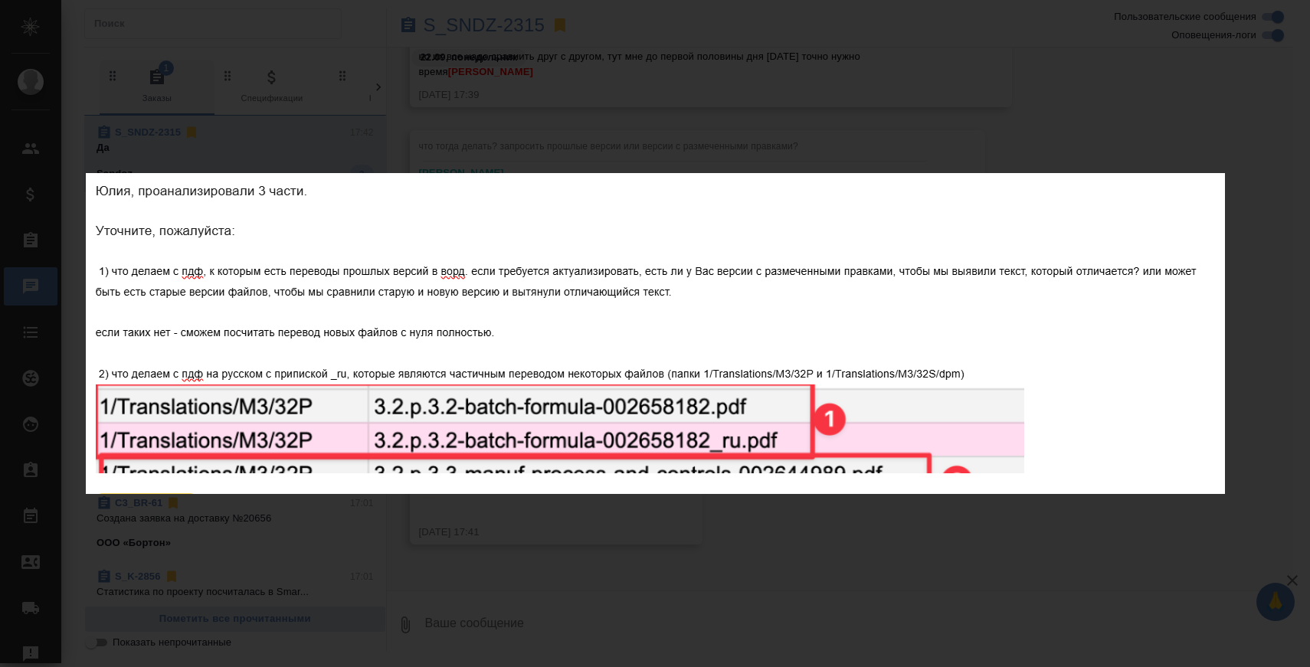
click at [601, 539] on div "22-09-2025-18-41-12-image.png 1 of 1" at bounding box center [655, 333] width 1310 height 667
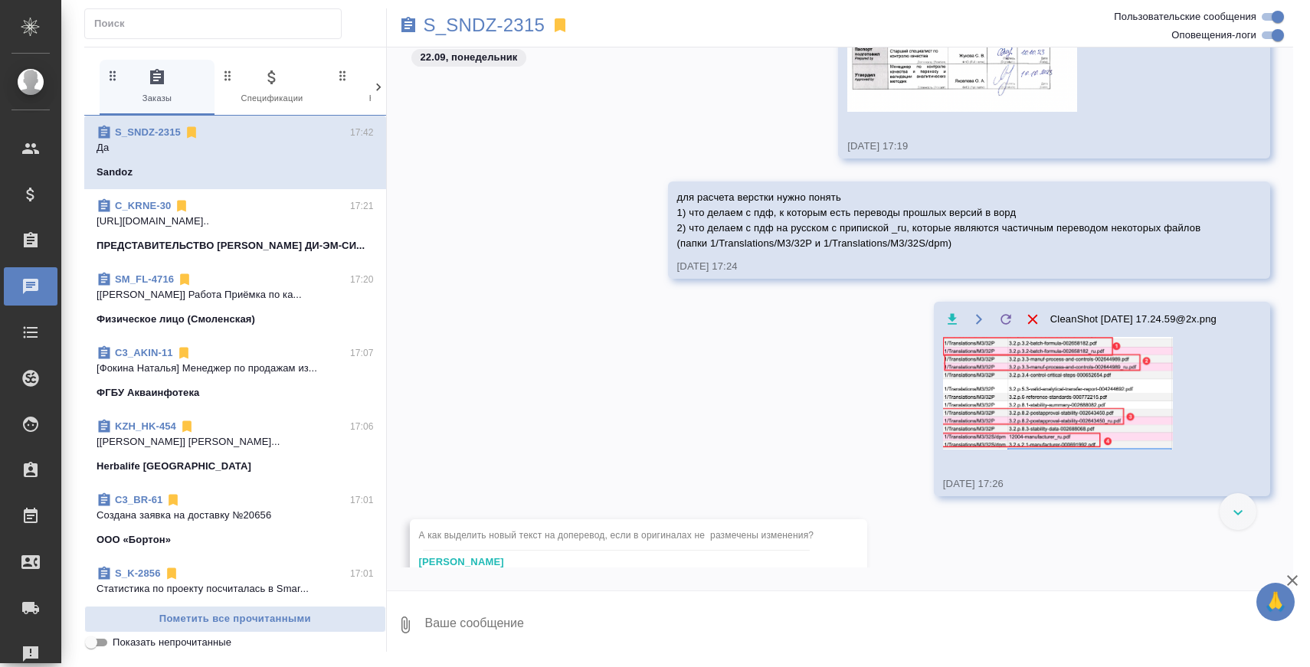
scroll to position [2894, 0]
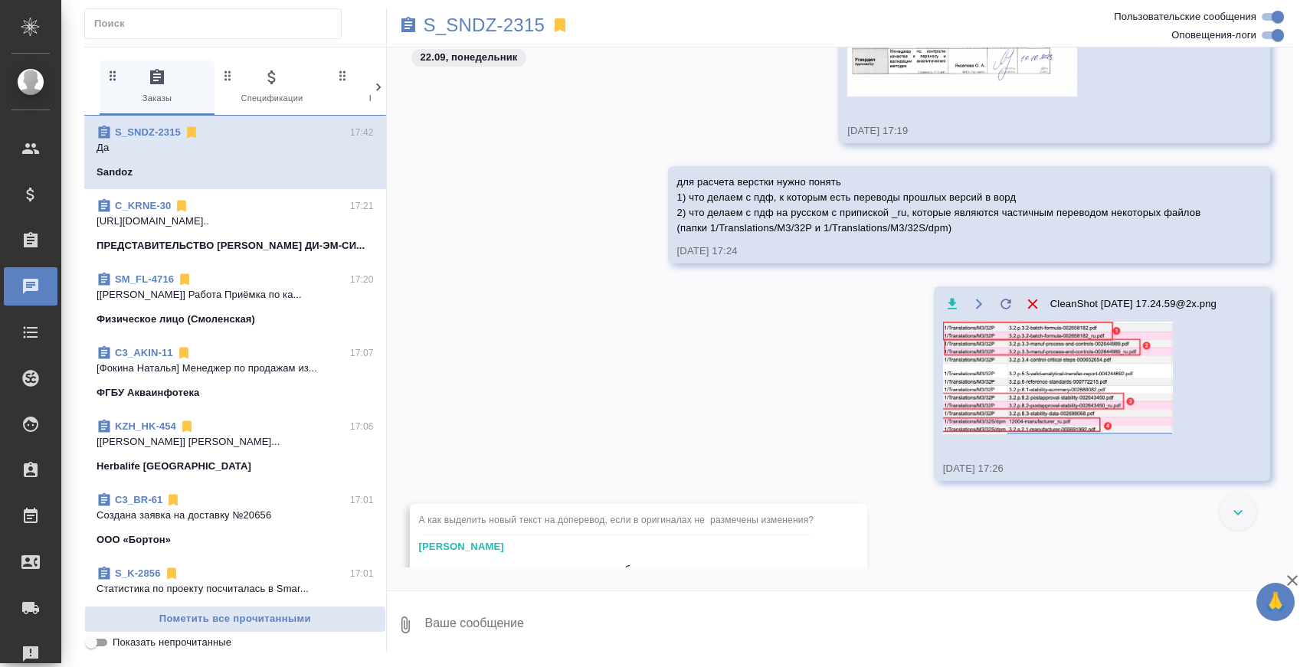
click at [1008, 368] on img at bounding box center [1058, 378] width 230 height 113
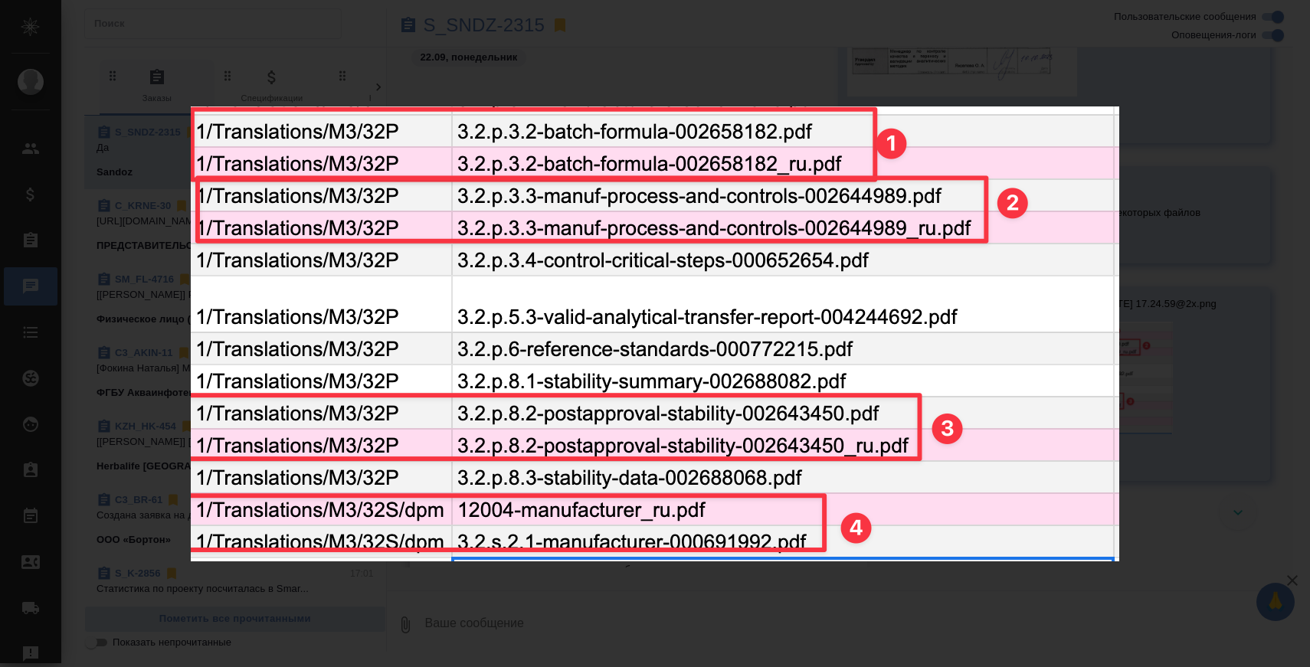
click at [1231, 352] on div "CleanShot [DATE] 17.24.59@2x.png 1 of 1" at bounding box center [655, 333] width 1310 height 667
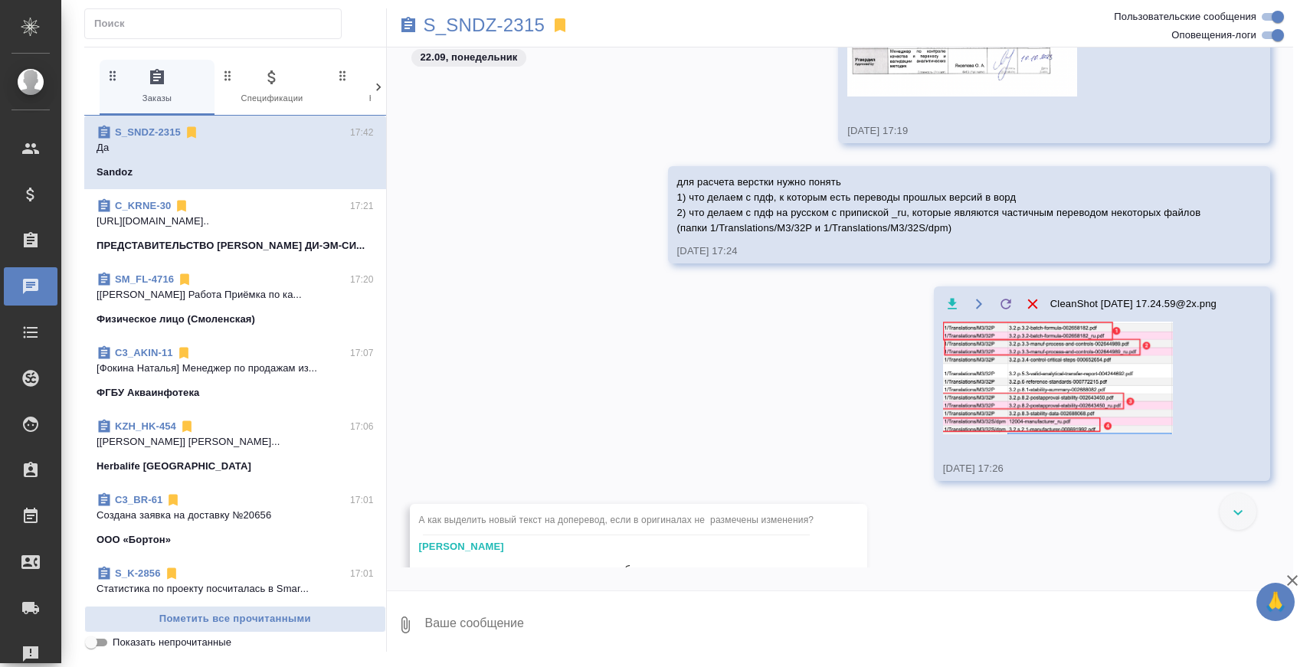
click at [1108, 381] on img at bounding box center [1058, 378] width 230 height 113
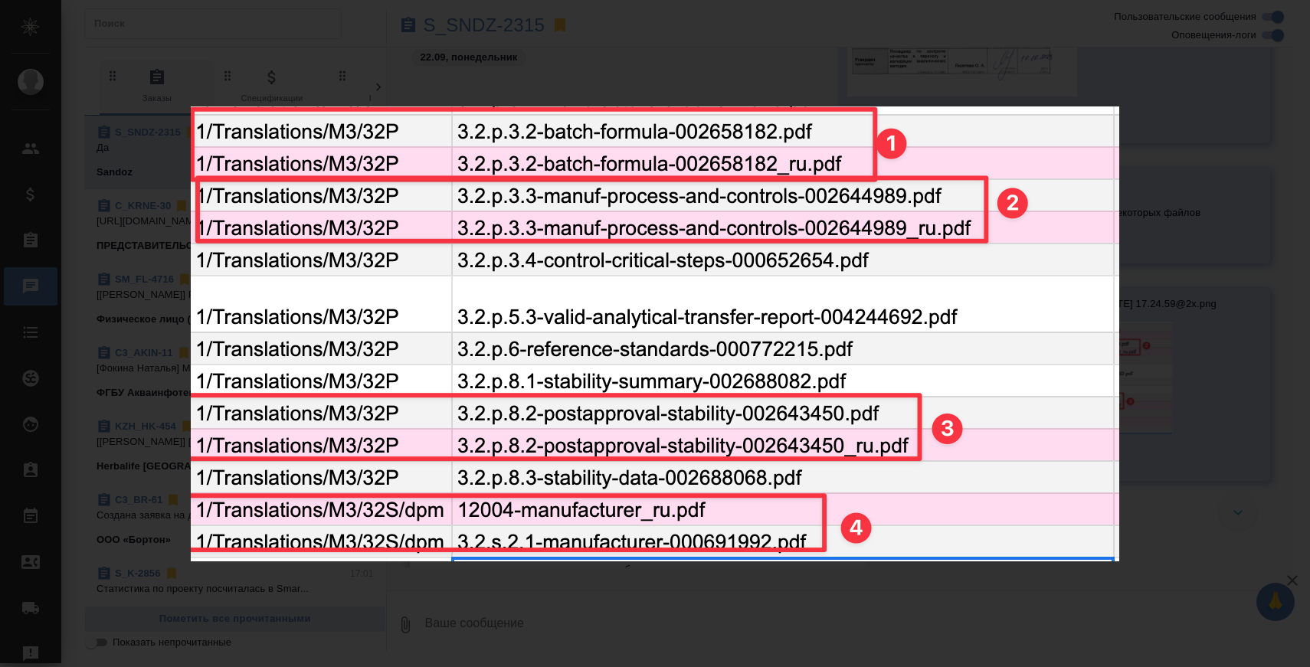
click at [1225, 361] on div "CleanShot [DATE] 17.24.59@2x.png 1 of 1" at bounding box center [655, 333] width 1310 height 667
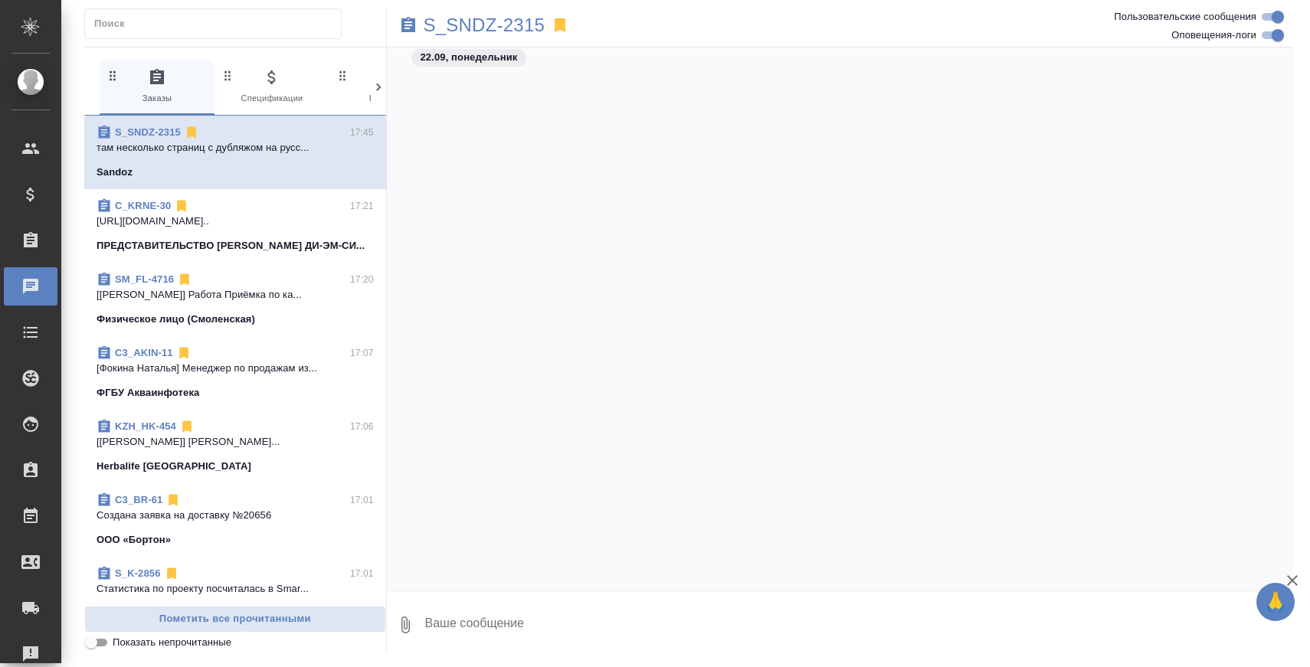
scroll to position [4481, 0]
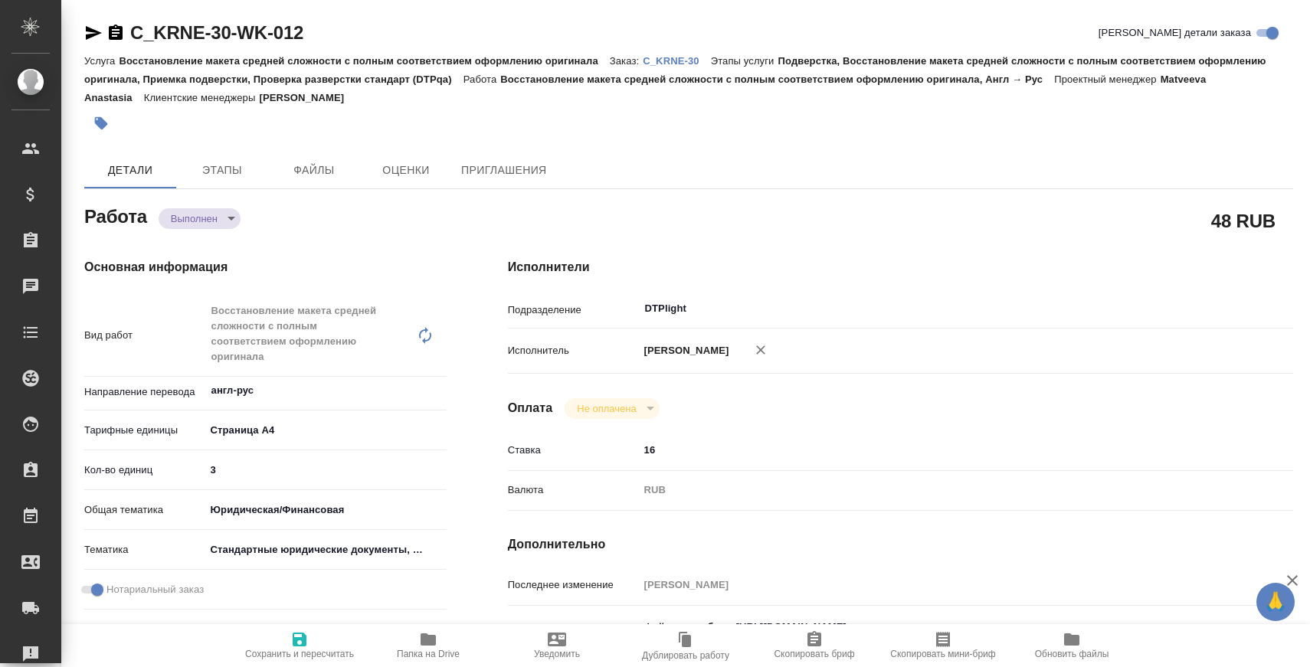
type textarea "x"
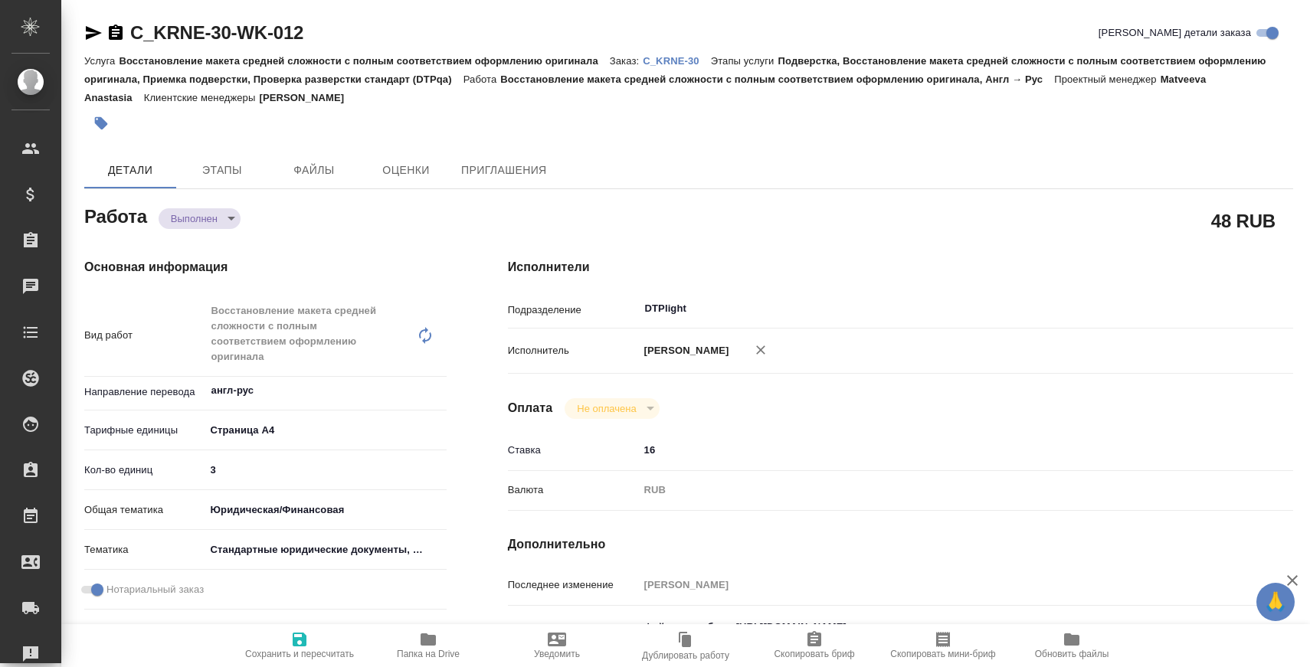
type textarea "x"
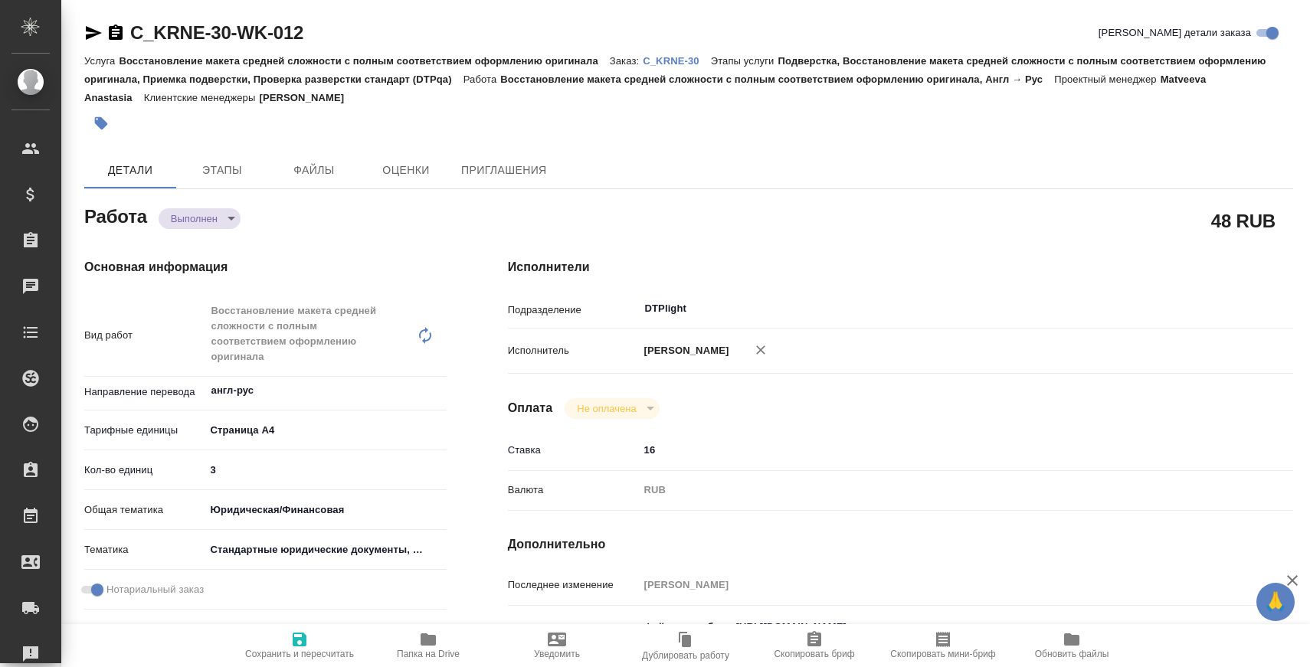
type textarea "x"
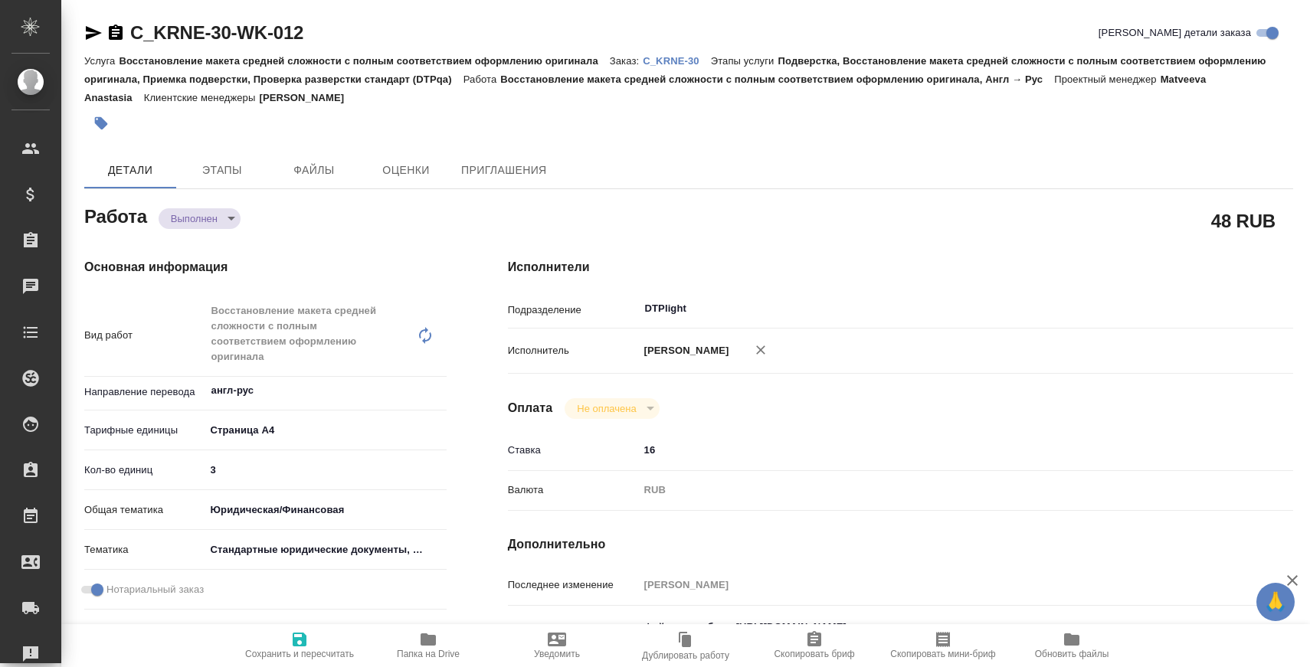
type textarea "x"
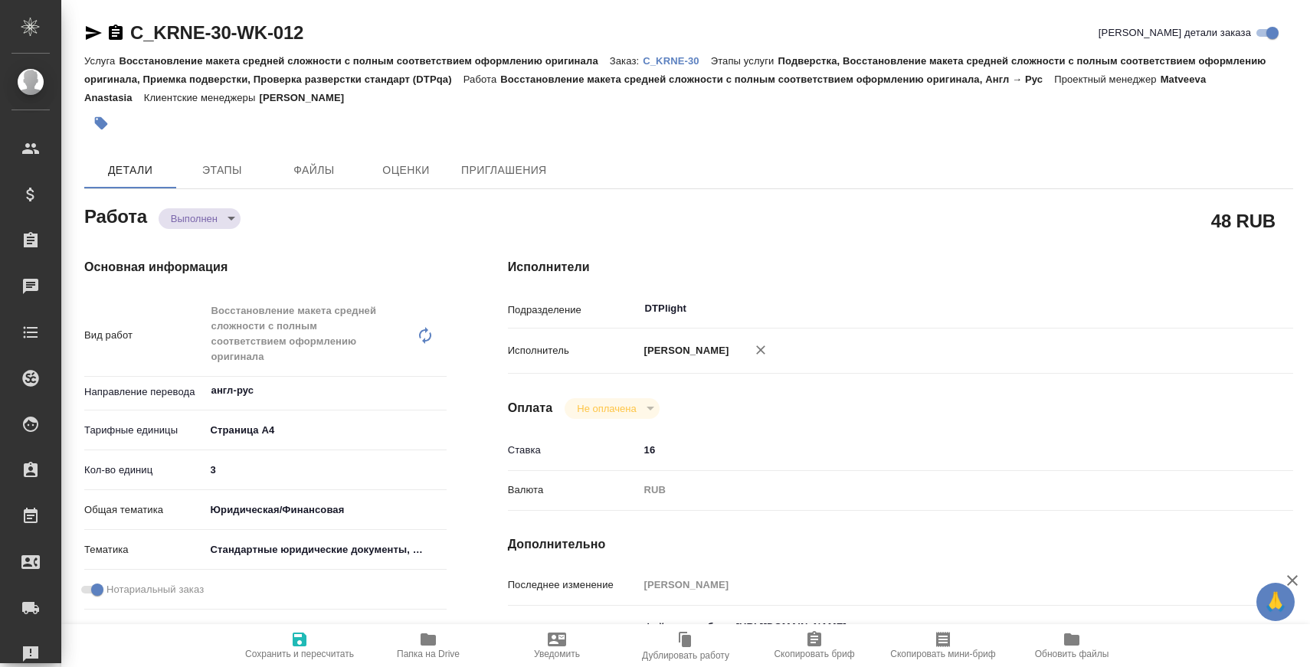
type textarea "x"
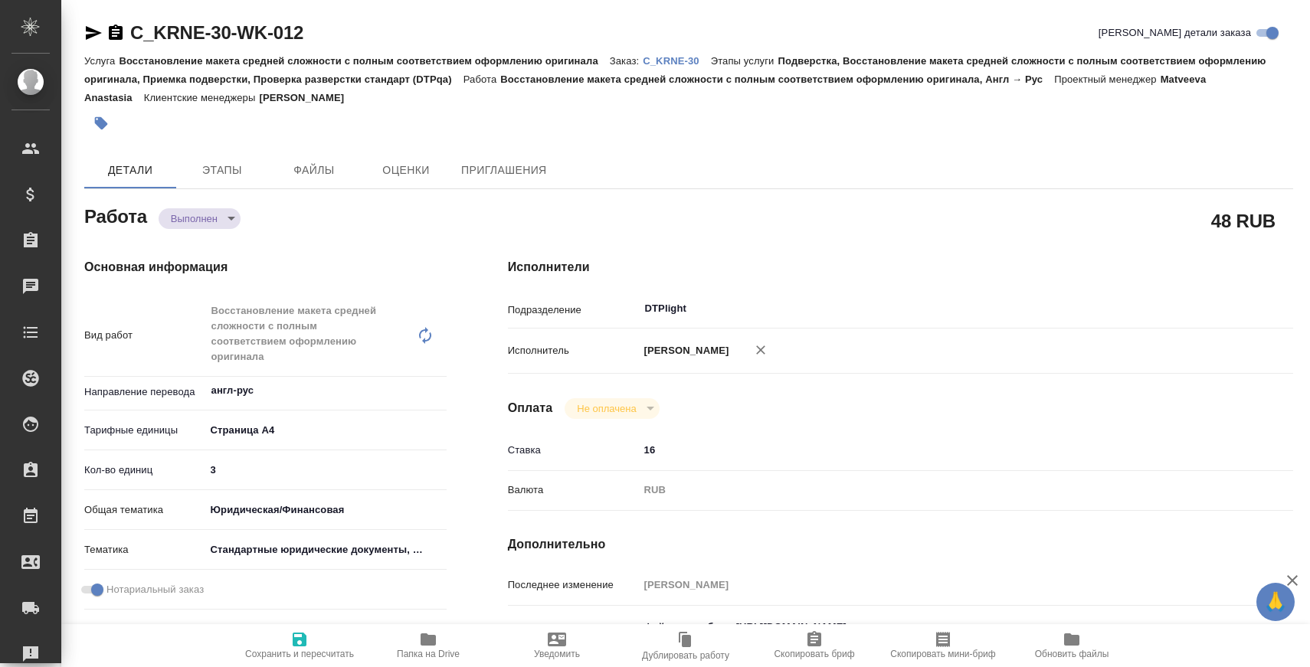
type textarea "x"
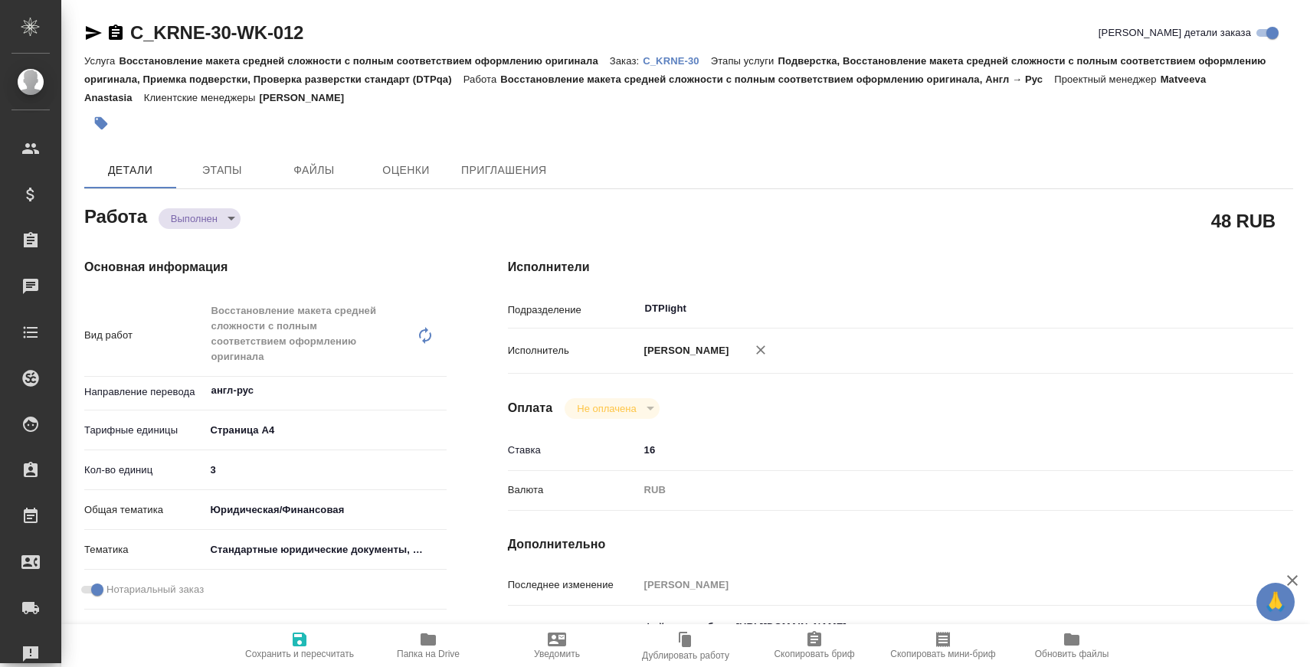
type textarea "x"
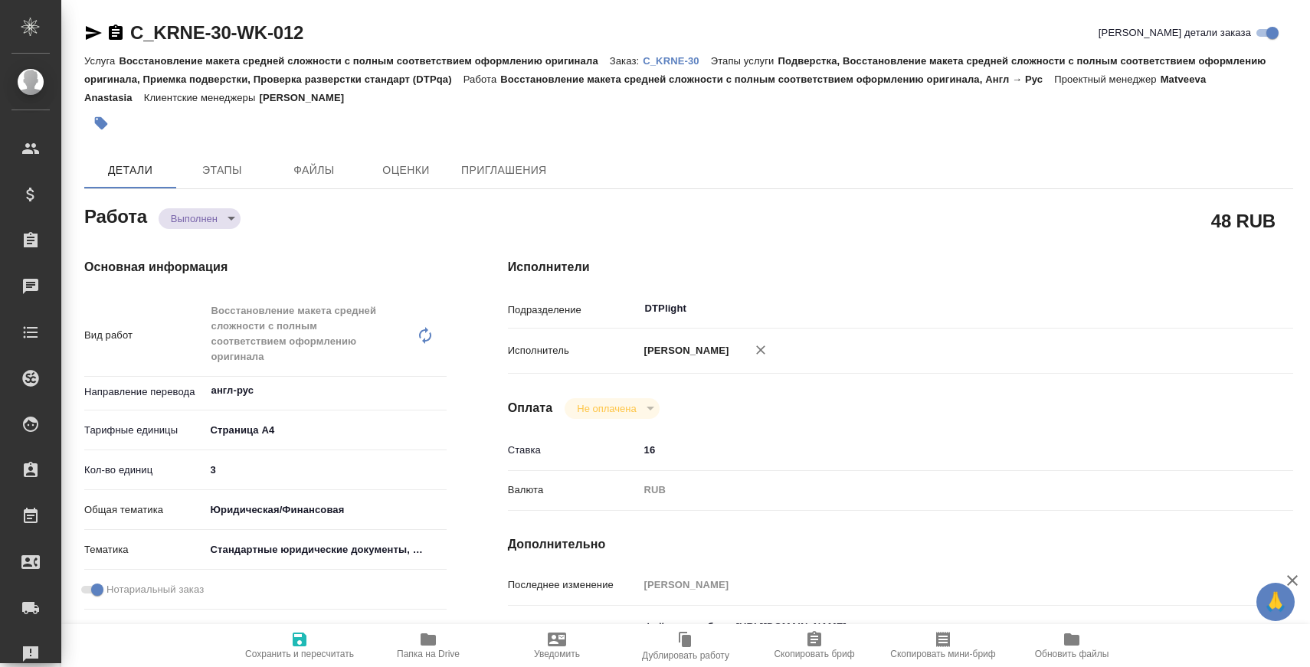
scroll to position [199, 0]
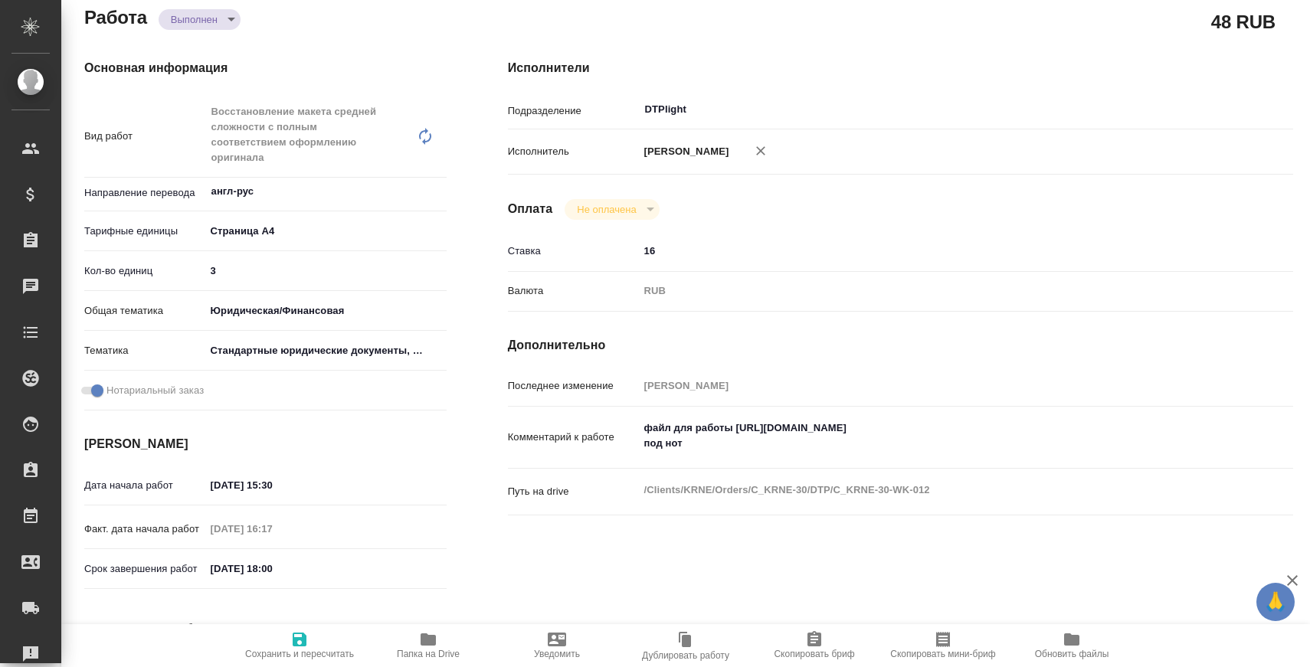
type textarea "x"
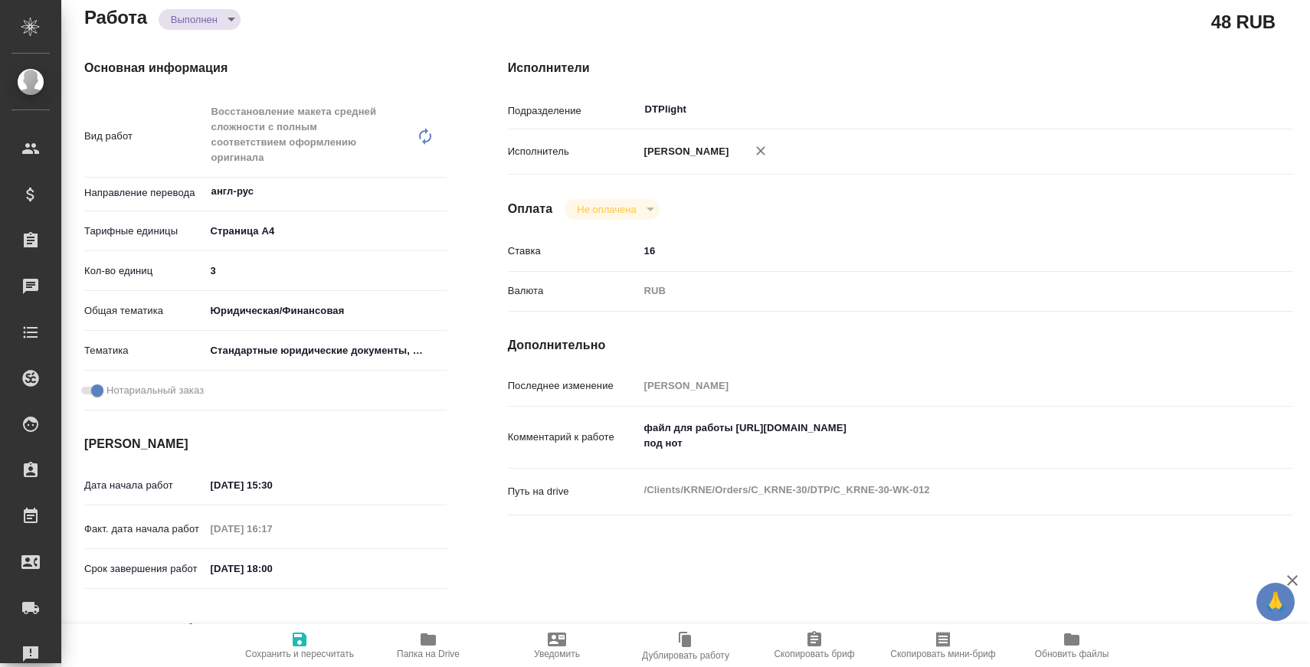
click at [405, 640] on span "Папка на Drive" at bounding box center [428, 645] width 110 height 29
type textarea "x"
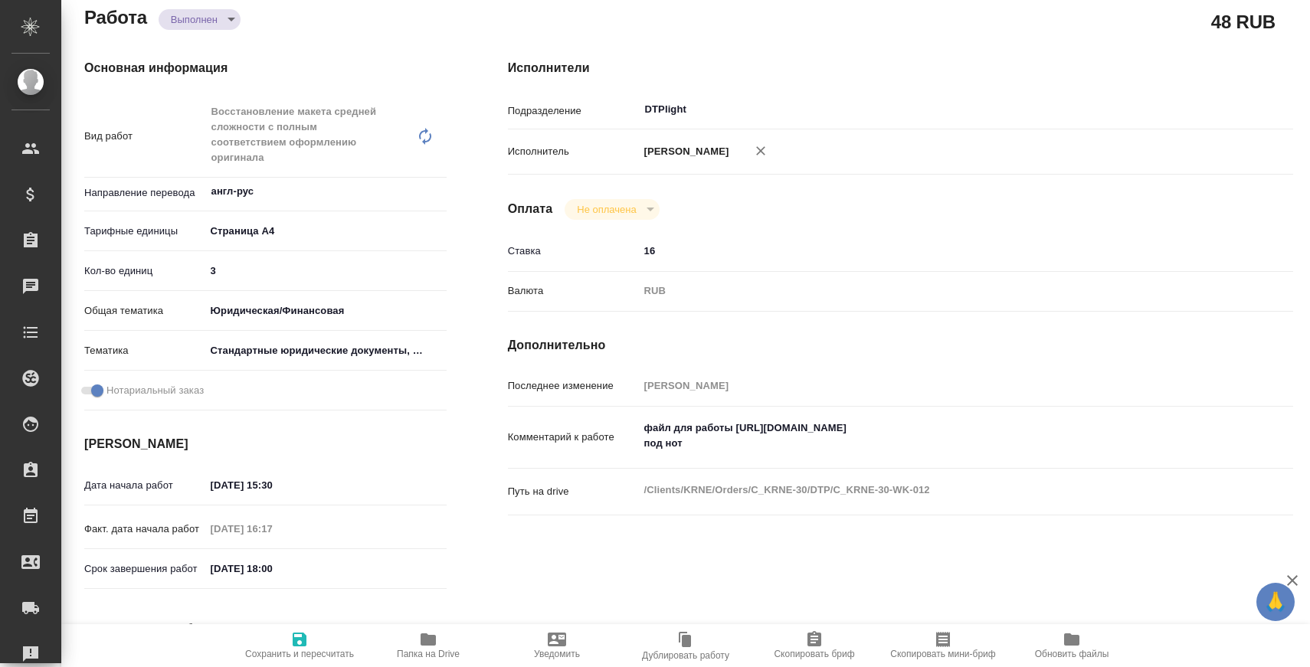
type textarea "x"
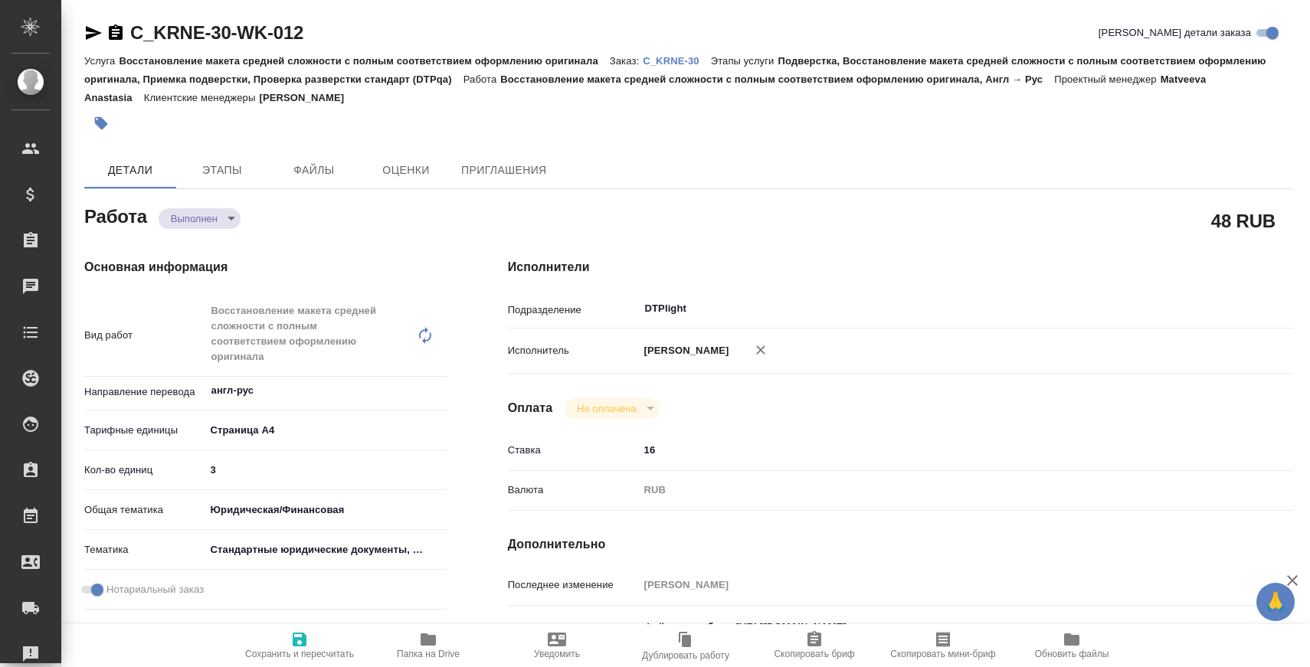
click at [187, 211] on body "🙏 .cls-1 fill:#fff; AWATERA Zaborova Aleksandra Клиенты Спецификации Заказы 0 Ч…" at bounding box center [655, 333] width 1310 height 667
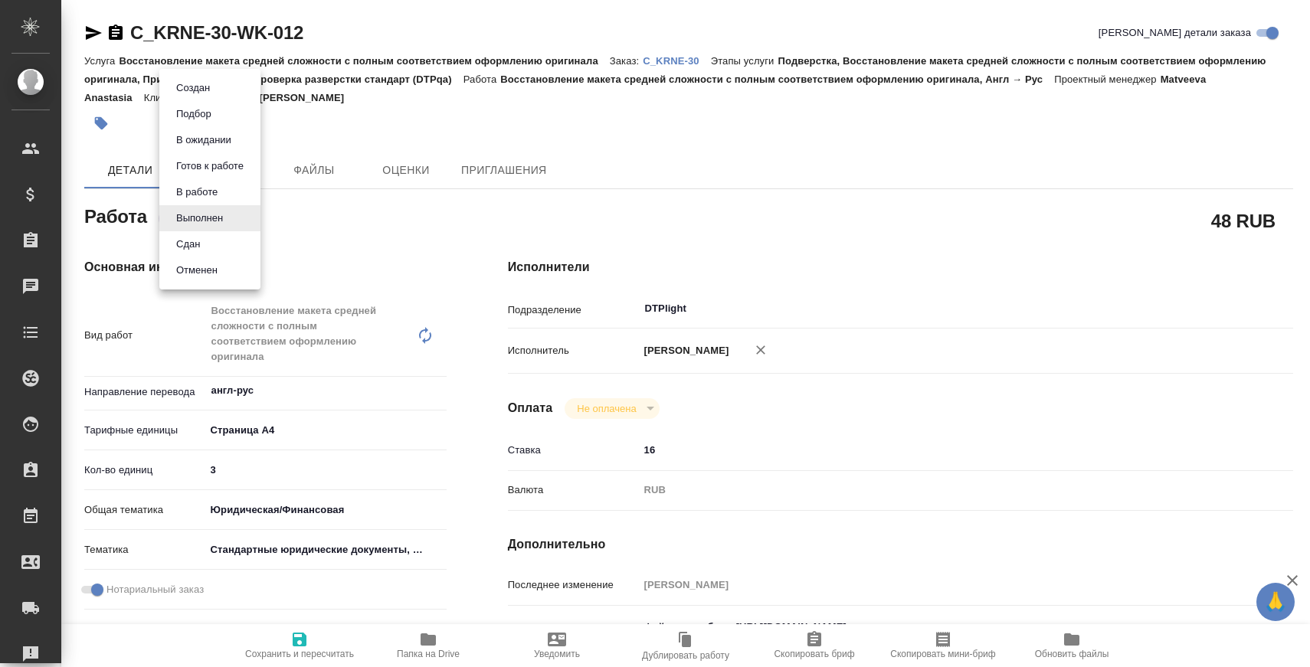
click at [194, 244] on button "Сдан" at bounding box center [188, 244] width 33 height 17
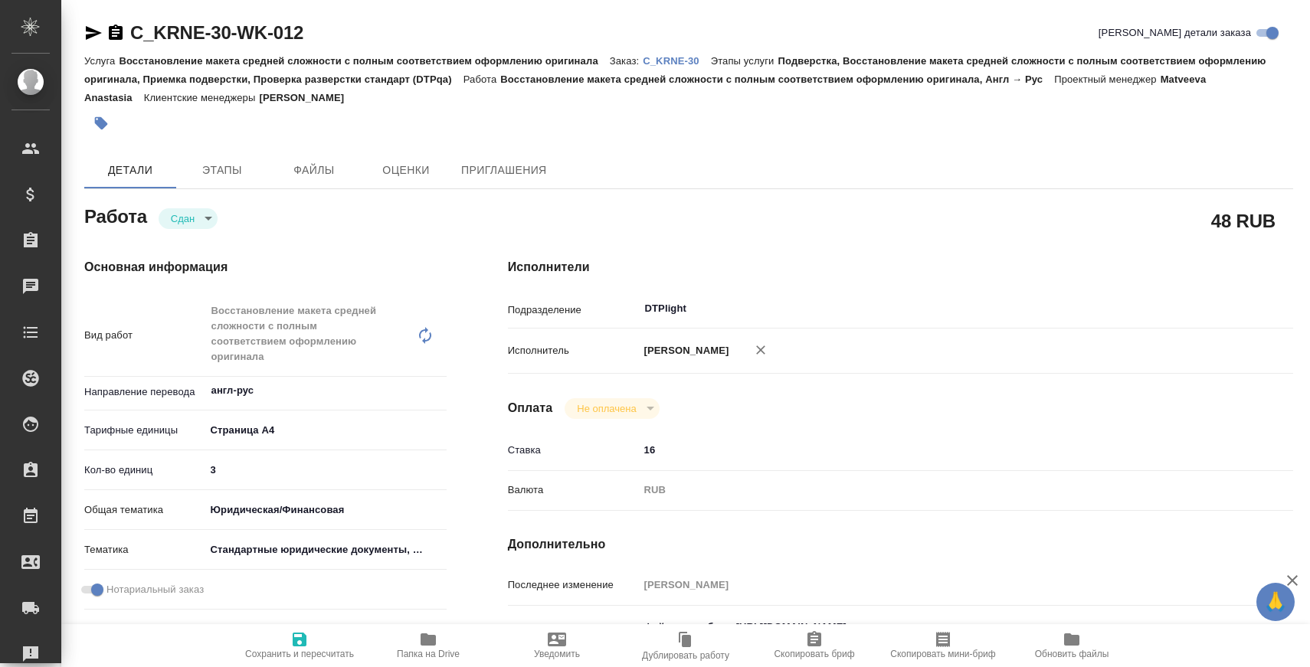
type textarea "x"
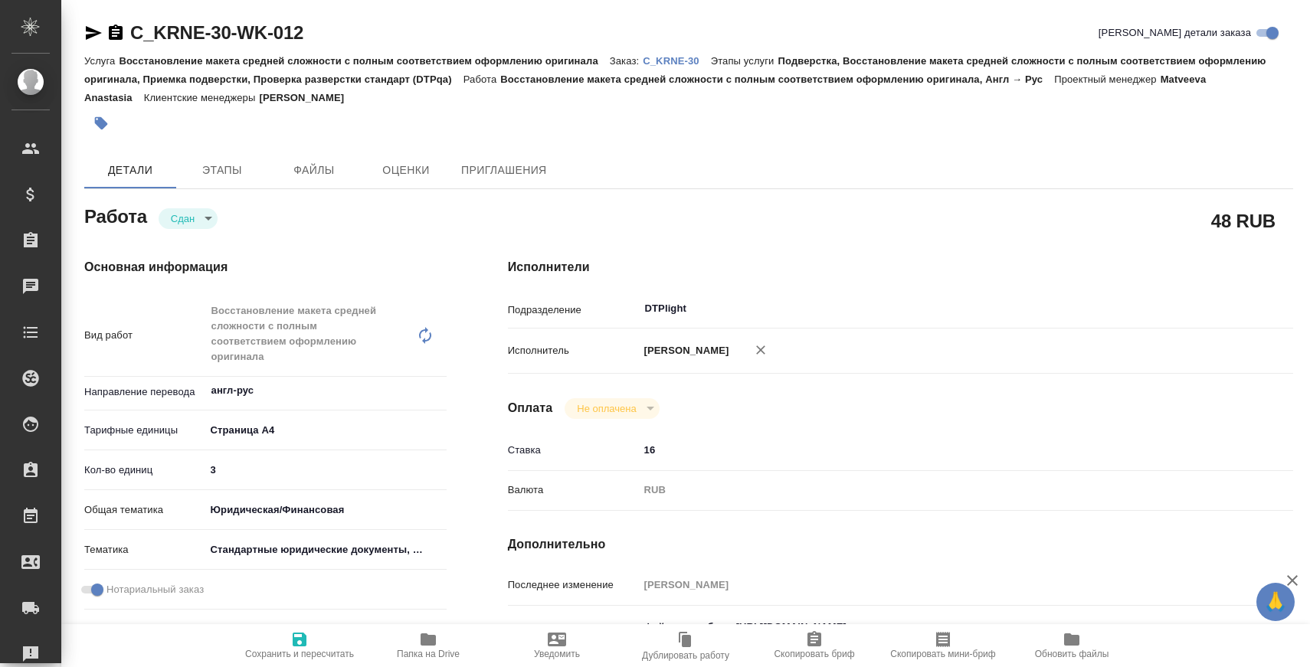
type textarea "x"
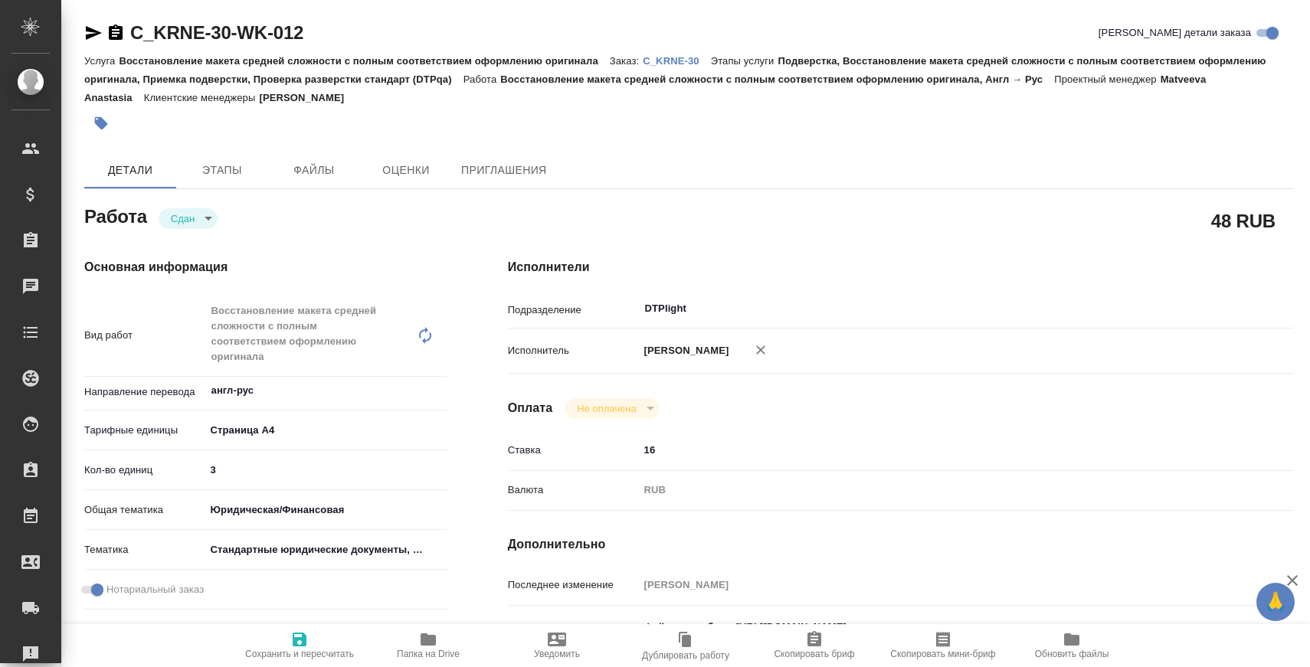
type textarea "x"
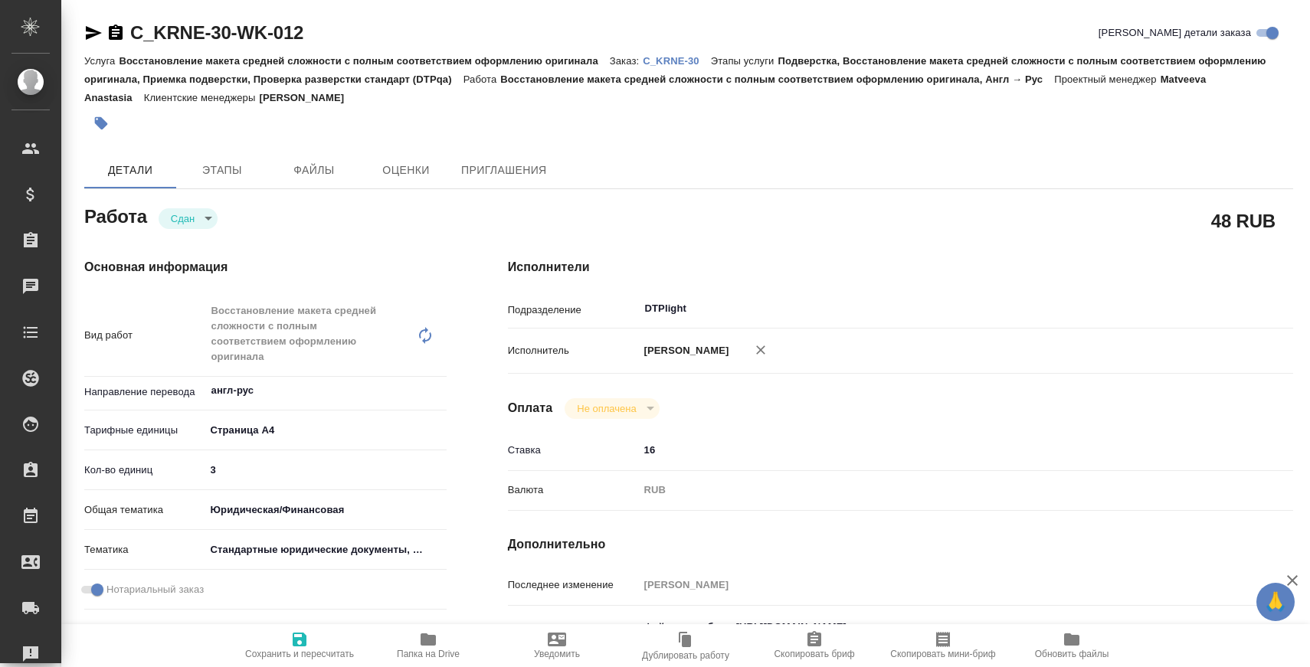
click at [696, 66] on p "C_KRNE-30" at bounding box center [677, 60] width 68 height 11
type textarea "x"
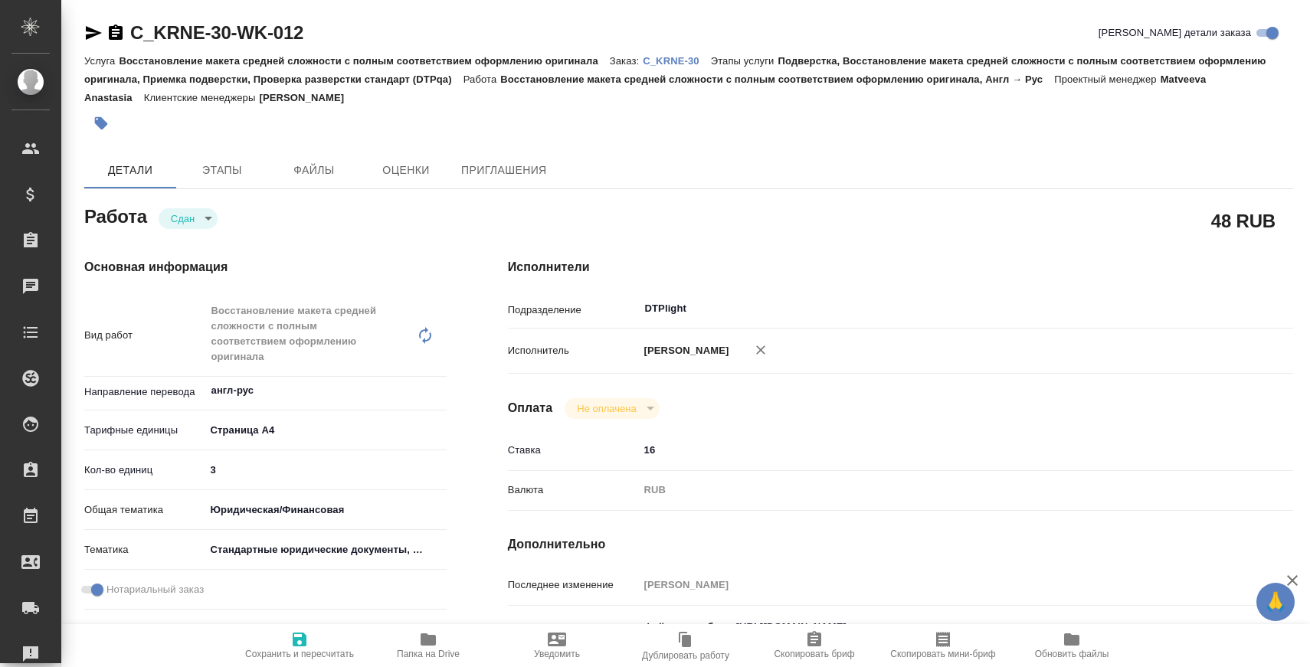
type textarea "x"
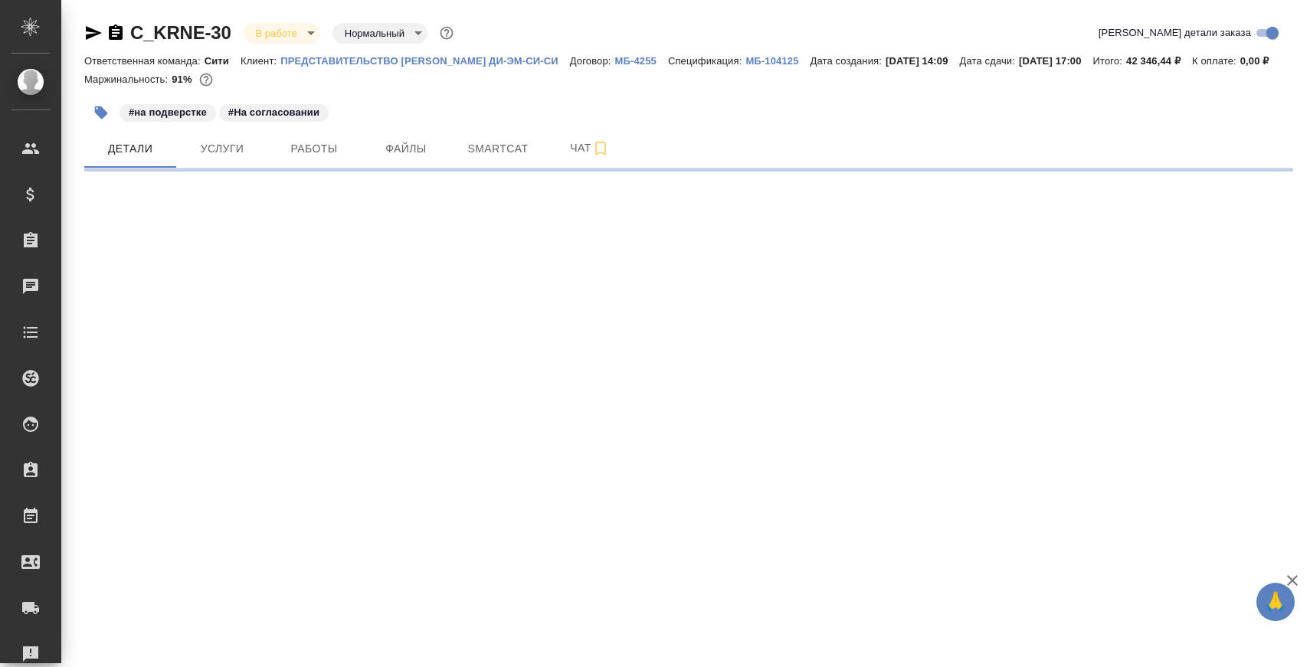
select select "RU"
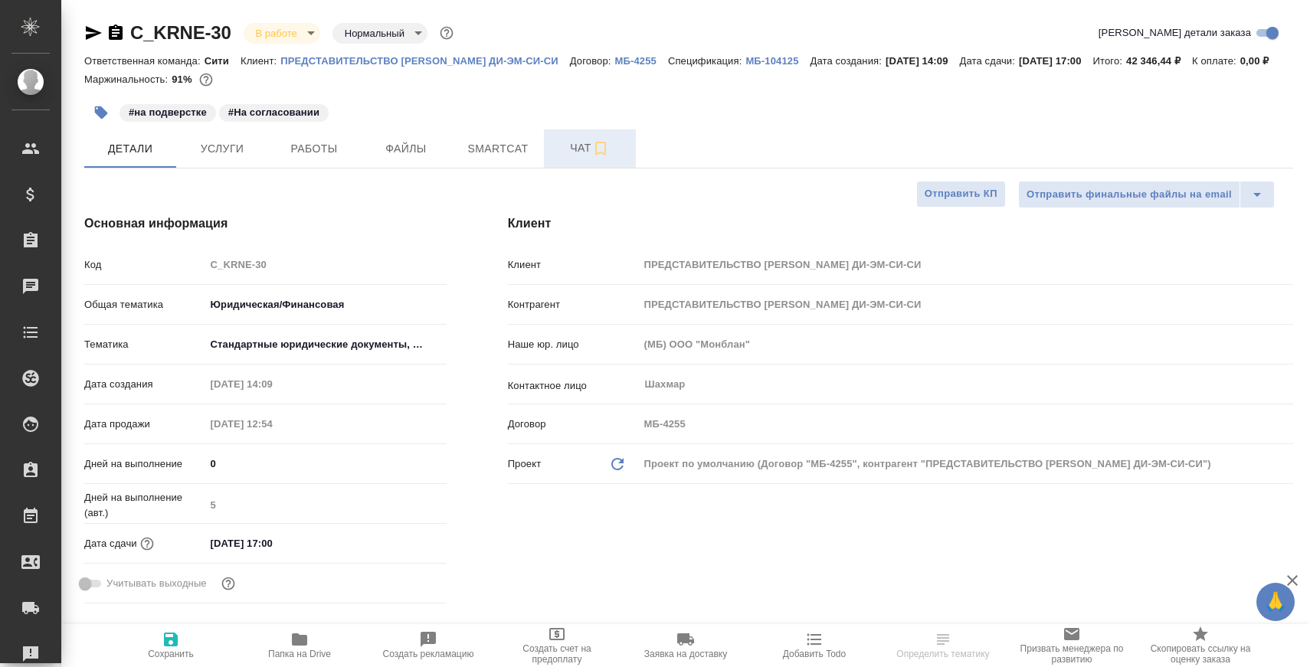
type textarea "x"
click at [564, 158] on span "Чат" at bounding box center [590, 148] width 74 height 19
type textarea "x"
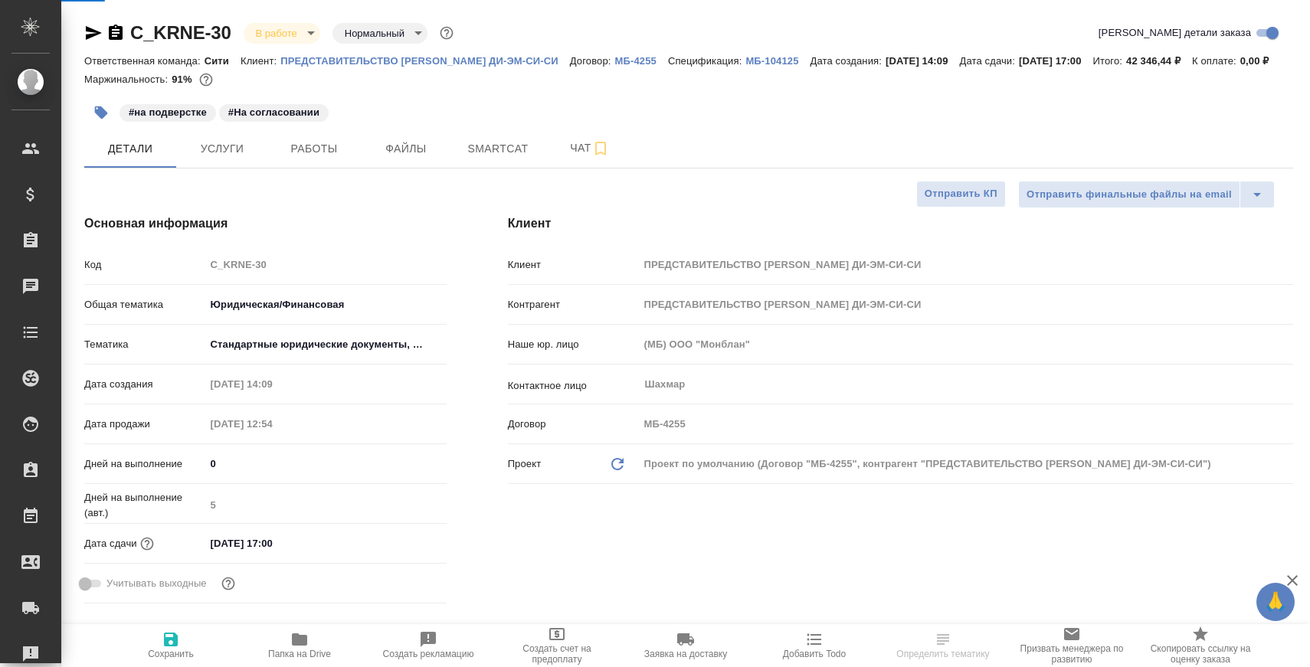
type textarea "x"
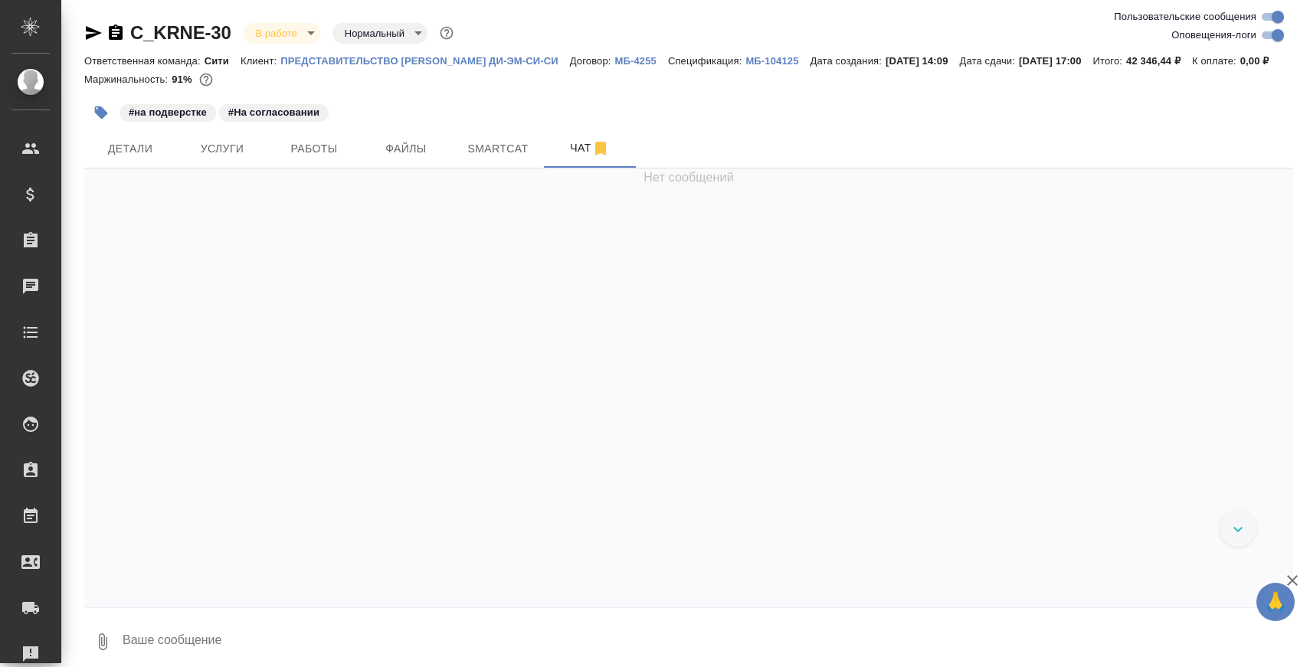
scroll to position [6800, 0]
click at [442, 647] on textarea at bounding box center [707, 642] width 1172 height 52
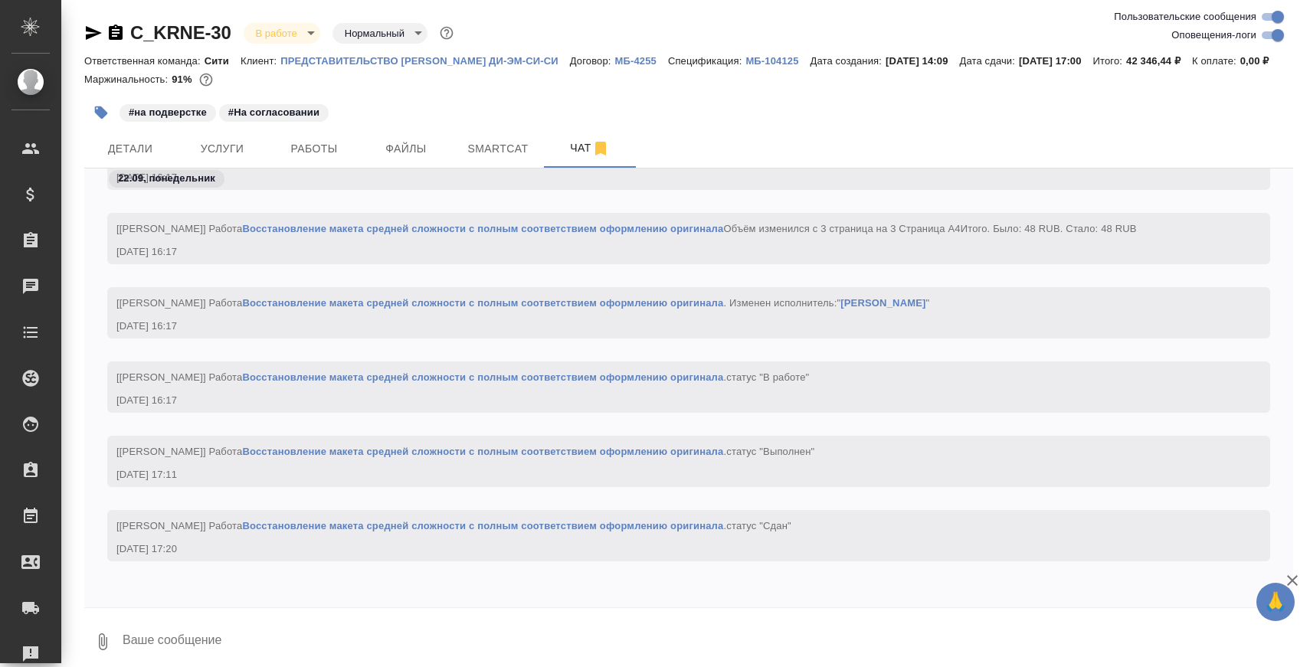
paste textarea "https://drive.awatera.com/apps/files/files/10435037?dir=/Shares/KRNE/Orders/C_K…"
type textarea "https://drive.awatera.com/apps/files/files/10435037?dir=/Shares/KRNE/Orders/C_K…"
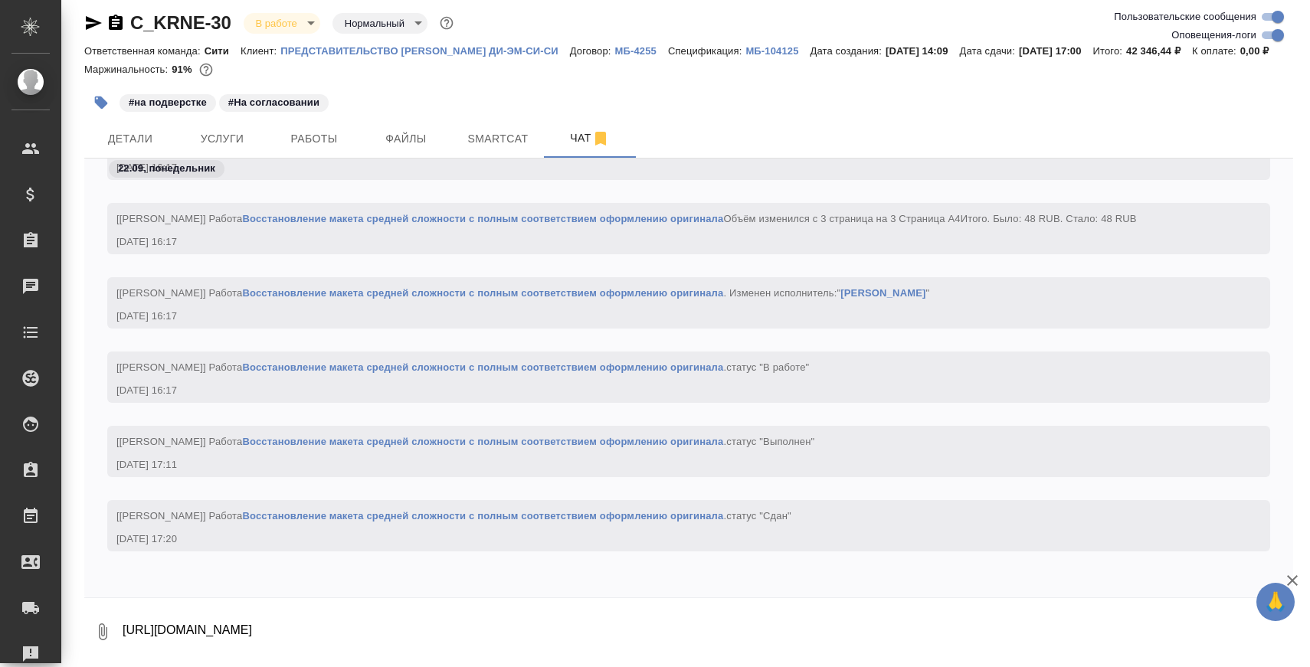
scroll to position [6874, 0]
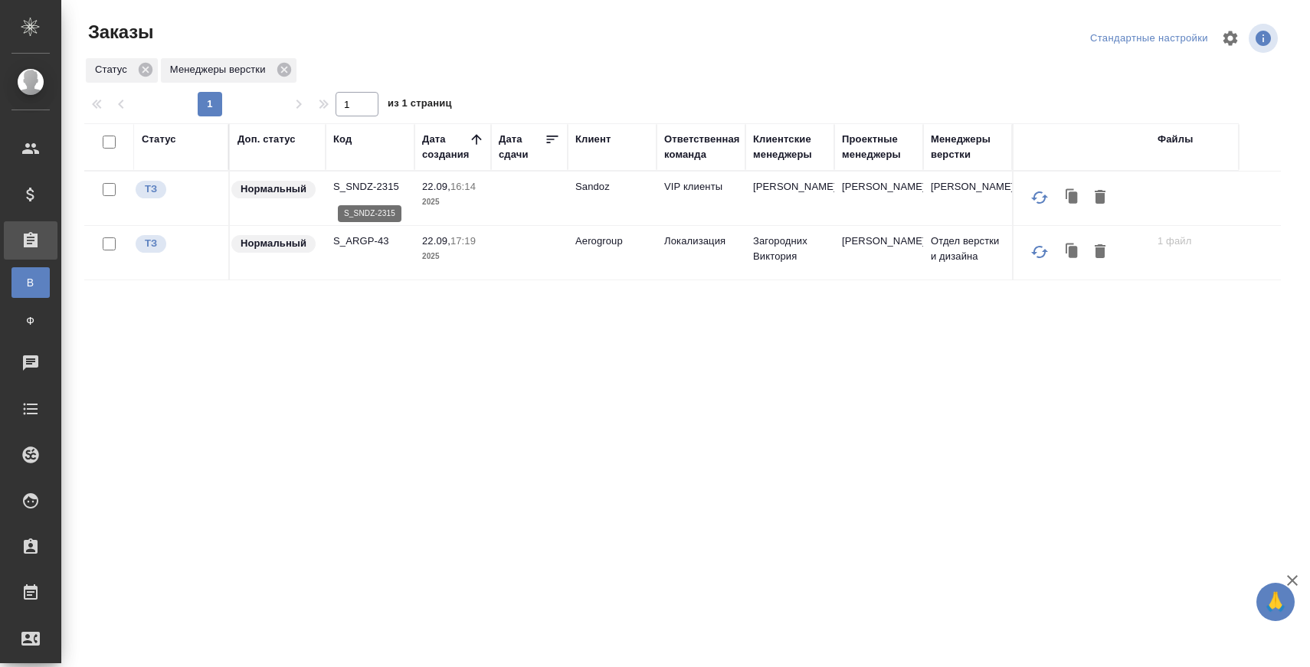
click at [385, 187] on p "S_SNDZ-2315" at bounding box center [370, 186] width 74 height 15
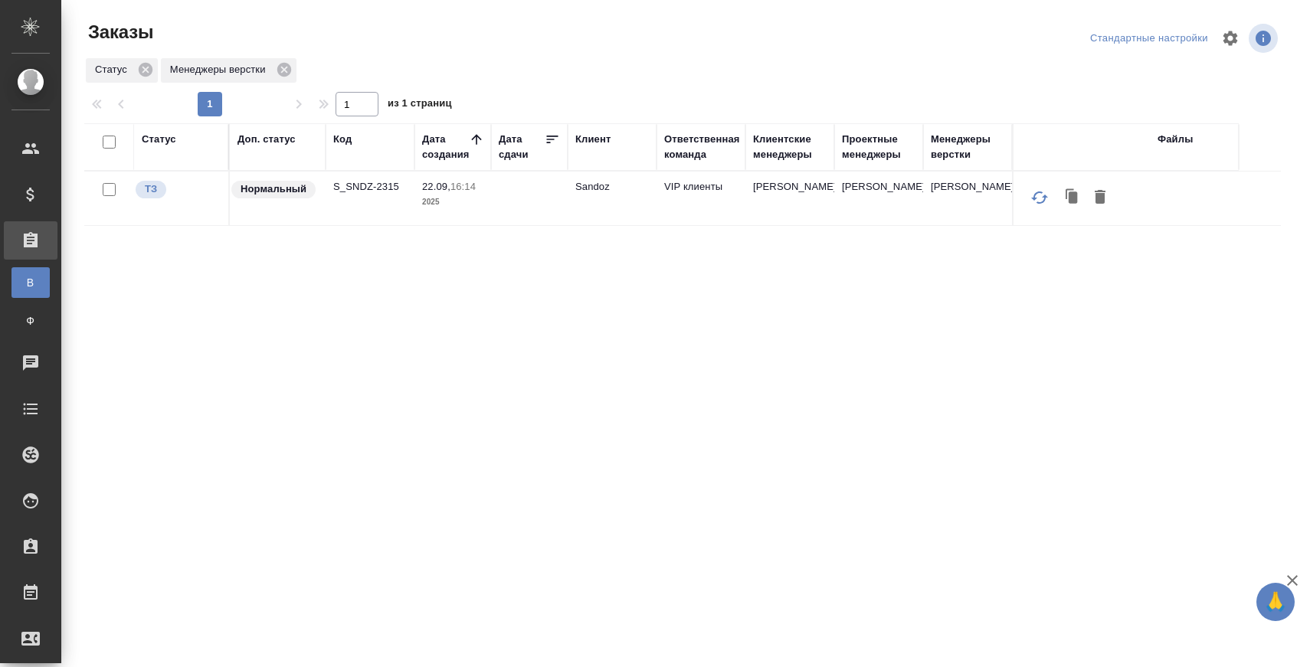
click at [368, 186] on p "S_SNDZ-2315" at bounding box center [370, 186] width 74 height 15
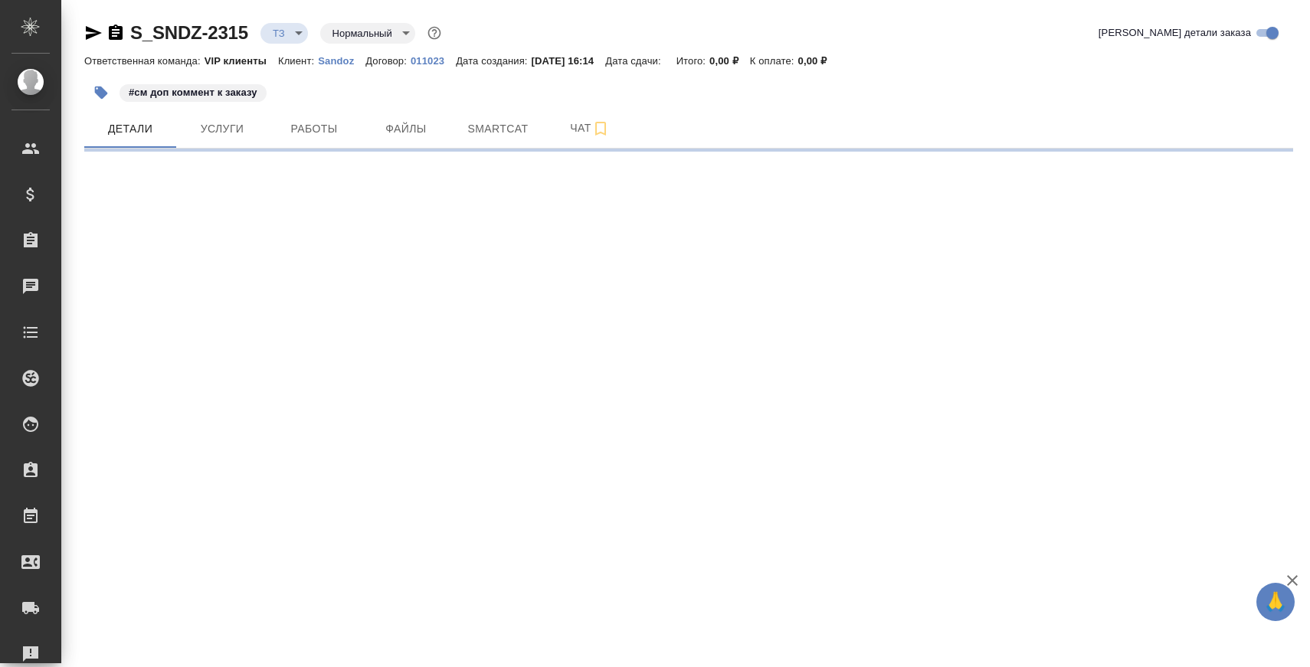
select select "RU"
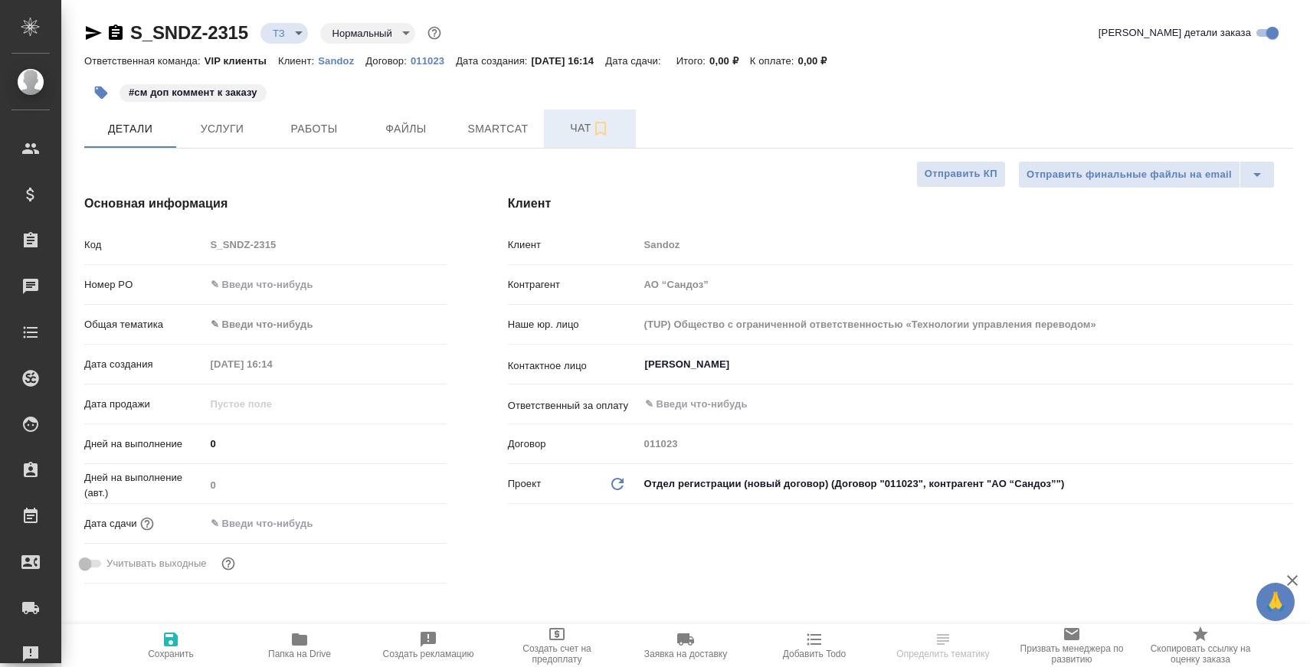
type textarea "x"
click at [572, 141] on button "Чат" at bounding box center [590, 129] width 92 height 38
type textarea "x"
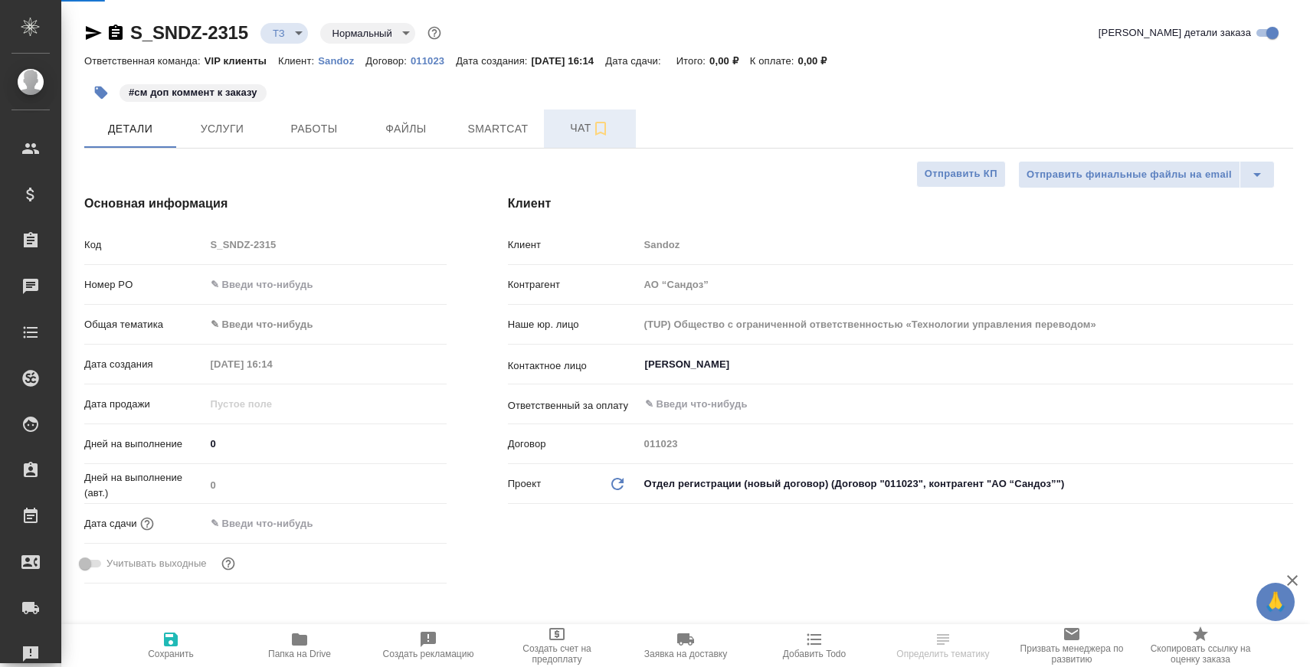
type textarea "x"
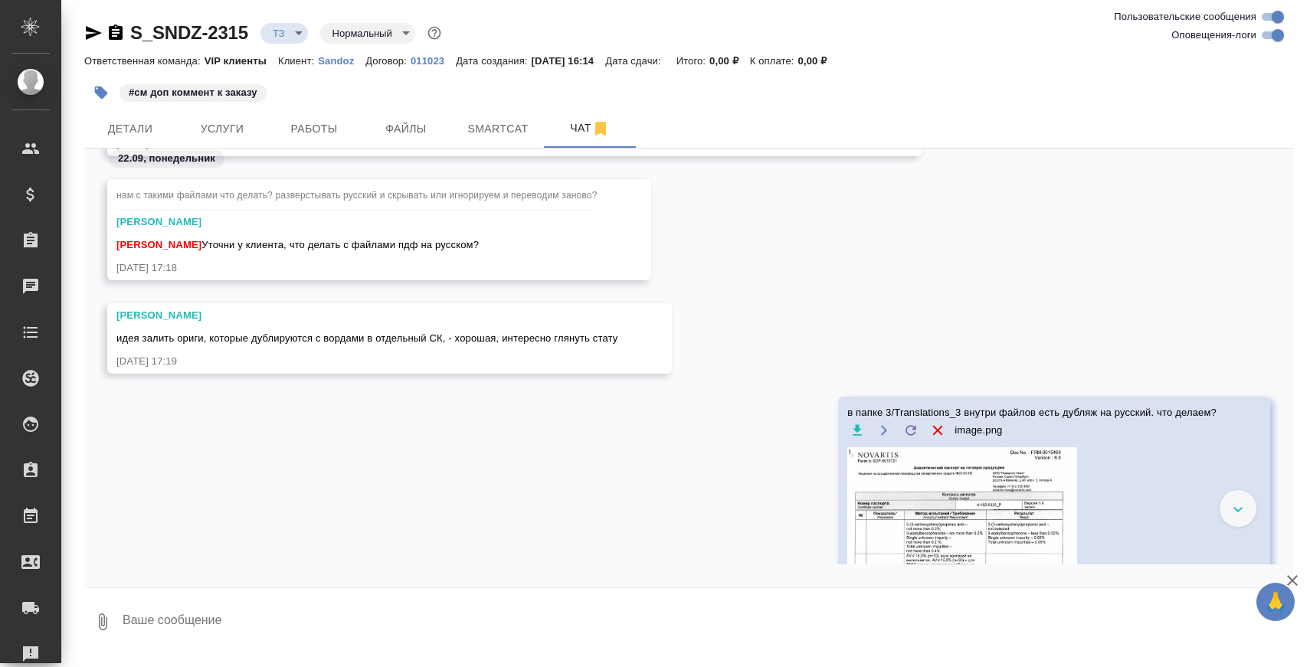
scroll to position [2850, 0]
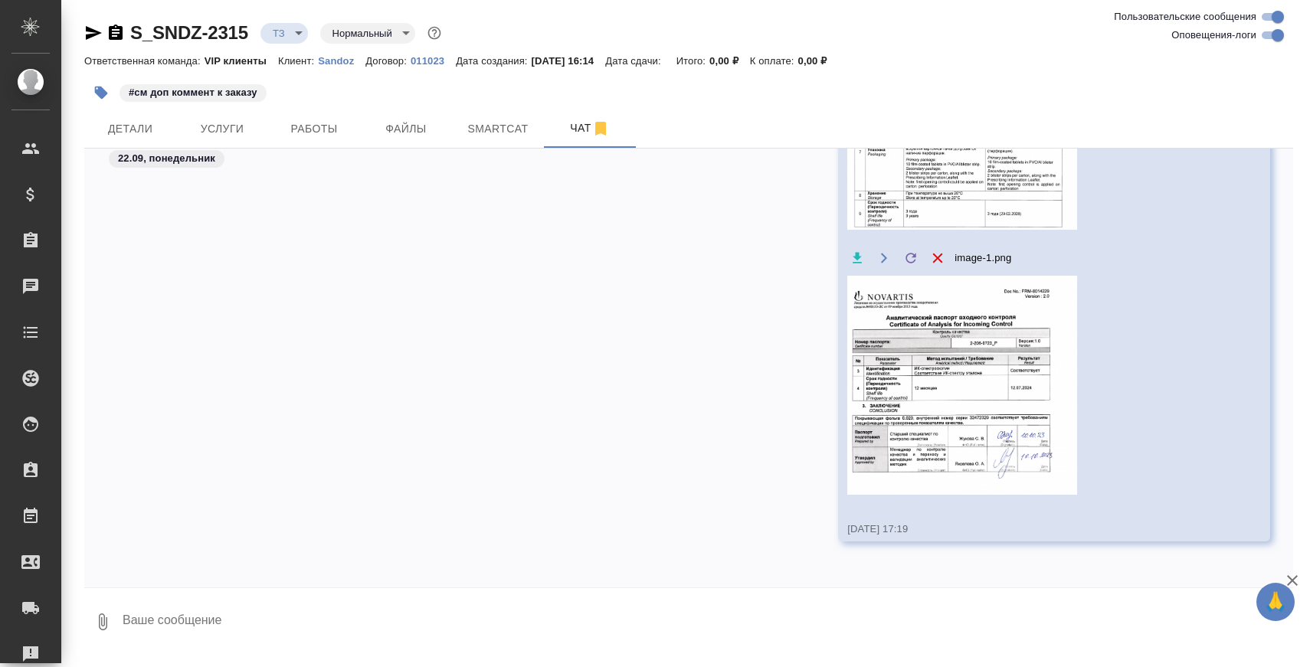
click at [504, 611] on textarea at bounding box center [707, 622] width 1172 height 52
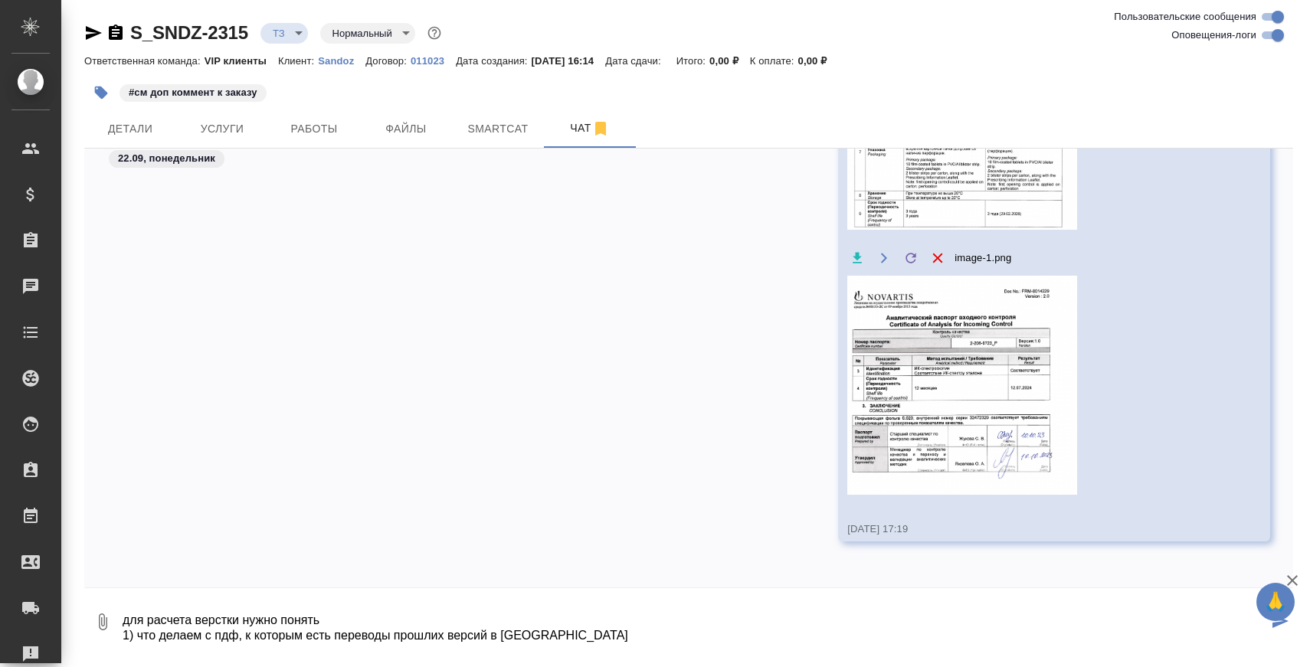
scroll to position [10, 0]
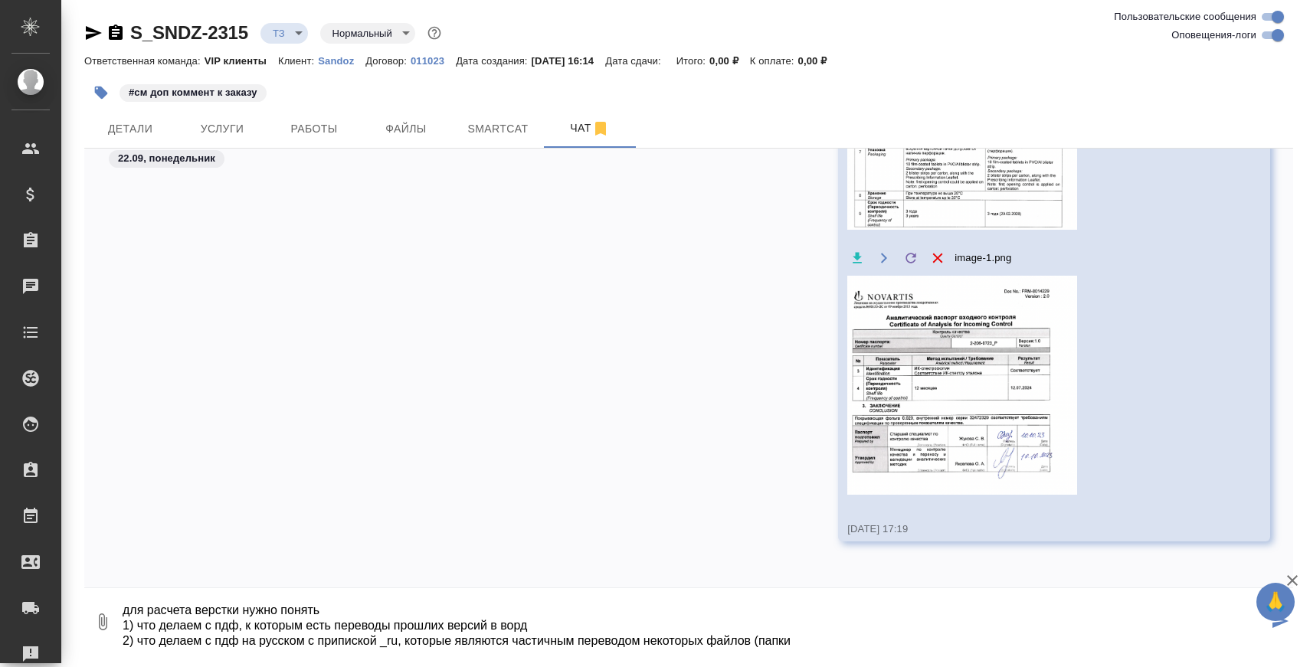
paste textarea "1/Translations/M3/32P 1/Translations/M3/32P 1/Translations/M3/32P 1/Translation…"
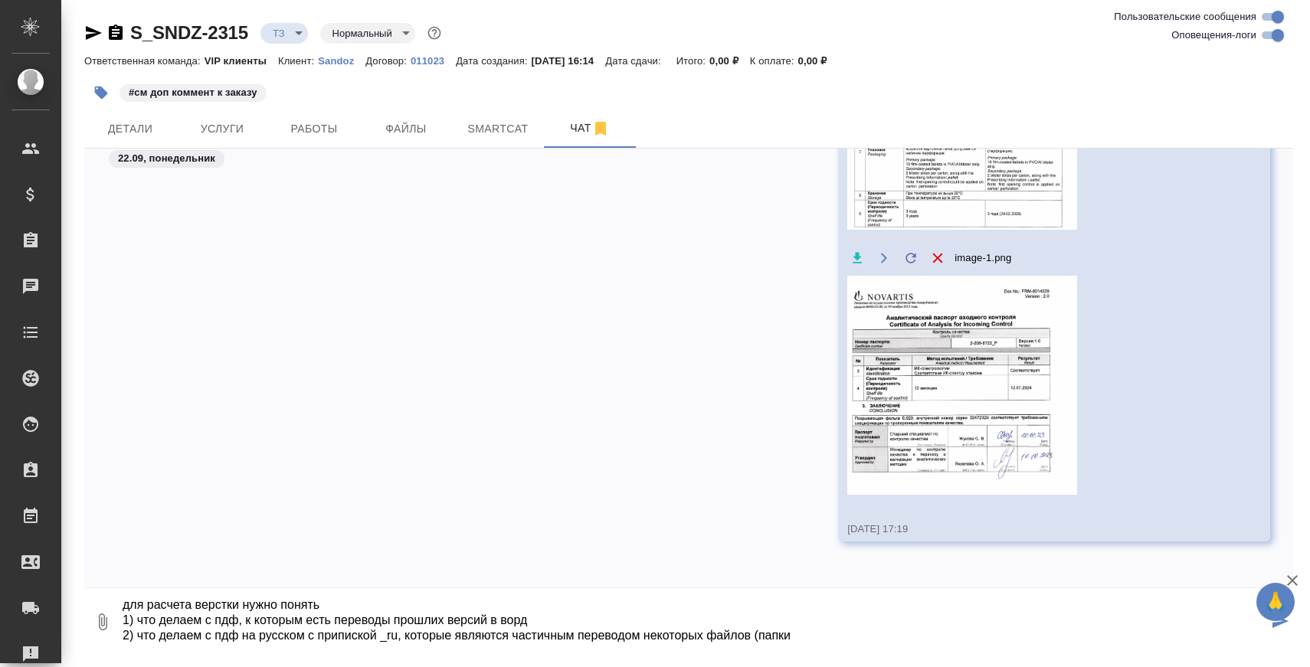
scroll to position [15, 0]
click at [851, 645] on textarea "для расчета верстки нужно понять 1) что делаем с пдф, к которым есть переводы п…" at bounding box center [694, 622] width 1147 height 52
paste textarea "1/Translations/M3/32P 1/Translations/M3/32S/dpm"
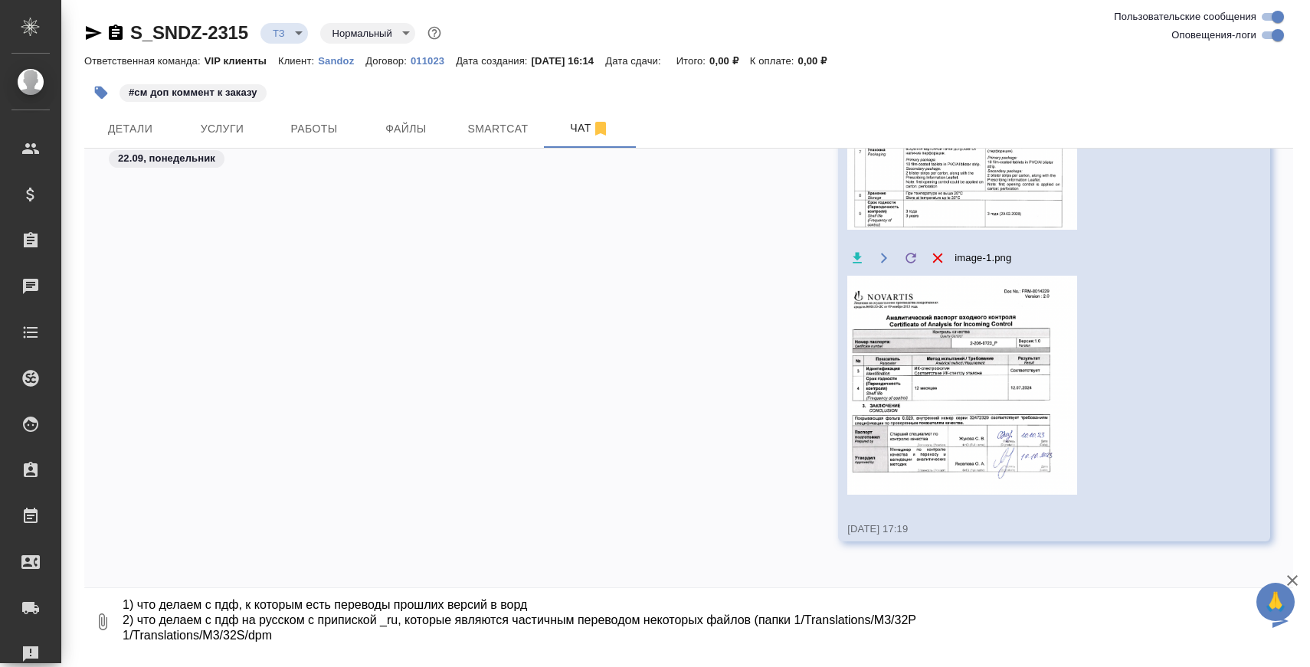
click at [121, 636] on textarea "для расчета верстки нужно понять 1) что делаем с пдф, к которым есть переводы п…" at bounding box center [694, 622] width 1147 height 52
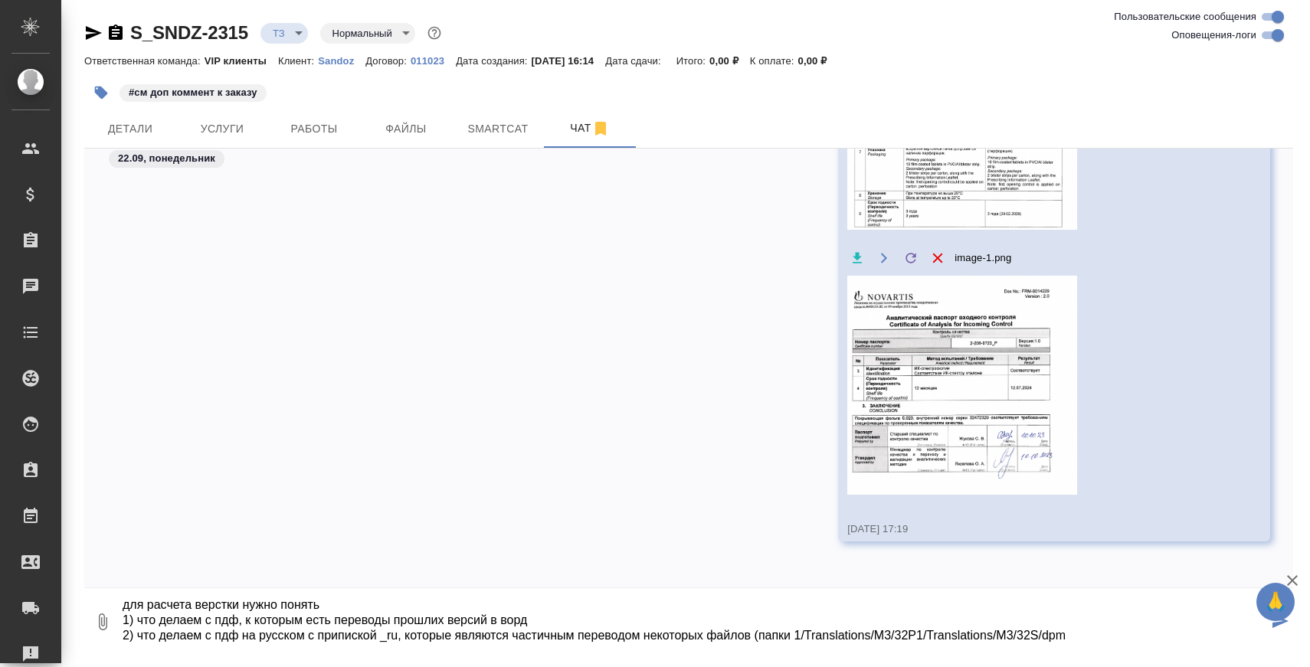
scroll to position [15, 0]
click at [1110, 636] on textarea "для расчета верстки нужно понять 1) что делаем с пдф, к которым есть переводы п…" at bounding box center [694, 622] width 1147 height 52
click at [450, 621] on textarea "для расчета верстки нужно понять 1) что делаем с пдф, к которым есть переводы п…" at bounding box center [694, 622] width 1147 height 52
click at [1123, 634] on textarea "для расчета верстки нужно понять 1) что делаем с пдф, к которым есть переводы п…" at bounding box center [694, 622] width 1147 height 52
type textarea "для расчета верстки нужно понять 1) что делаем с пдф, к которым есть переводы п…"
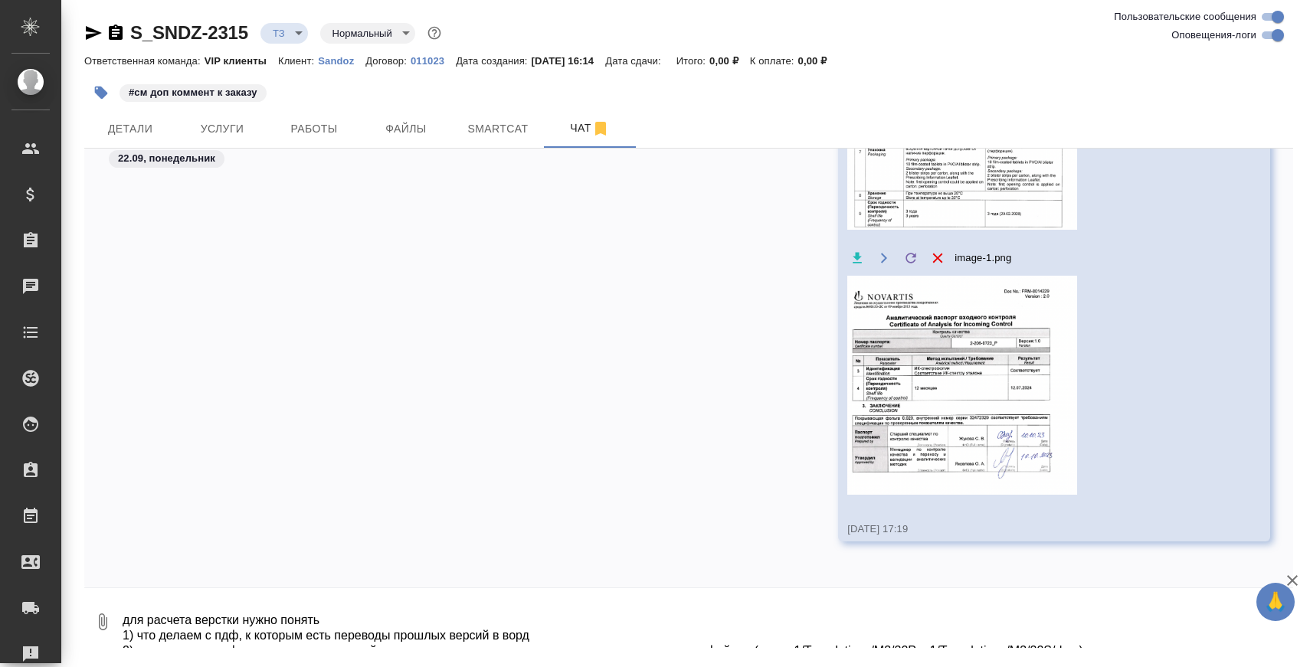
scroll to position [2971, 0]
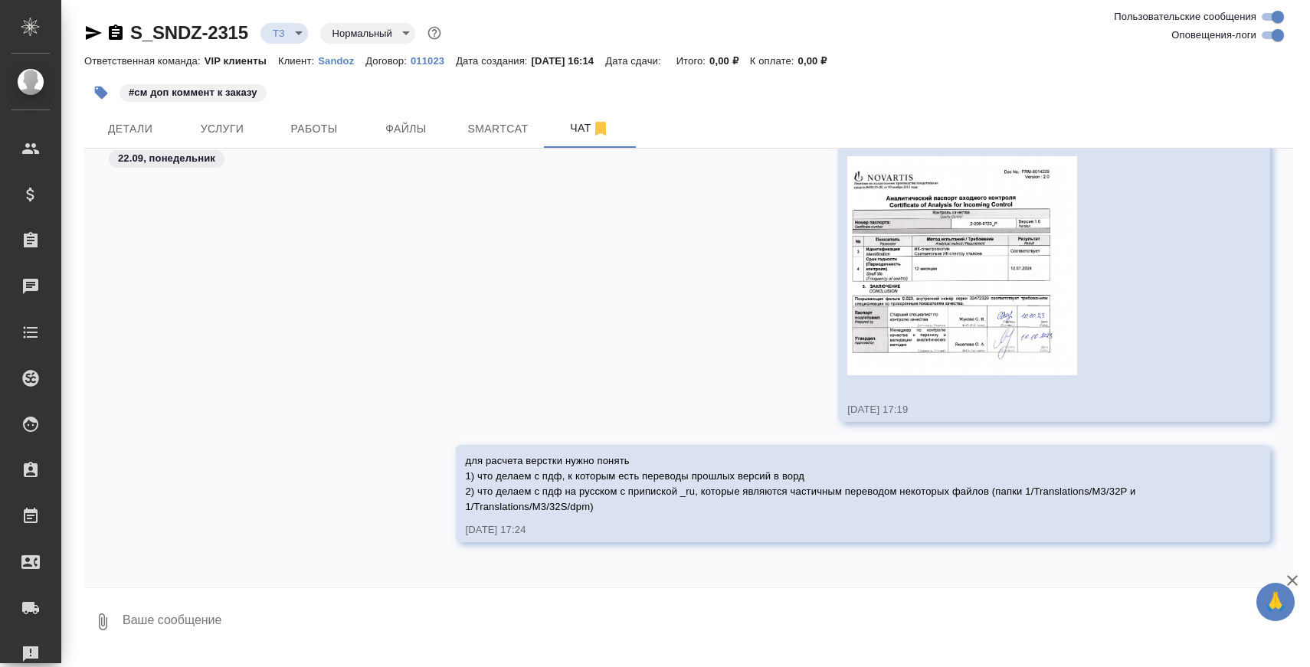
click at [447, 627] on textarea at bounding box center [707, 622] width 1172 height 52
click at [444, 625] on textarea at bounding box center [694, 622] width 1147 height 52
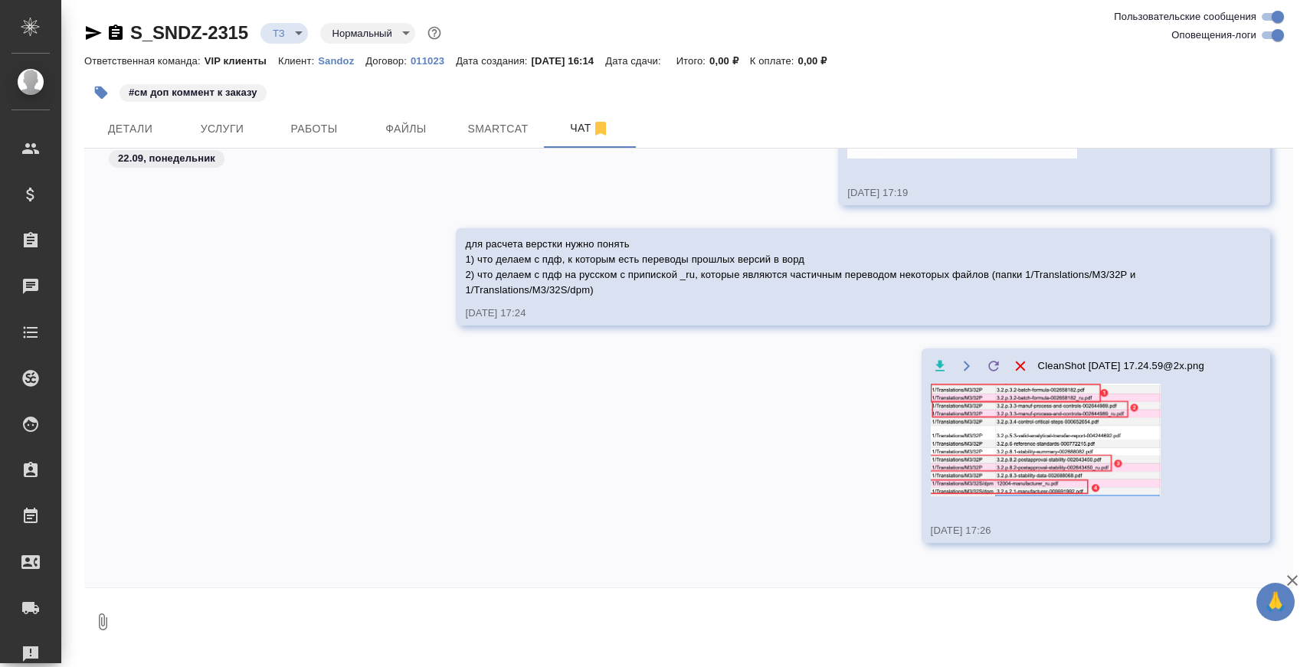
scroll to position [3189, 0]
click at [1014, 445] on img at bounding box center [1046, 439] width 230 height 113
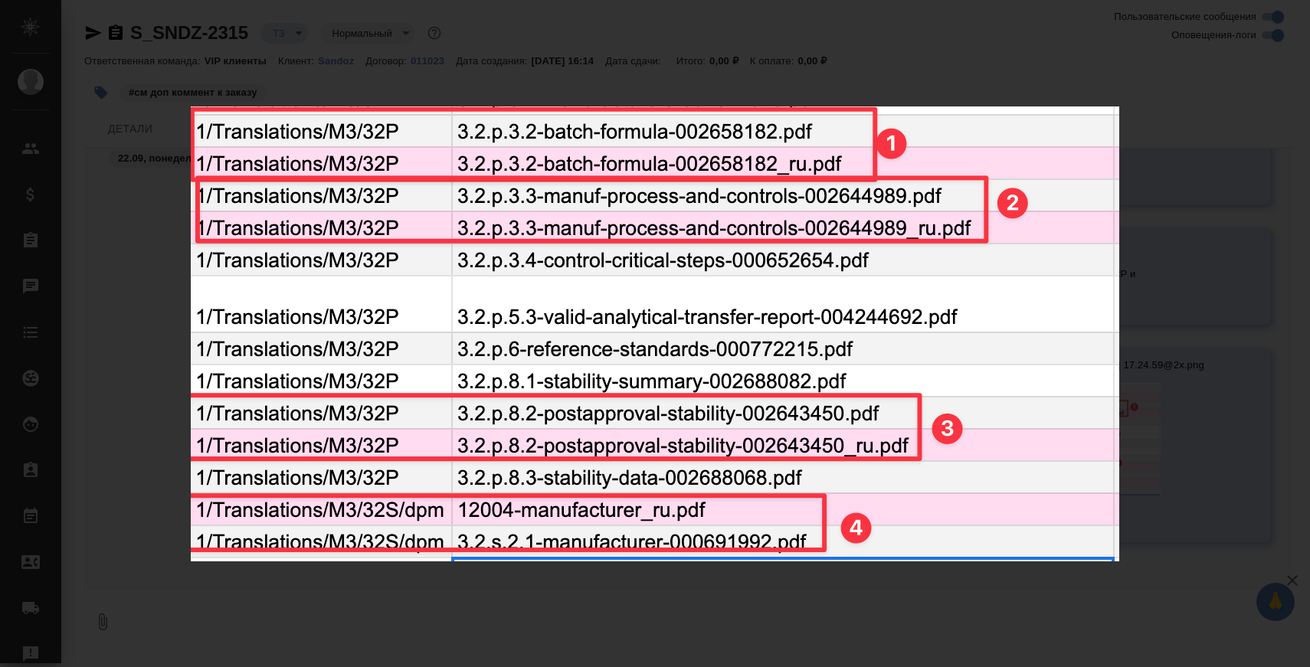
click at [1166, 269] on div "CleanShot 2025-09-22 at 17.24.59@2x.png 1 of 1" at bounding box center [655, 333] width 1310 height 667
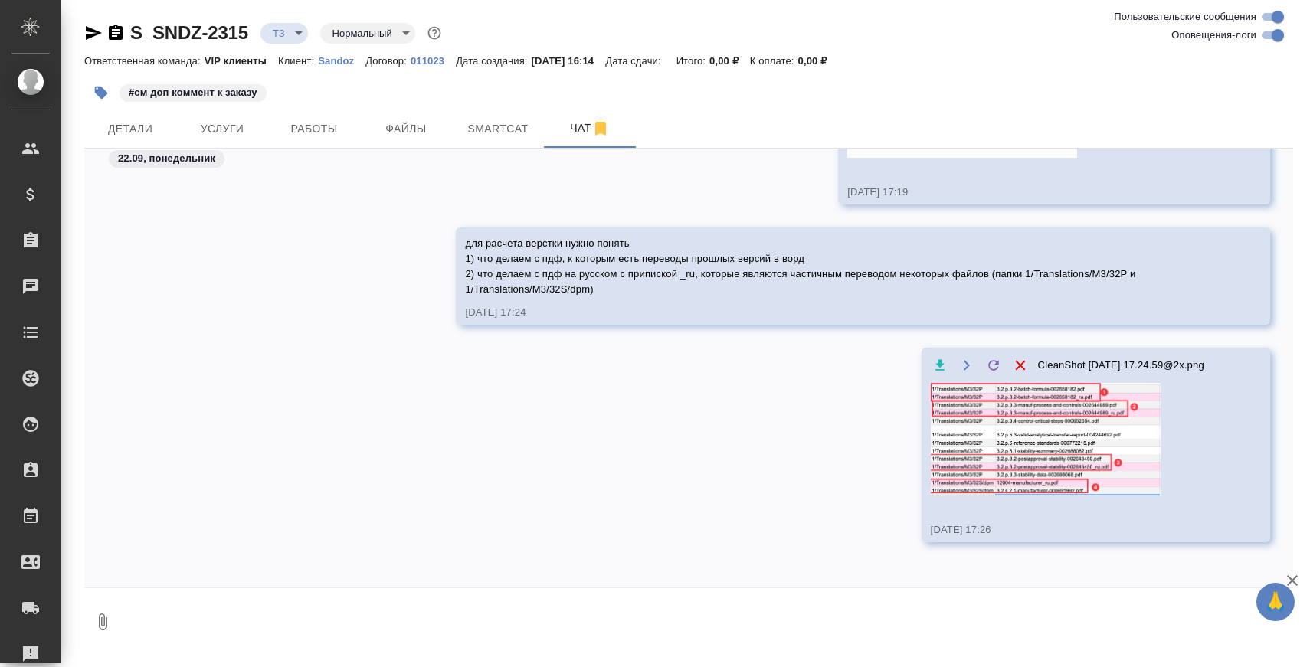
click at [986, 424] on img at bounding box center [1046, 439] width 230 height 113
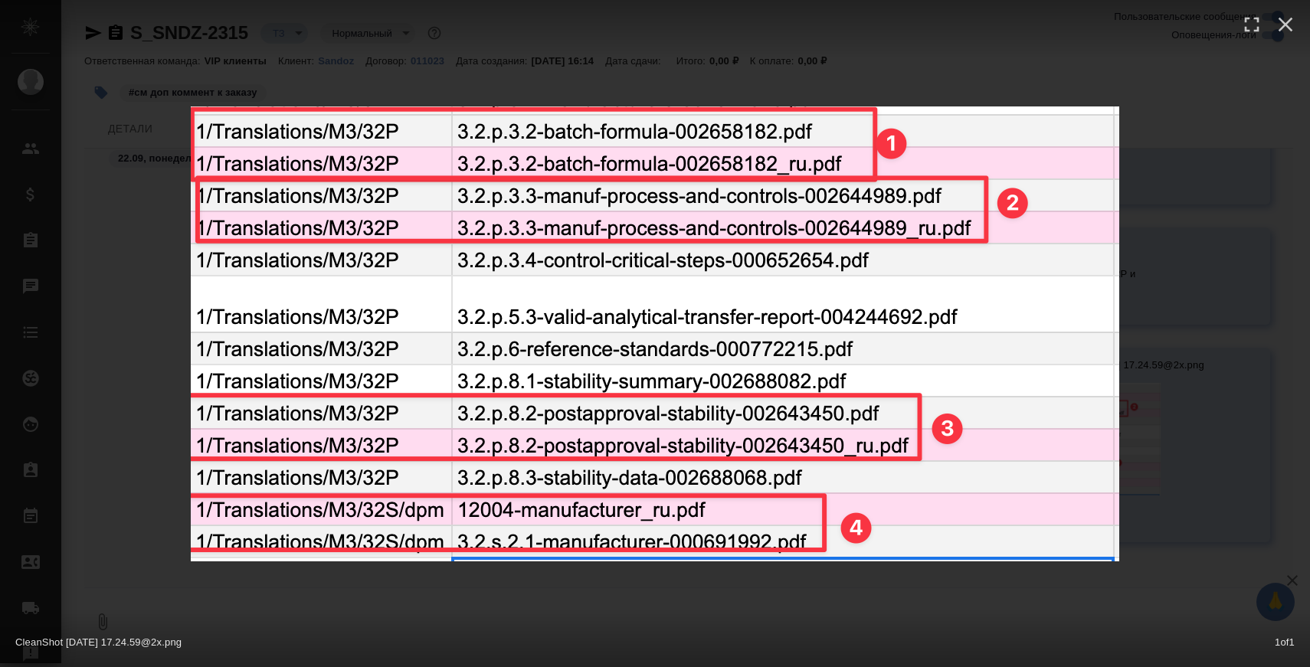
click at [1201, 351] on div "CleanShot 2025-09-22 at 17.24.59@2x.png 1 of 1" at bounding box center [655, 333] width 1310 height 667
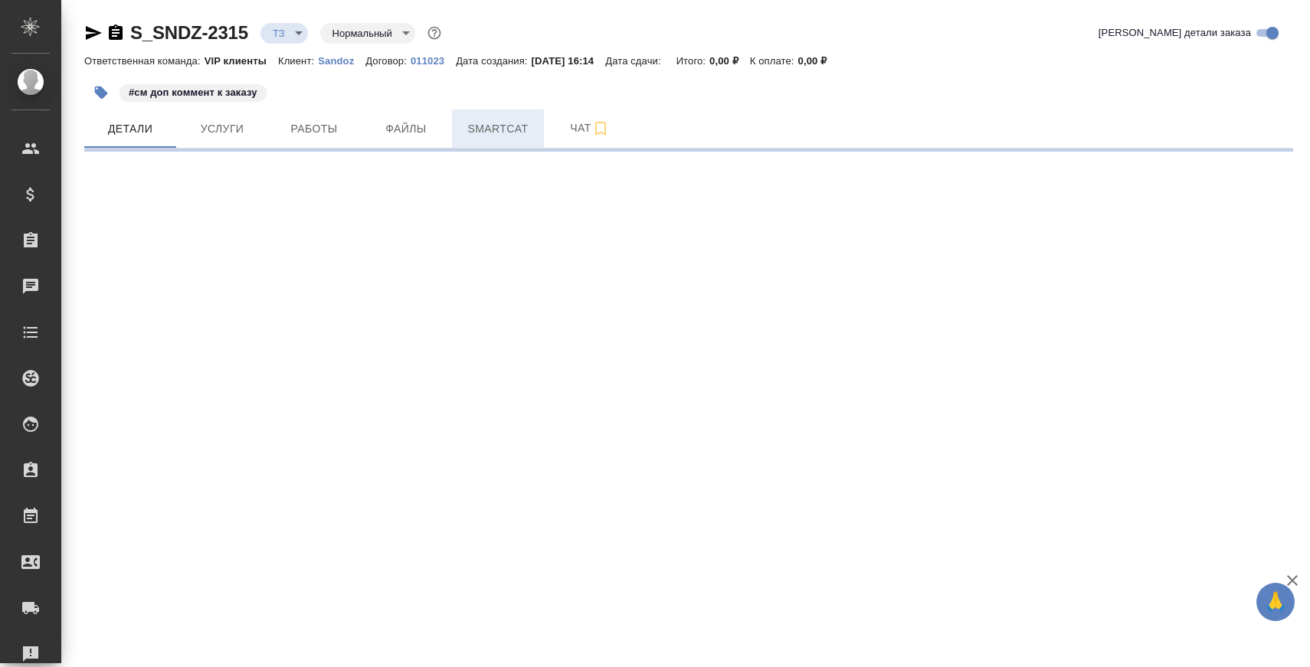
select select "RU"
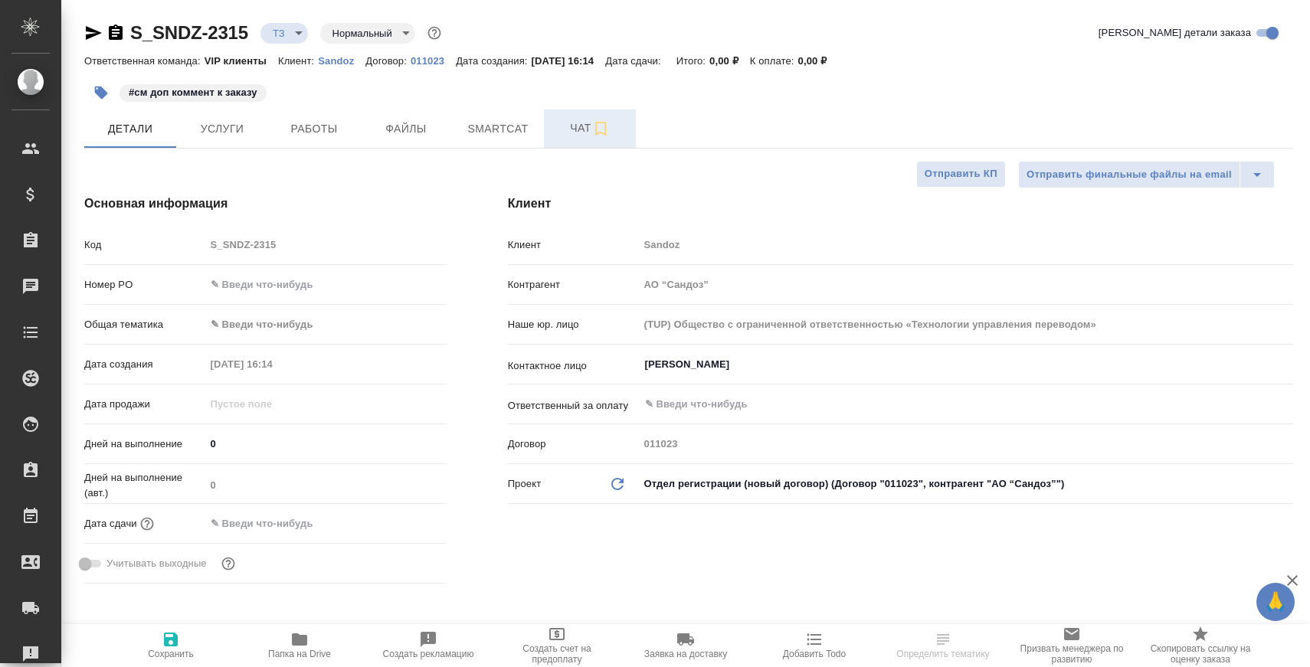
type textarea "x"
click at [552, 123] on button "Чат" at bounding box center [590, 129] width 92 height 38
type textarea "x"
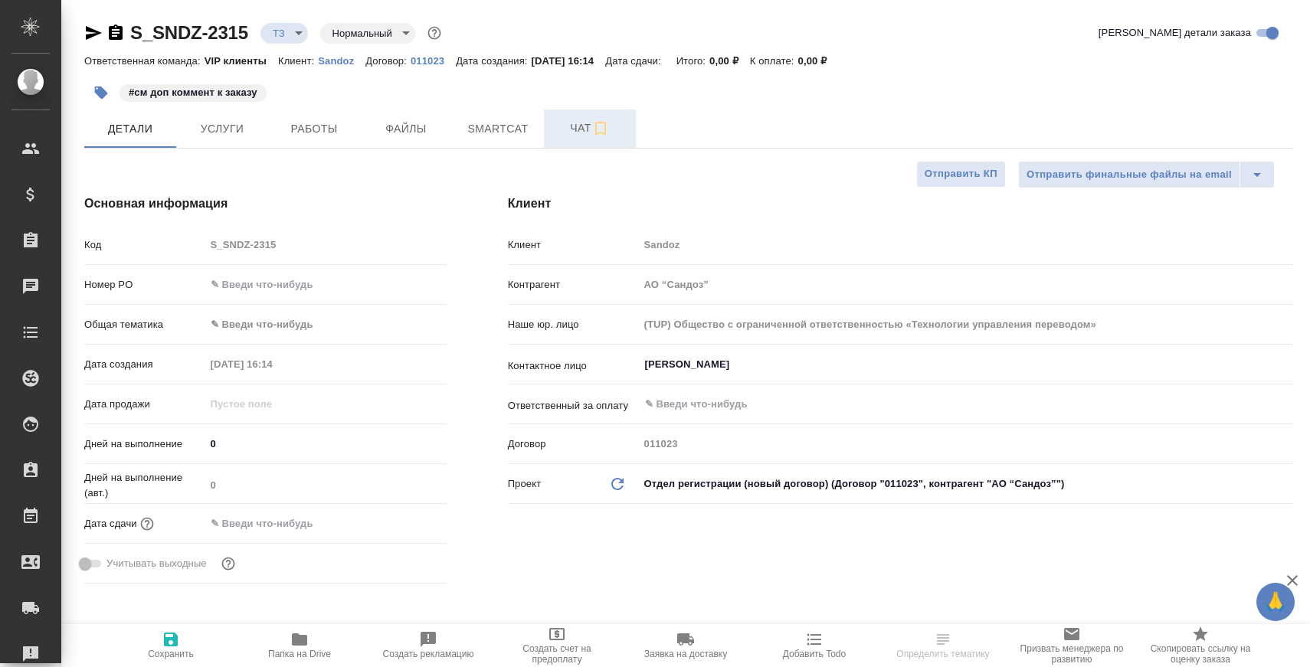
type textarea "x"
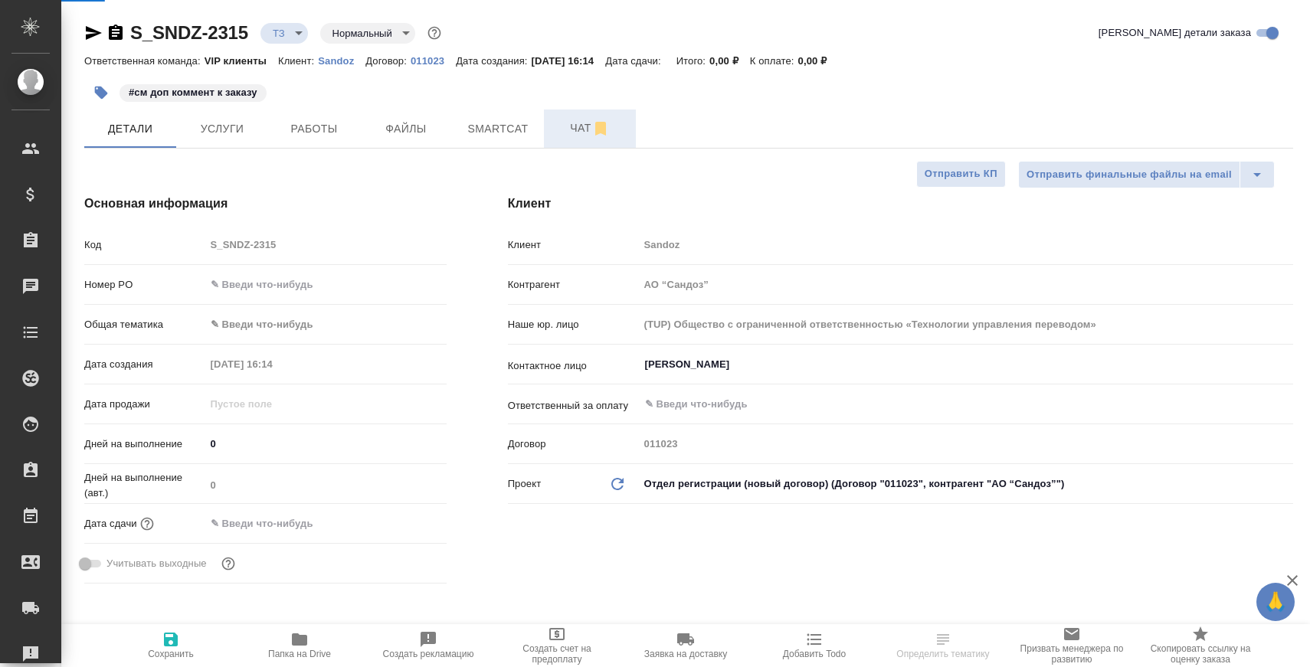
type input "[PERSON_NAME]"
type input "Комаров Роман"
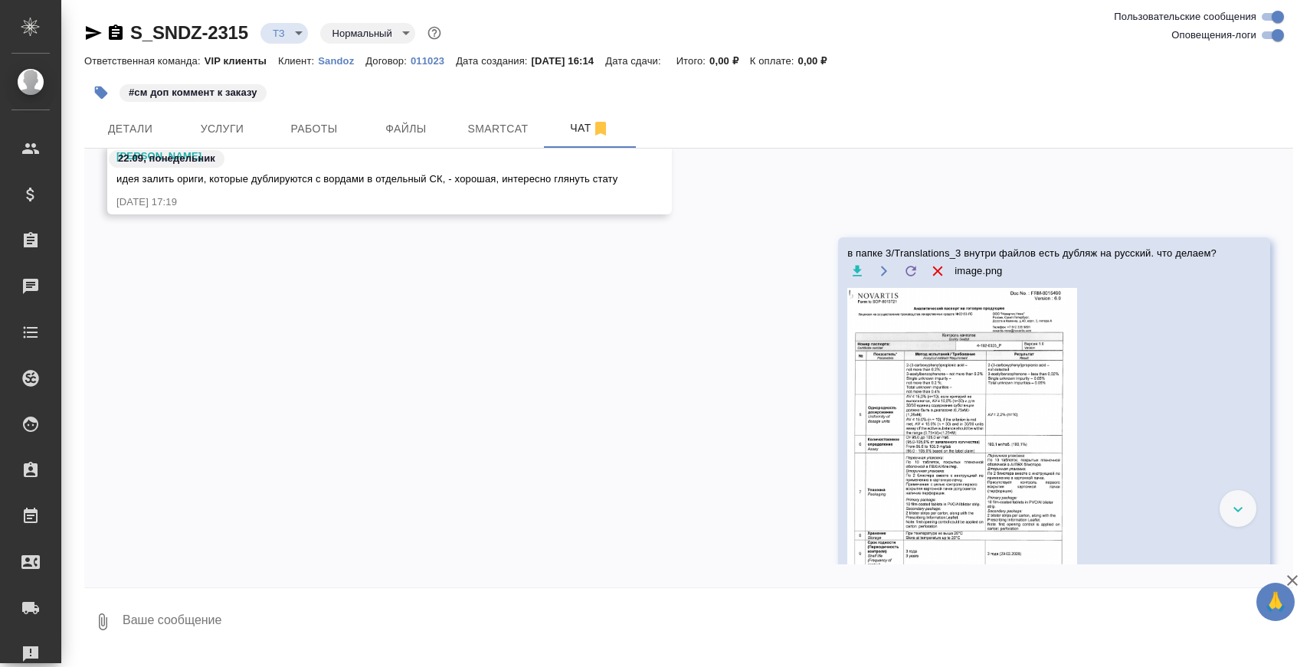
scroll to position [2512, 0]
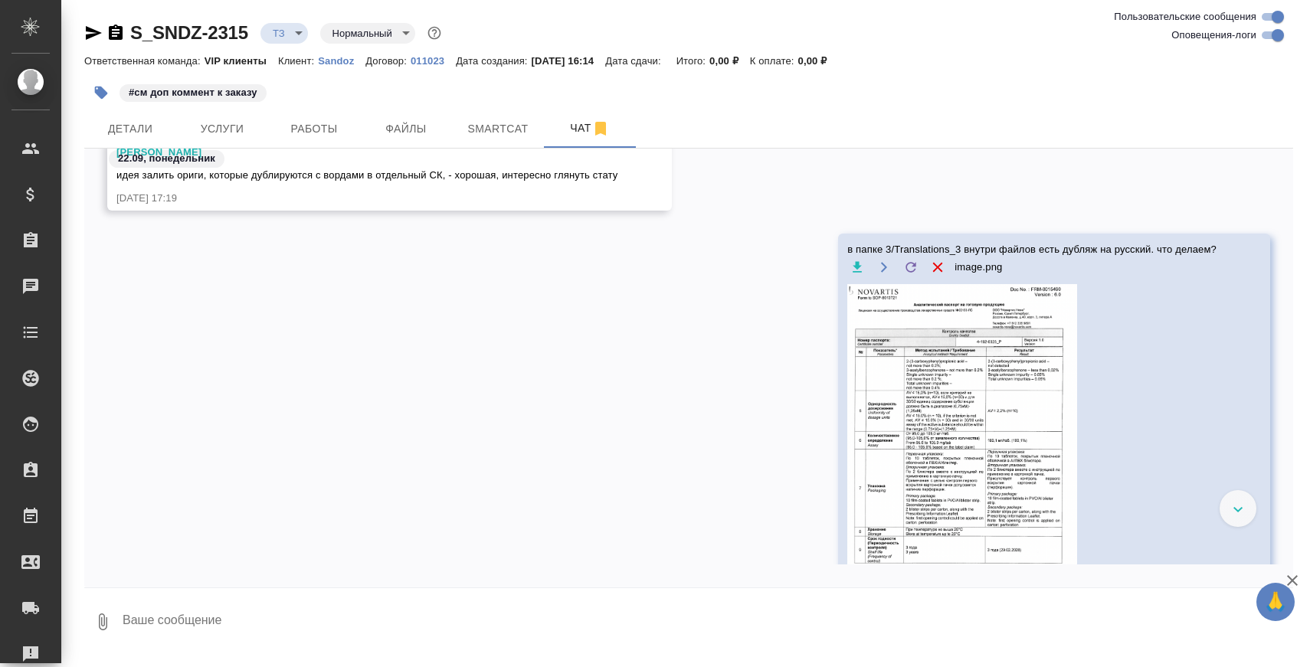
click at [932, 391] on img at bounding box center [962, 425] width 230 height 282
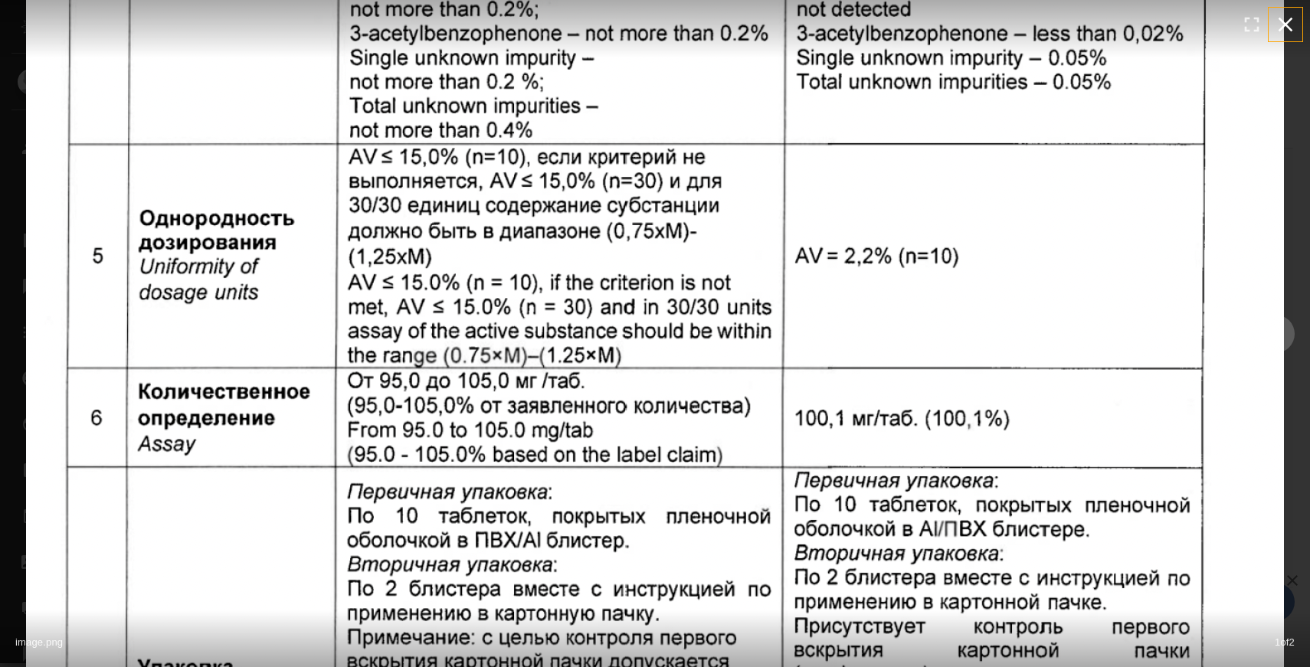
click at [1289, 18] on icon "button" at bounding box center [1285, 24] width 25 height 25
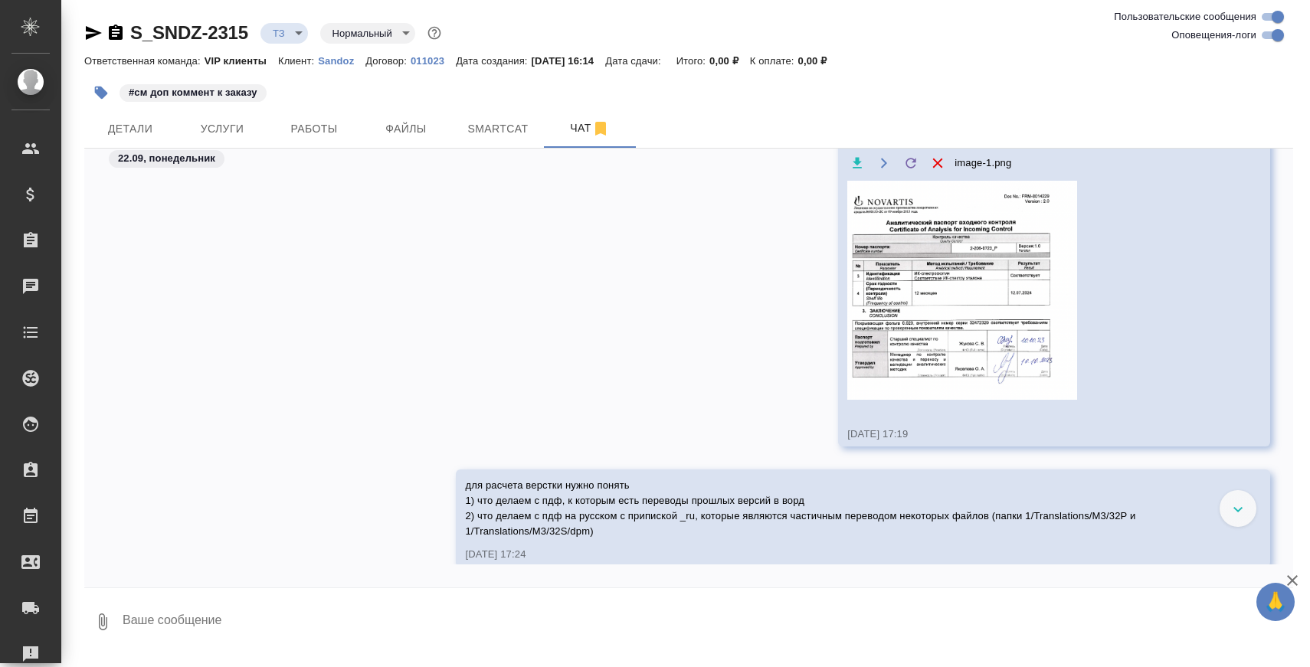
scroll to position [3189, 0]
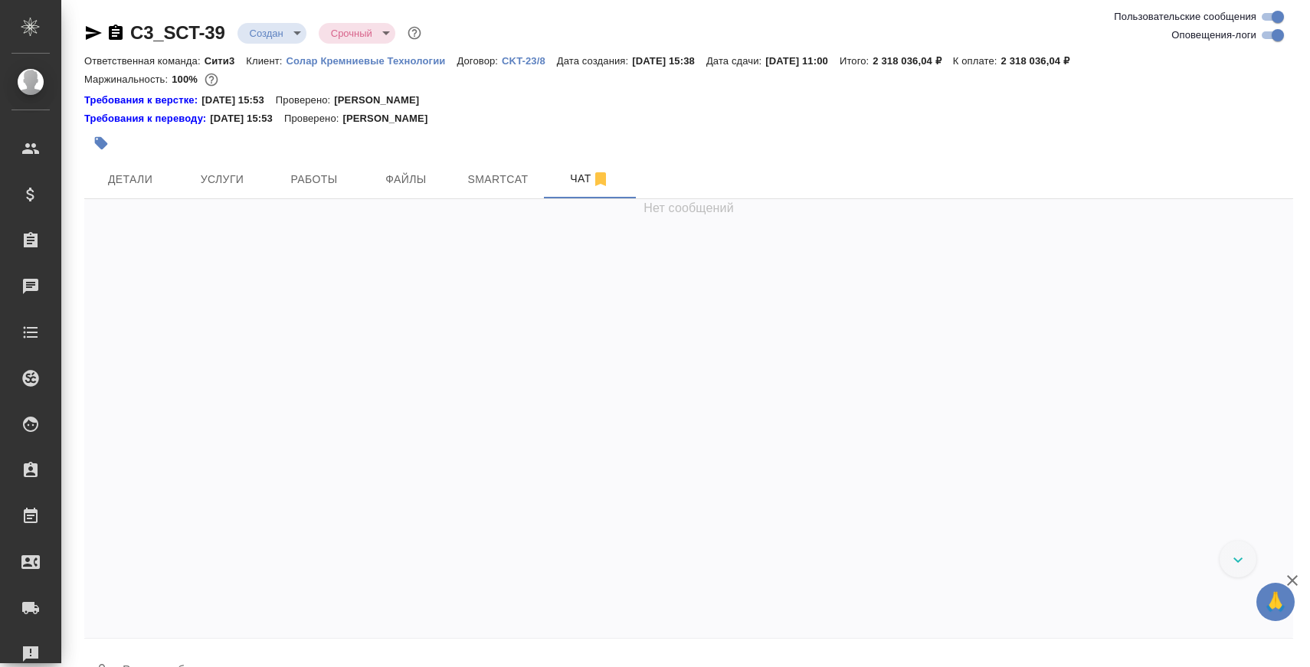
scroll to position [2927, 0]
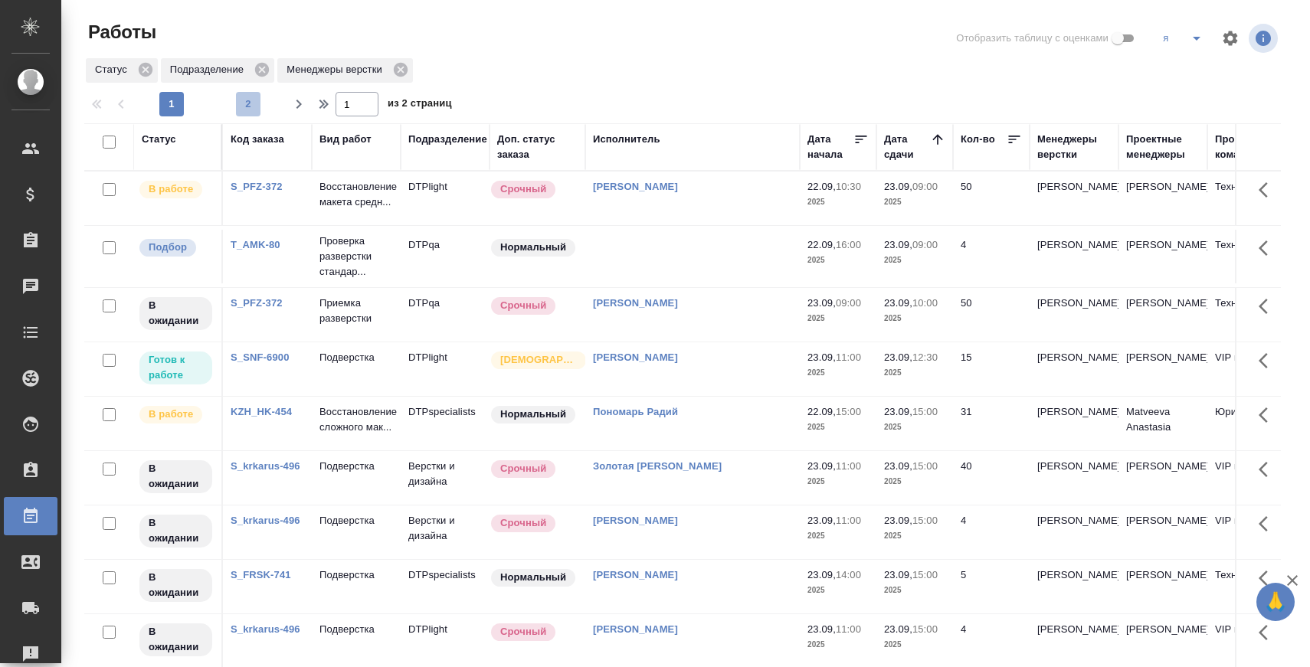
click at [250, 107] on span "2" at bounding box center [248, 104] width 25 height 15
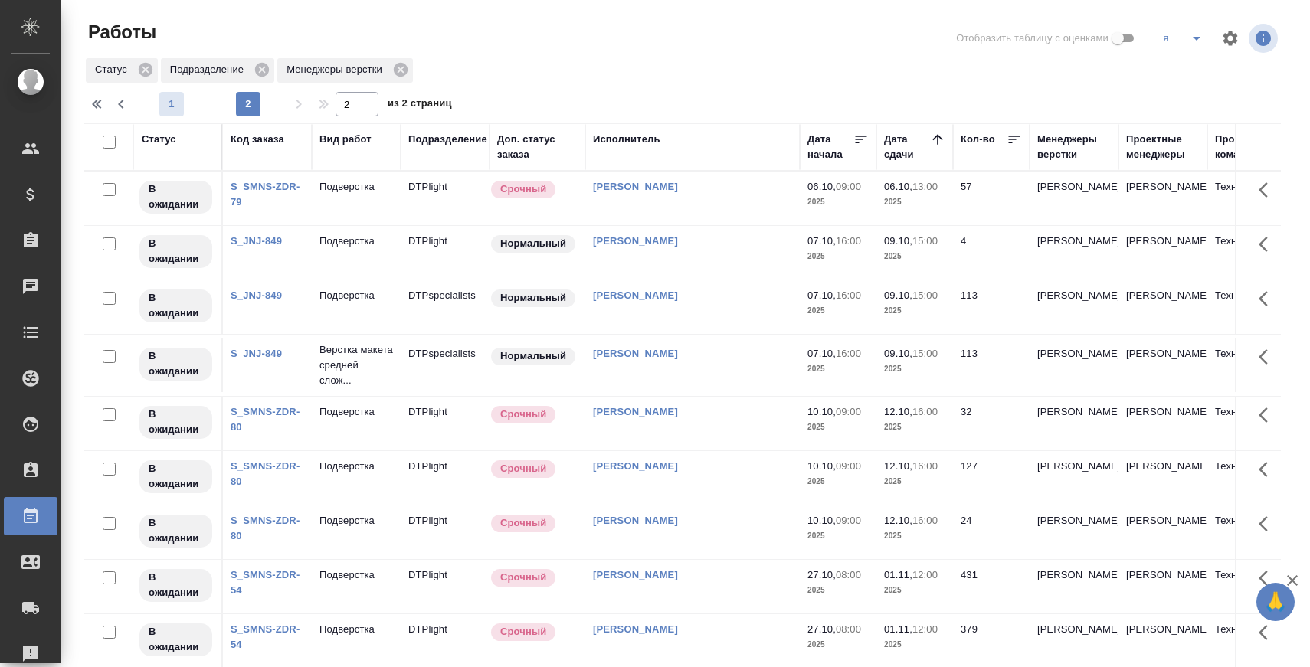
click at [172, 103] on span "1" at bounding box center [171, 104] width 25 height 15
type input "1"
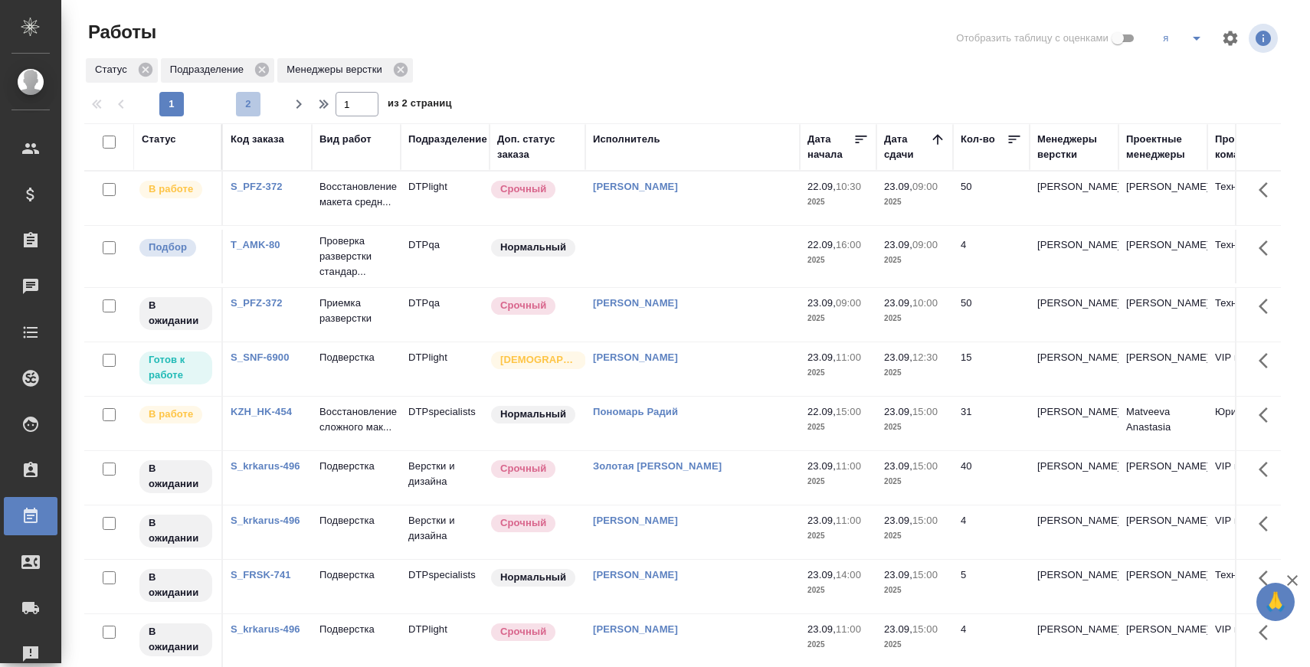
click at [250, 106] on span "2" at bounding box center [248, 104] width 25 height 15
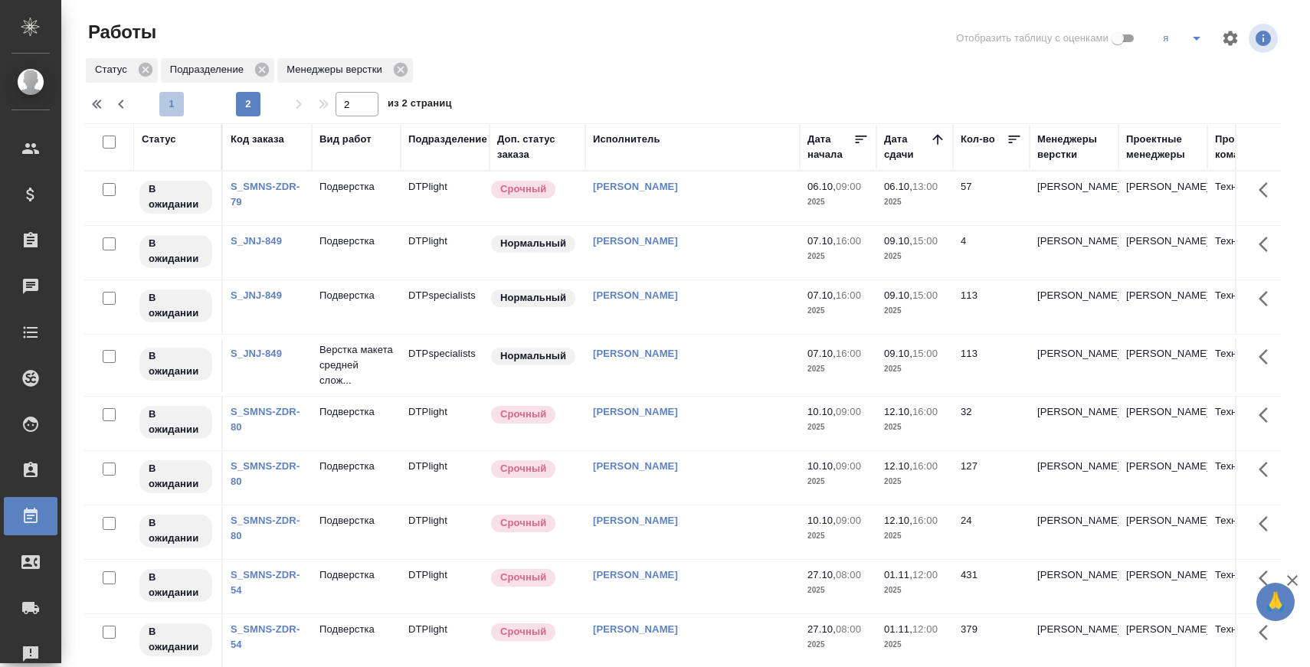
click at [166, 99] on span "1" at bounding box center [171, 104] width 25 height 15
type input "1"
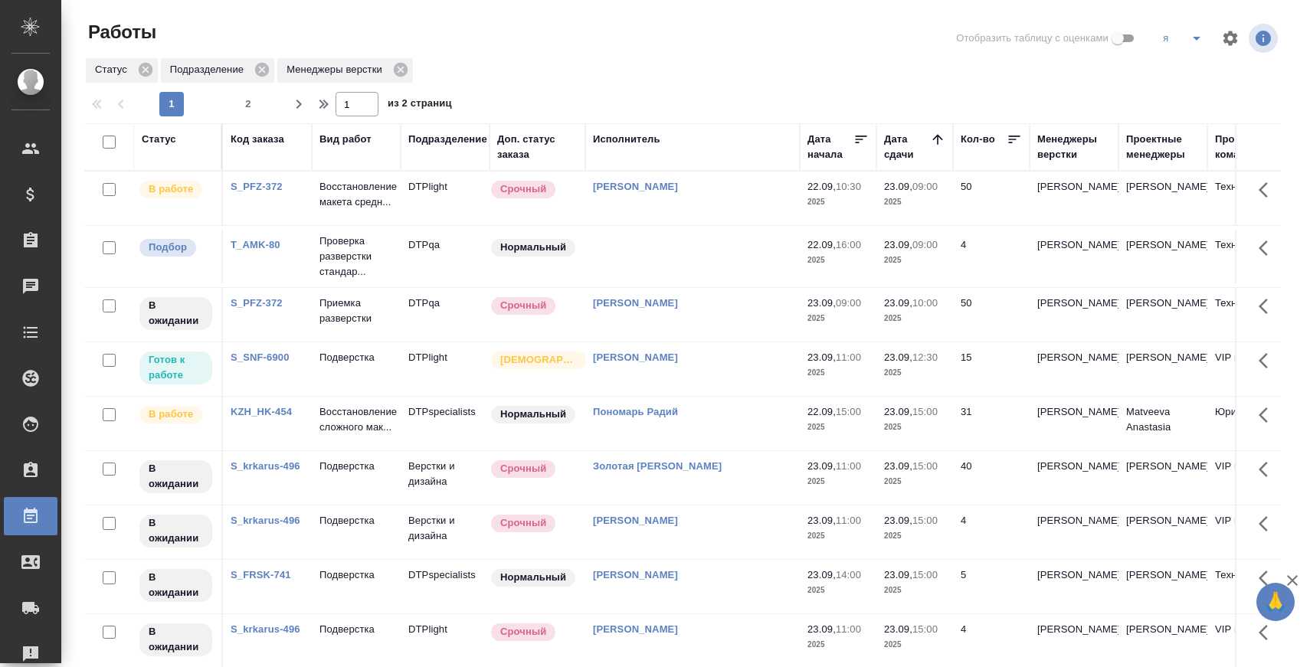
click at [1192, 40] on icon "split button" at bounding box center [1196, 38] width 18 height 18
click at [1177, 147] on li "куа" at bounding box center [1211, 142] width 121 height 25
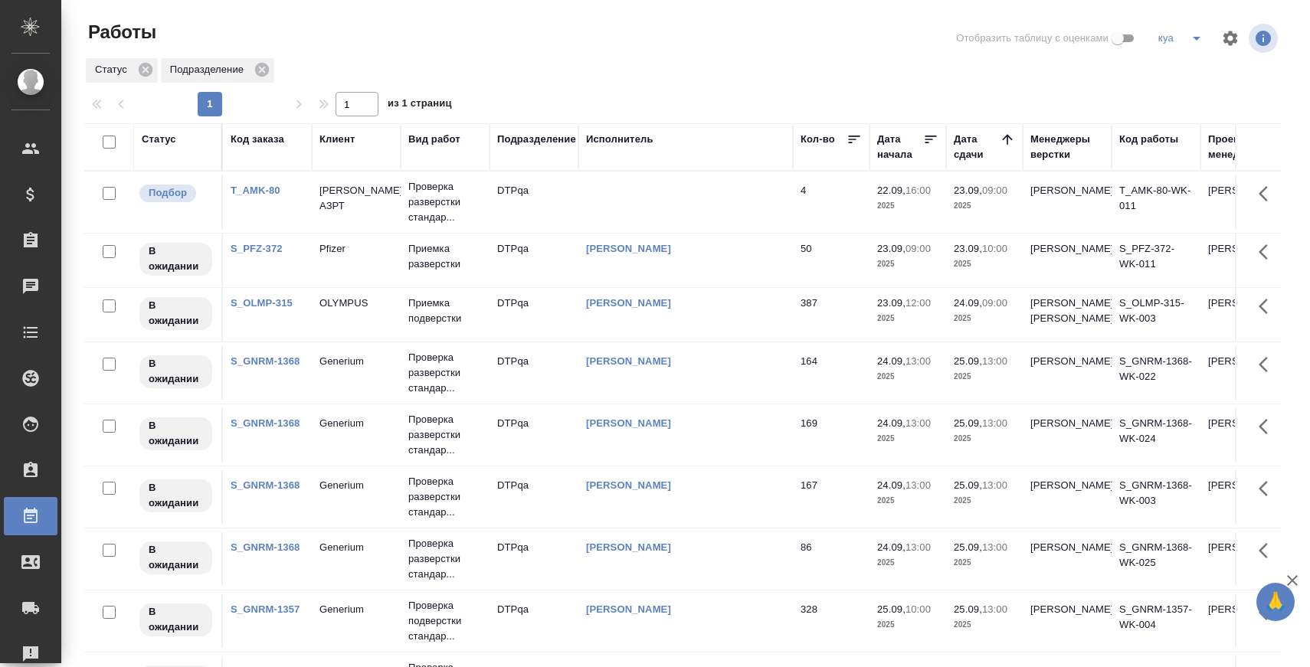
click at [1200, 44] on icon "split button" at bounding box center [1196, 38] width 18 height 18
click at [1178, 91] on li "я" at bounding box center [1211, 93] width 121 height 25
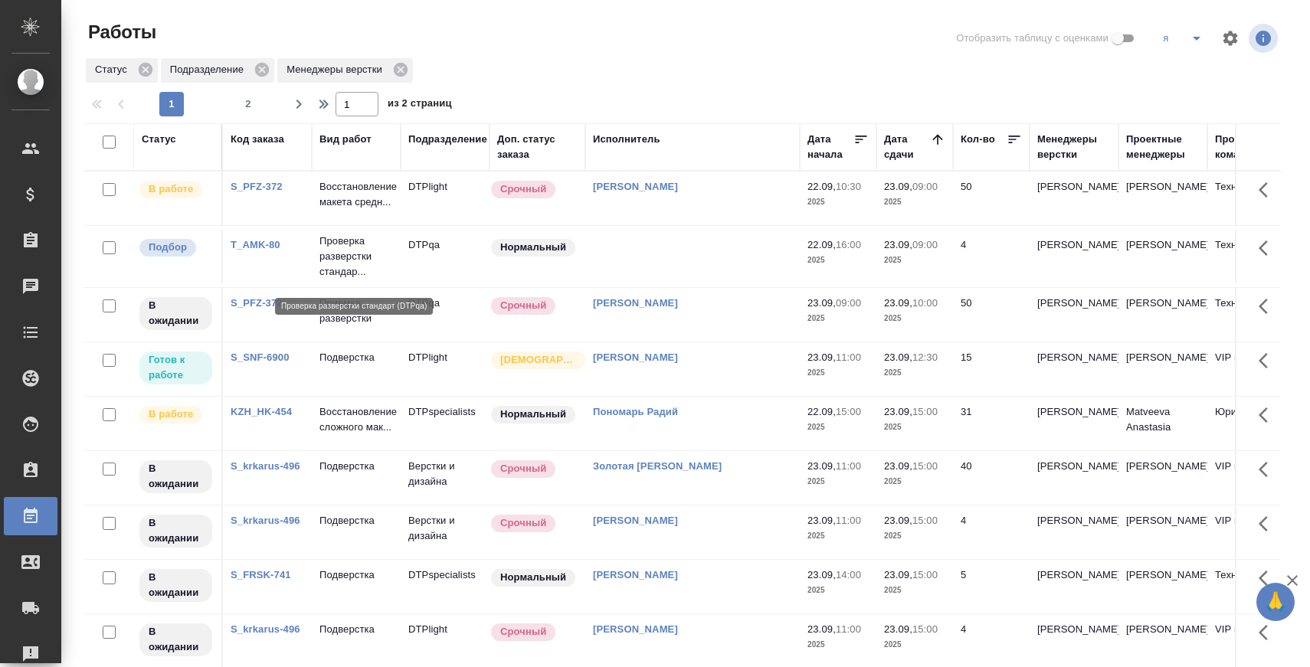
click at [357, 264] on p "Проверка разверстки стандар..." at bounding box center [356, 257] width 74 height 46
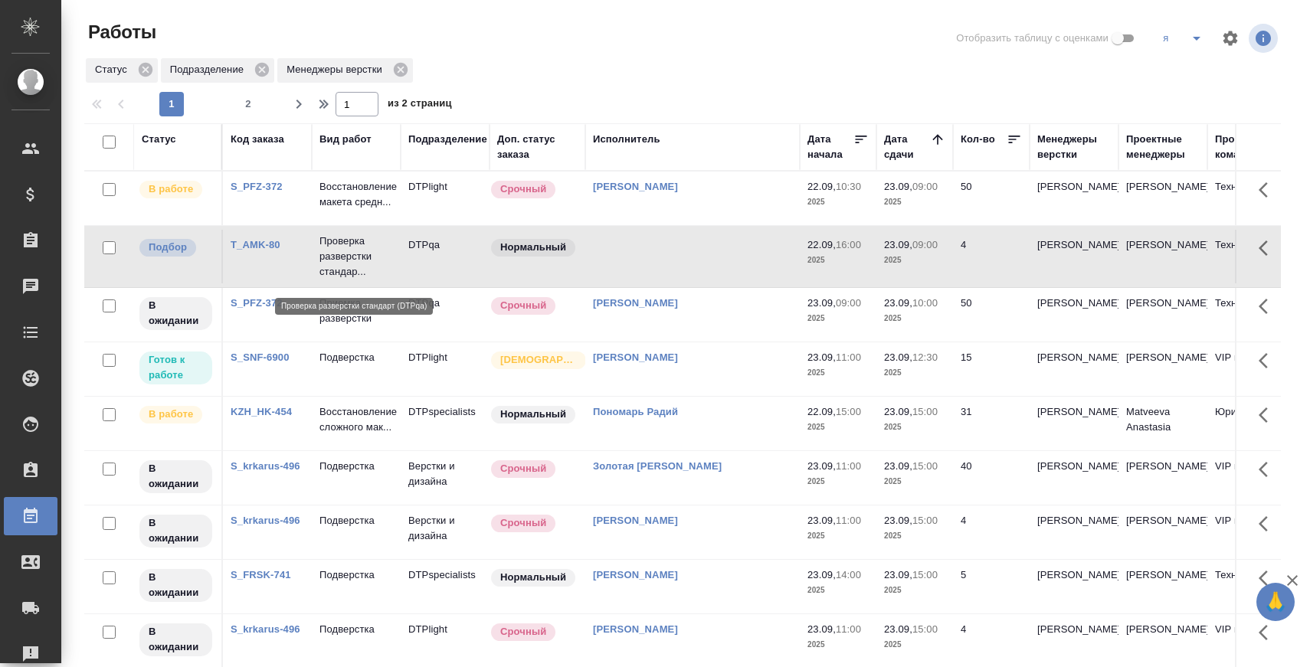
click at [357, 264] on p "Проверка разверстки стандар..." at bounding box center [356, 257] width 74 height 46
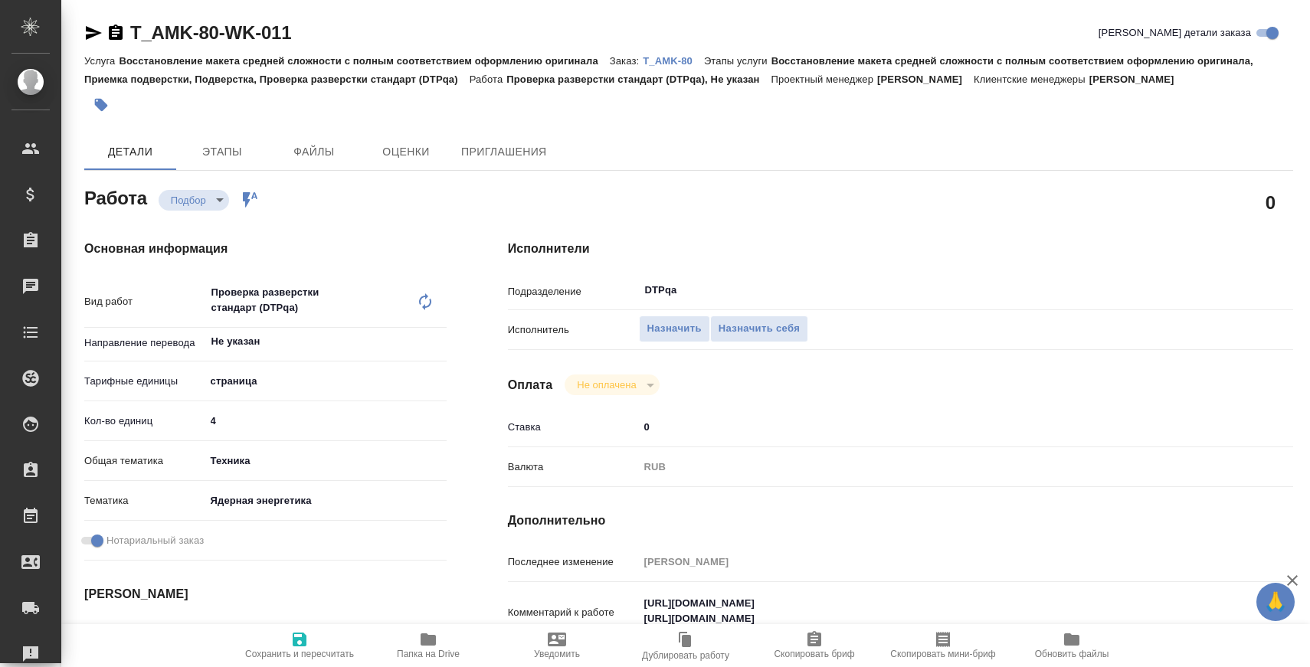
type textarea "x"
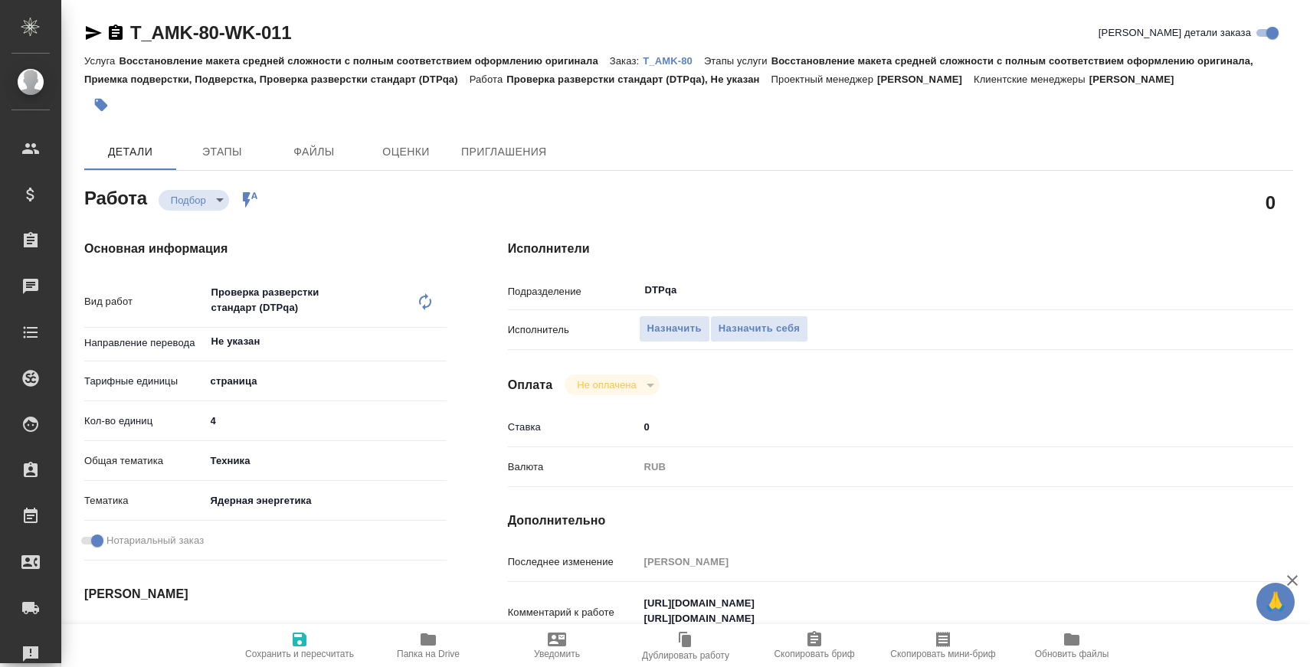
type textarea "x"
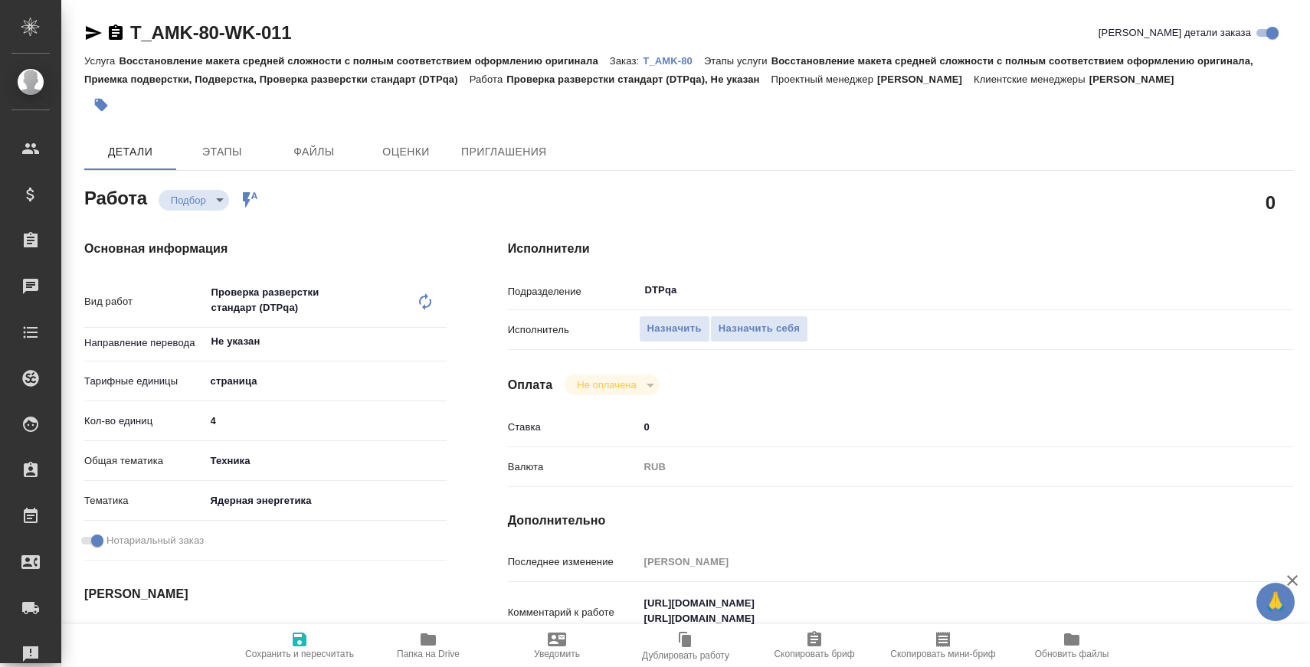
type textarea "x"
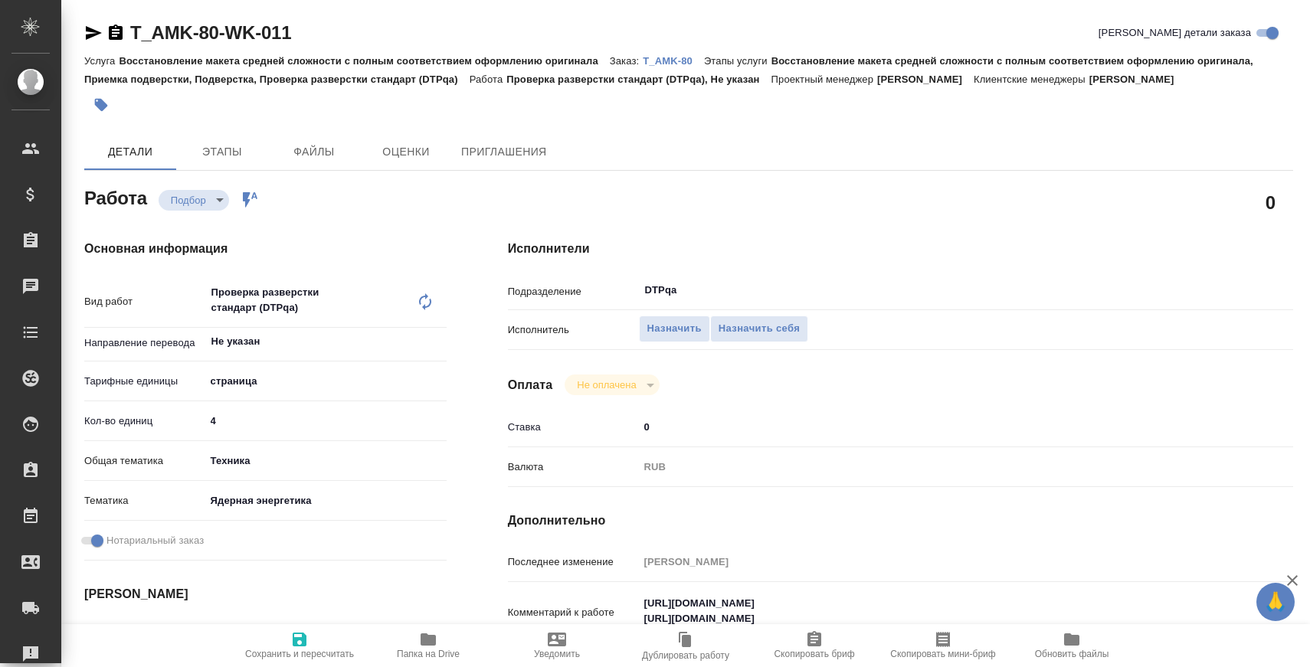
type textarea "x"
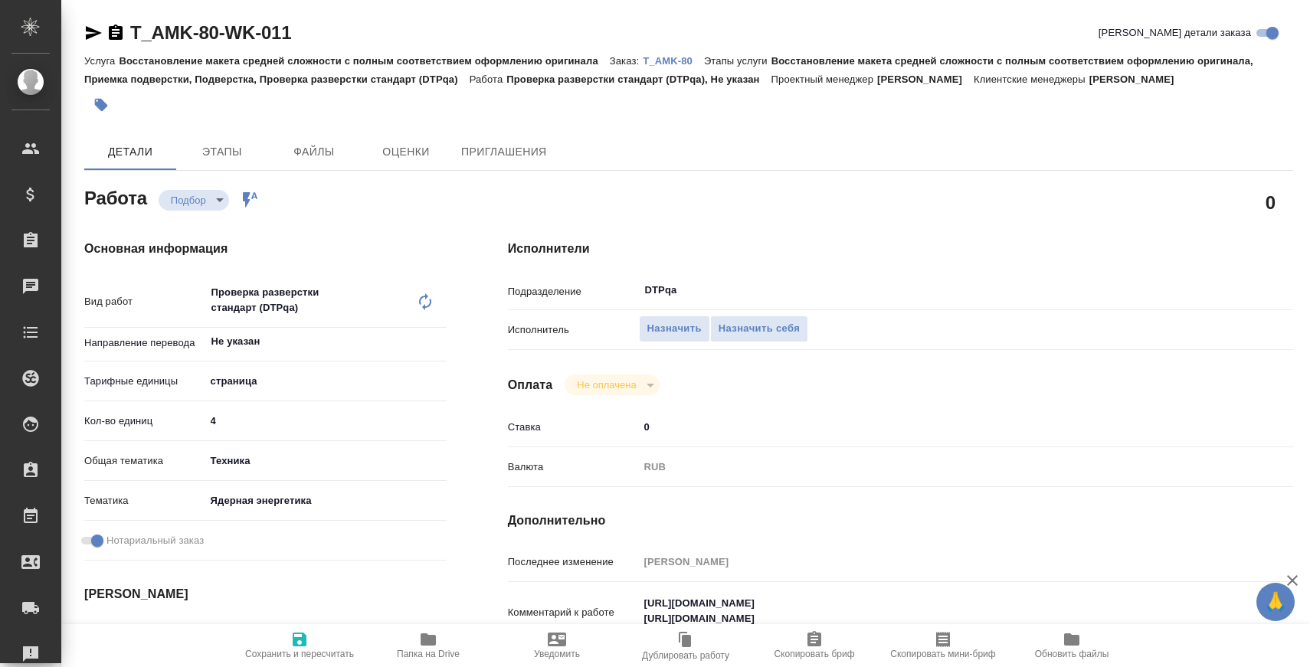
click at [96, 29] on icon "button" at bounding box center [93, 33] width 18 height 18
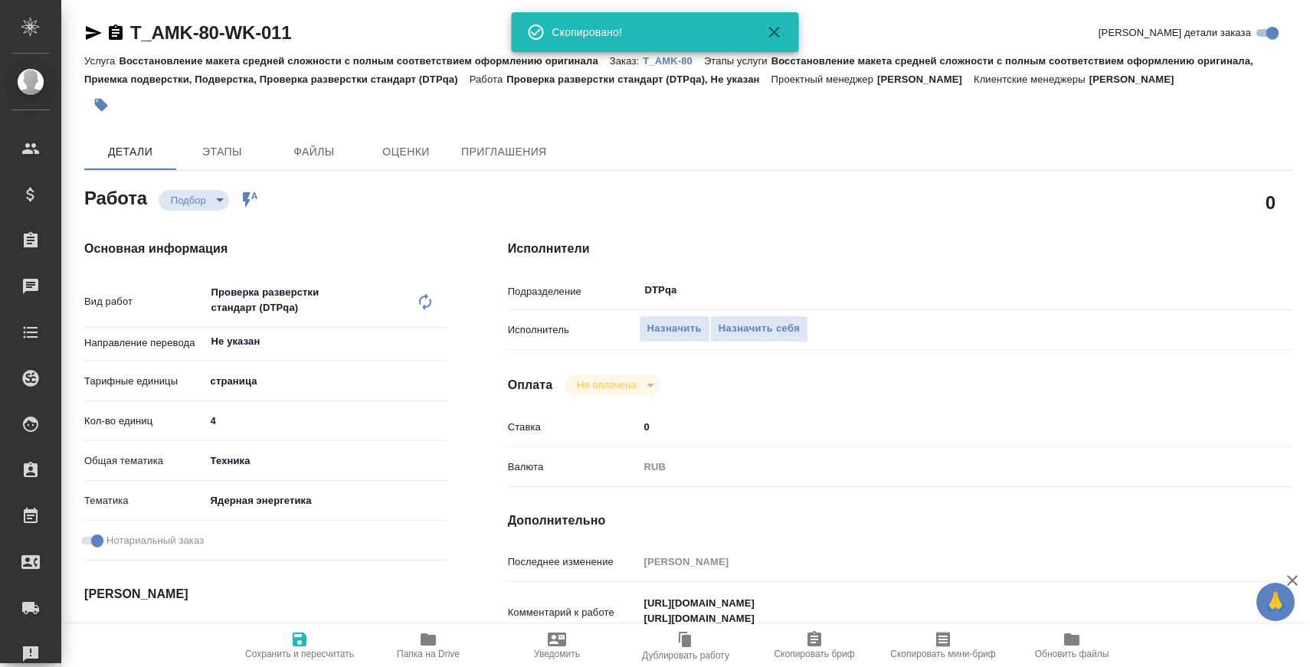
type textarea "x"
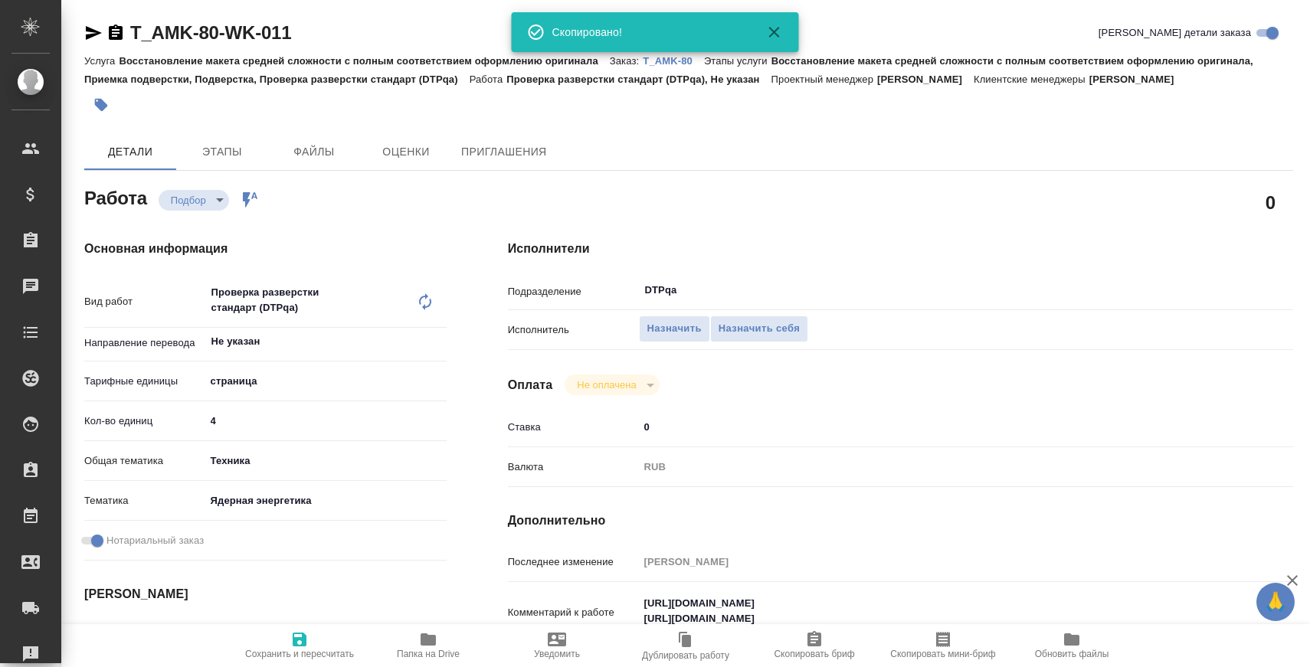
type textarea "x"
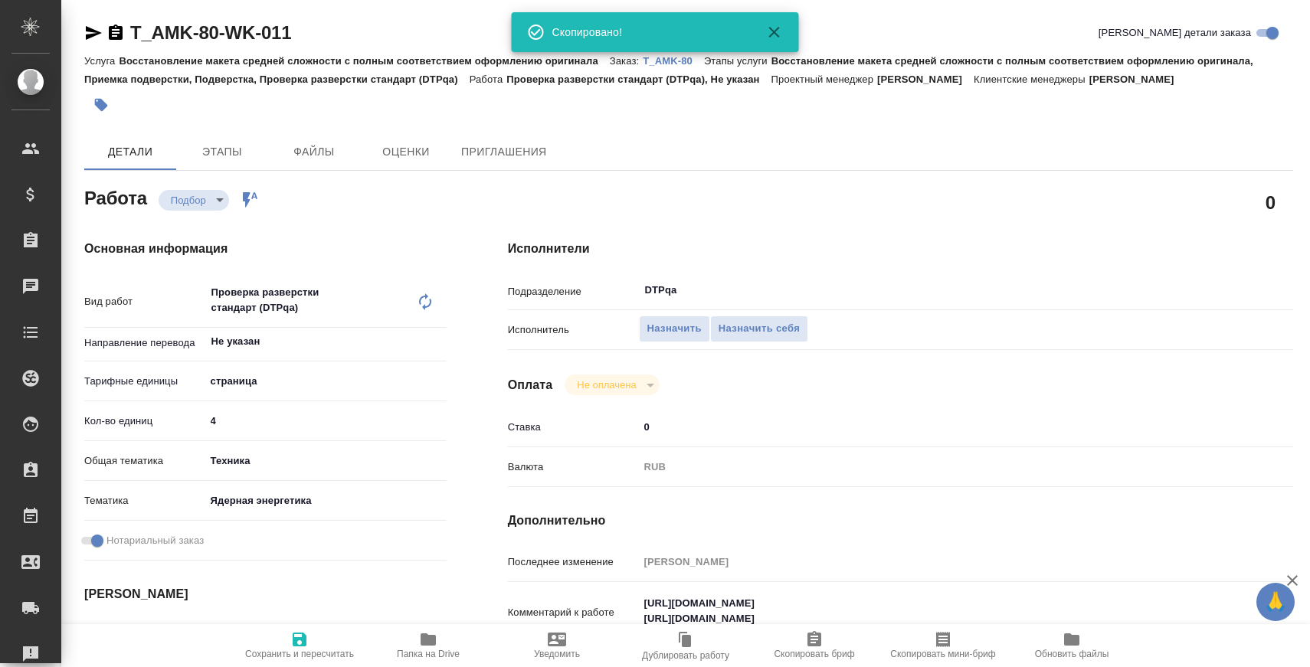
type textarea "x"
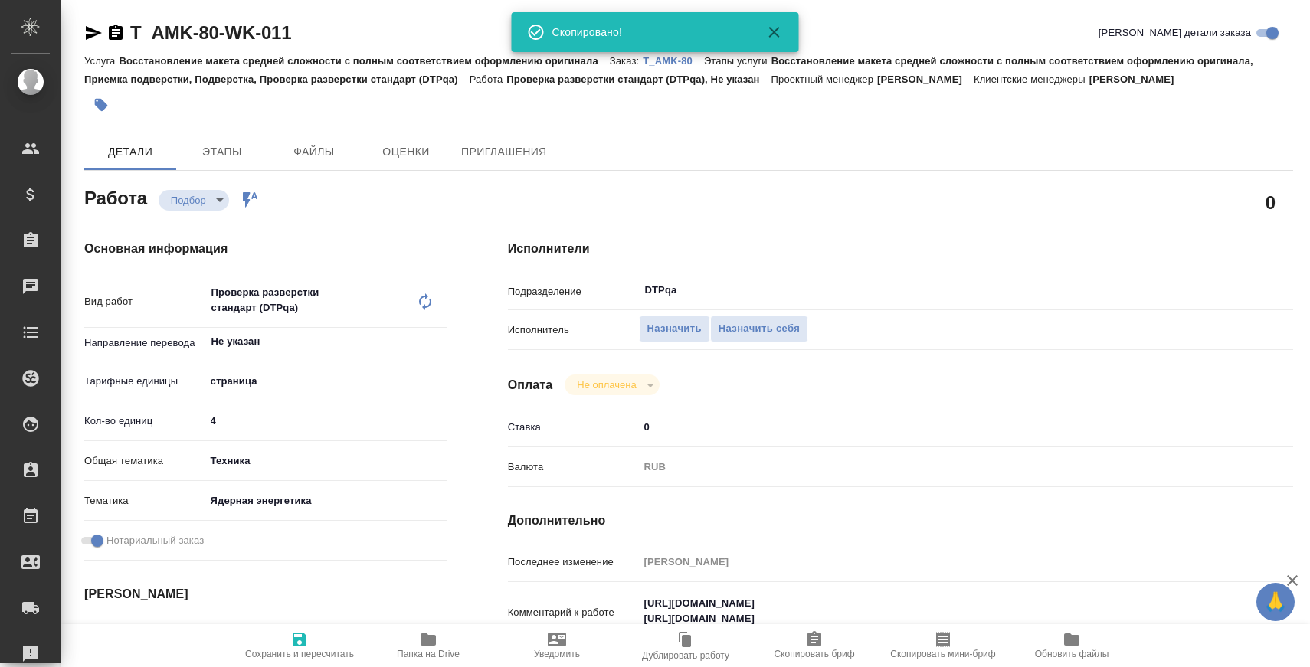
type textarea "x"
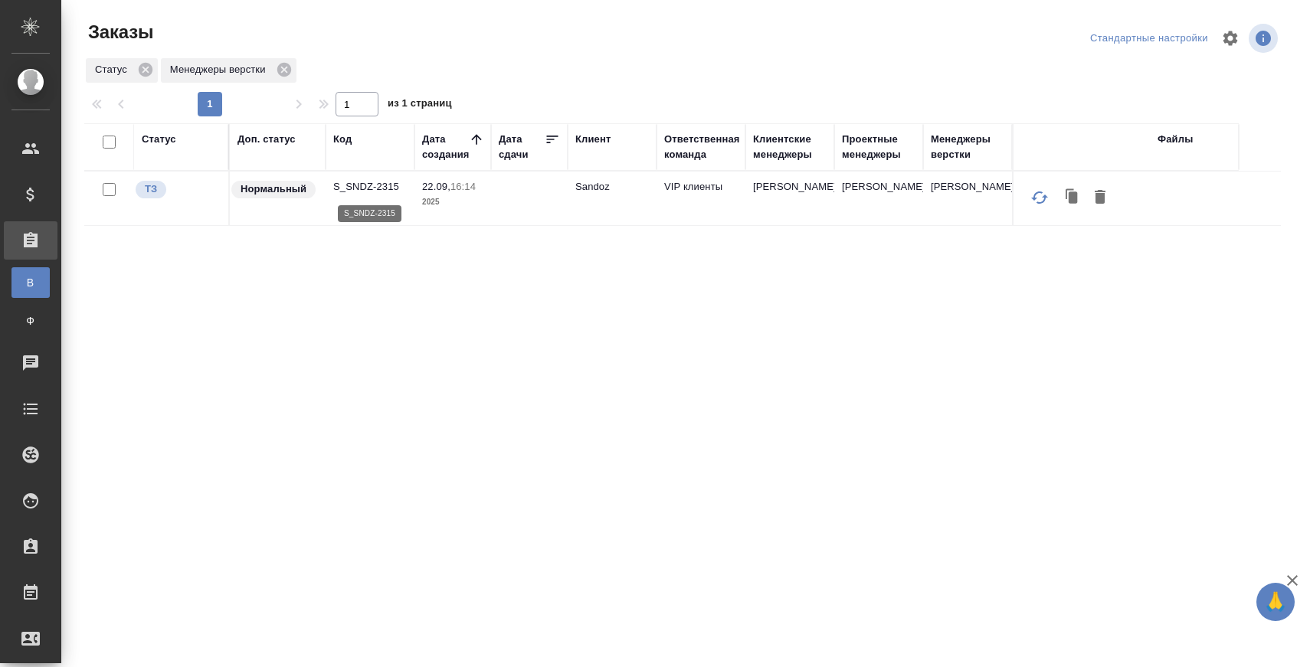
click at [341, 189] on p "S_SNDZ-2315" at bounding box center [370, 186] width 74 height 15
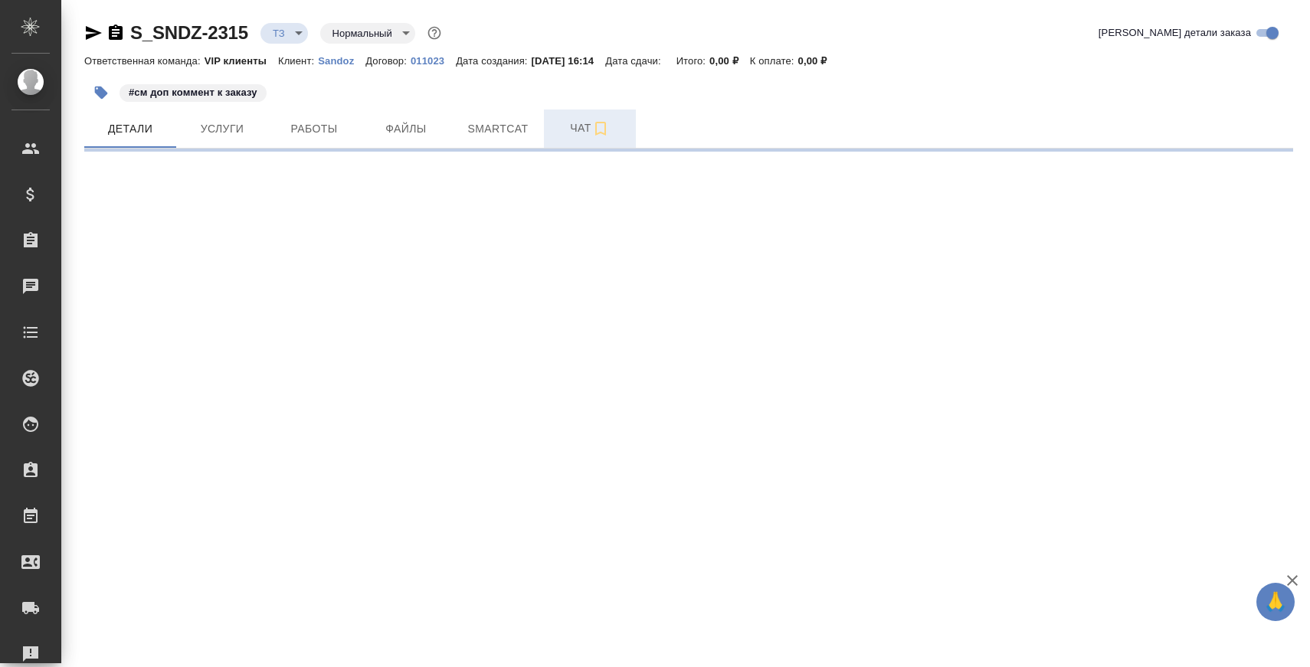
click at [586, 131] on span "Чат" at bounding box center [590, 128] width 74 height 19
select select "RU"
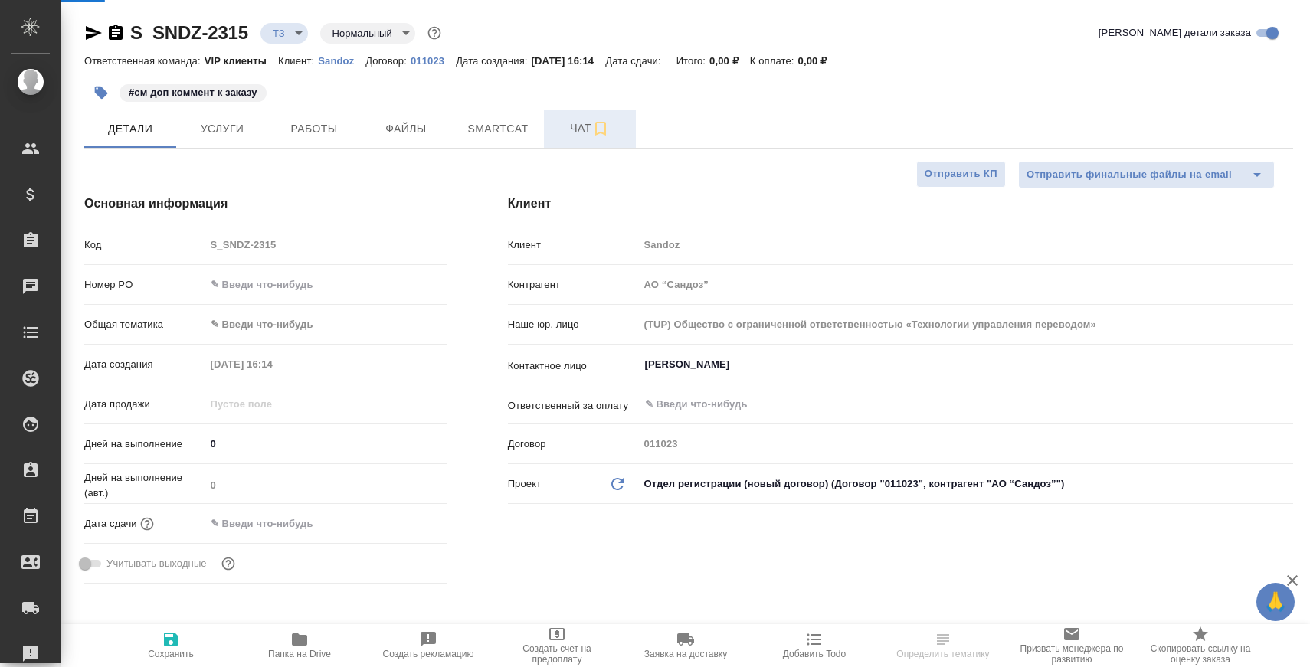
type textarea "x"
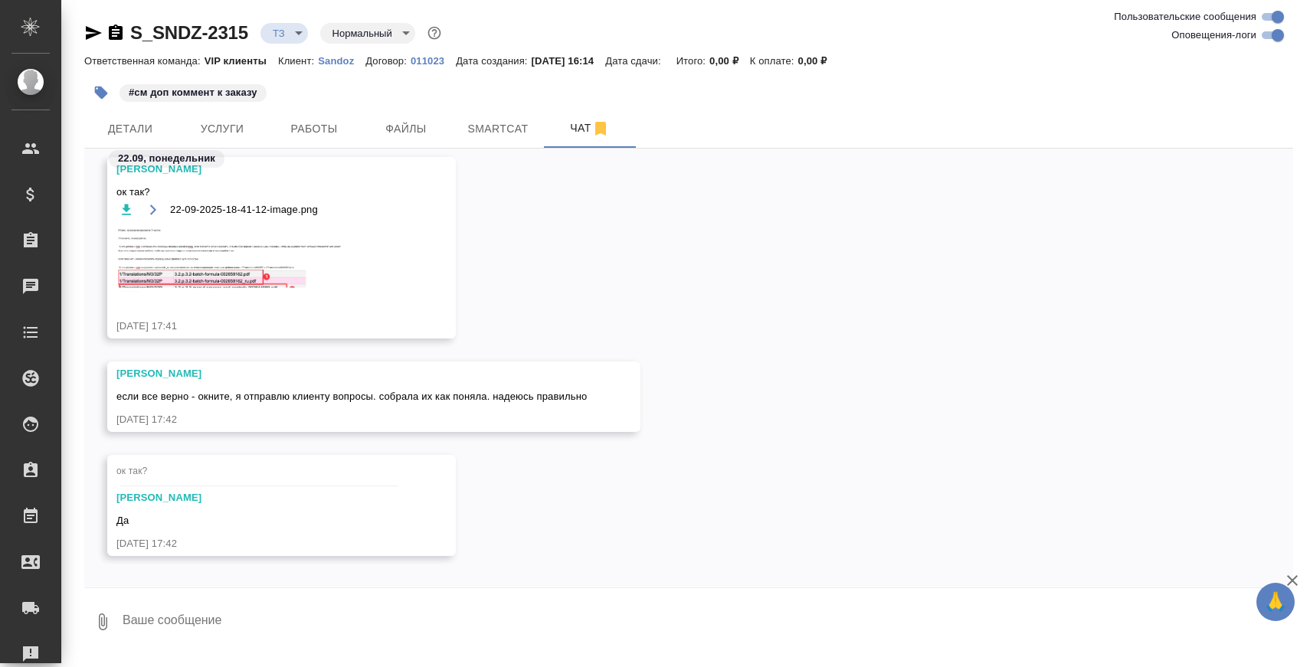
scroll to position [9243, 0]
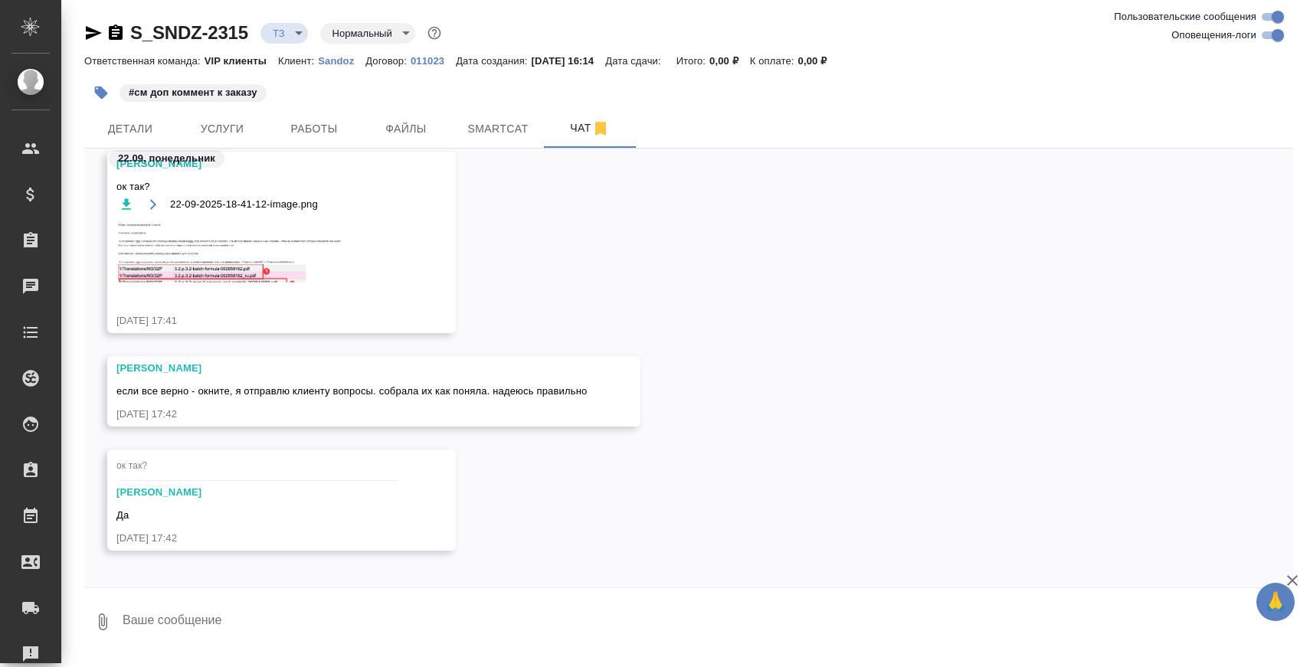
click at [303, 275] on img at bounding box center [231, 253] width 230 height 65
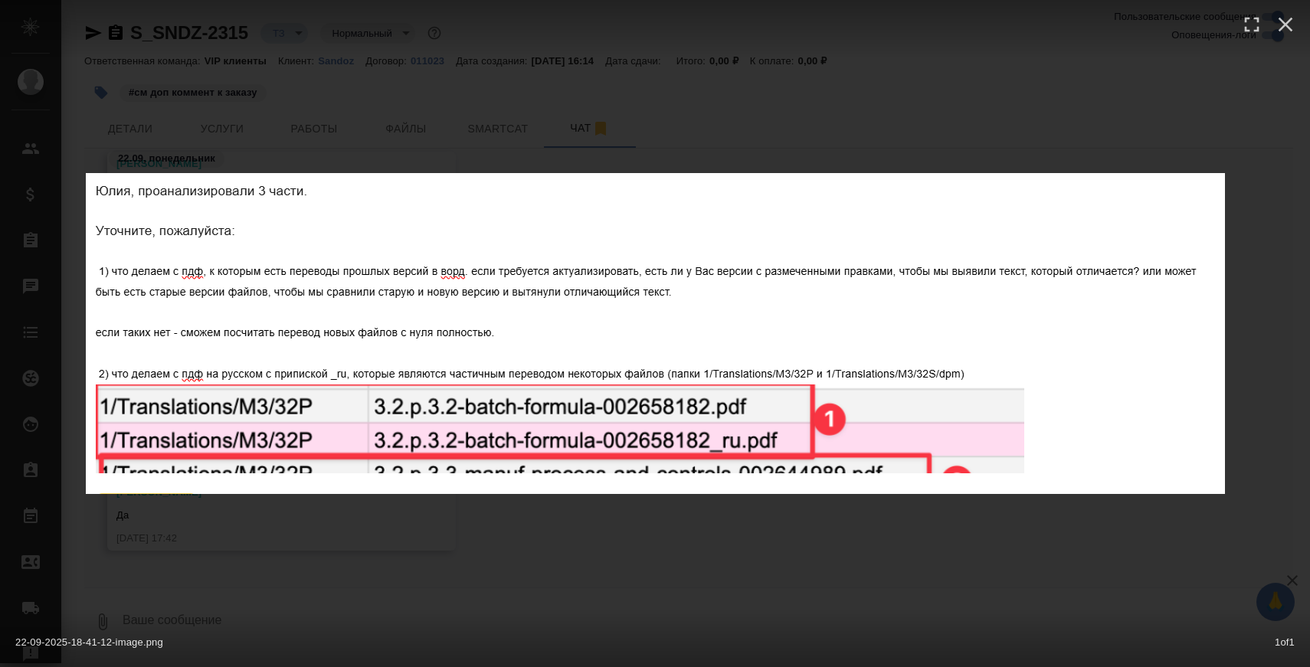
click at [847, 504] on div "22-09-2025-18-41-12-image.png 1 of 1" at bounding box center [655, 333] width 1310 height 667
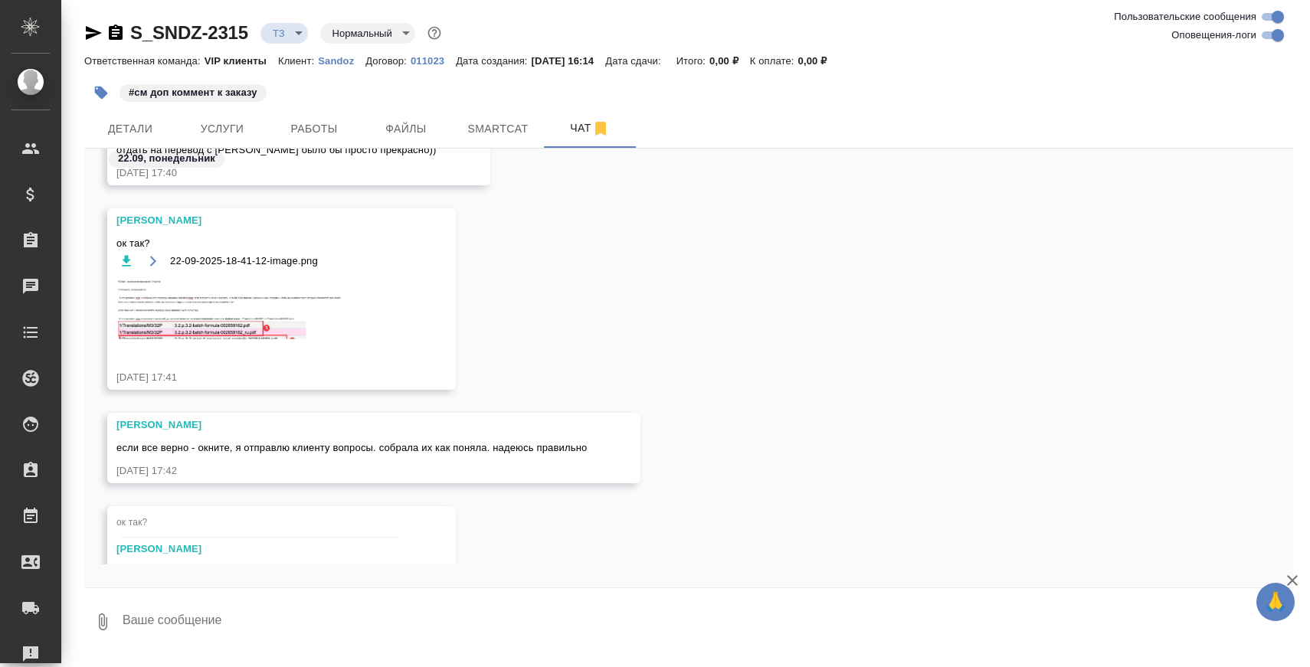
scroll to position [7323, 0]
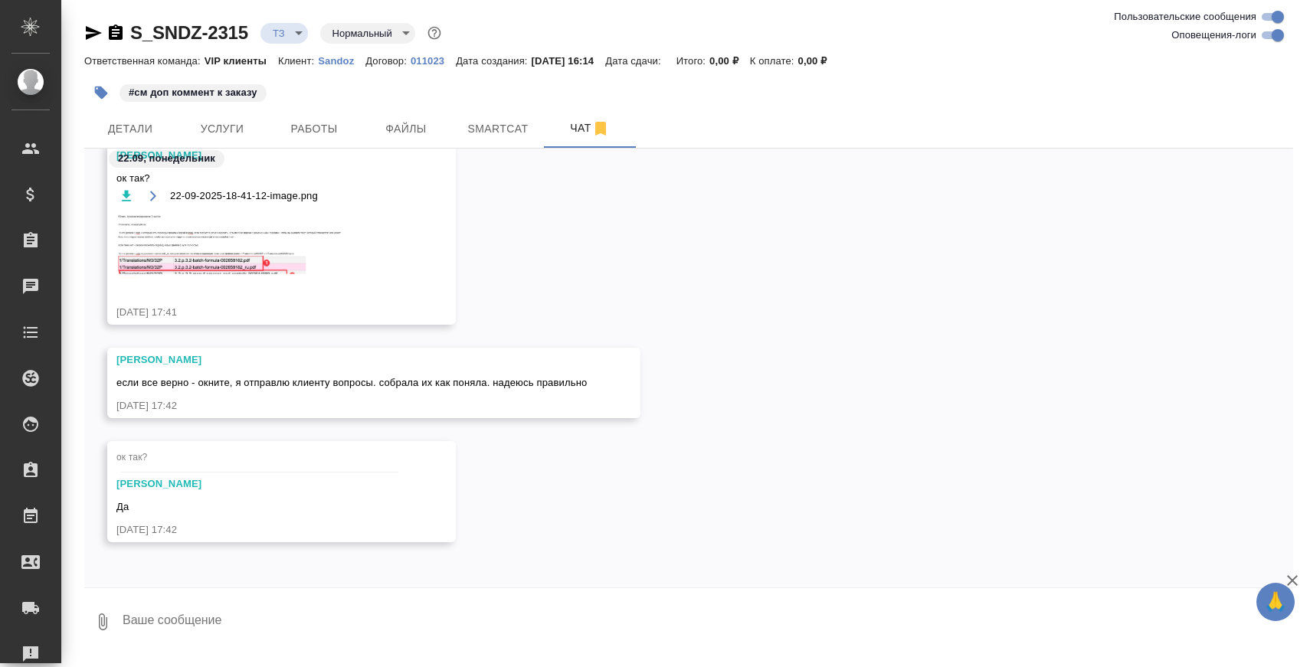
click at [374, 614] on textarea at bounding box center [707, 622] width 1172 height 52
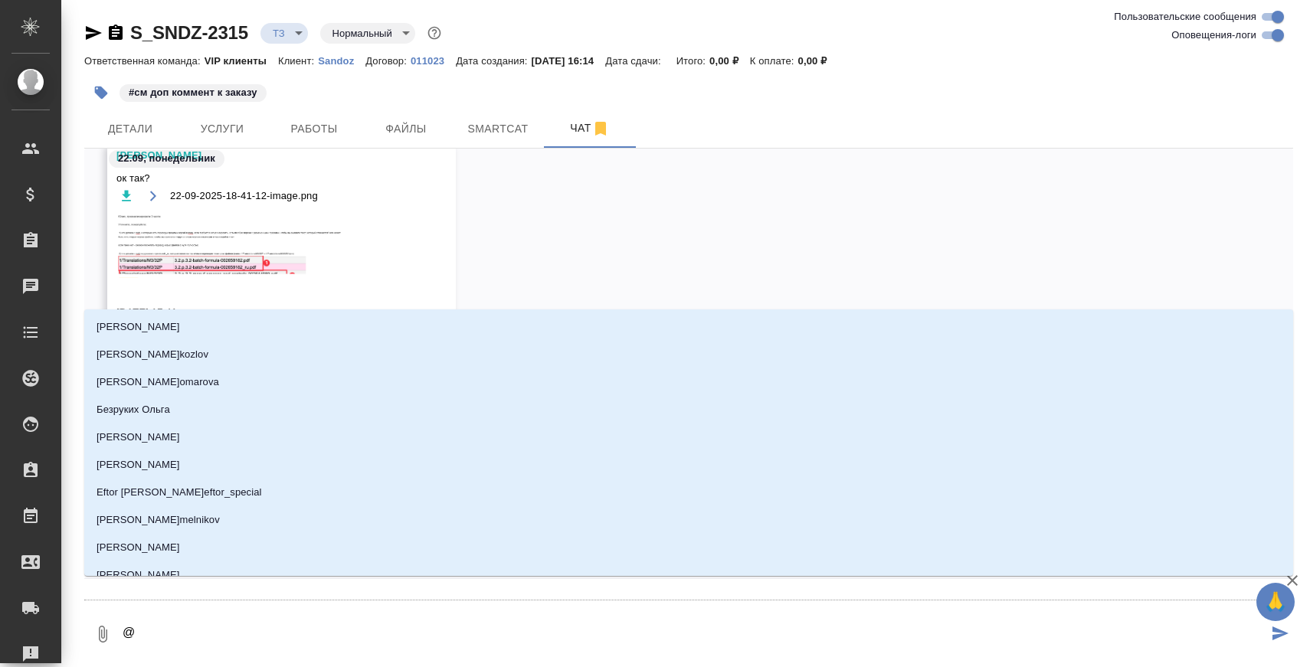
type textarea "@К"
type input "[PERSON_NAME]"
type textarea "@Ка"
type input "Ка"
type textarea "@Каб"
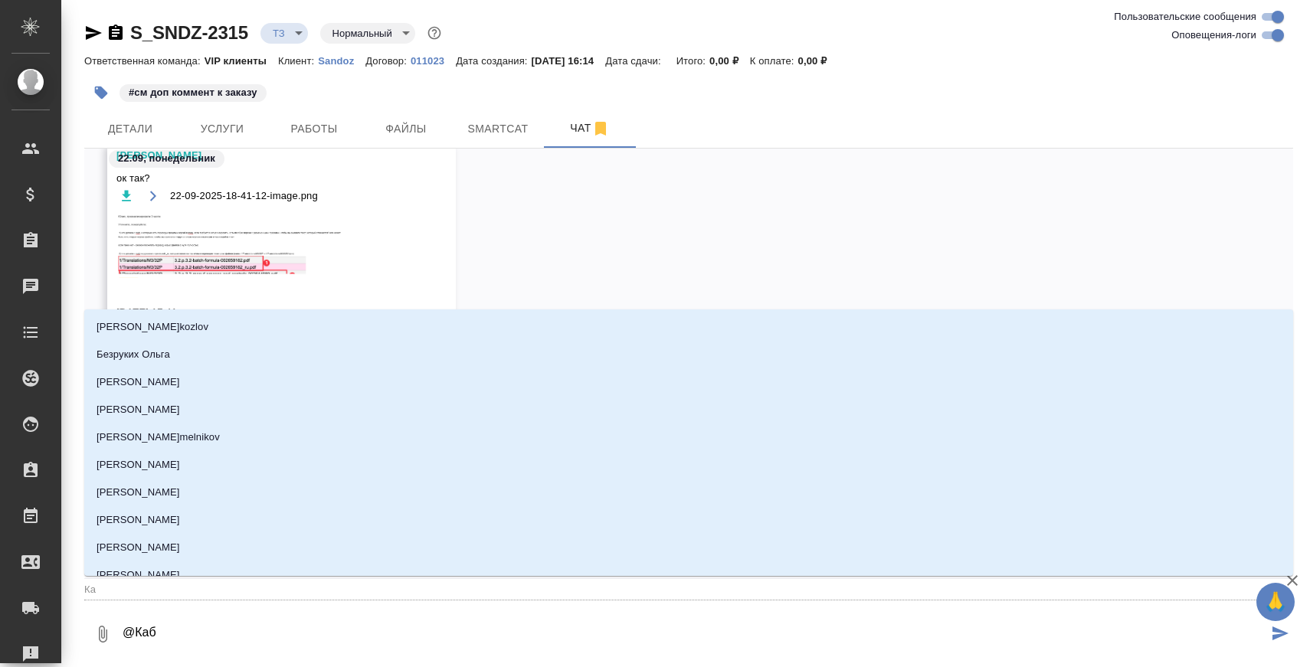
type input "Каб"
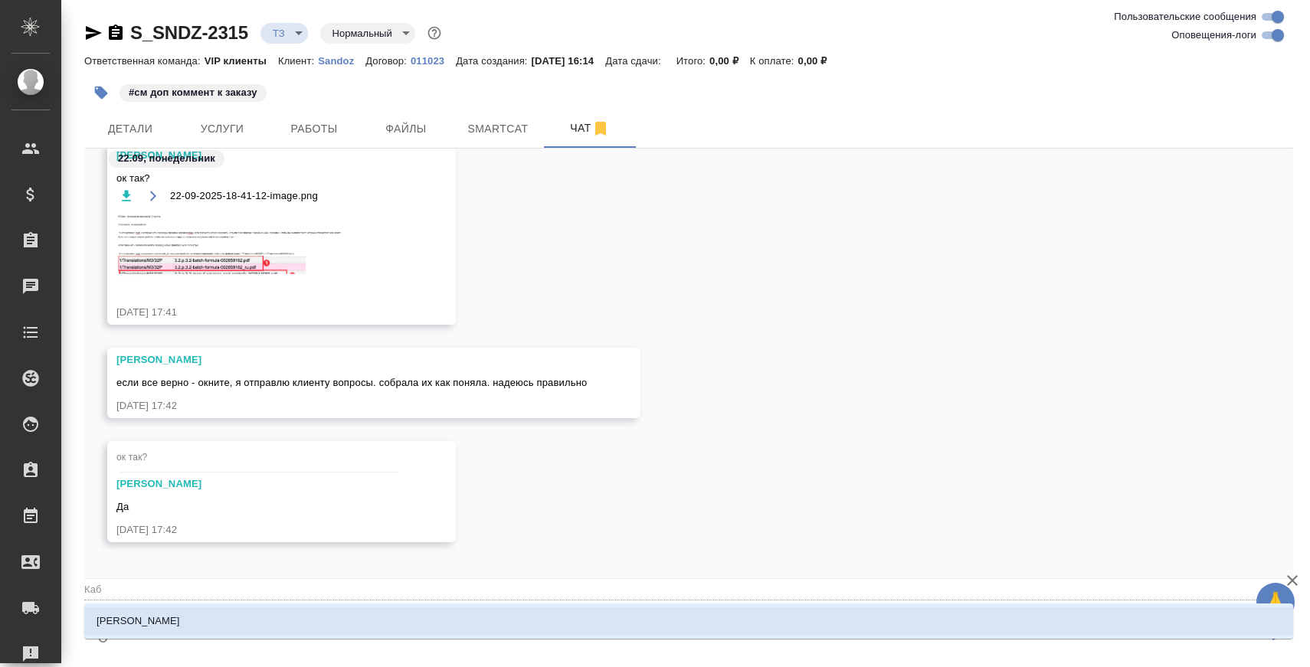
type textarea "@Каба"
type input "Каба"
type textarea "@[GEOGRAPHIC_DATA]"
type input "Кабар"
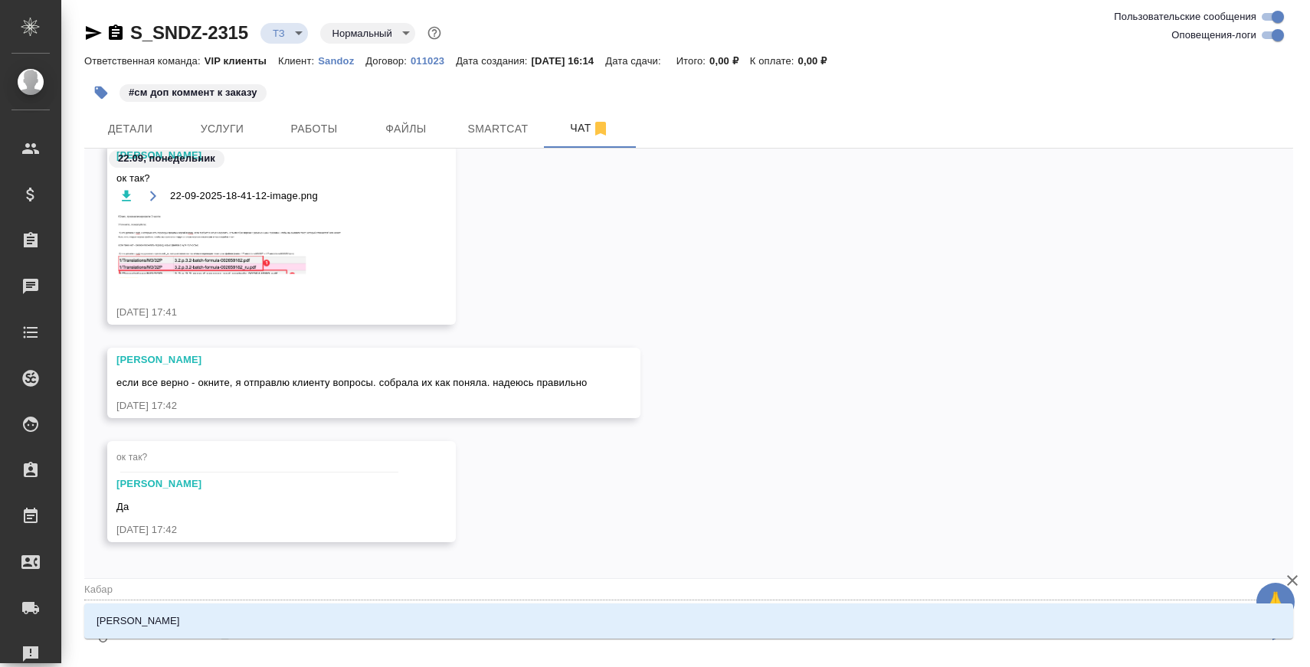
type textarea "@[GEOGRAPHIC_DATA]"
type input "Кабарг"
click at [323, 621] on li "[PERSON_NAME]" at bounding box center [688, 622] width 1209 height 28
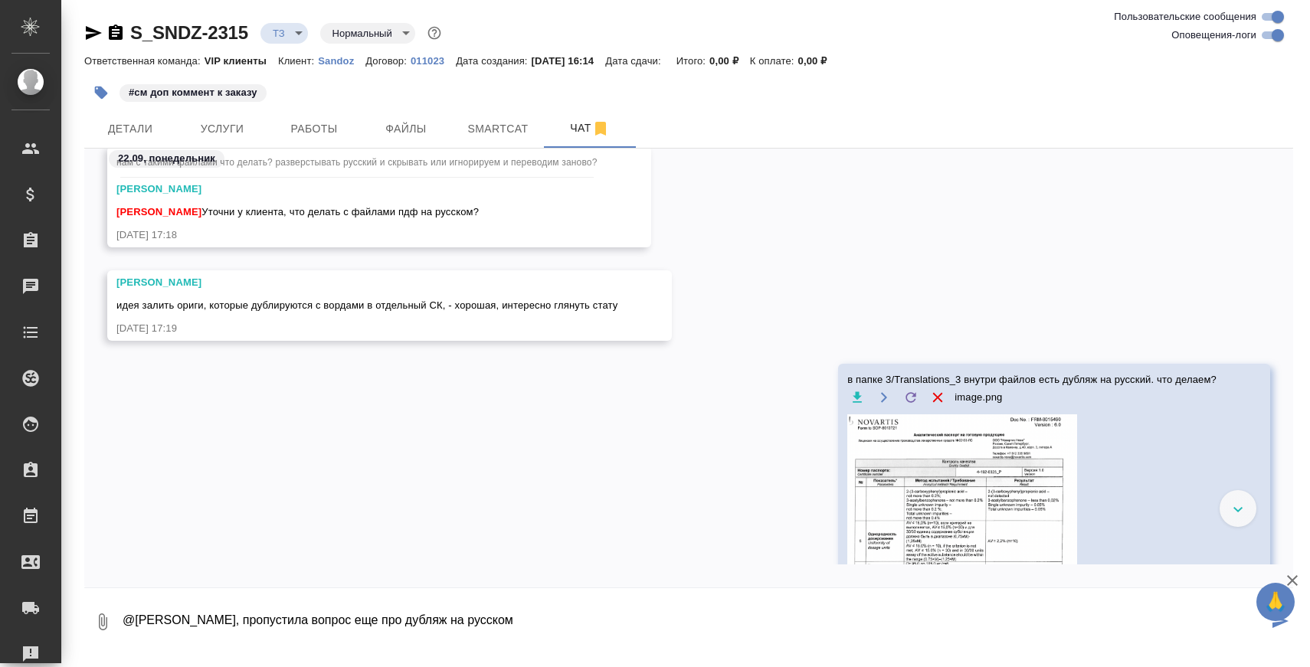
scroll to position [4953, 0]
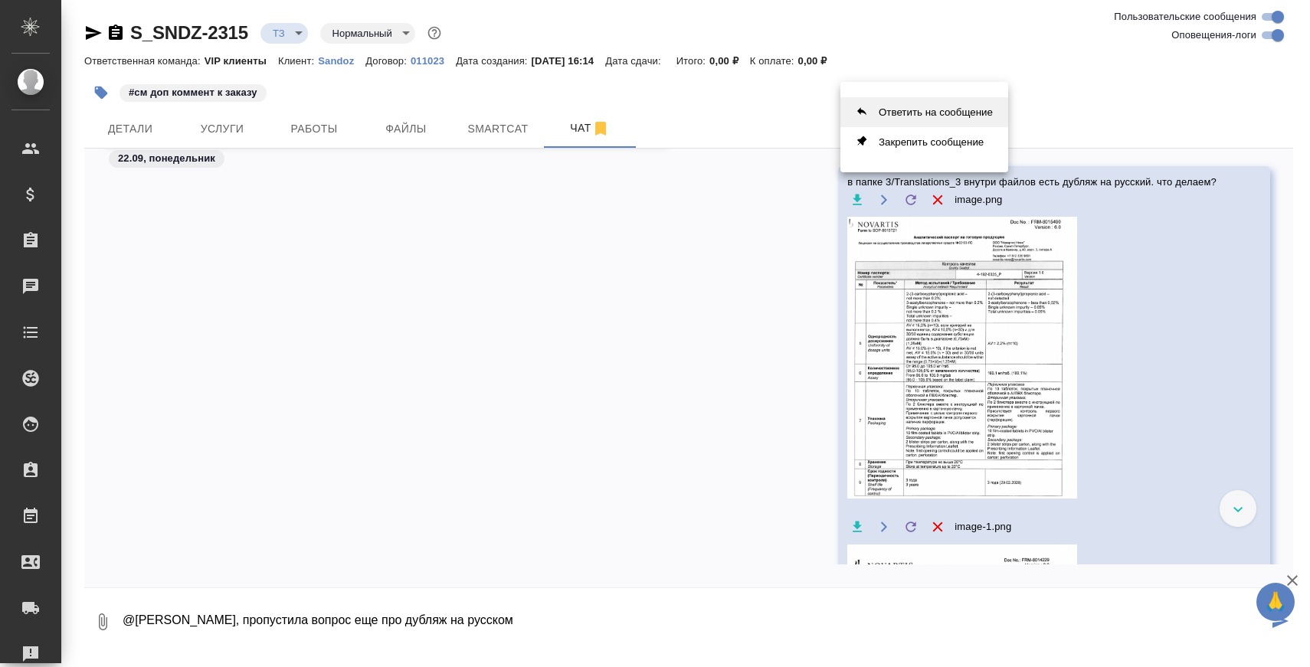
click at [930, 117] on button "Ответить на сообщение" at bounding box center [924, 112] width 168 height 30
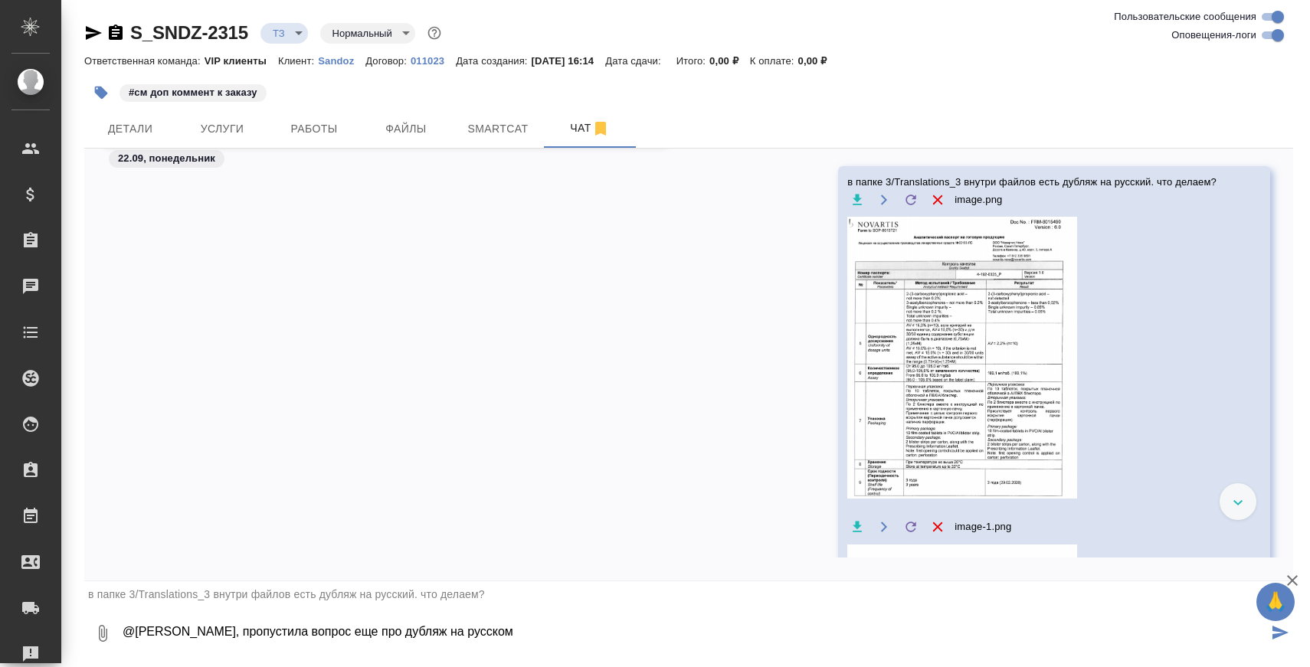
click at [575, 632] on textarea "@[PERSON_NAME], пропустила вопрос еще про дубляж на русском" at bounding box center [694, 634] width 1147 height 52
type textarea "@[PERSON_NAME], пропустила вопрос еще про дубляж на русском"
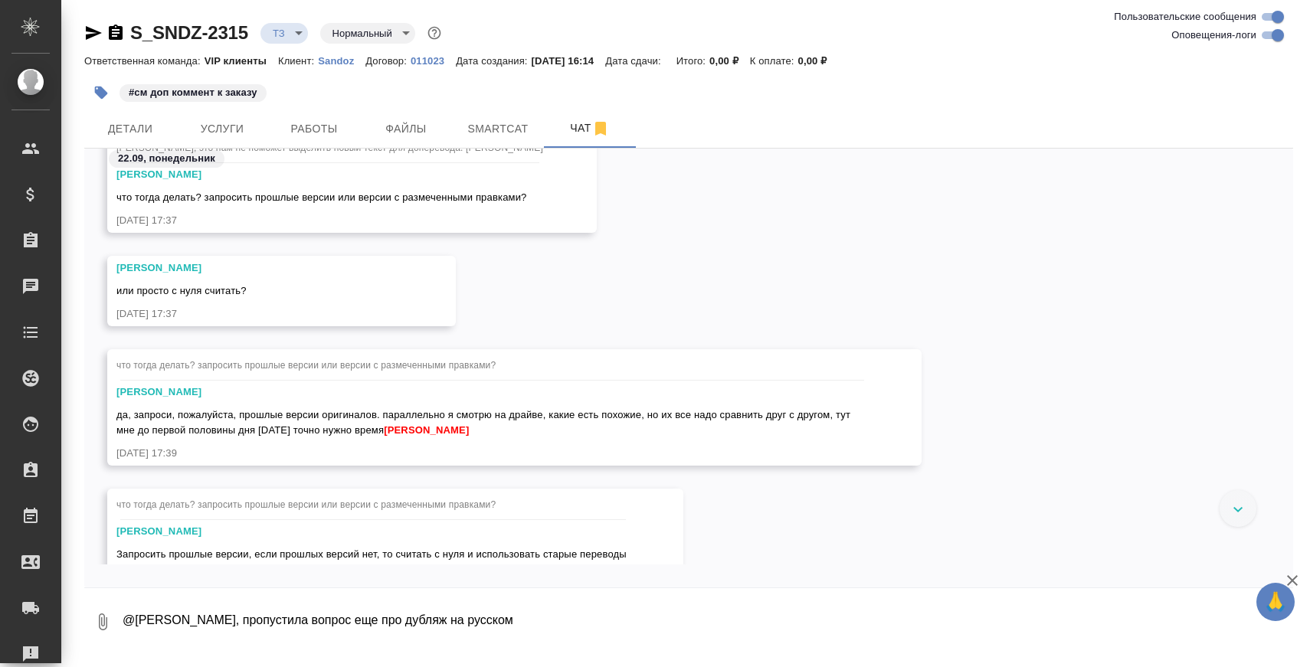
scroll to position [6526, 0]
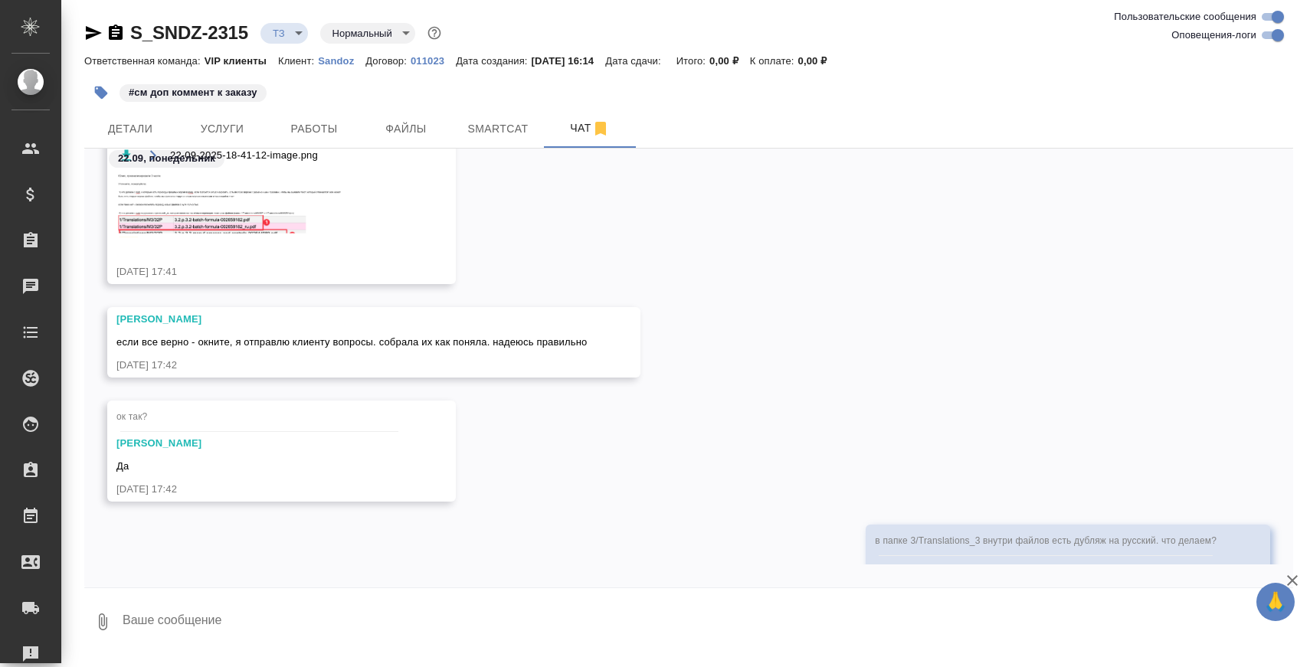
click at [487, 591] on div at bounding box center [688, 592] width 1209 height 8
click at [487, 622] on textarea at bounding box center [707, 622] width 1172 height 52
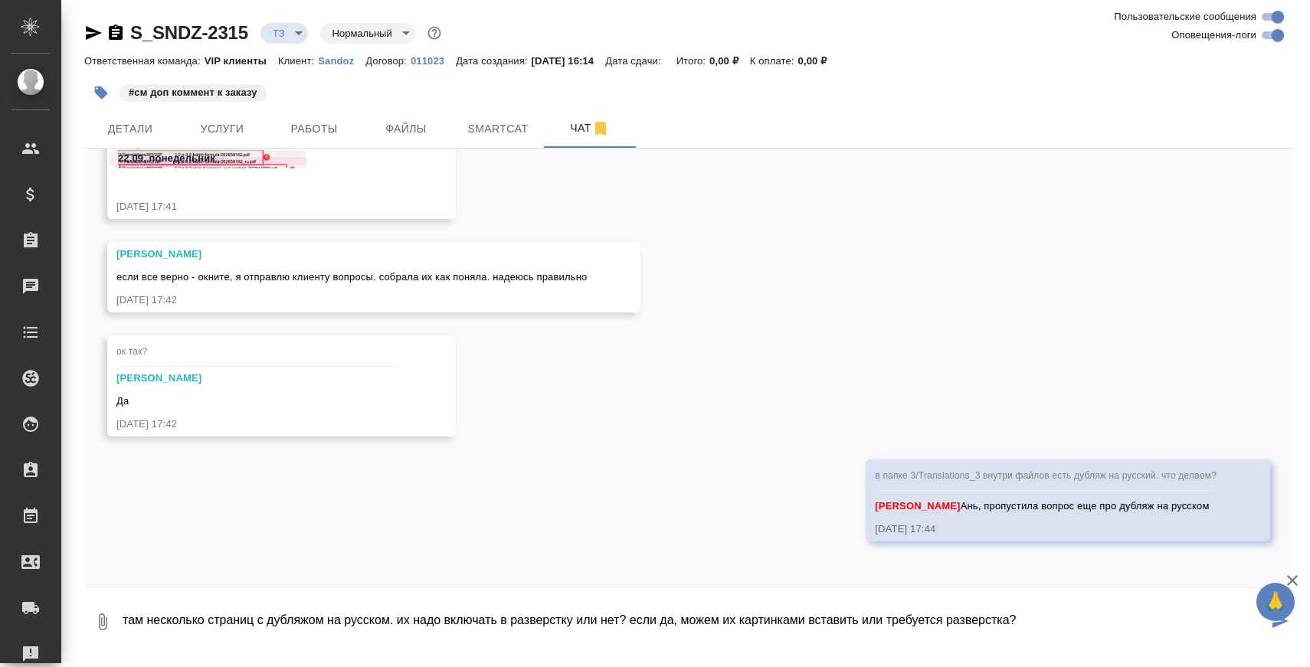
type textarea "там несколько страниц с дубляжом на русском. их надо включать в разверстку или …"
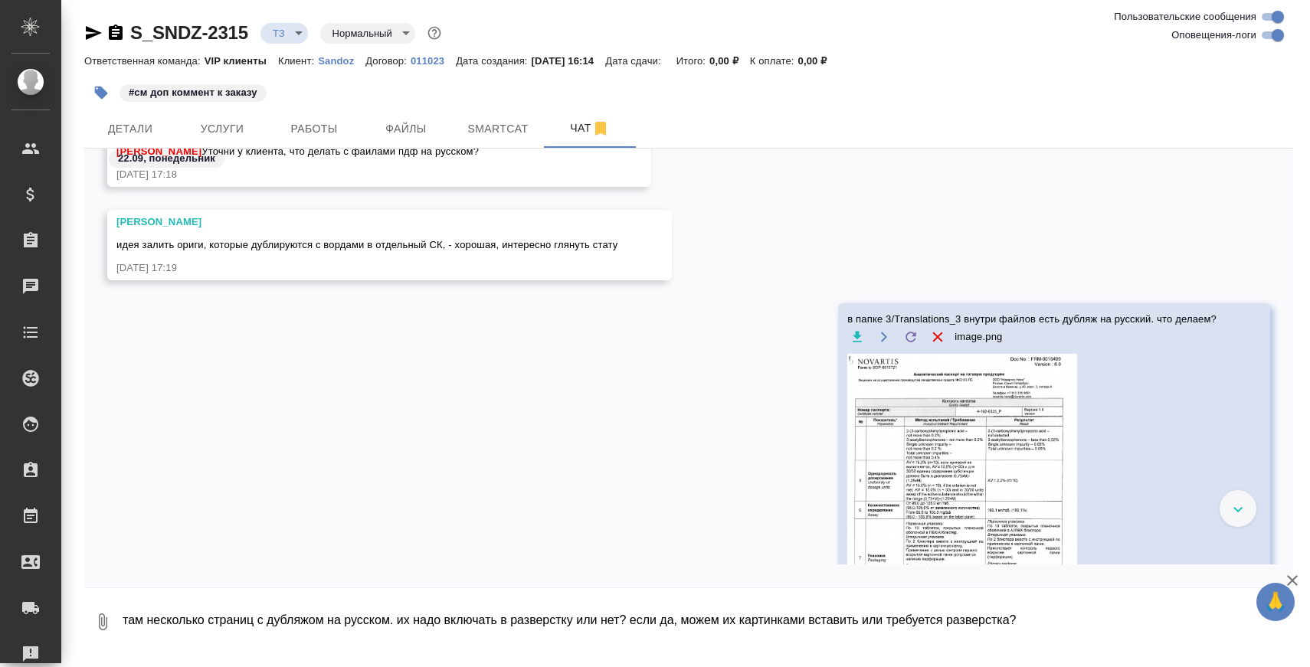
scroll to position [4830, 0]
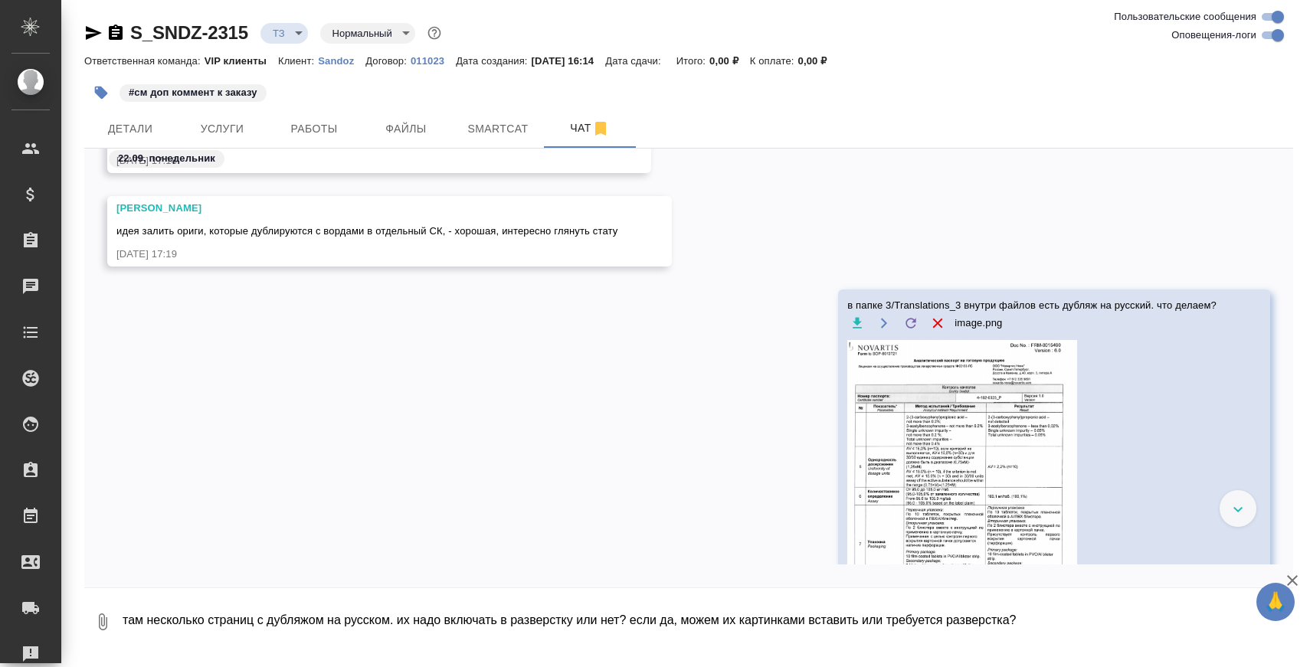
click at [950, 432] on img at bounding box center [962, 481] width 230 height 282
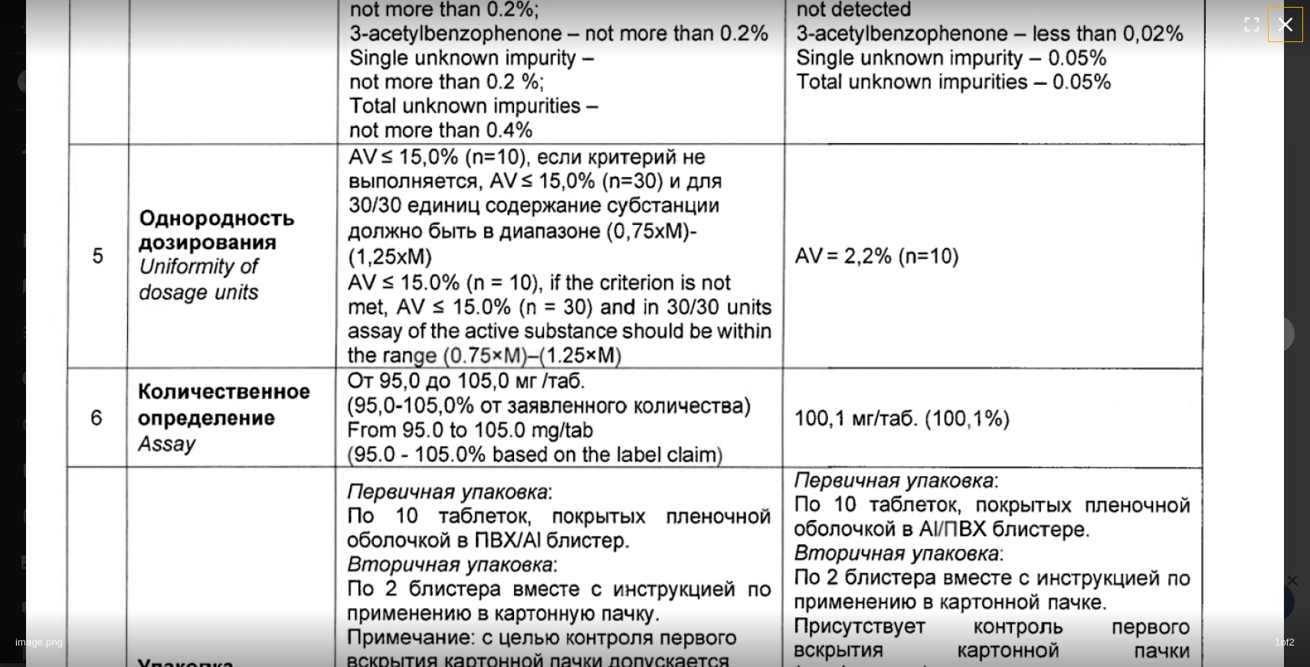
click at [1290, 21] on icon "button" at bounding box center [1285, 24] width 25 height 25
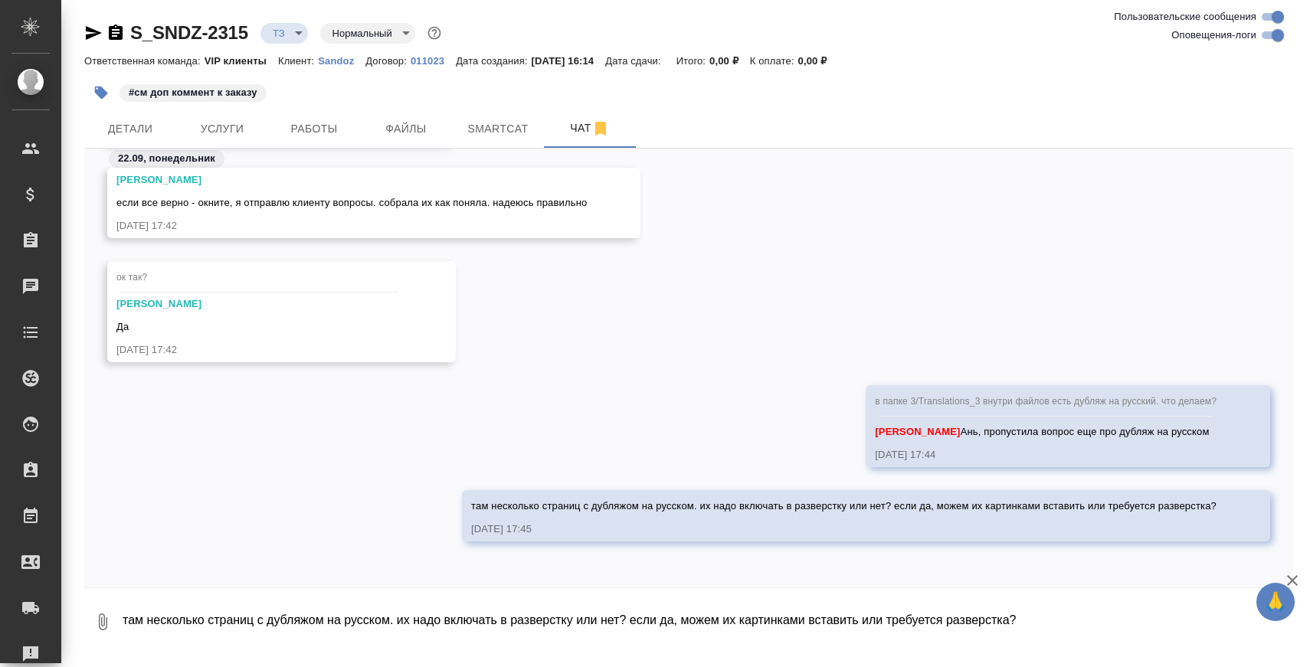
scroll to position [6890, 0]
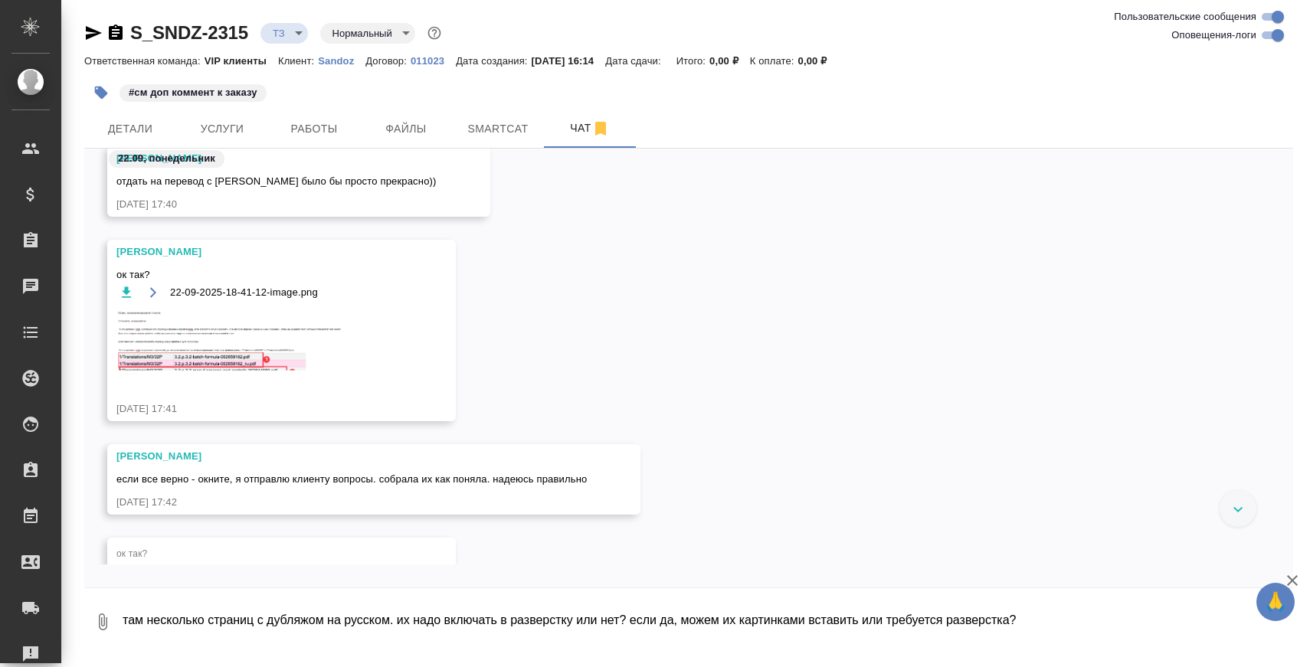
click at [228, 357] on img at bounding box center [231, 342] width 230 height 65
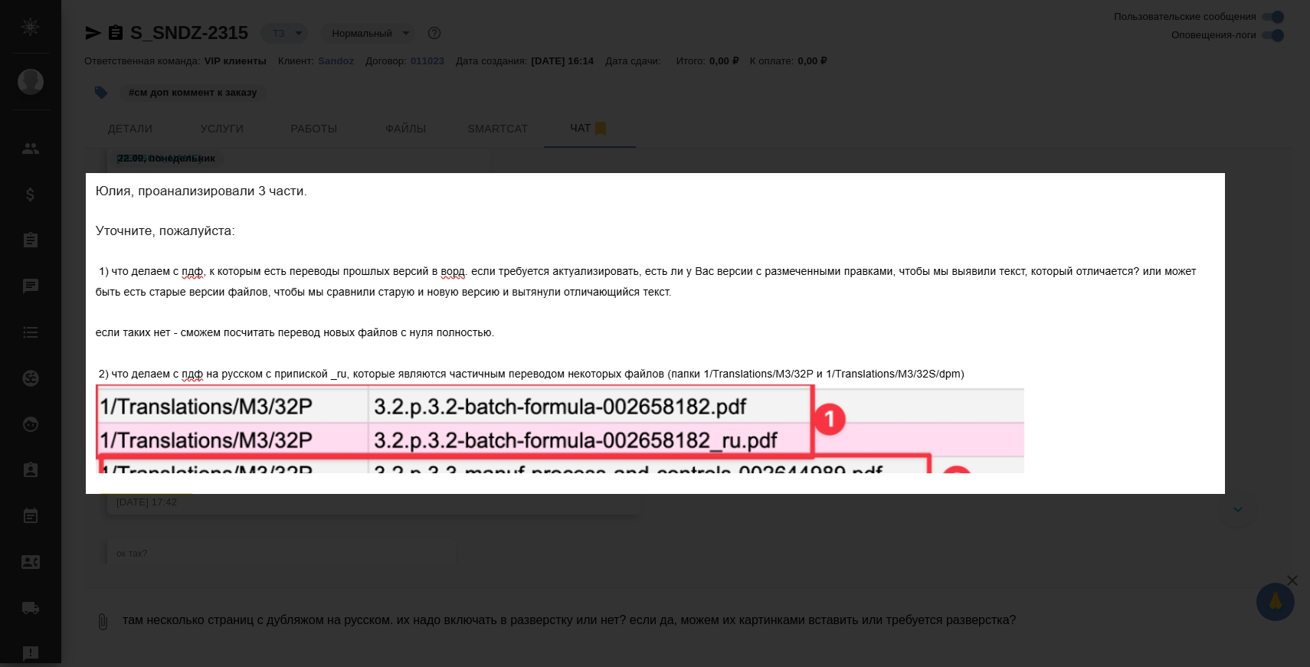
click at [667, 552] on div "22-09-2025-18-41-12-image.png 1 of 1" at bounding box center [655, 333] width 1310 height 667
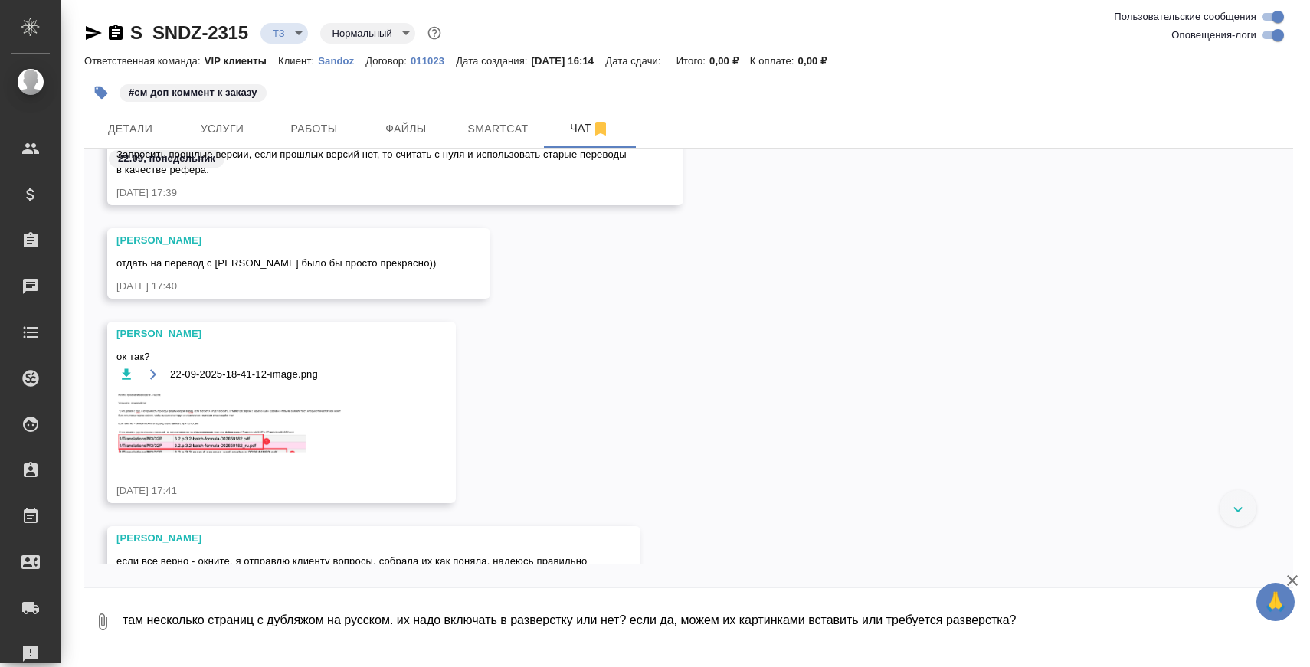
scroll to position [7182, 0]
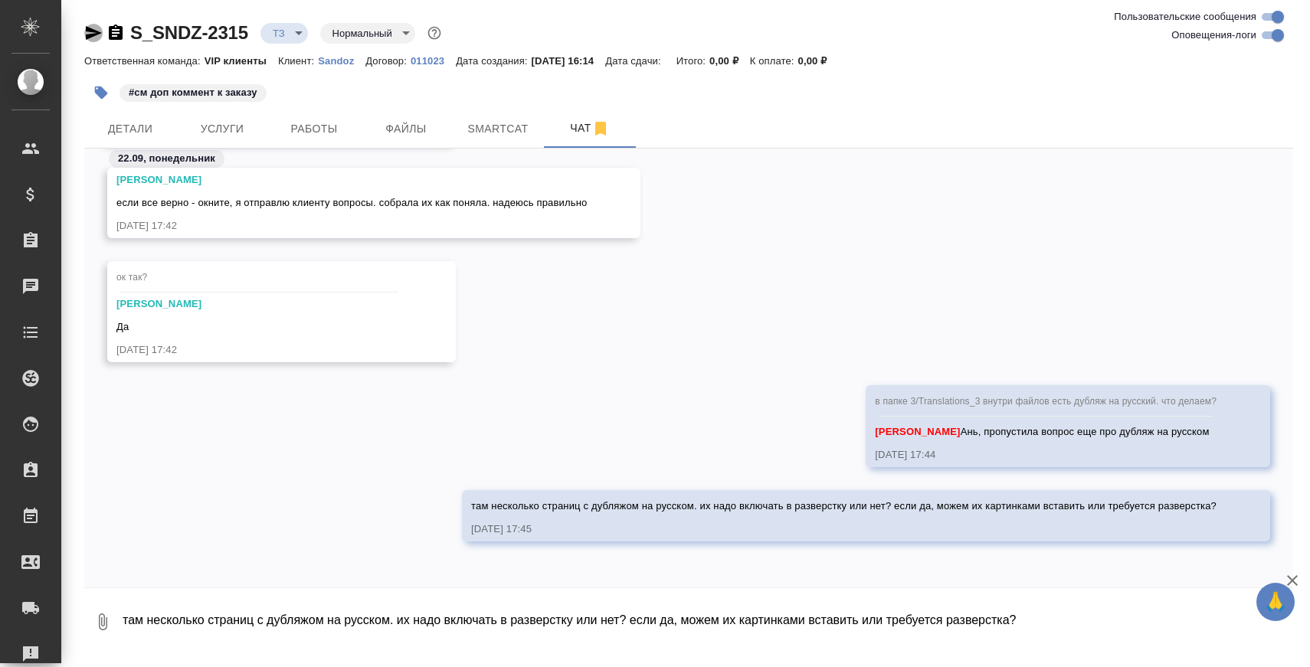
click at [85, 34] on icon "button" at bounding box center [93, 33] width 18 height 18
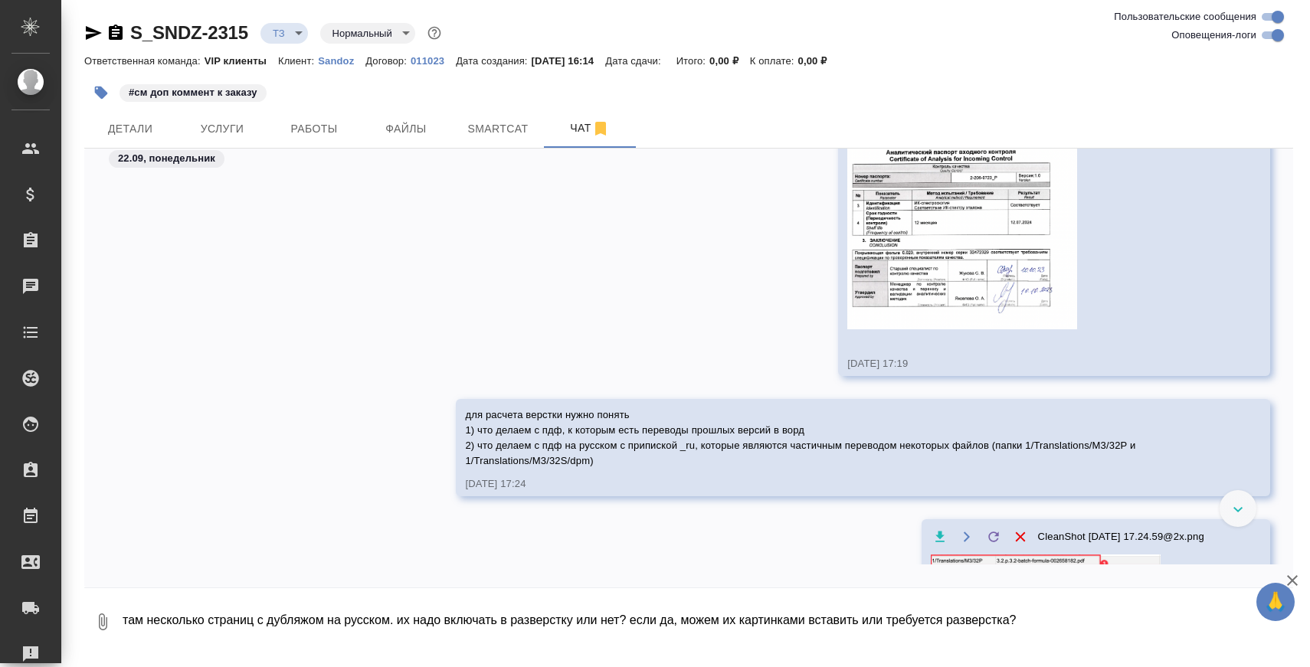
scroll to position [5379, 0]
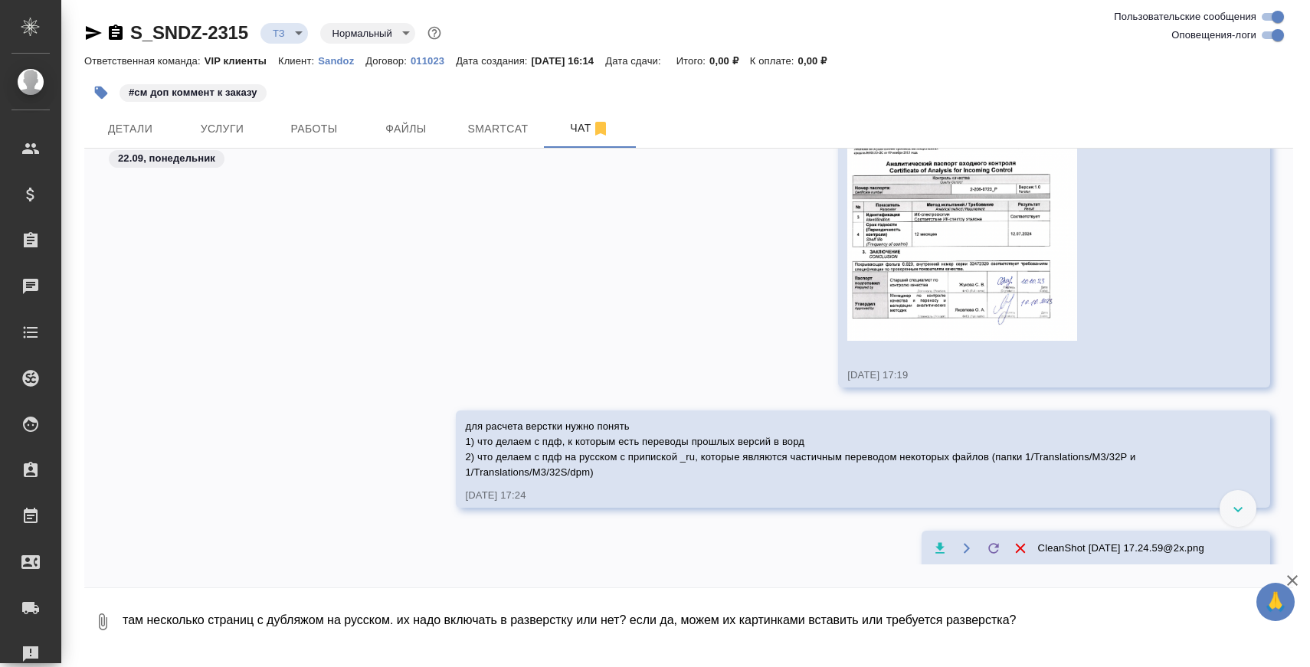
click at [932, 230] on img at bounding box center [962, 231] width 230 height 219
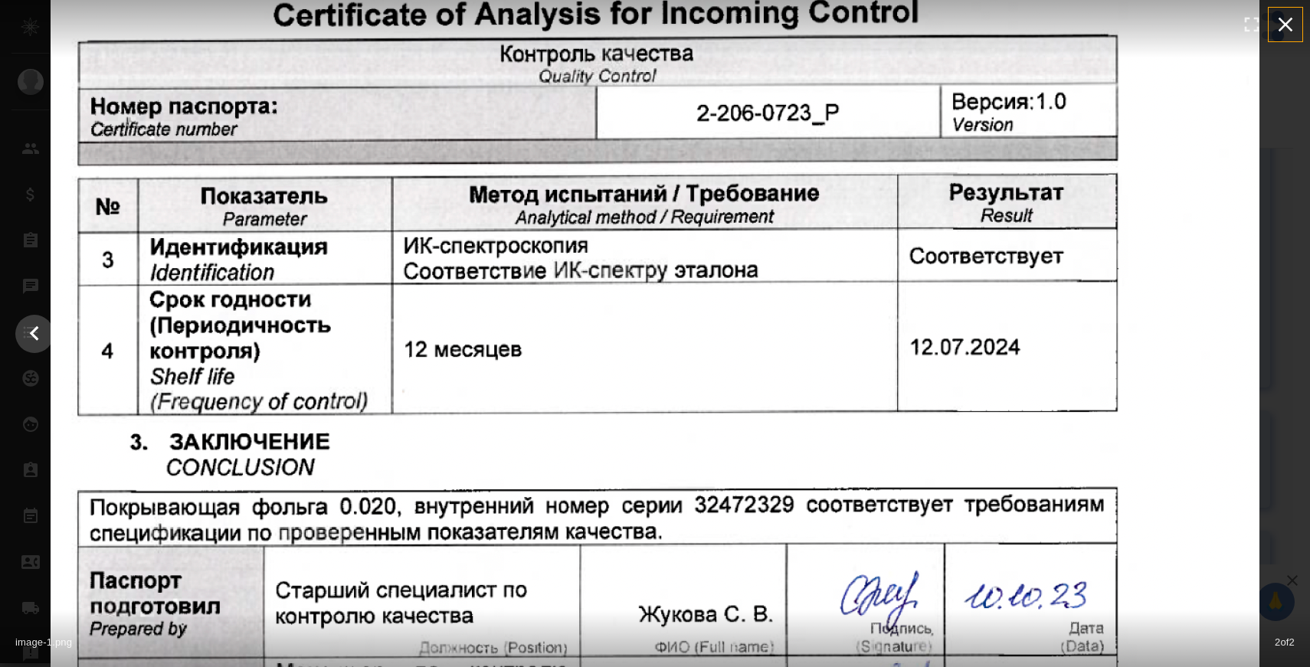
click at [1287, 21] on icon "button" at bounding box center [1285, 24] width 25 height 25
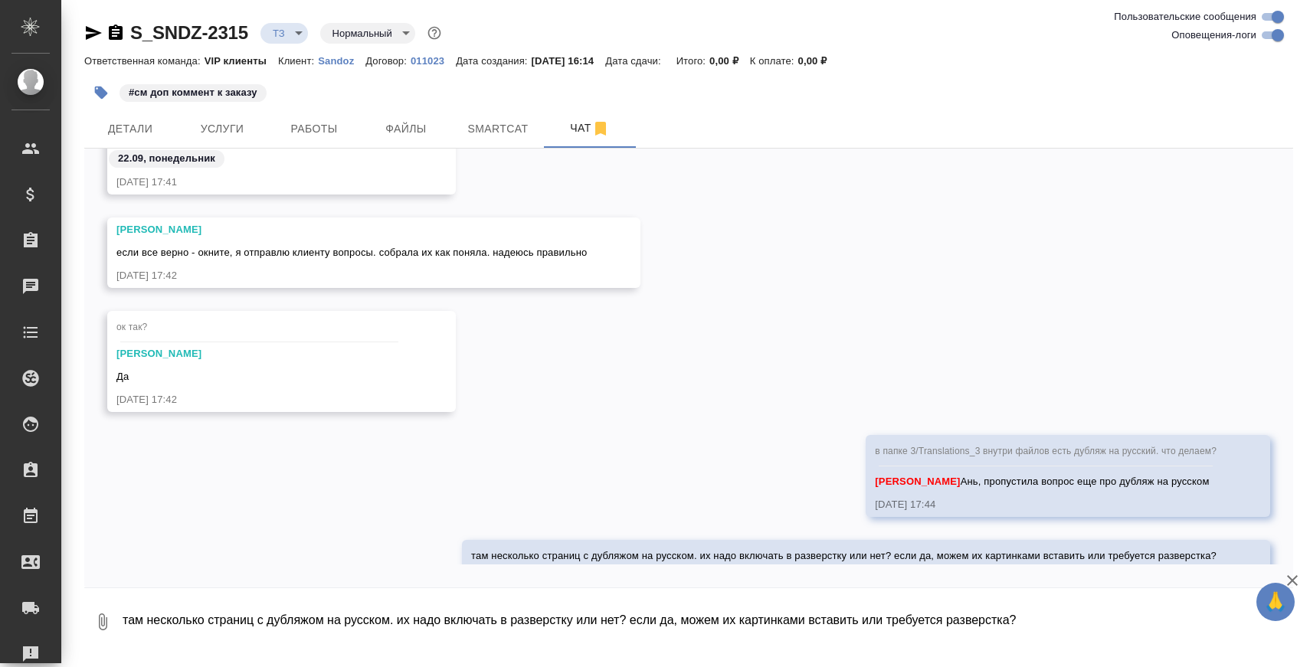
scroll to position [7182, 0]
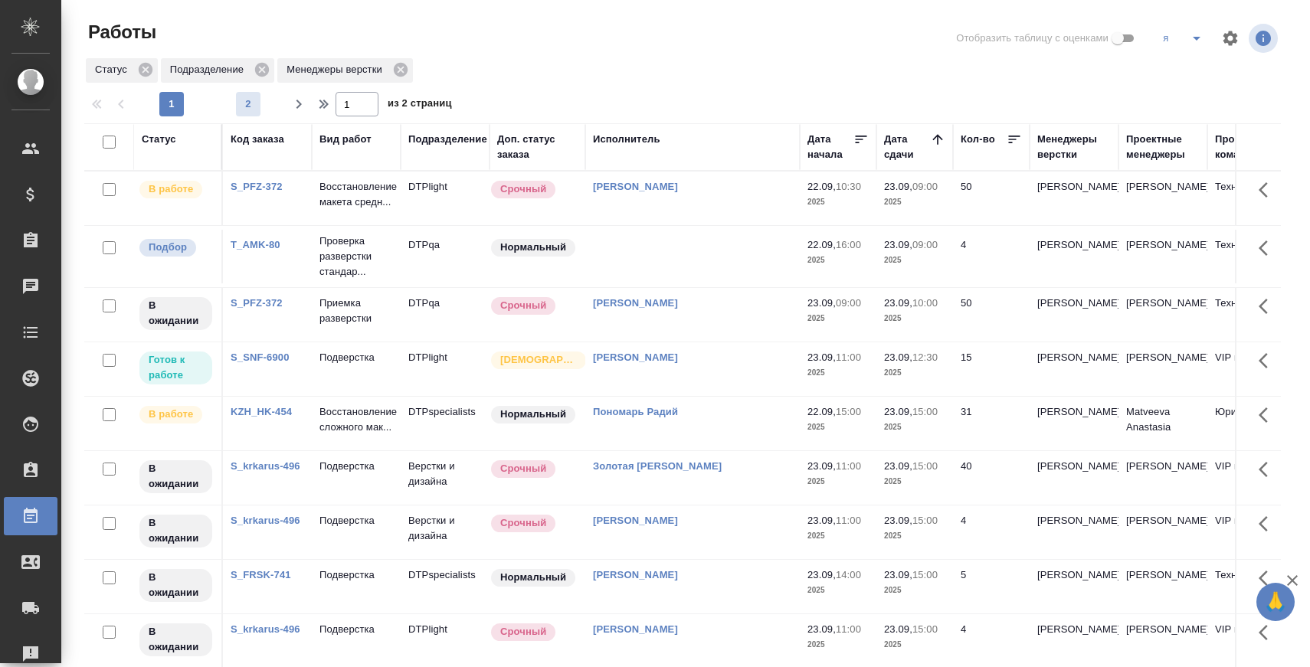
click at [253, 97] on span "2" at bounding box center [248, 104] width 25 height 15
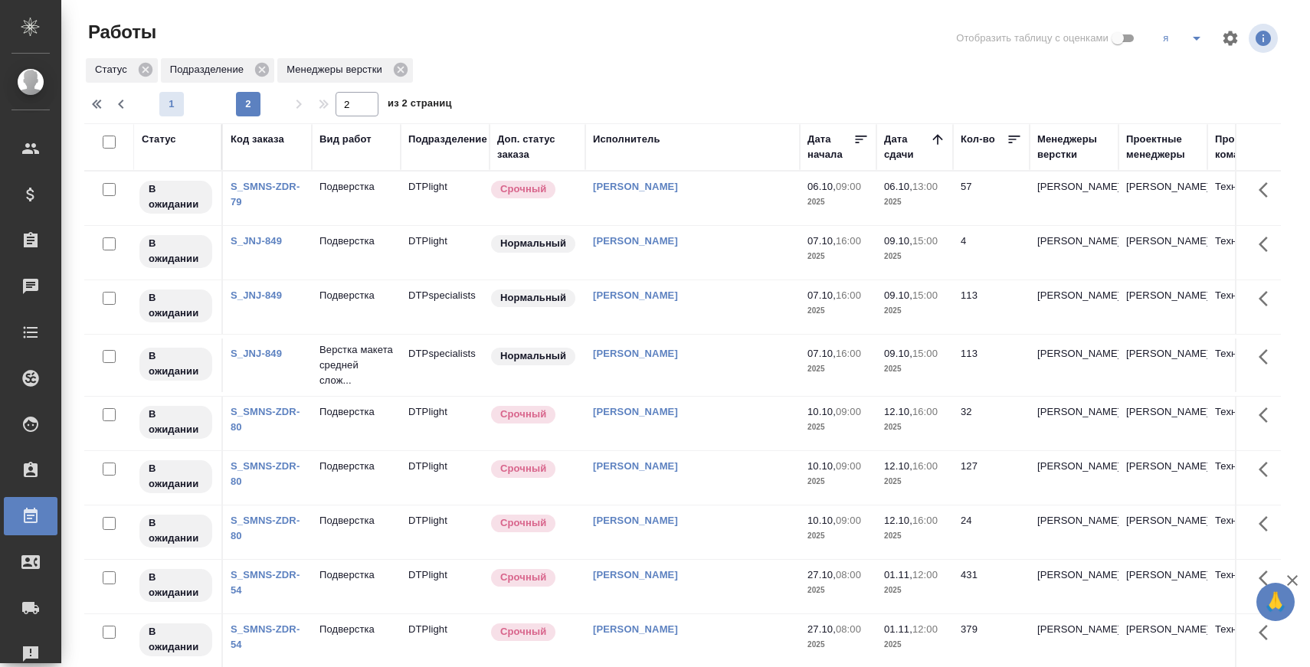
click at [172, 106] on span "1" at bounding box center [171, 104] width 25 height 15
type input "1"
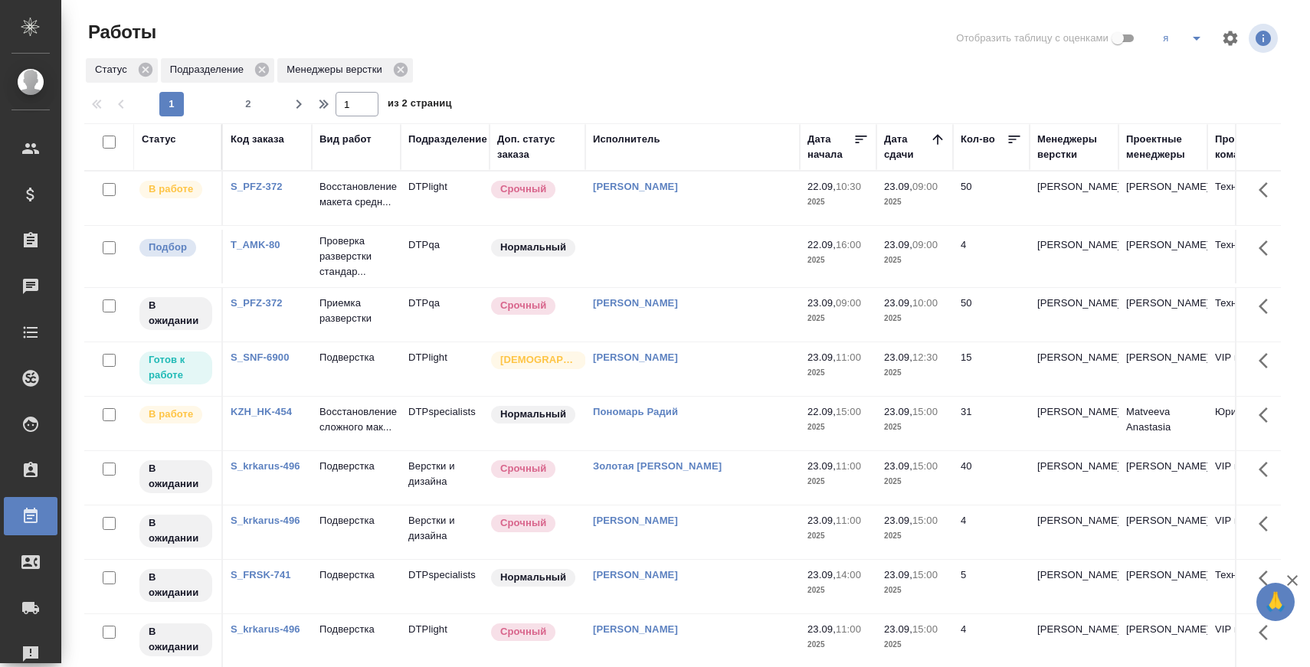
click at [870, 66] on div "Статус Подразделение Менеджеры верстки" at bounding box center [682, 71] width 1197 height 28
click at [245, 103] on span "2" at bounding box center [248, 104] width 25 height 15
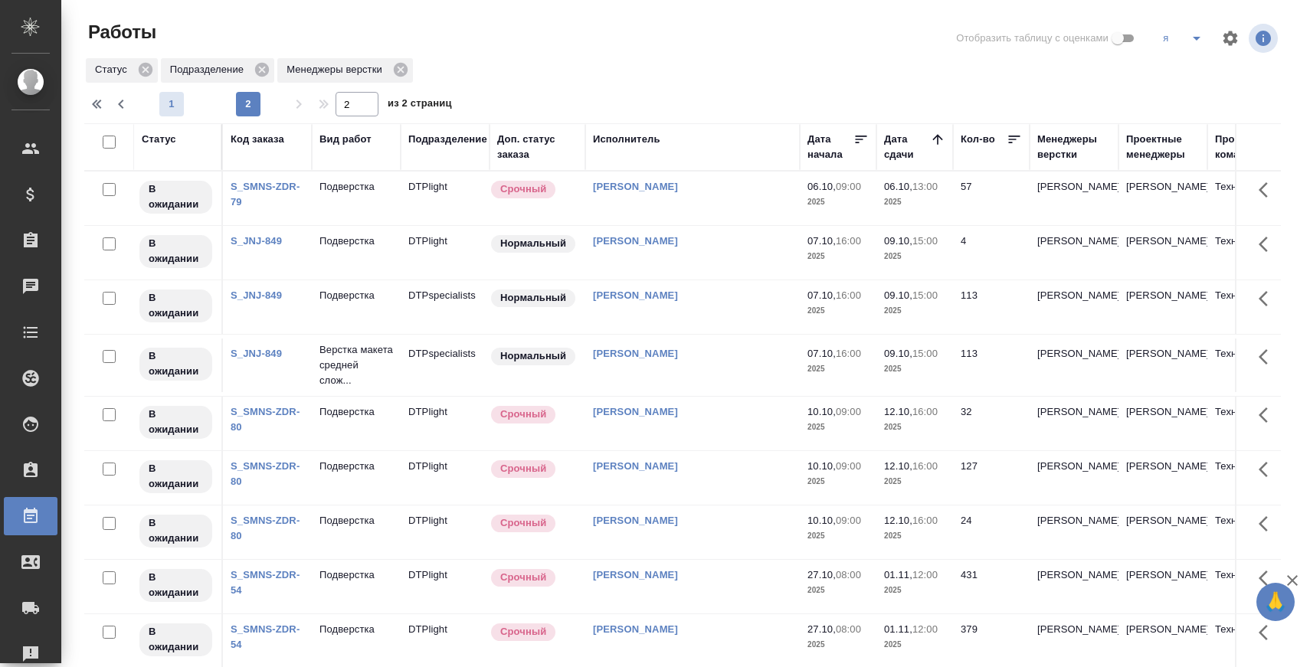
click at [171, 102] on span "1" at bounding box center [171, 104] width 25 height 15
type input "1"
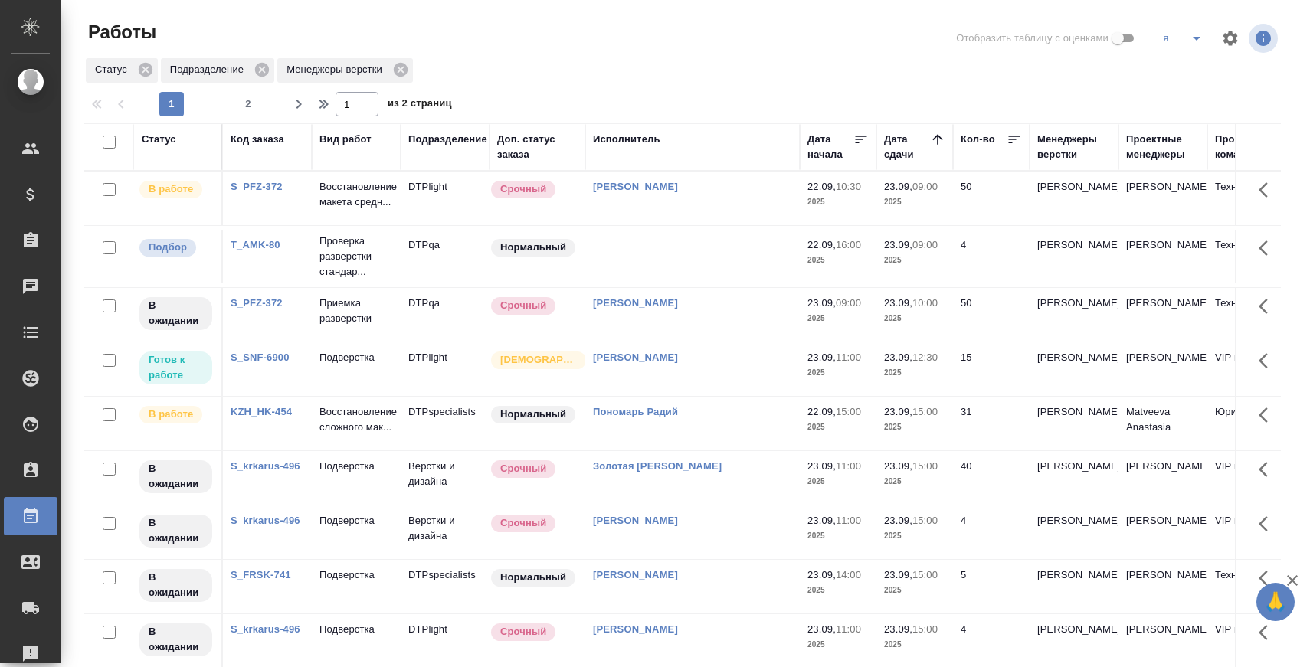
click at [277, 418] on link "KZH_HK-454" at bounding box center [261, 411] width 61 height 11
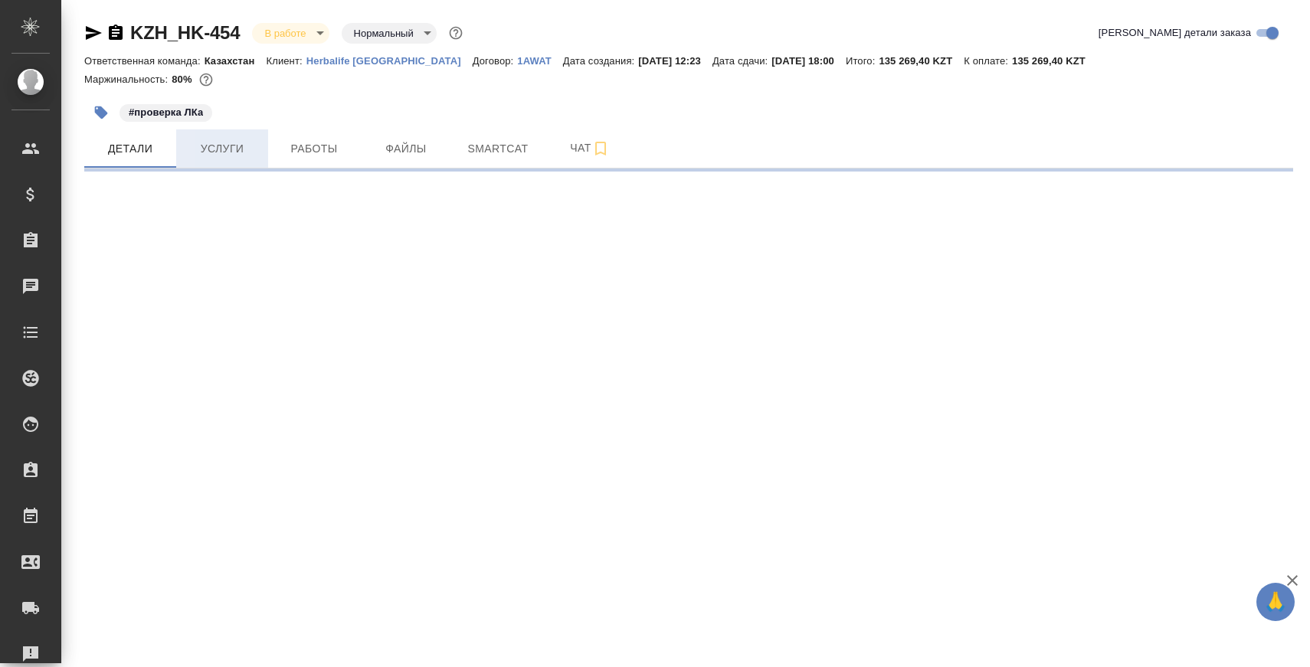
select select "RU"
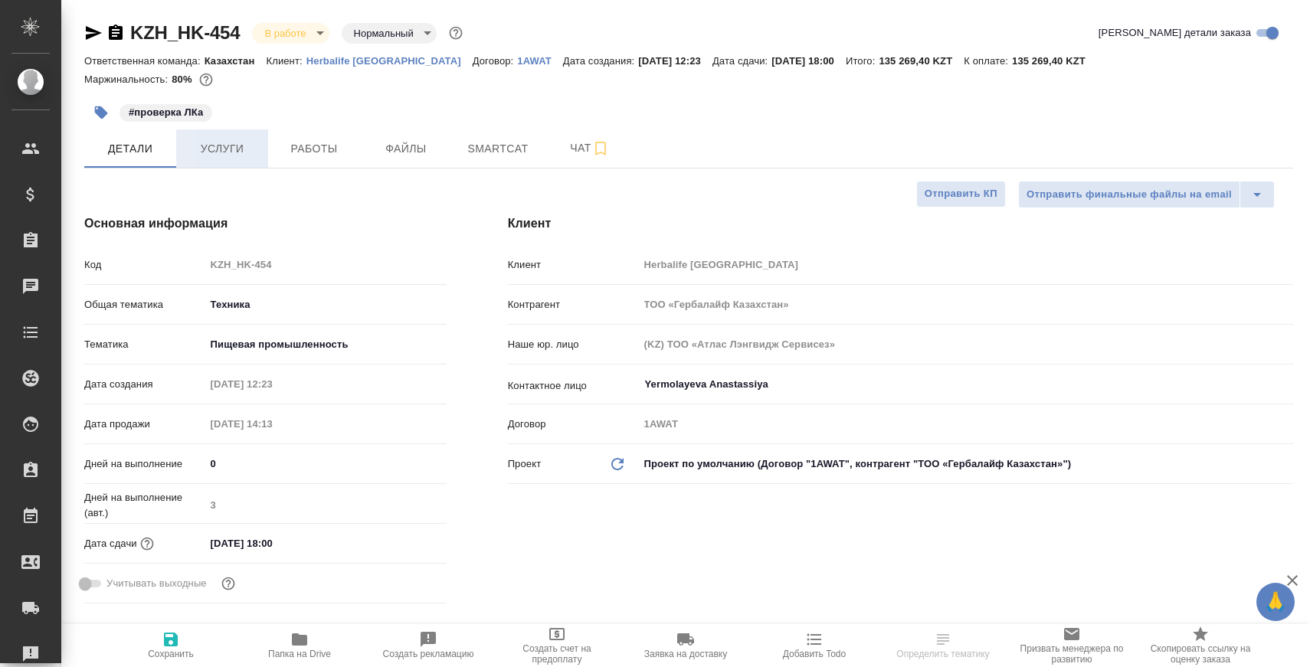
type textarea "x"
click at [242, 136] on button "Услуги" at bounding box center [222, 148] width 92 height 38
type textarea "x"
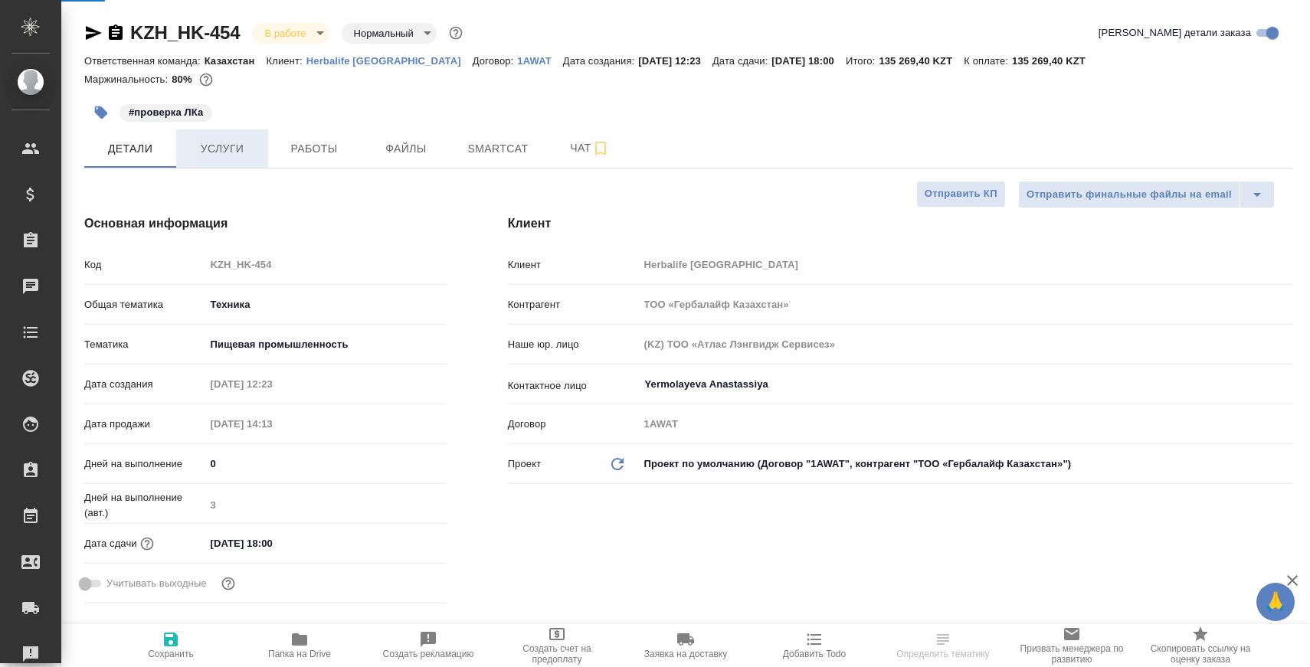
type textarea "x"
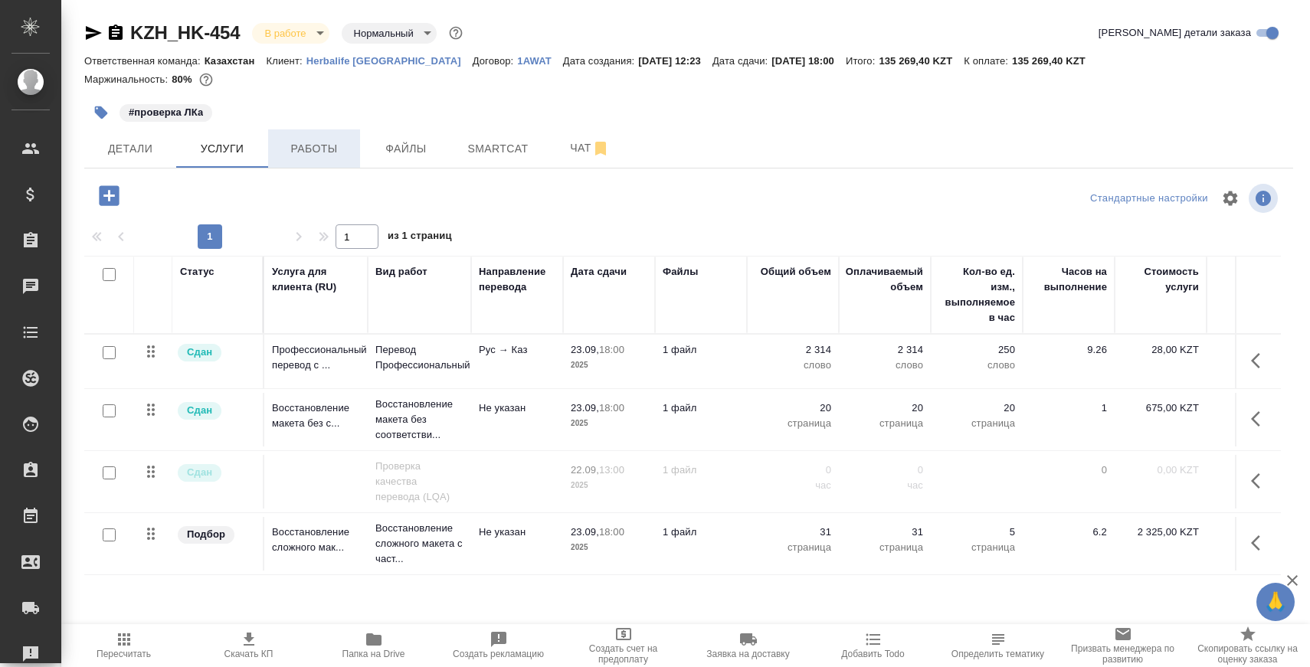
click at [325, 139] on span "Работы" at bounding box center [314, 148] width 74 height 19
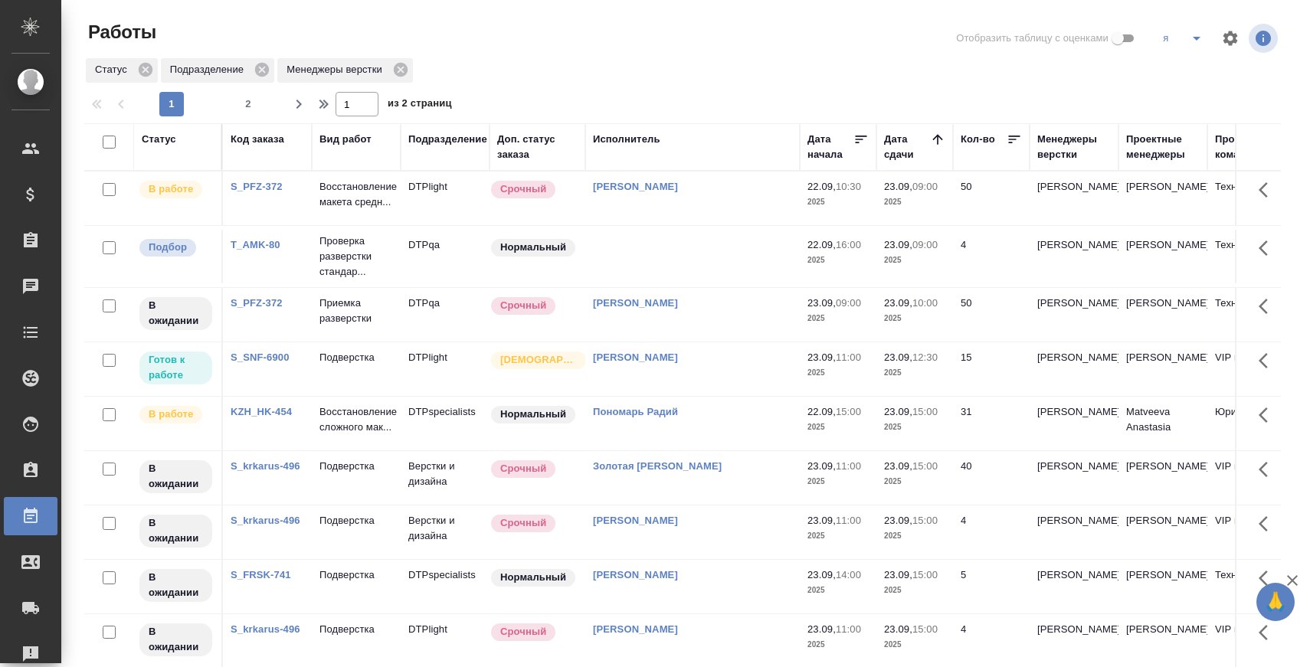
click at [1189, 39] on icon "split button" at bounding box center [1196, 38] width 18 height 18
click at [1178, 188] on li "мв" at bounding box center [1211, 191] width 121 height 25
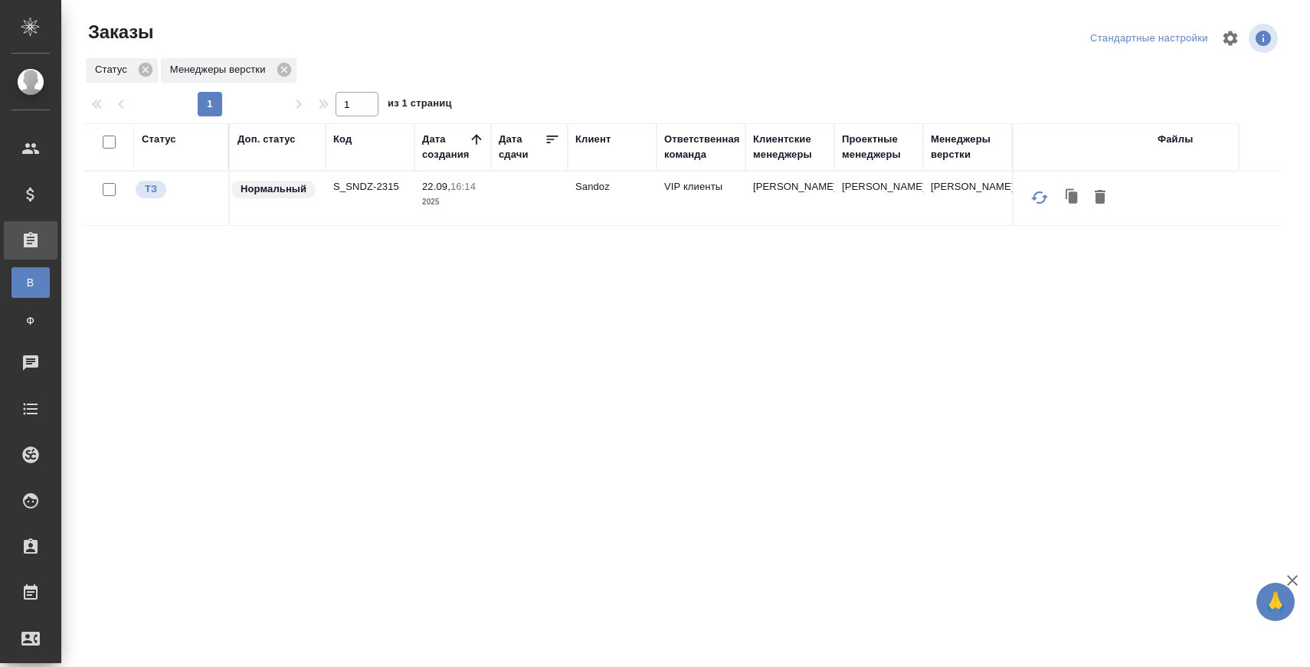
click at [375, 188] on p "S_SNDZ-2315" at bounding box center [370, 186] width 74 height 15
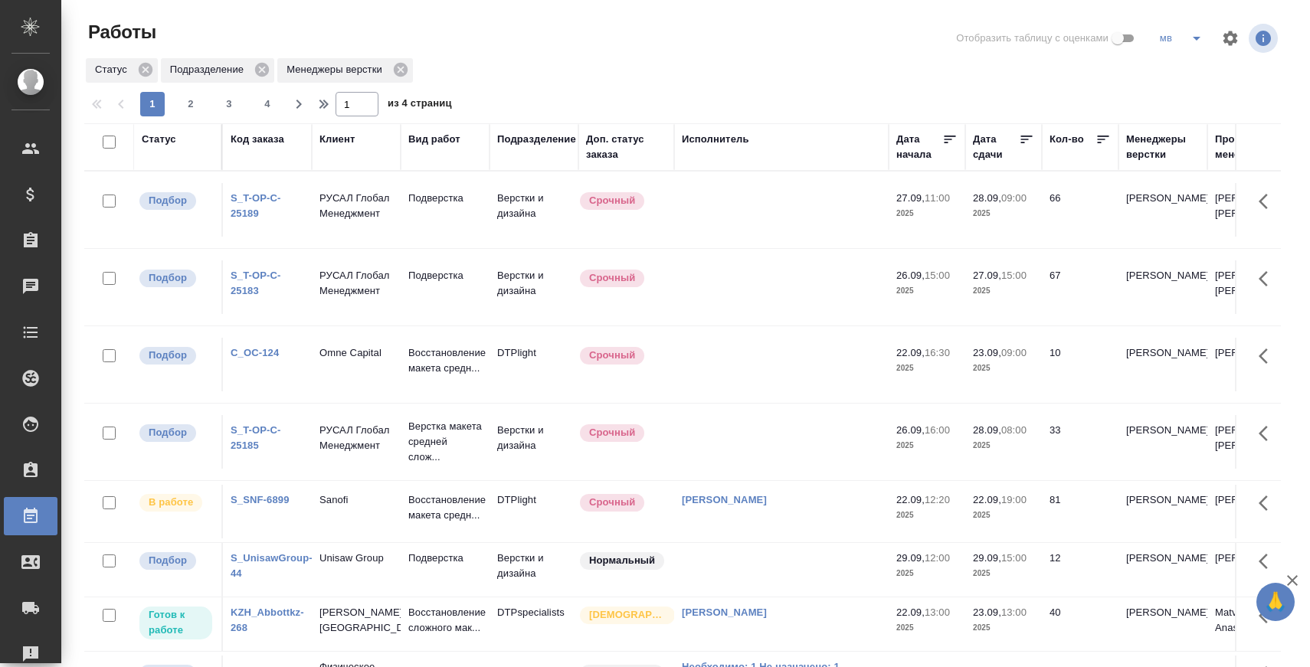
click at [1154, 145] on div "Менеджеры верстки" at bounding box center [1163, 147] width 74 height 31
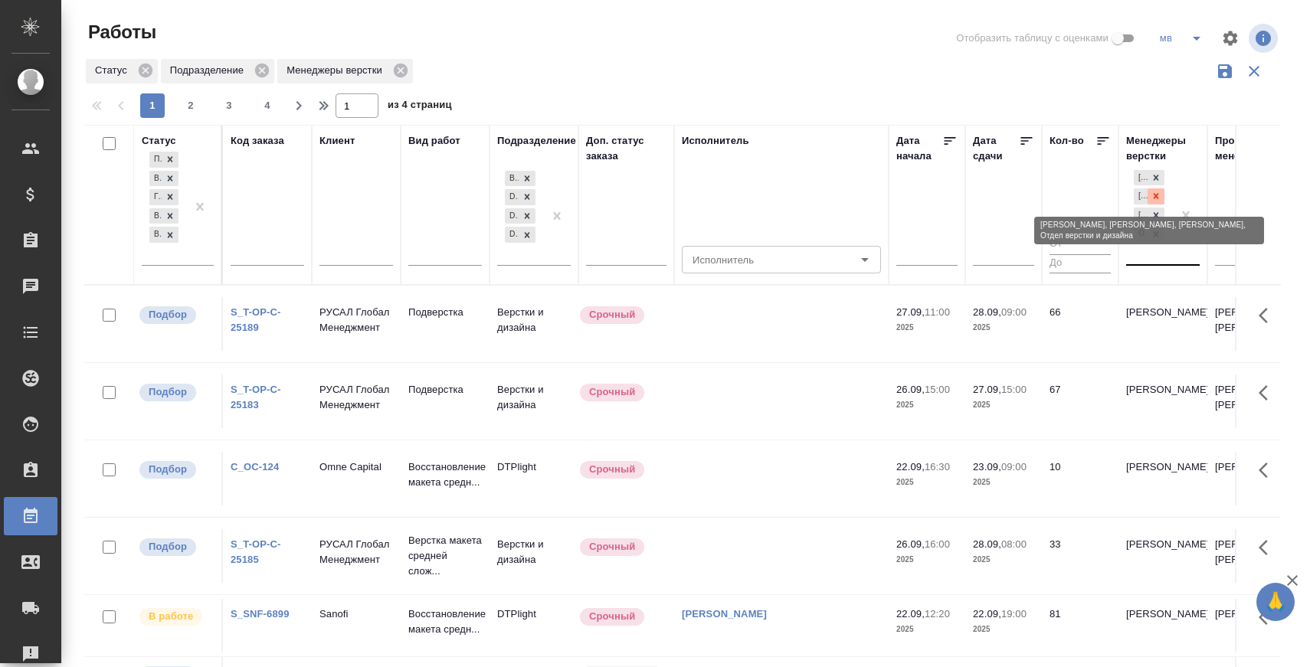
click at [1156, 198] on icon at bounding box center [1156, 196] width 5 height 5
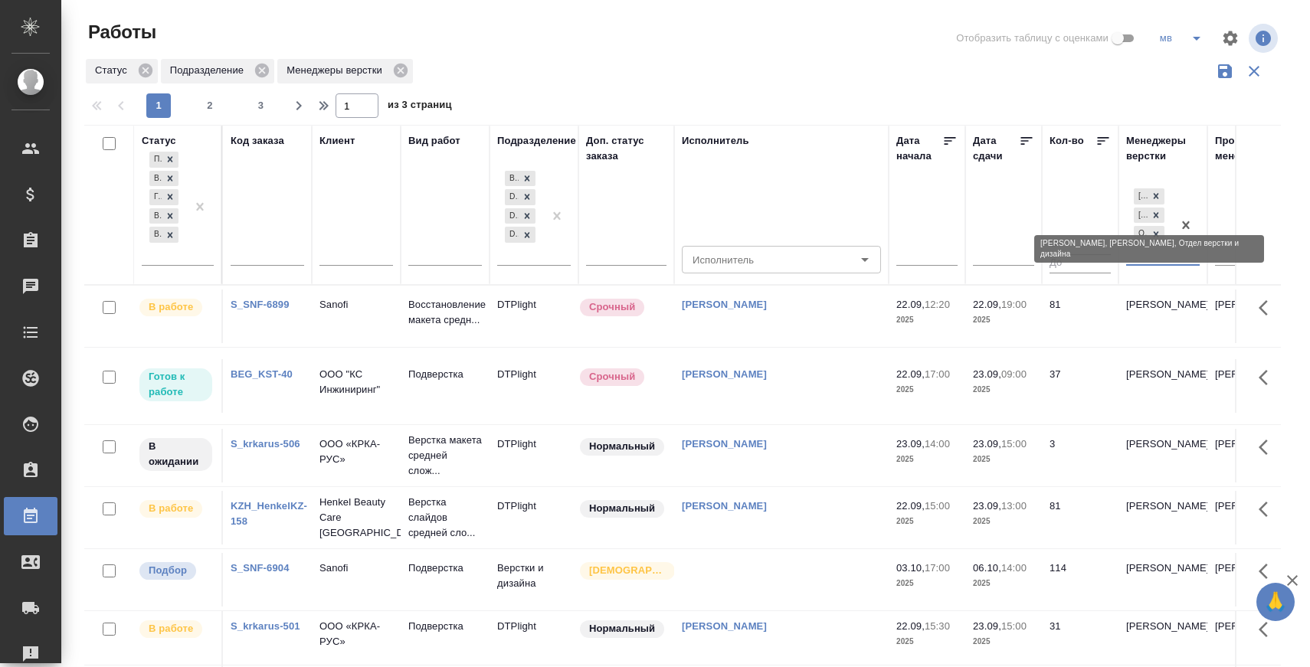
click at [1157, 215] on icon at bounding box center [1156, 215] width 11 height 11
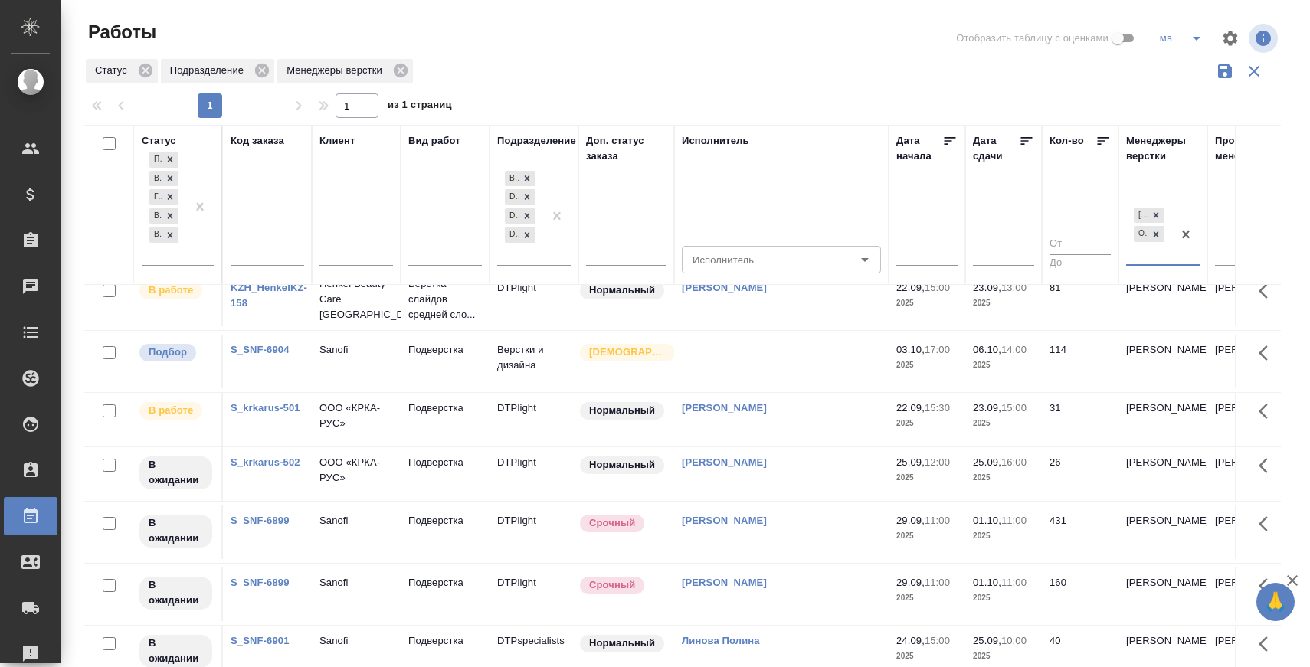
scroll to position [219, 0]
click at [1026, 136] on icon at bounding box center [1026, 140] width 15 height 15
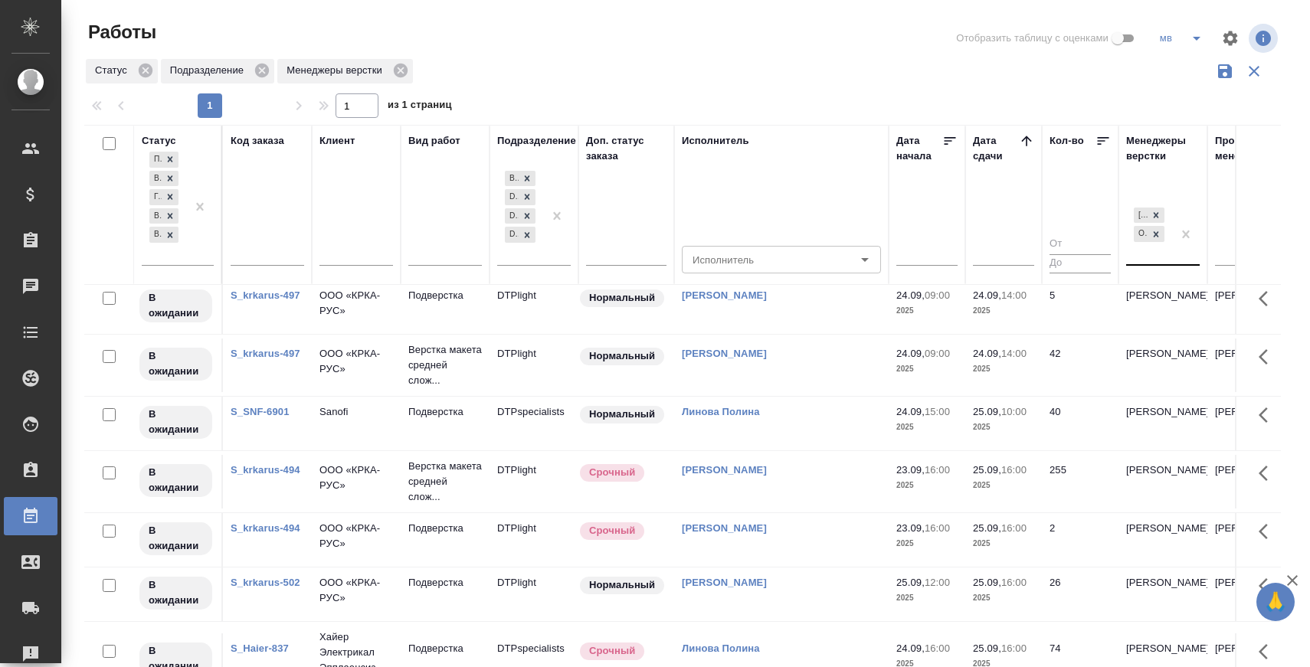
scroll to position [834, 0]
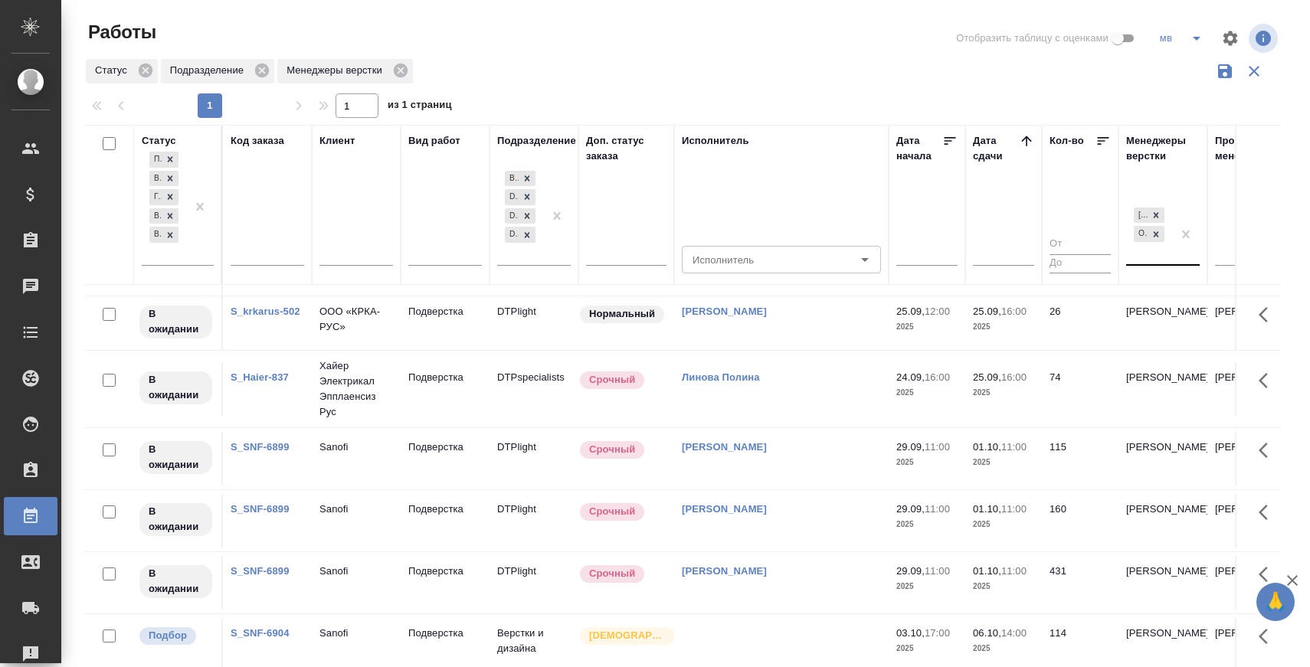
click at [1194, 39] on icon "split button" at bounding box center [1196, 38] width 18 height 18
click at [1185, 96] on li "я" at bounding box center [1211, 93] width 121 height 25
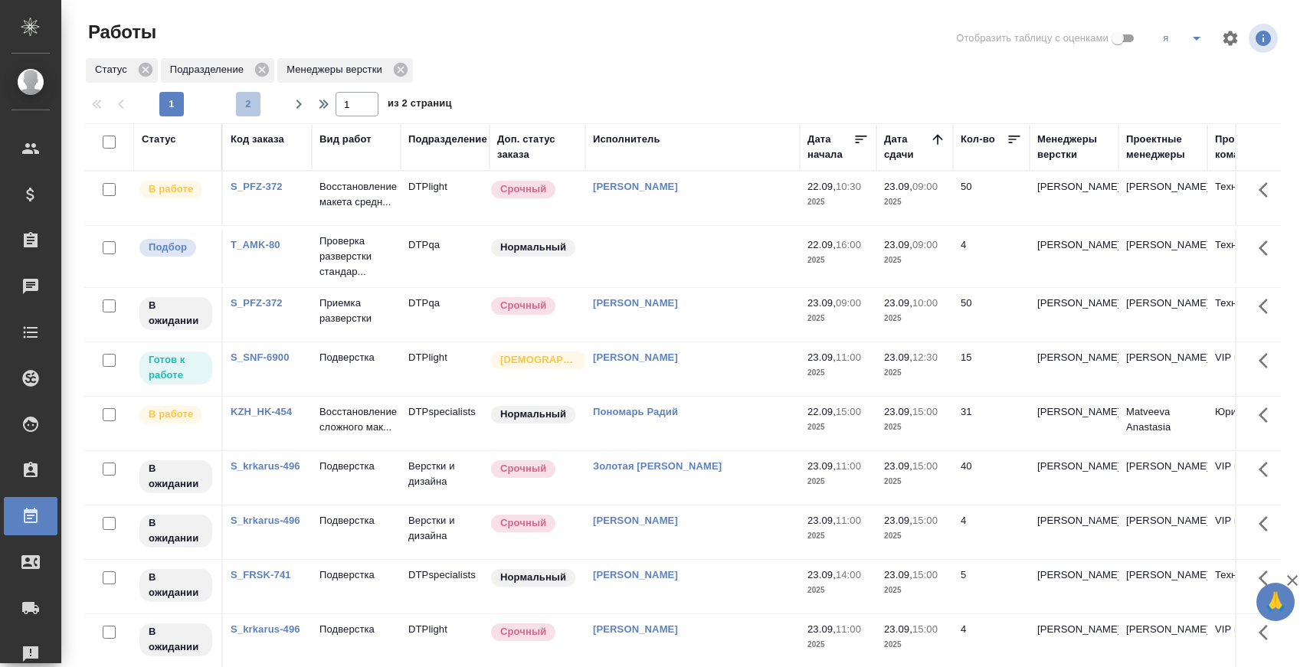
click at [240, 105] on span "2" at bounding box center [248, 104] width 25 height 15
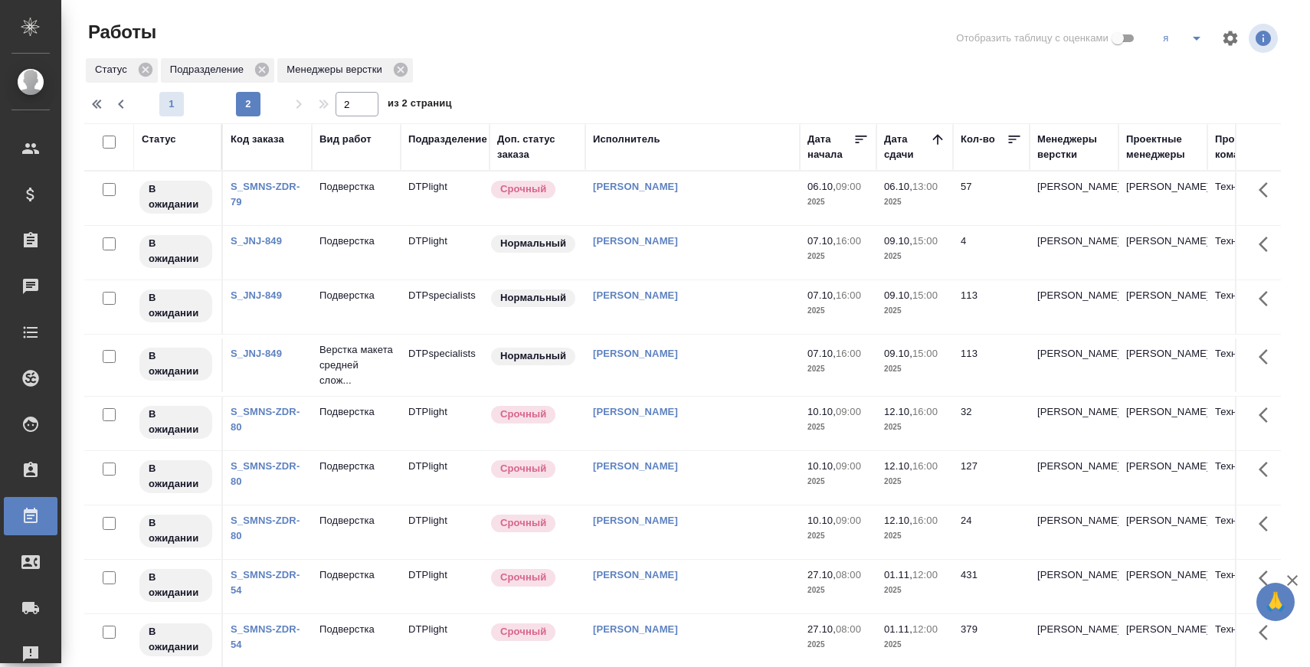
click at [171, 103] on span "1" at bounding box center [171, 104] width 25 height 15
type input "1"
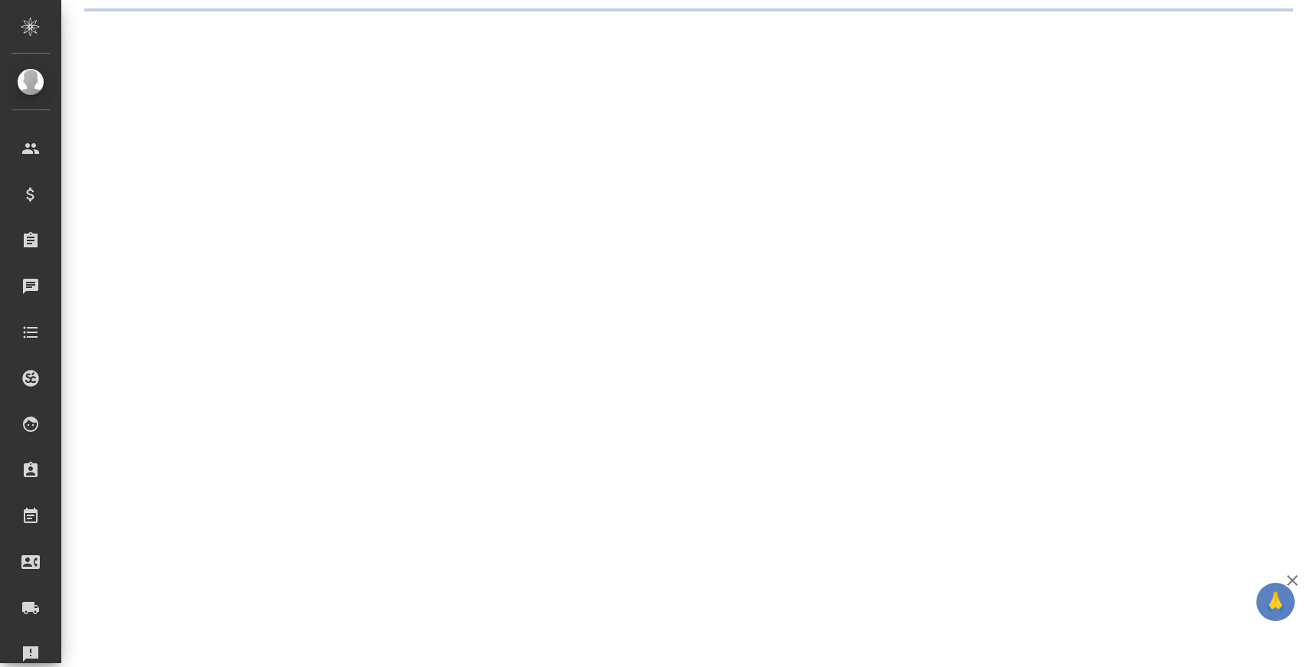
select select "RU"
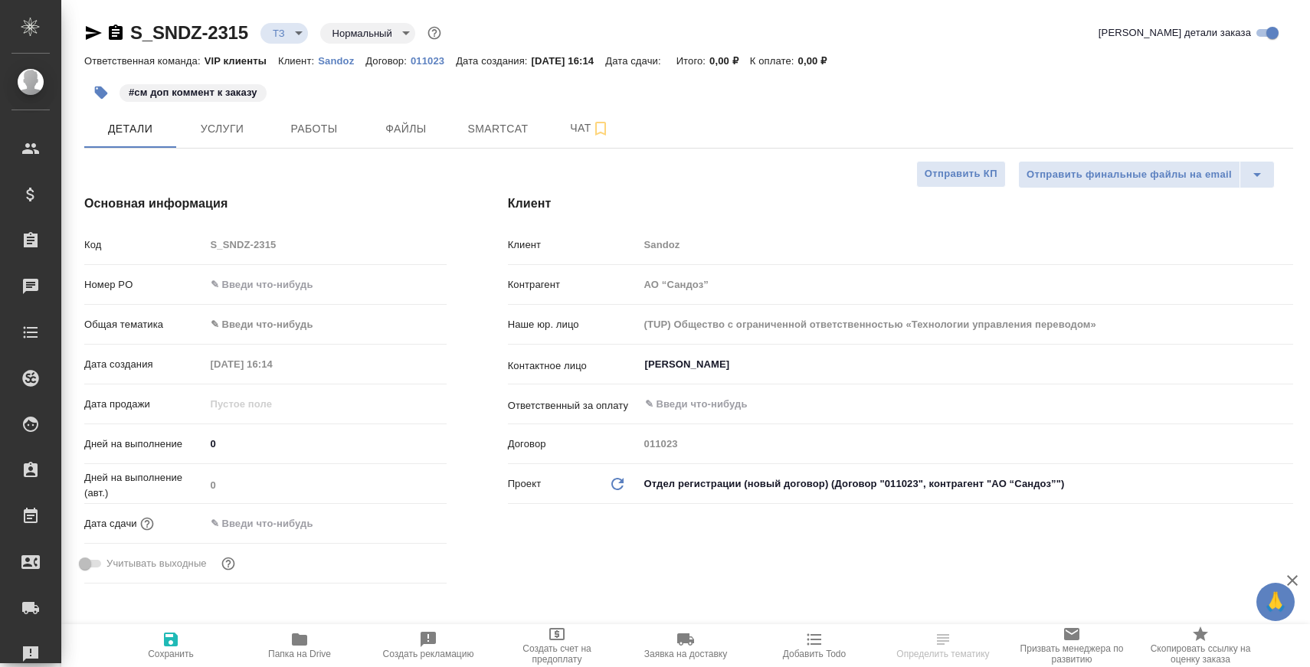
type textarea "x"
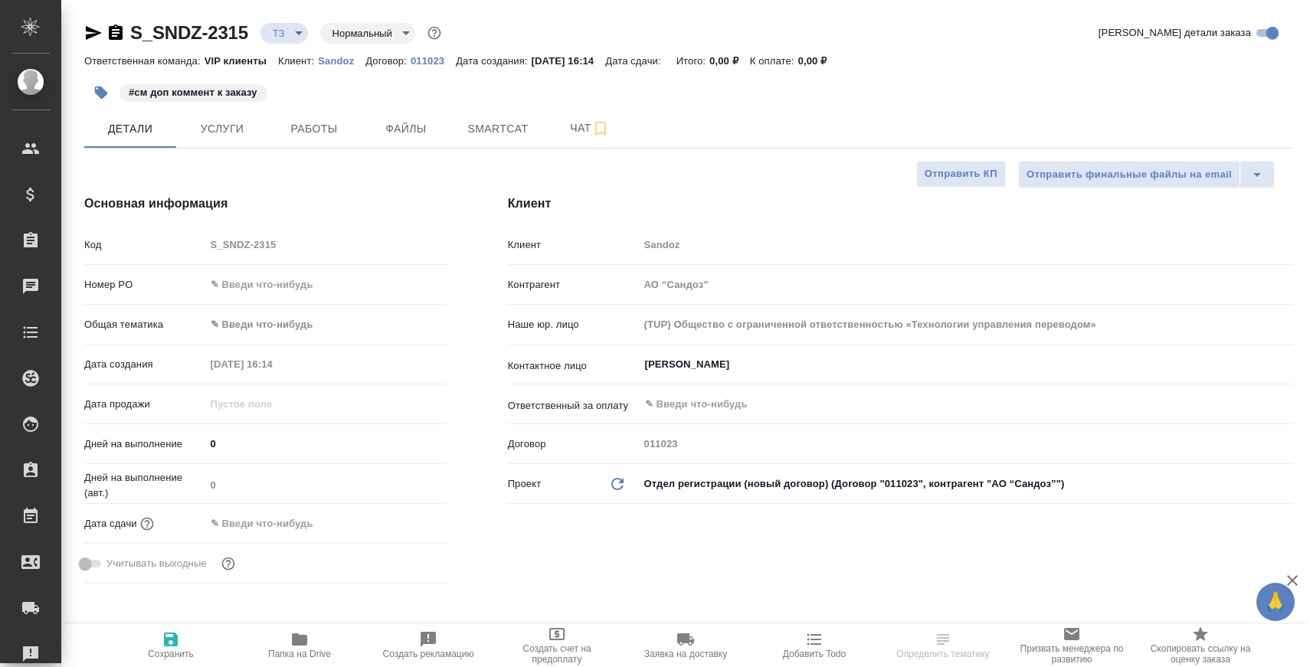
type textarea "x"
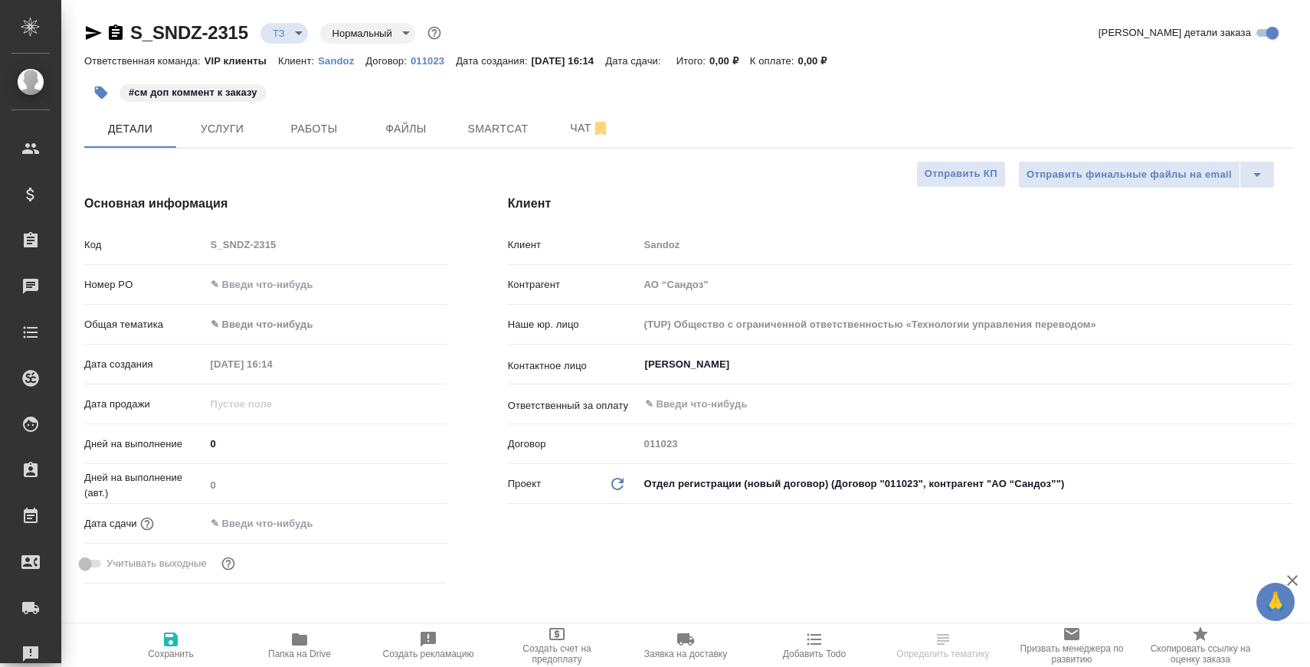
type textarea "x"
click at [563, 128] on span "Чат" at bounding box center [590, 128] width 74 height 19
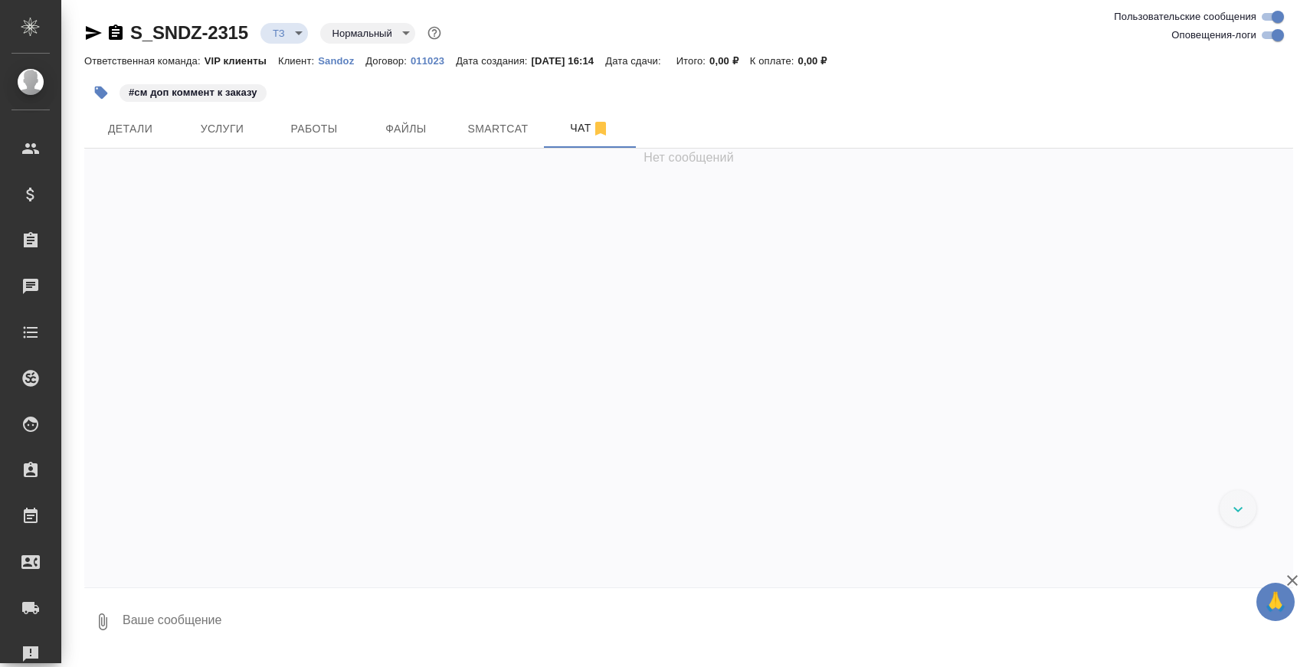
scroll to position [9592, 0]
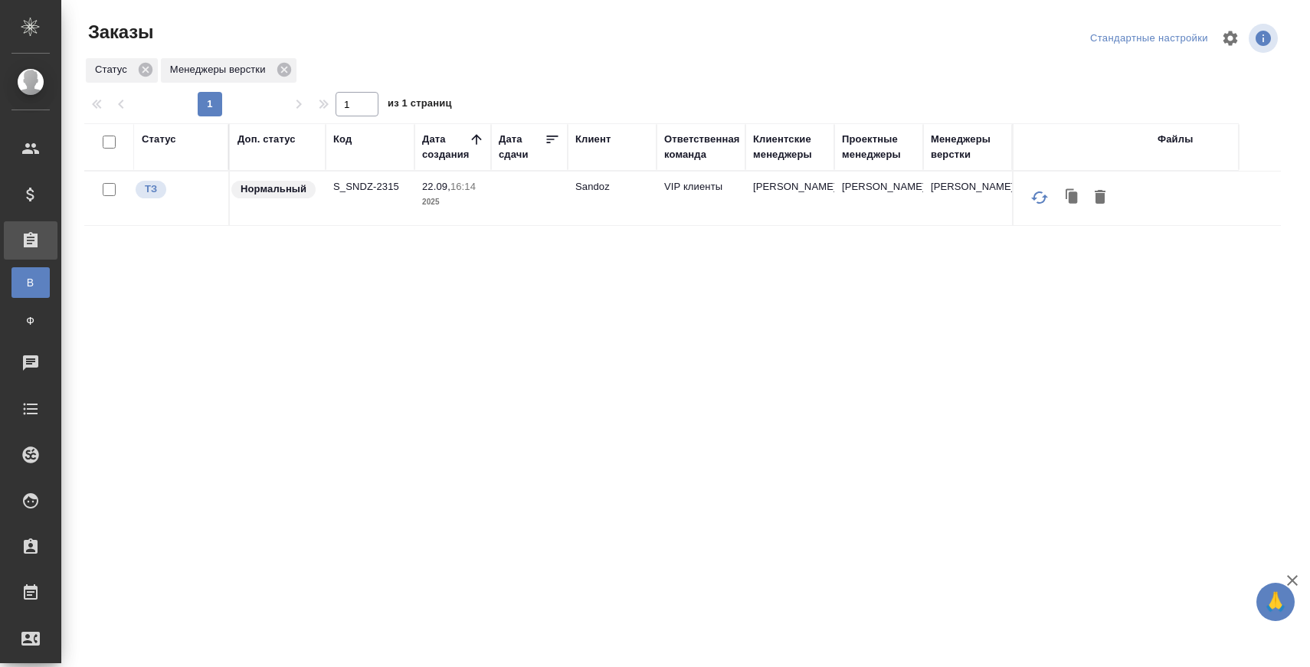
click at [393, 192] on p "S_SNDZ-2315" at bounding box center [370, 186] width 74 height 15
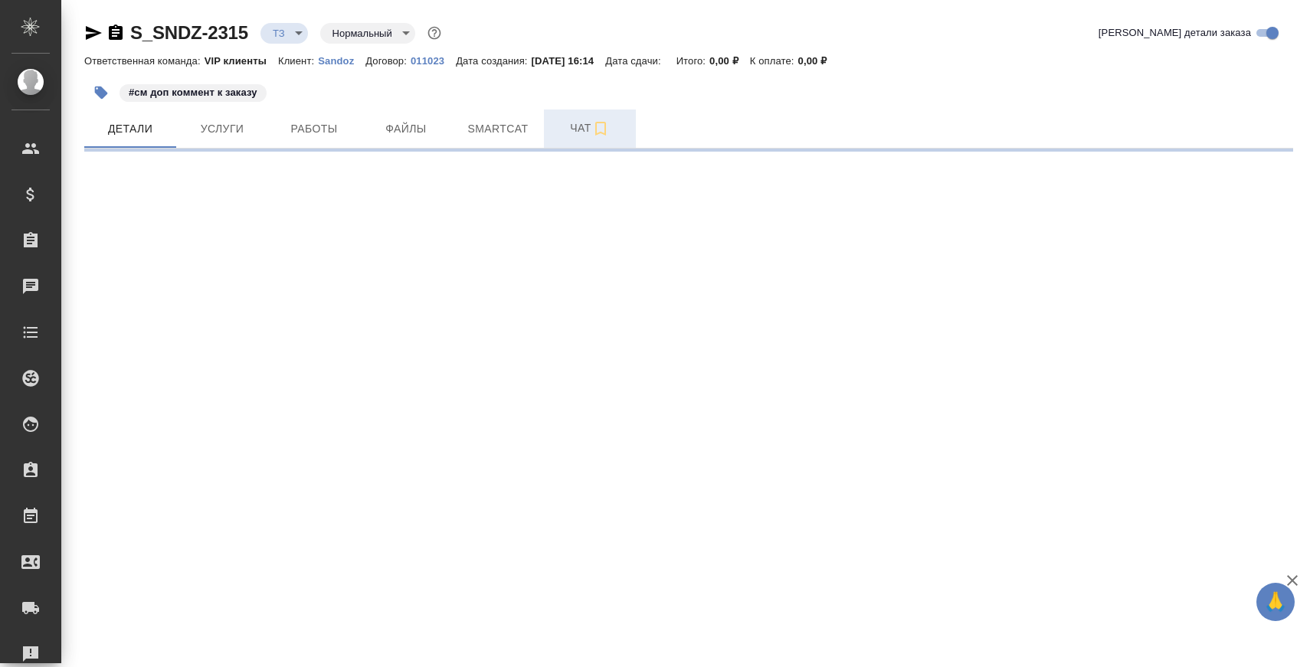
select select "RU"
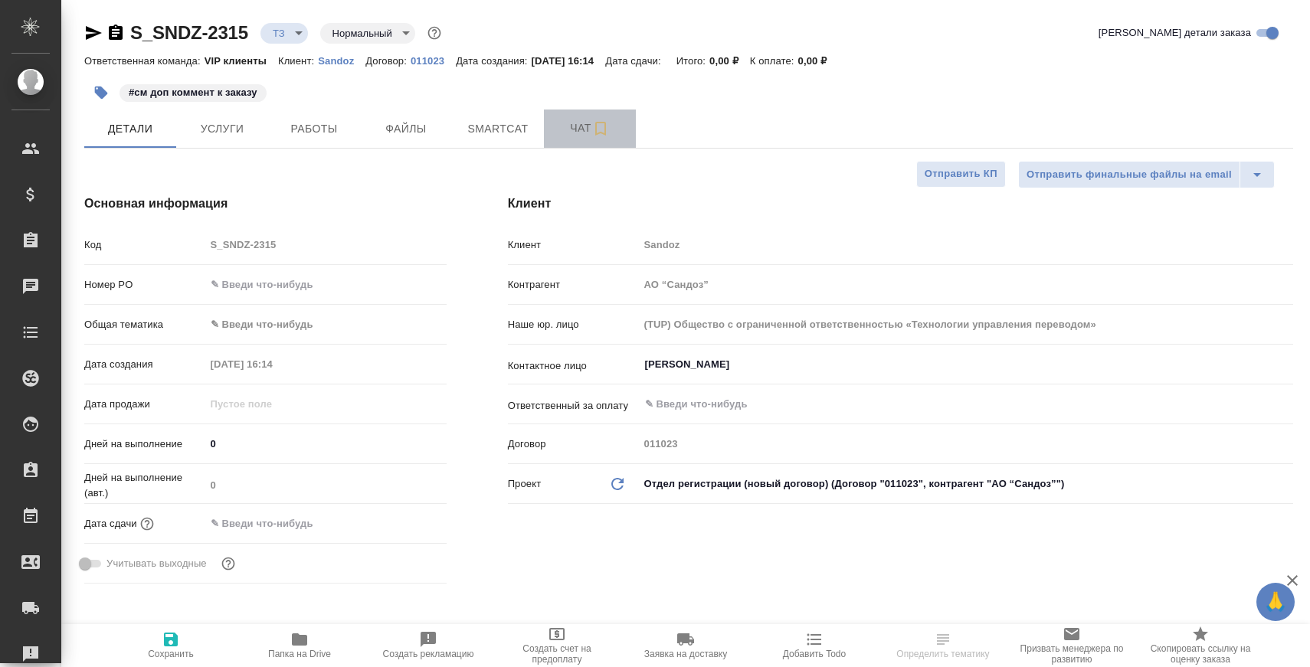
click at [558, 133] on span "Чат" at bounding box center [590, 128] width 74 height 19
type textarea "x"
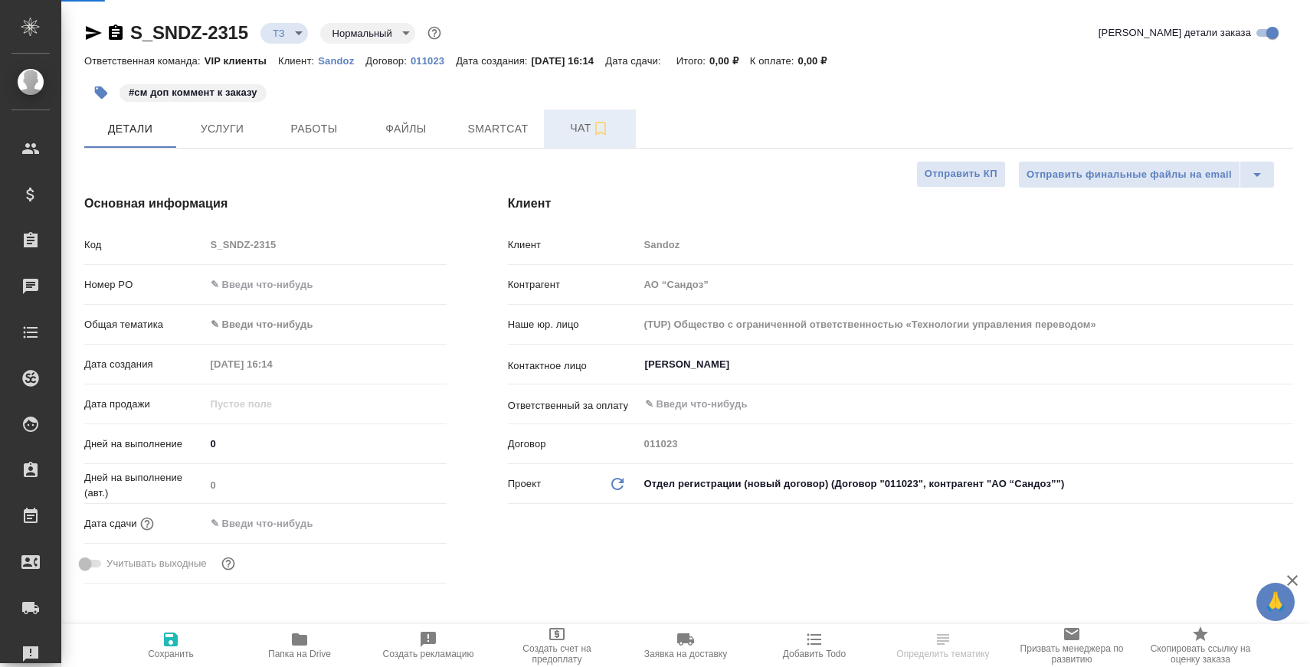
type textarea "x"
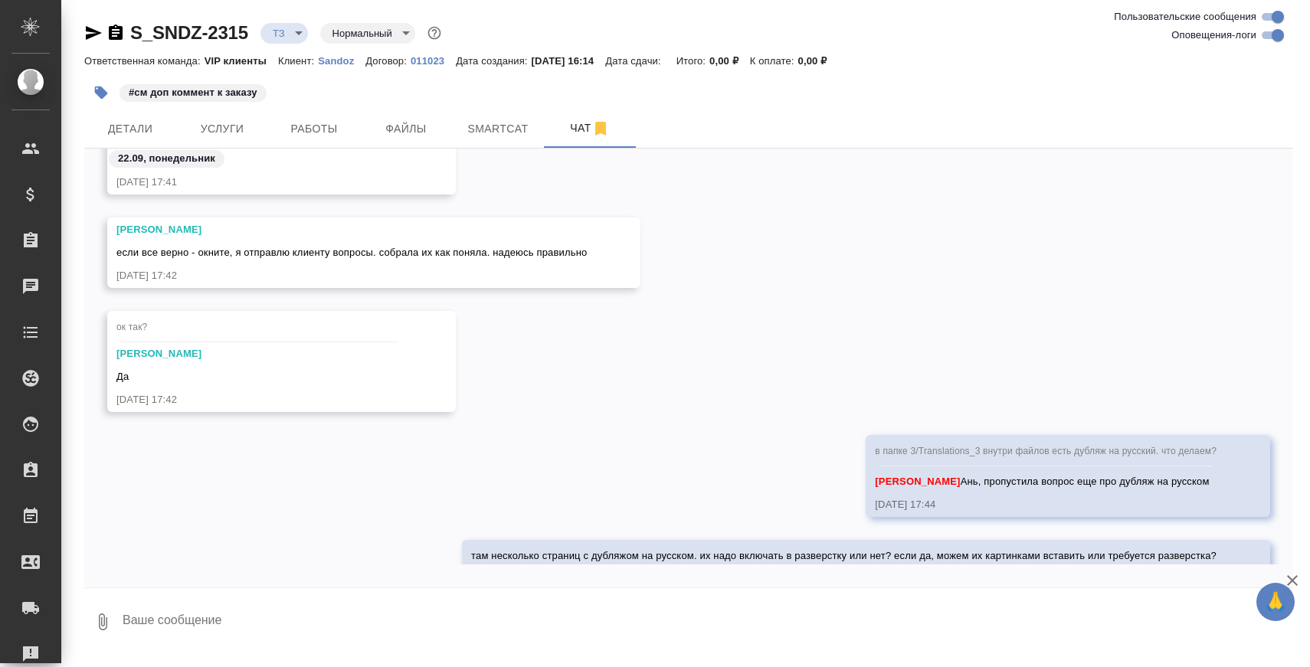
scroll to position [9658, 0]
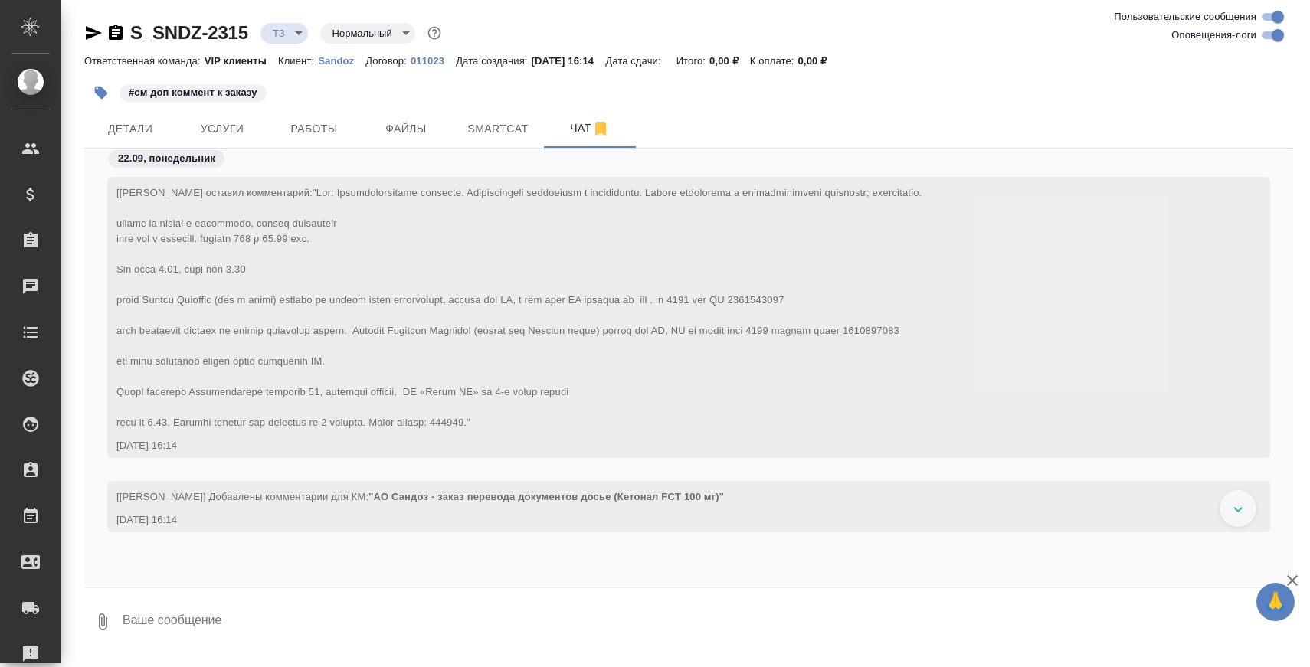
scroll to position [9592, 0]
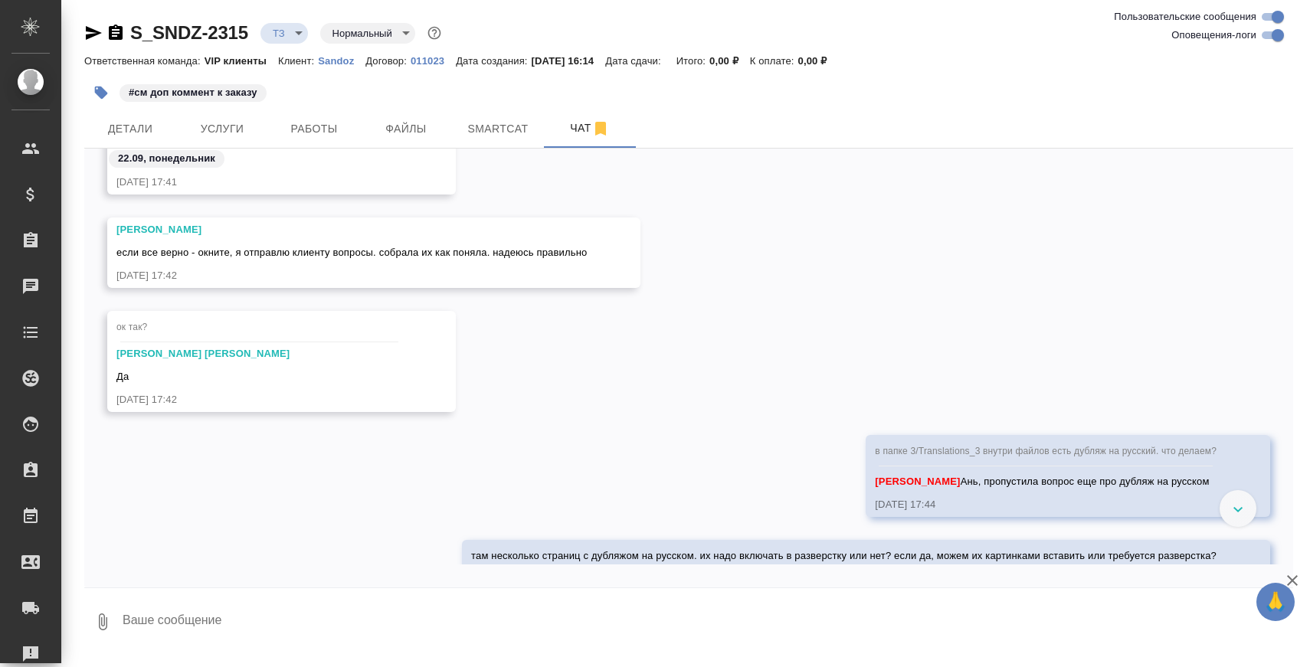
scroll to position [9658, 0]
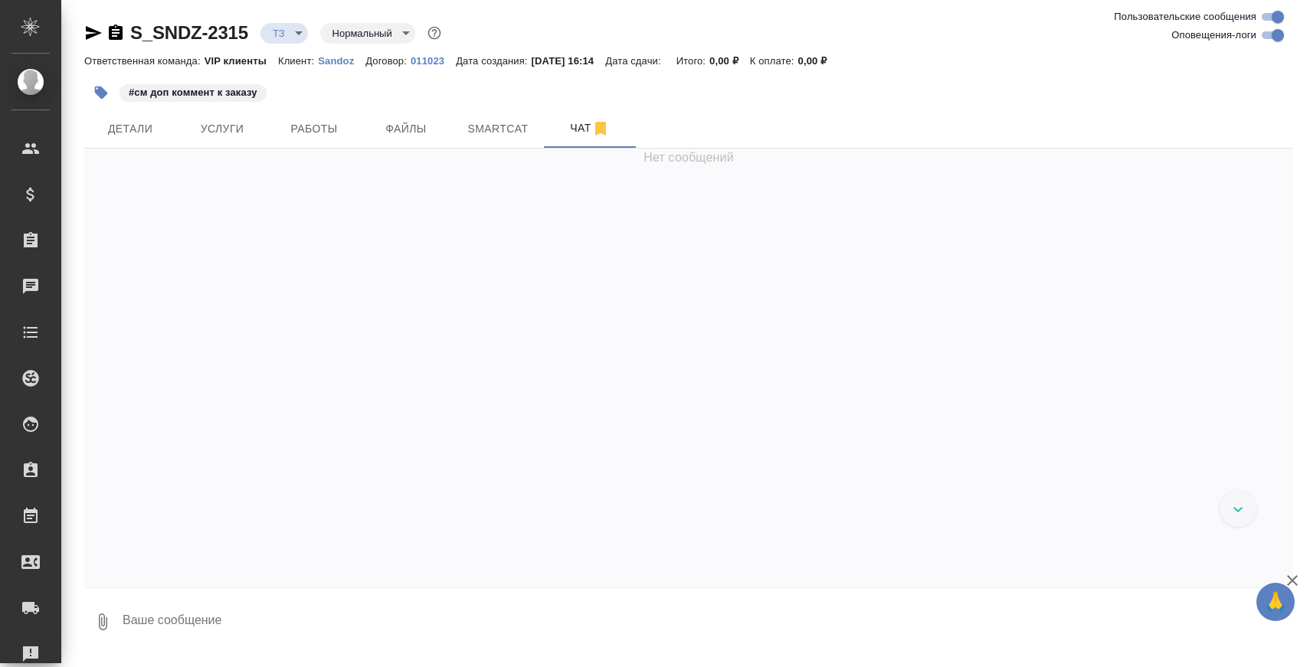
scroll to position [9592, 0]
